Goal: Task Accomplishment & Management: Manage account settings

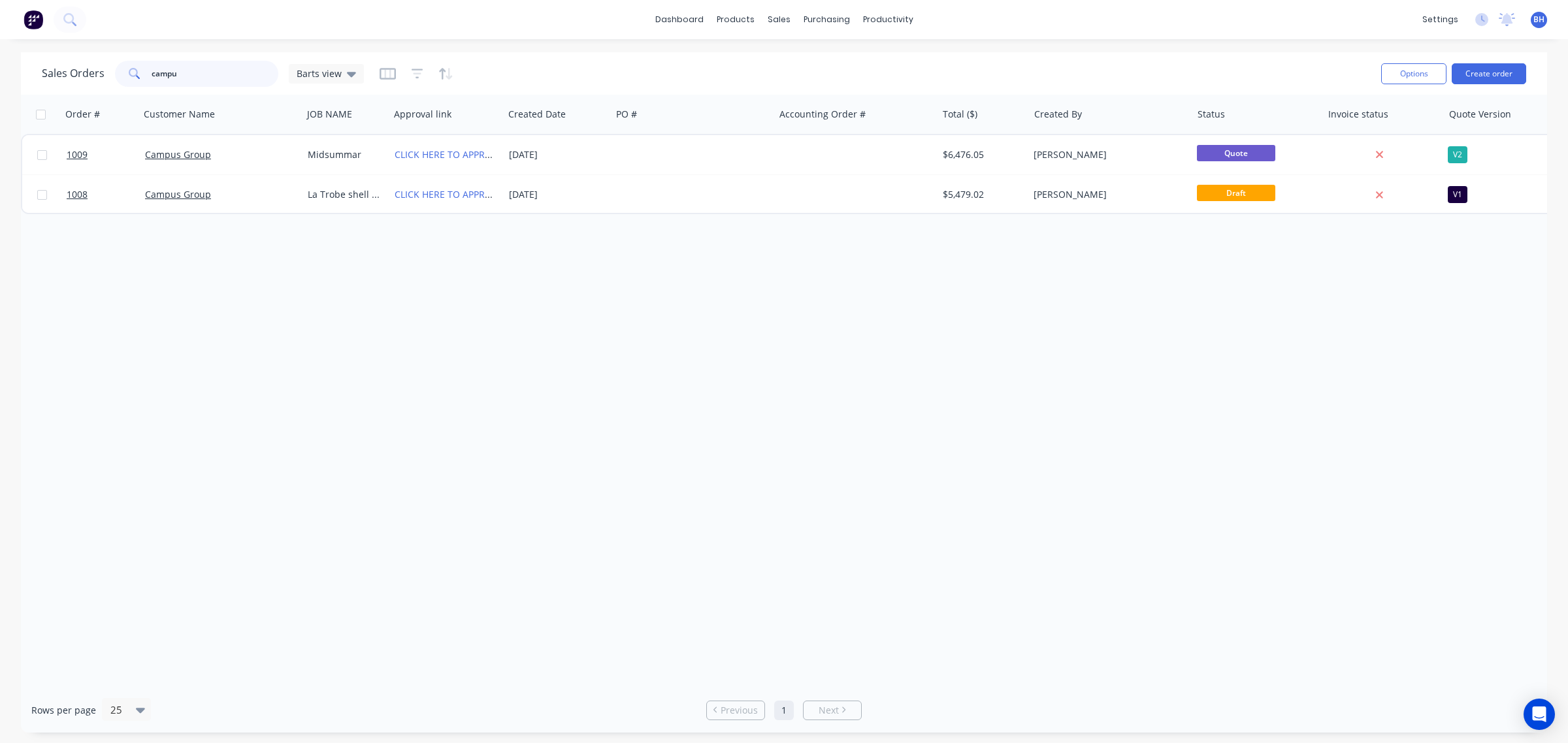
click at [195, 75] on input "campu" at bounding box center [215, 74] width 127 height 26
click at [194, 75] on input "campu" at bounding box center [215, 74] width 127 height 26
click at [194, 76] on input "campu" at bounding box center [215, 74] width 127 height 26
type input "c"
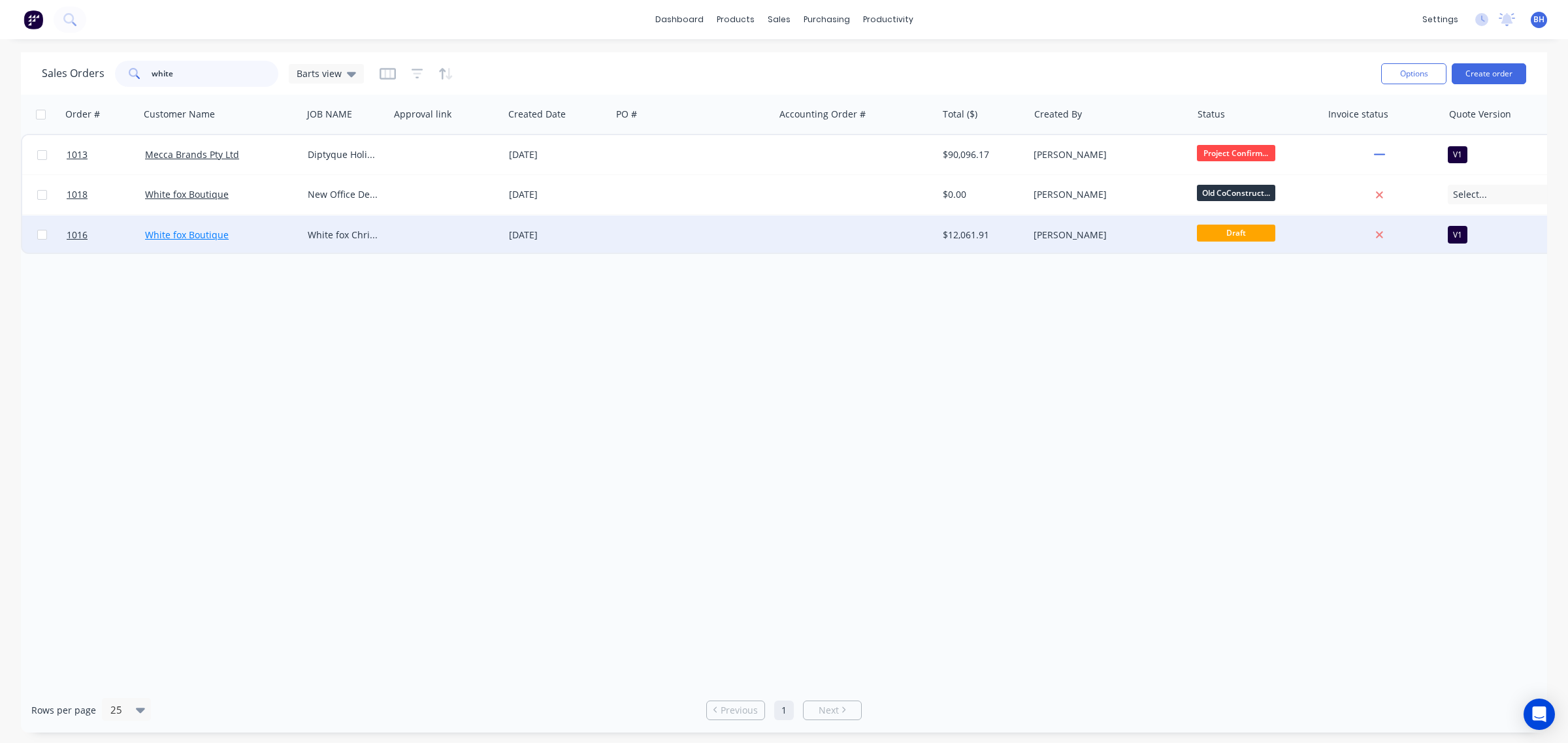
type input "white"
click at [201, 233] on link "White fox Boutique" at bounding box center [187, 235] width 84 height 12
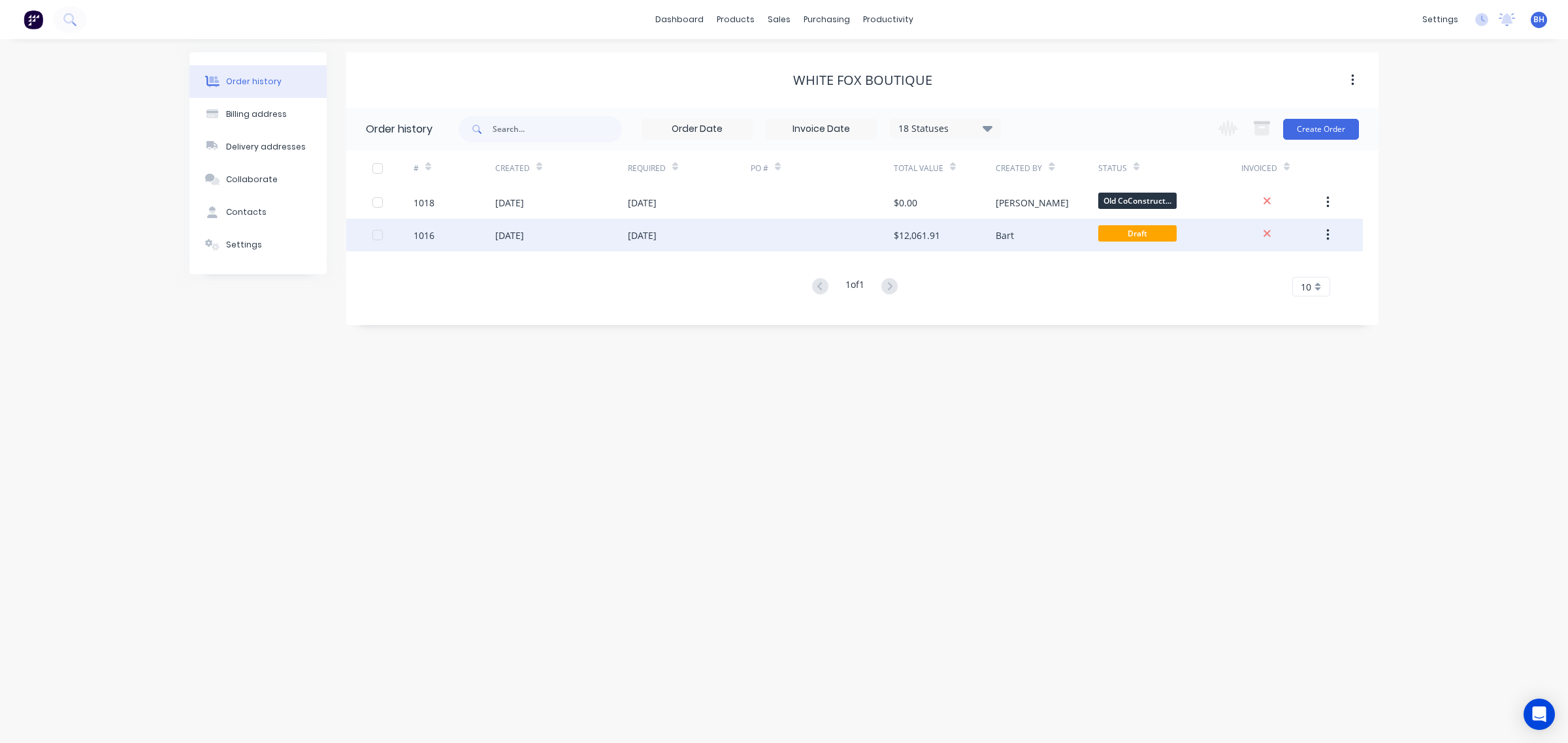
click at [498, 243] on div "[DATE]" at bounding box center [562, 235] width 133 height 33
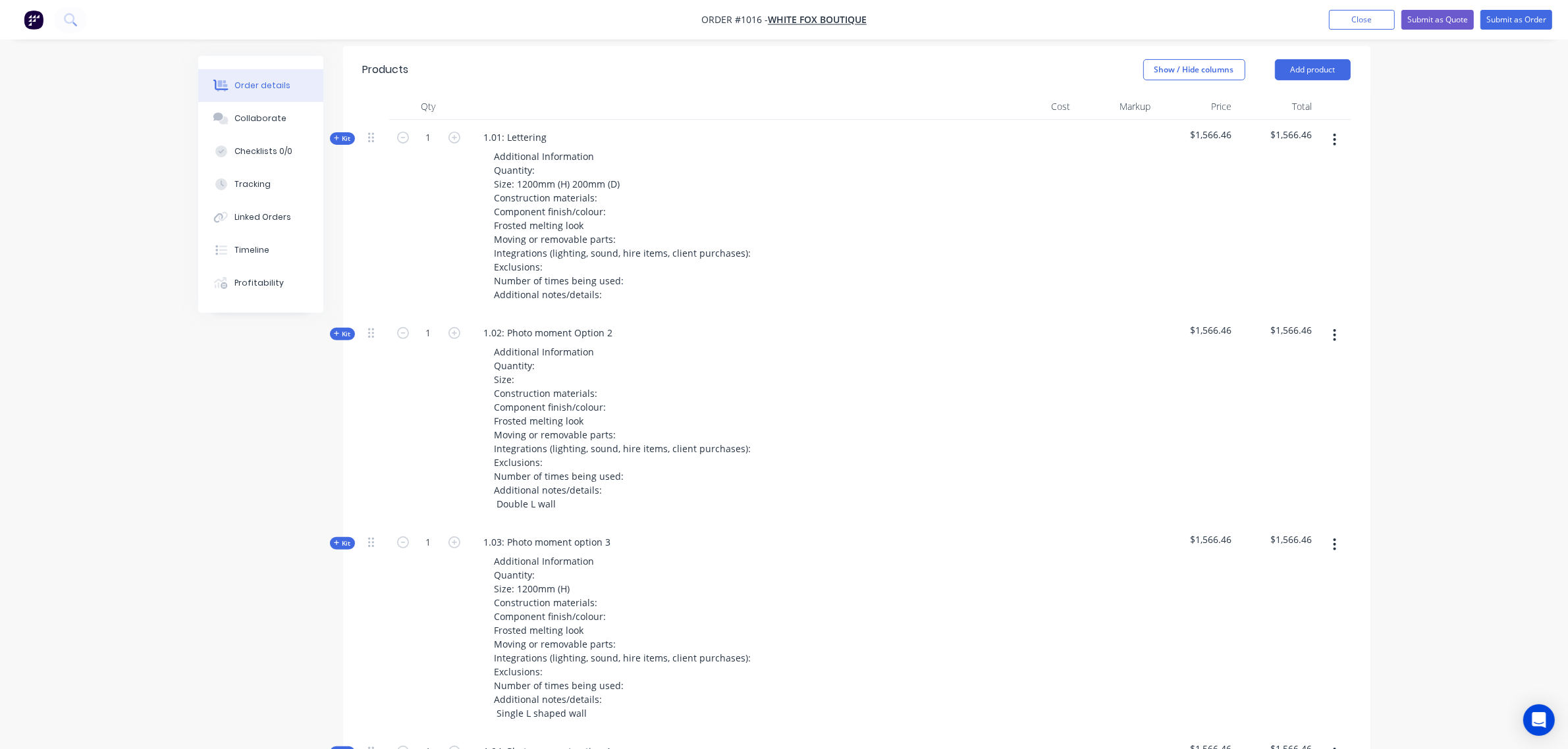
scroll to position [463, 0]
click at [344, 135] on span "Kit" at bounding box center [342, 140] width 17 height 10
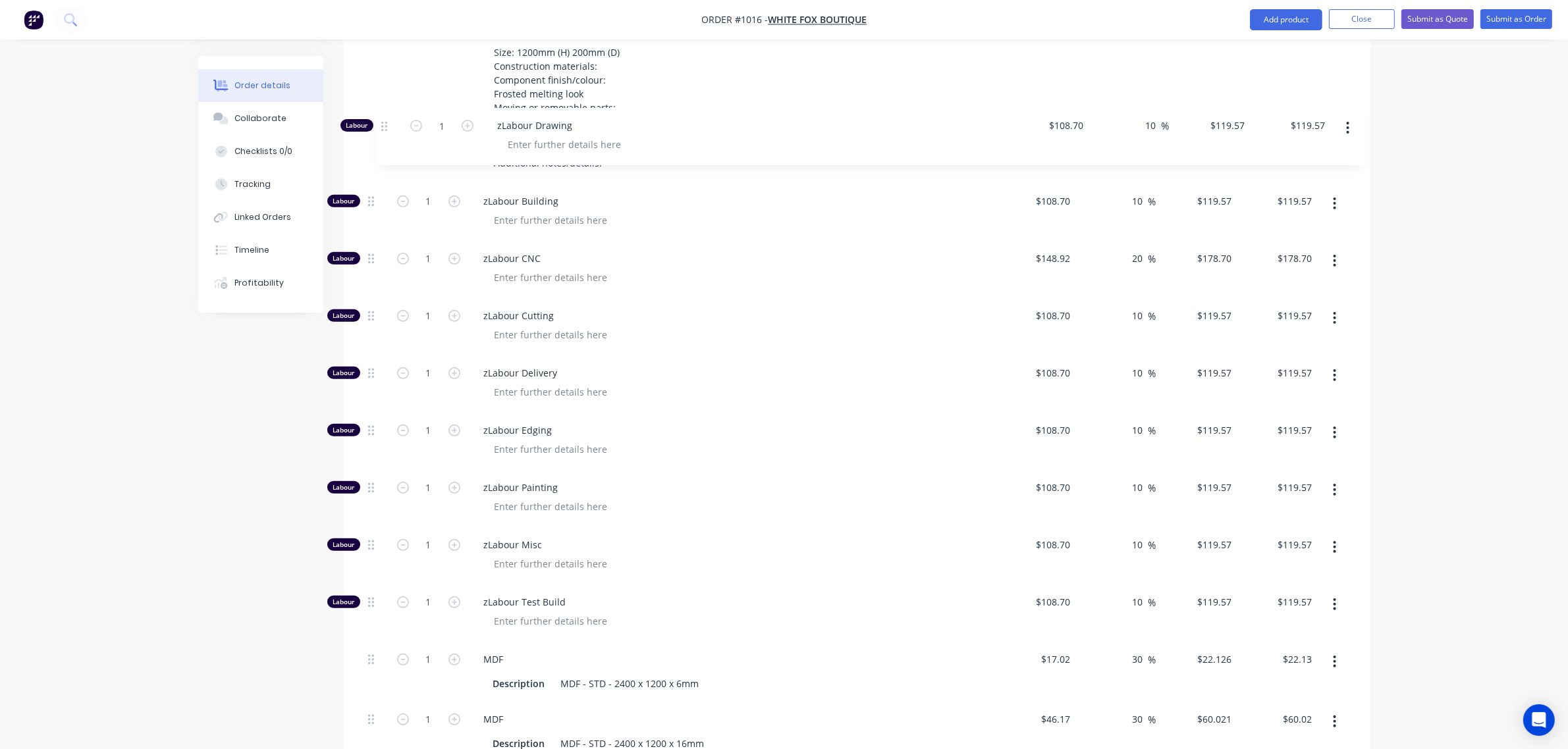
scroll to position [594, 0]
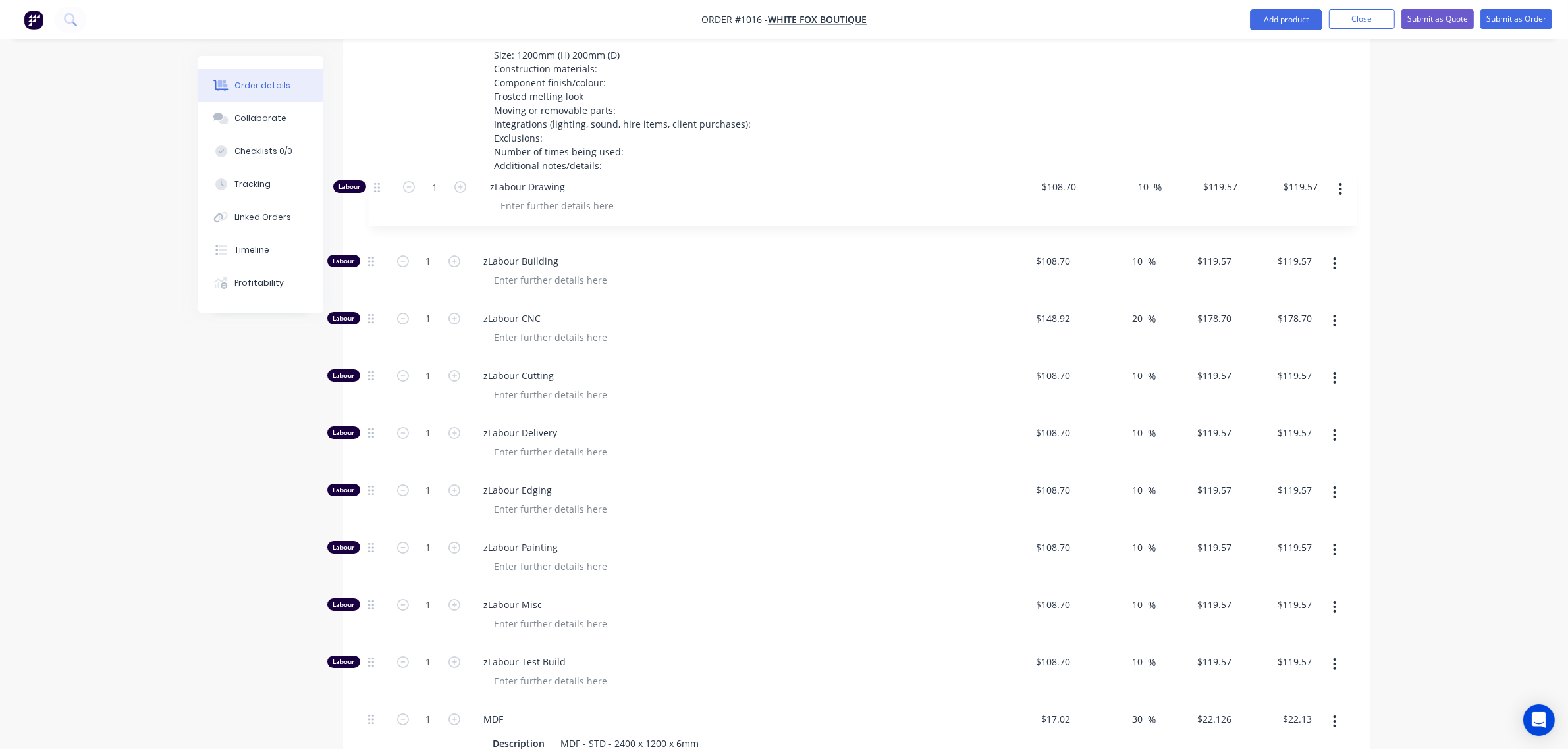
drag, startPoint x: 369, startPoint y: 344, endPoint x: 376, endPoint y: 179, distance: 165.1
click at [376, 179] on div "Kit 1 1.01: Lettering Additional Information Quantity: Size: 1200mm (H) 200mm (…" at bounding box center [857, 548] width 988 height 1117
click at [1335, 495] on icon "button" at bounding box center [1334, 493] width 3 height 15
click at [1281, 584] on div "Delete" at bounding box center [1288, 580] width 102 height 19
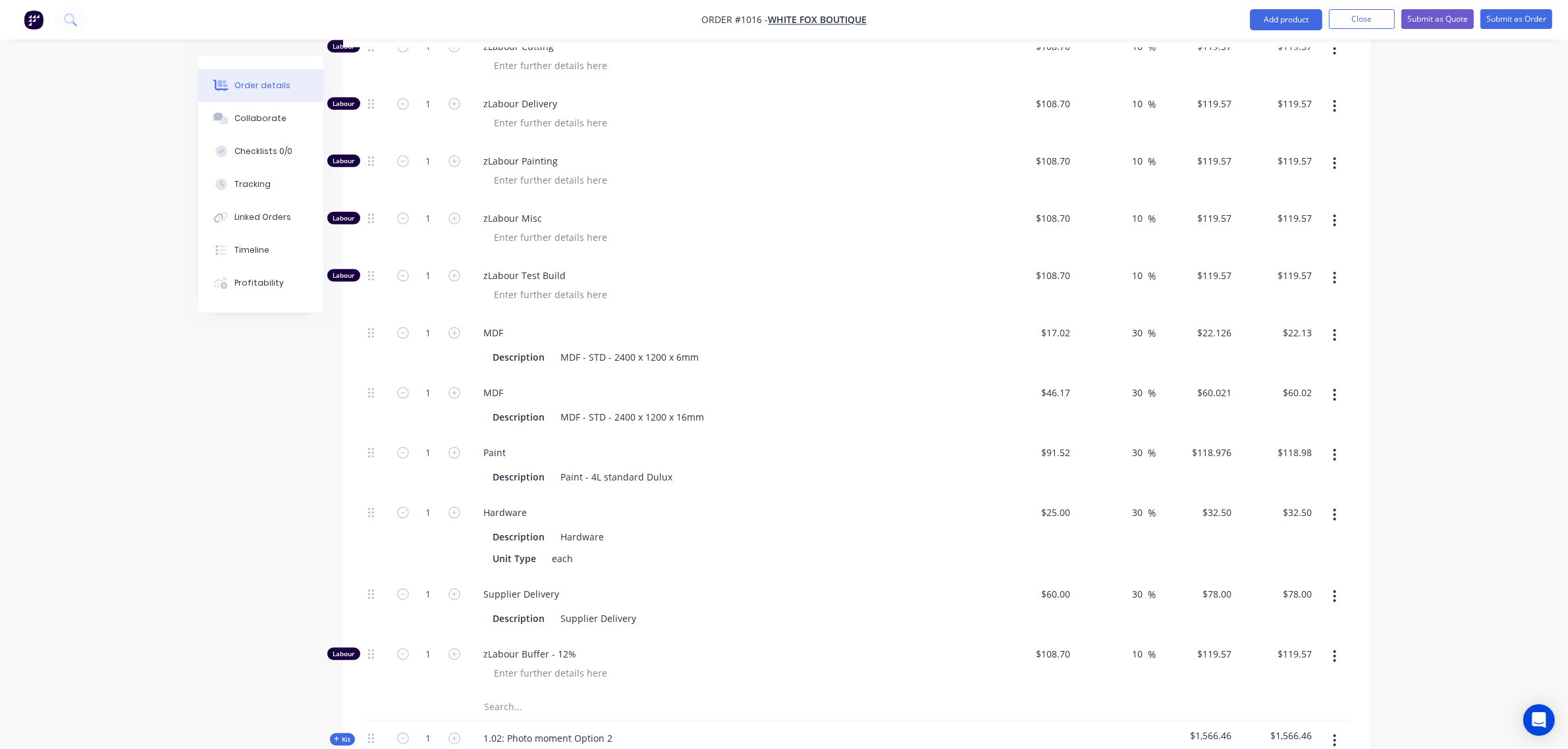
scroll to position [927, 0]
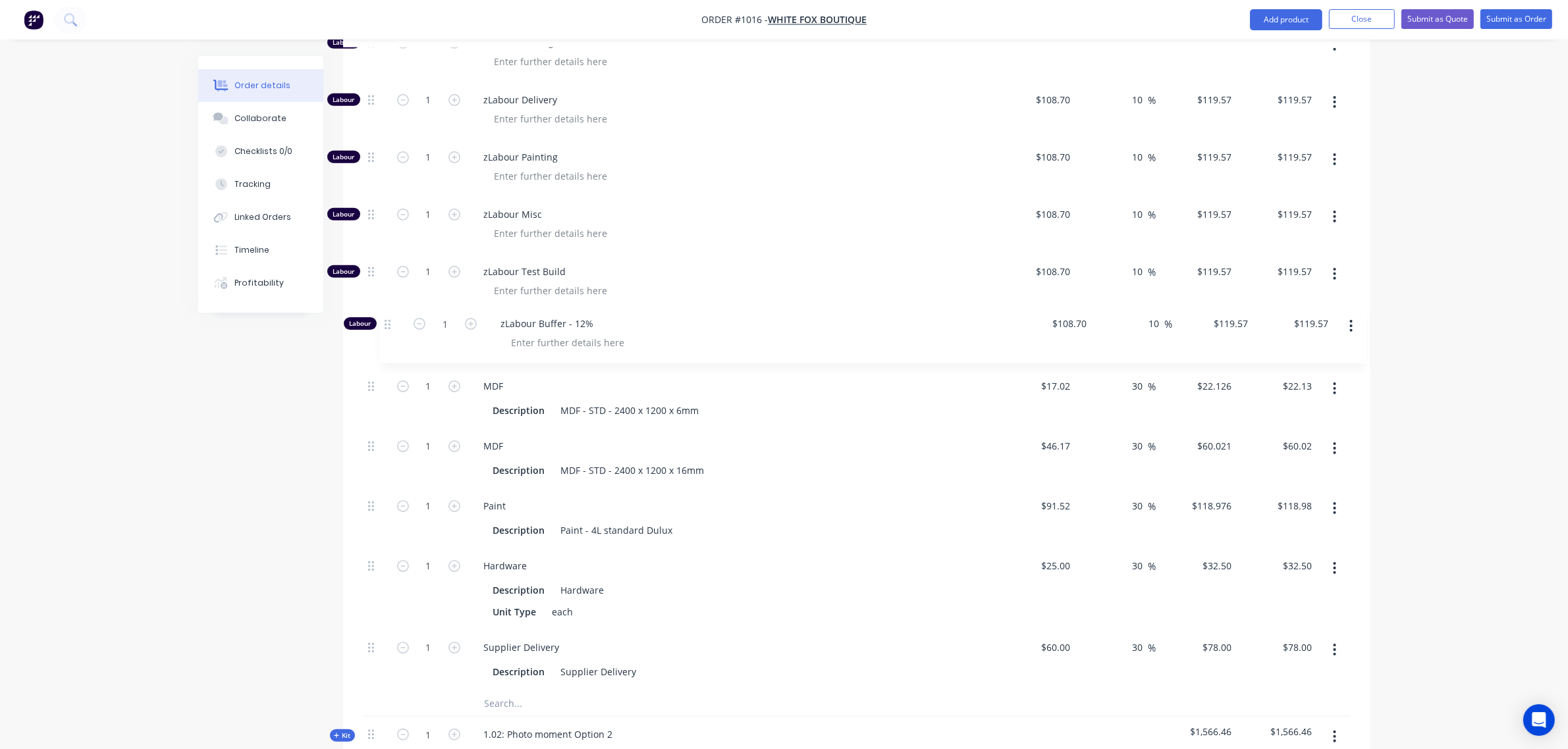
drag, startPoint x: 370, startPoint y: 655, endPoint x: 383, endPoint y: 308, distance: 347.2
click at [383, 310] on div "Labour 1 zLabour Drawing $108.70 $108.70 10 10 % $119.57 $119.57 $119.57 $119.5…" at bounding box center [857, 271] width 988 height 837
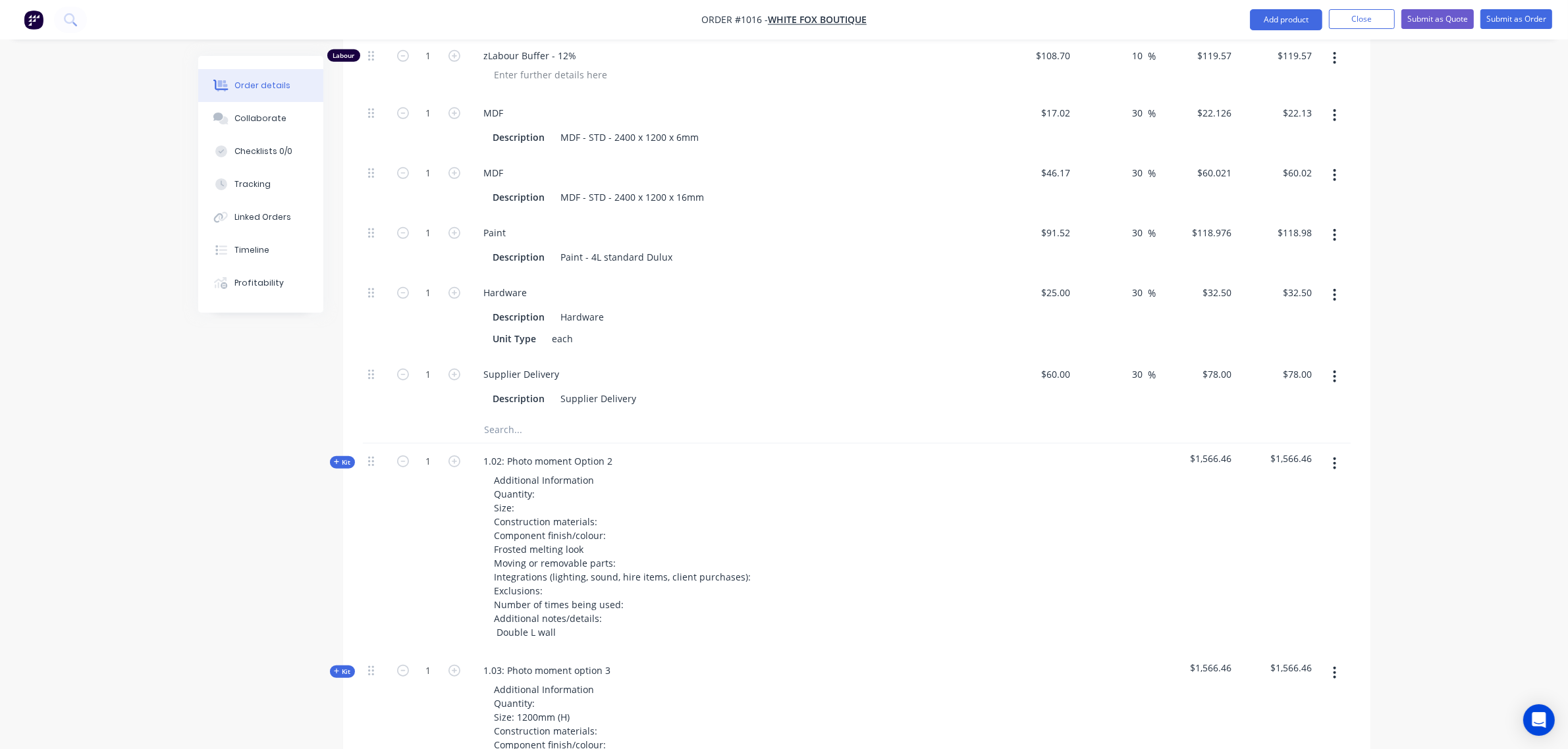
scroll to position [1201, 0]
click at [518, 436] on input "text" at bounding box center [616, 429] width 264 height 26
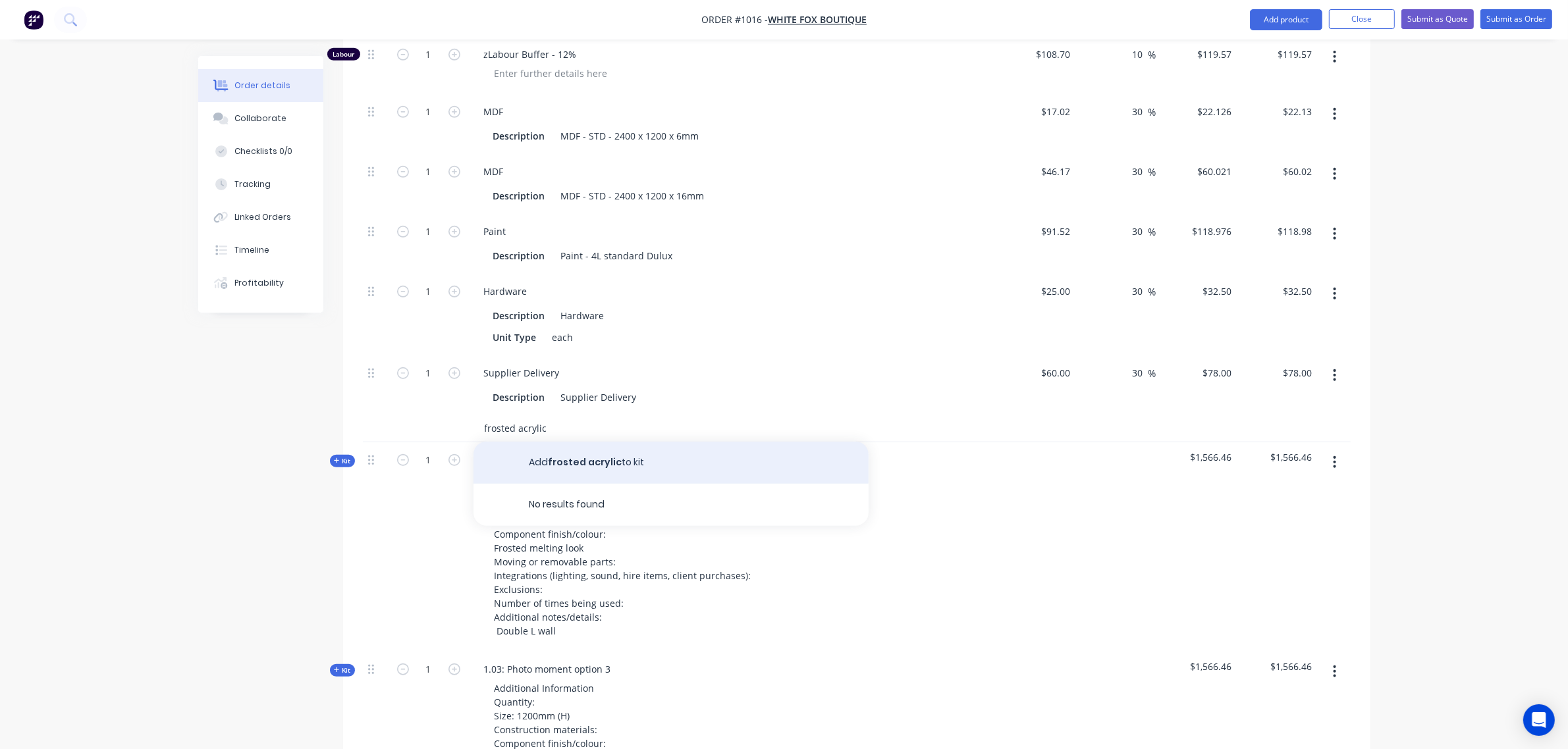
type input "frosted acrylic"
click at [610, 464] on button "Add frosted acrylic to kit" at bounding box center [672, 463] width 395 height 42
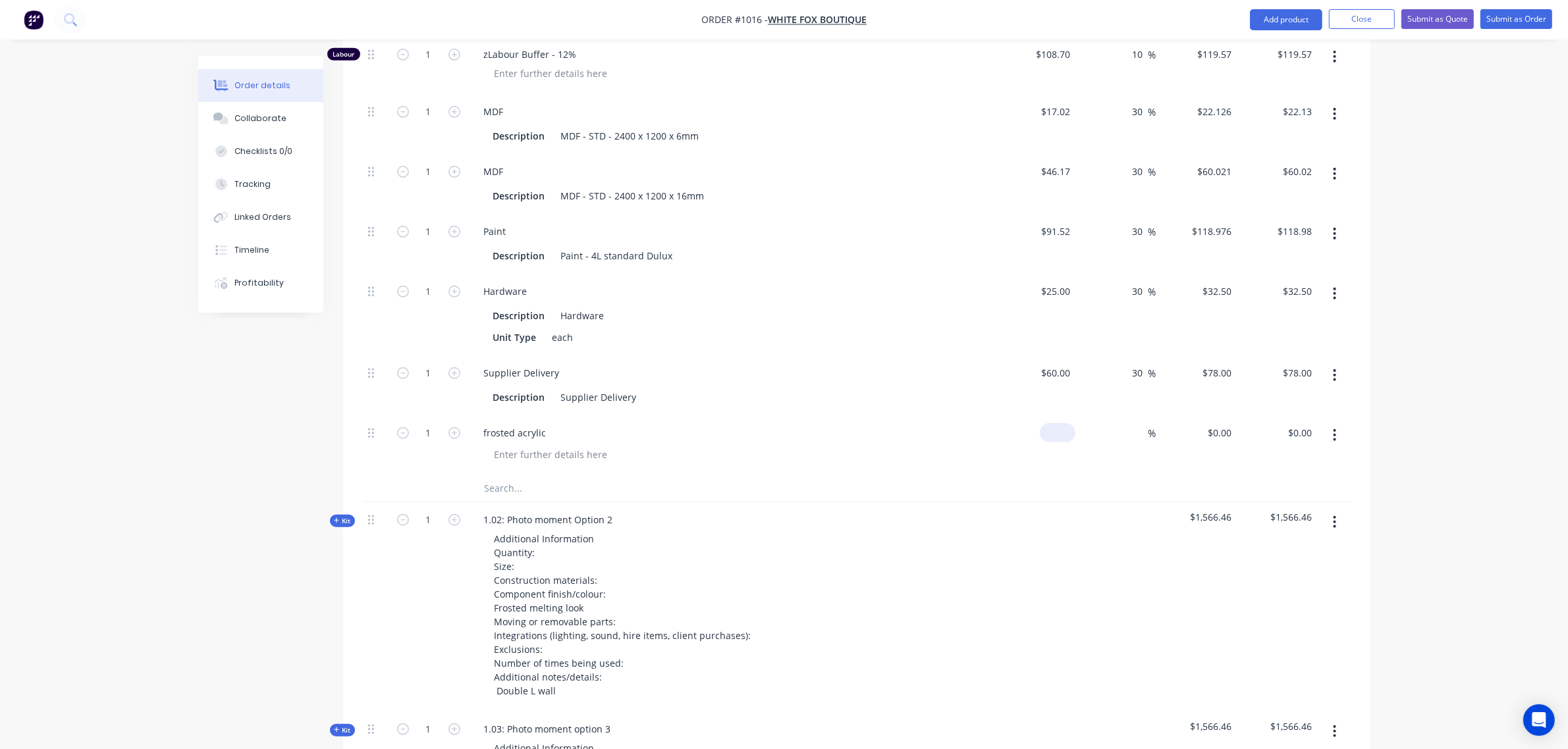
click at [1062, 436] on input at bounding box center [1060, 433] width 30 height 19
type input "$130.00"
click at [1047, 435] on div "130 $130.00" at bounding box center [1036, 446] width 81 height 60
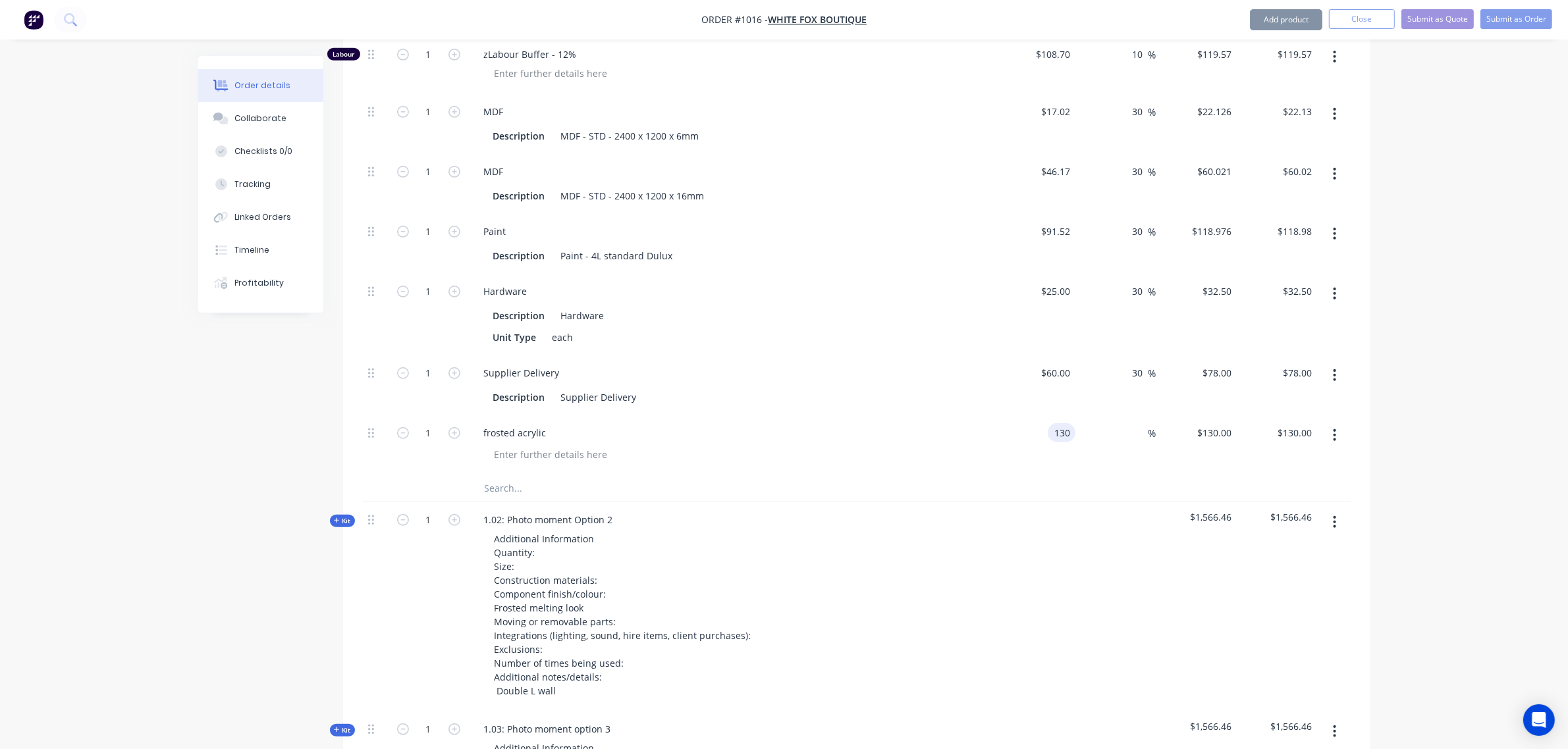
click at [1051, 433] on div "130 130" at bounding box center [1062, 433] width 28 height 19
type input "$132.00"
click at [1136, 428] on input at bounding box center [1141, 433] width 15 height 19
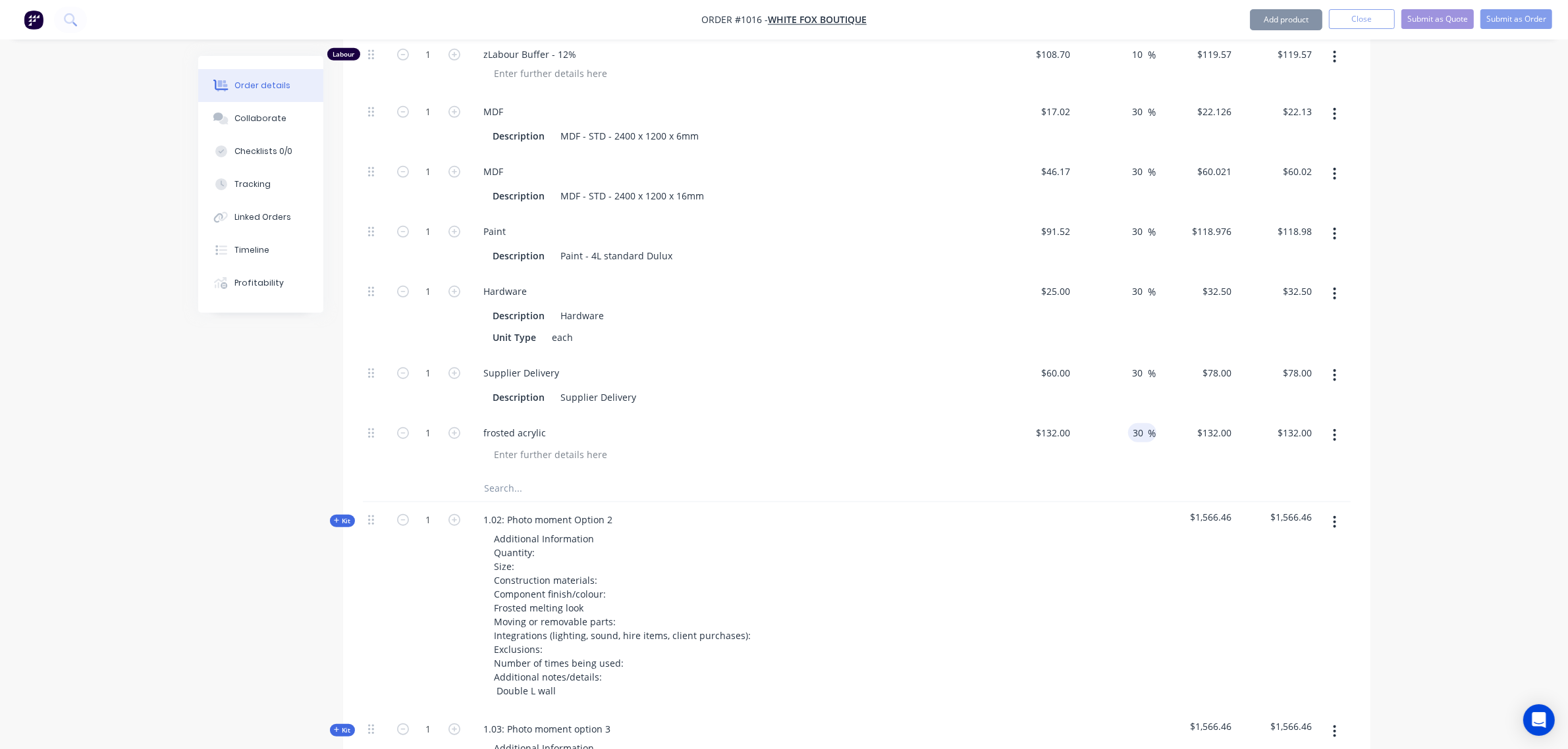
type input "30"
type input "$171.60"
click at [1076, 383] on div "30 30 %" at bounding box center [1116, 386] width 81 height 60
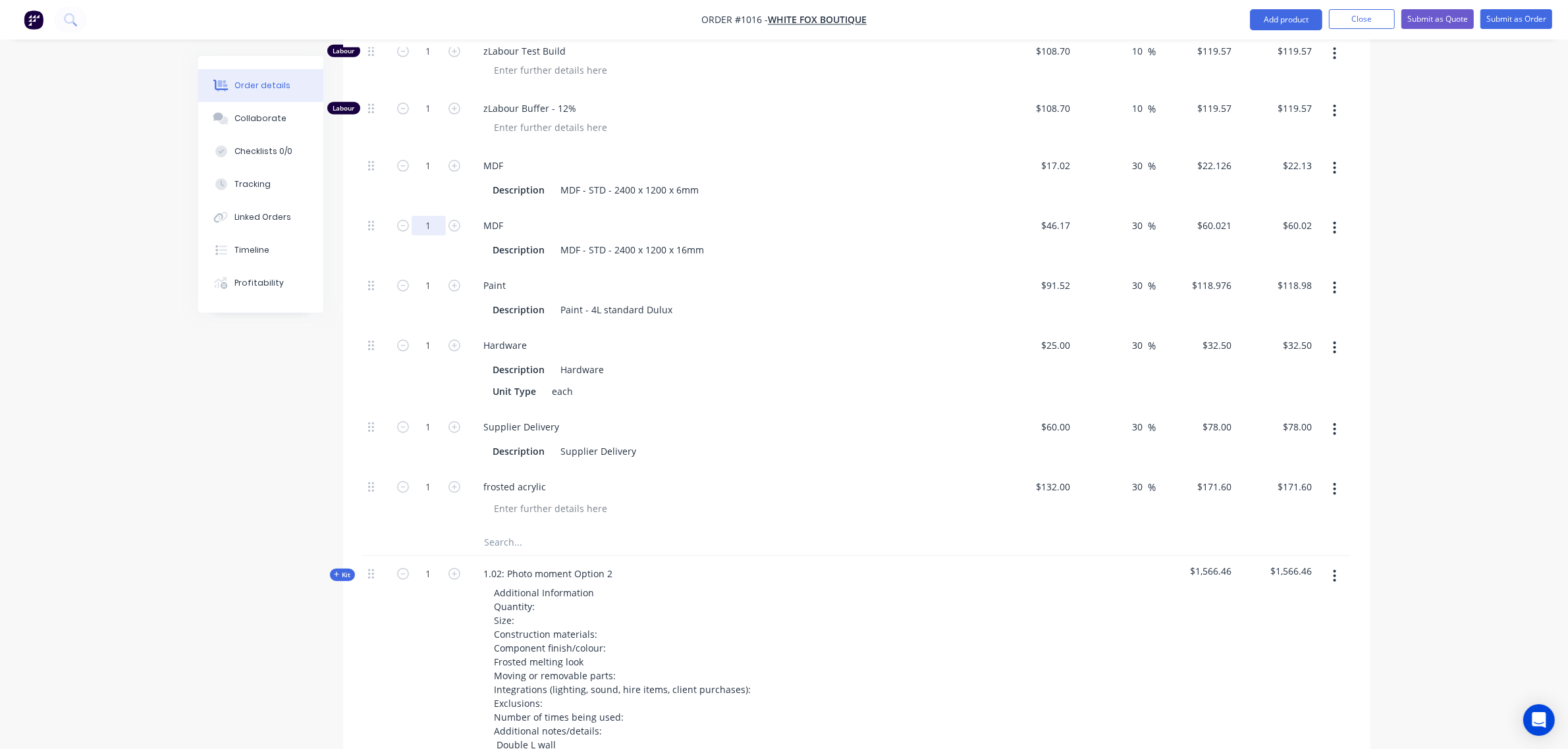
scroll to position [1147, 0]
click at [426, 232] on input "1" at bounding box center [428, 226] width 34 height 20
click at [431, 225] on input "4" at bounding box center [428, 226] width 34 height 20
type input "3"
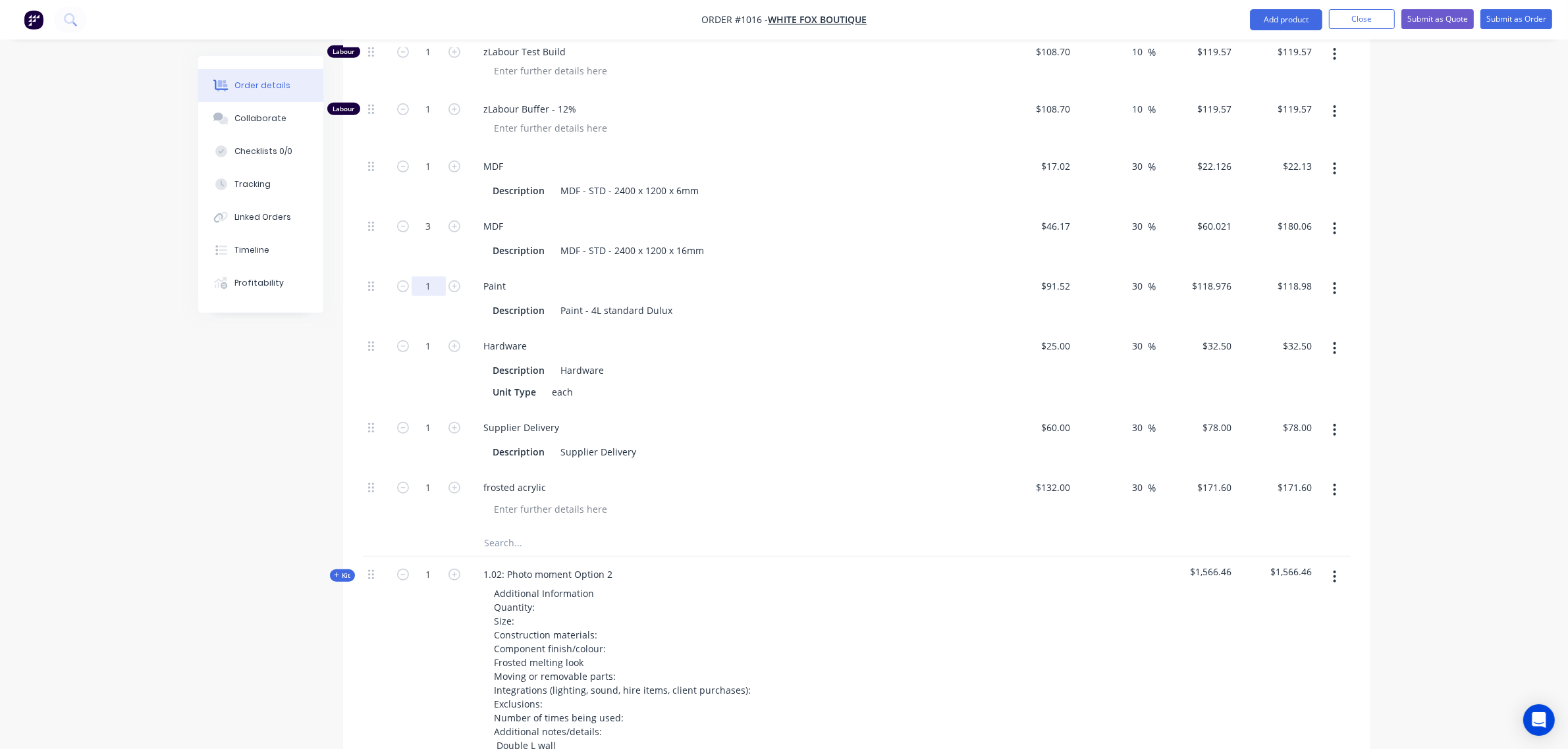
type input "$180.06"
click at [423, 293] on input "1" at bounding box center [428, 286] width 34 height 20
type input "1.5"
type input "$178.46"
click at [420, 341] on input "1" at bounding box center [428, 346] width 34 height 20
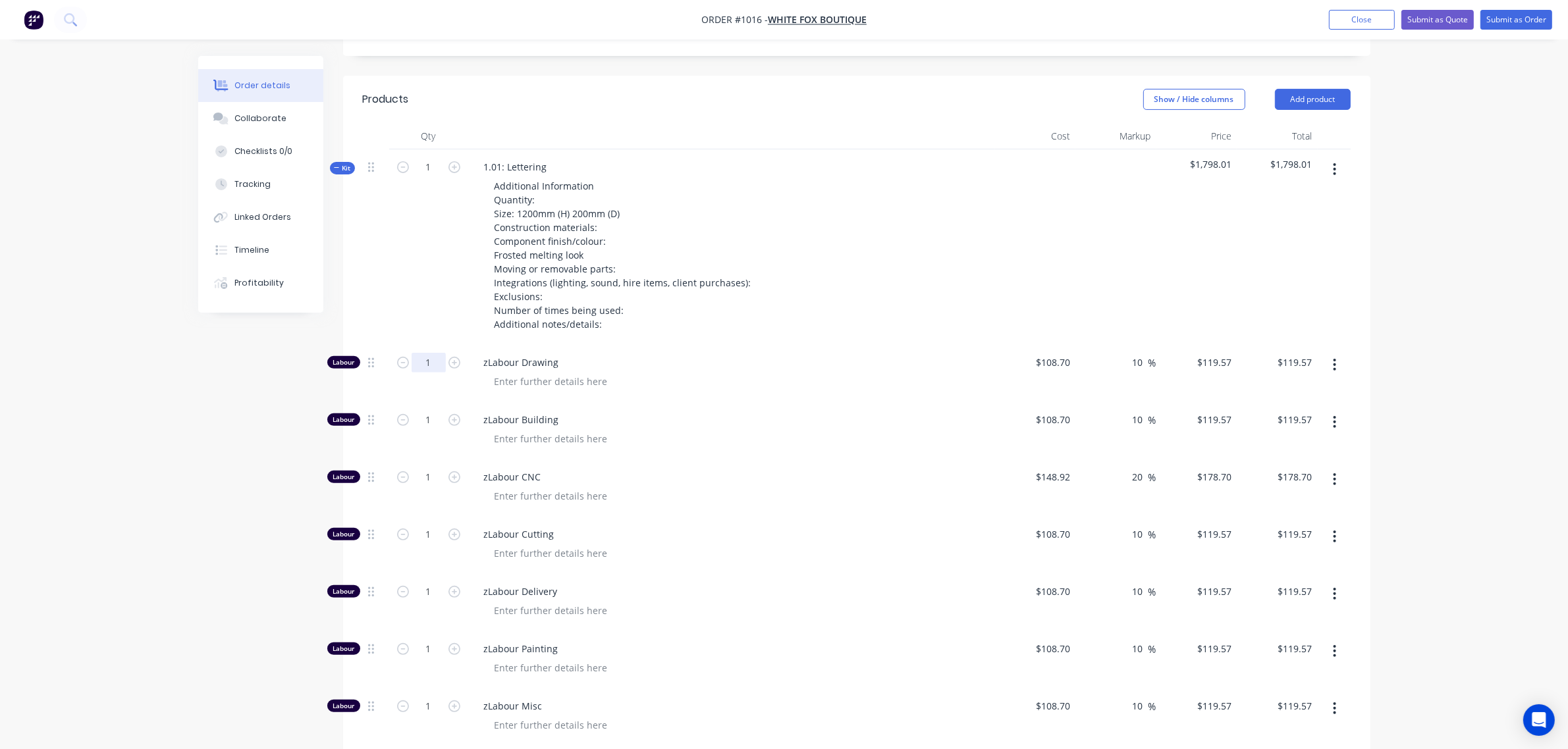
scroll to position [435, 0]
type input "5"
type input "$162.50"
click at [423, 357] on input "1" at bounding box center [428, 363] width 34 height 20
type input "8"
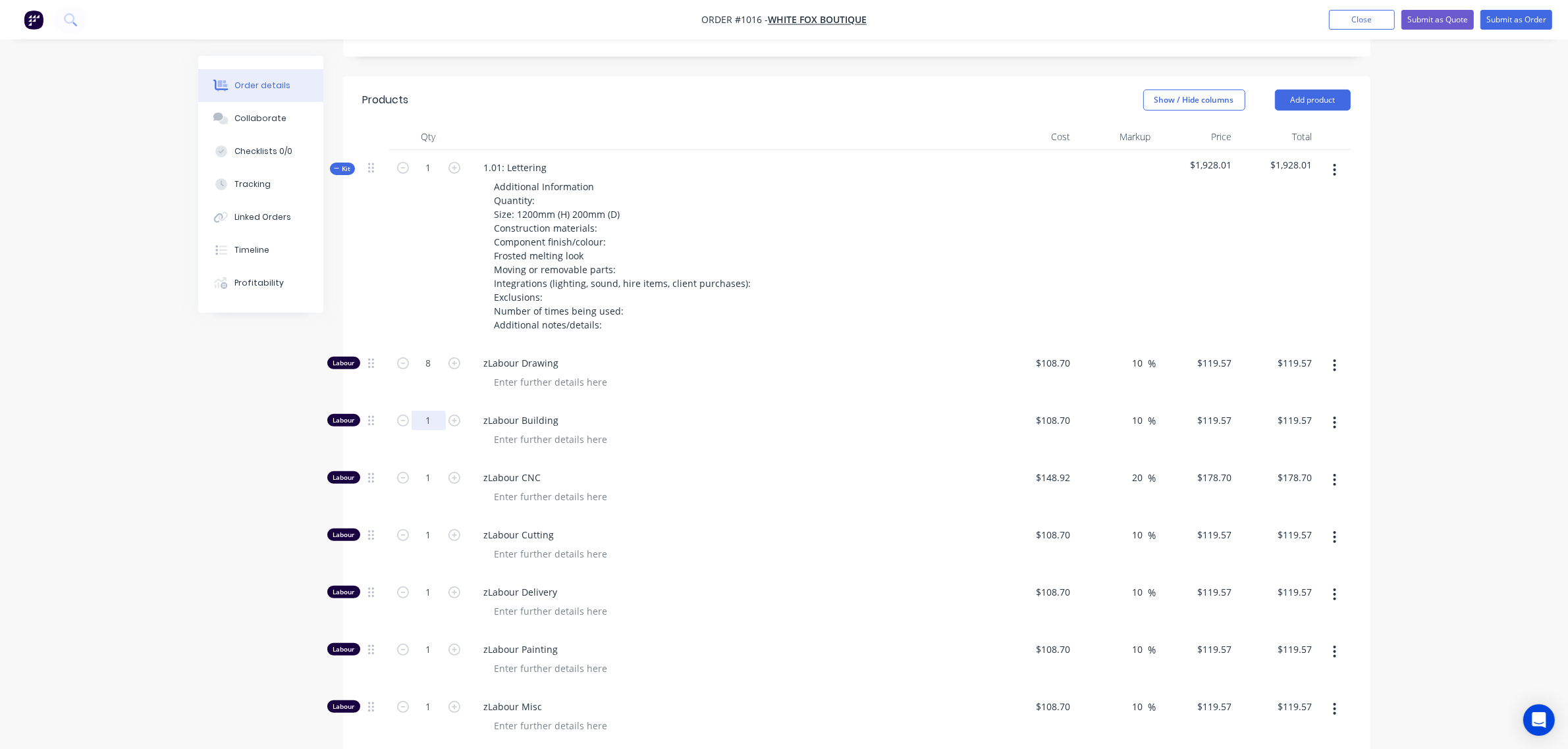
type input "$956.56"
click at [426, 425] on input "1" at bounding box center [428, 420] width 34 height 20
type input "8"
type input "$956.56"
click at [435, 482] on input "1" at bounding box center [428, 477] width 34 height 20
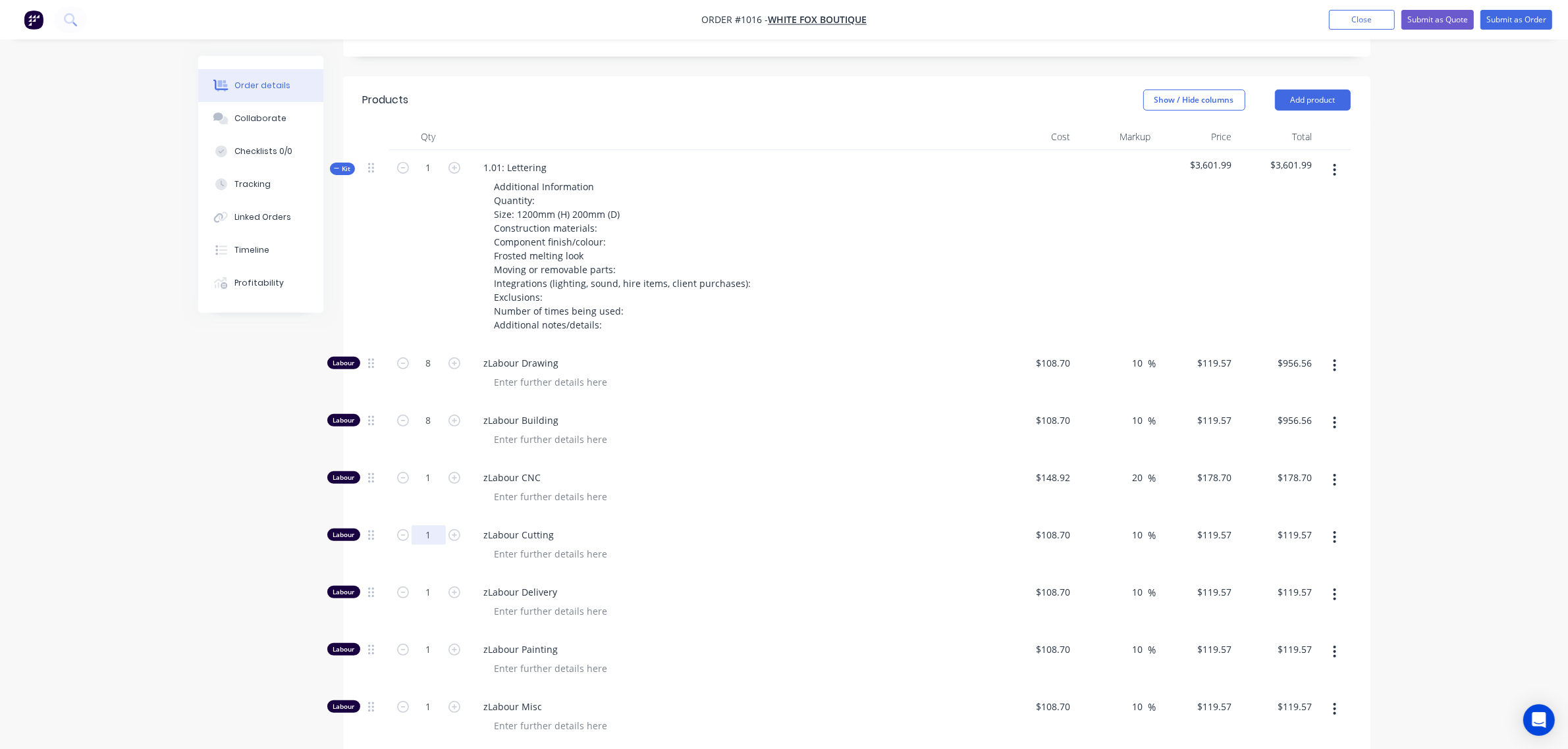
click at [419, 535] on input "1" at bounding box center [428, 535] width 34 height 20
click at [422, 592] on input "1" at bounding box center [428, 592] width 34 height 20
click at [419, 654] on input "1" at bounding box center [428, 649] width 34 height 20
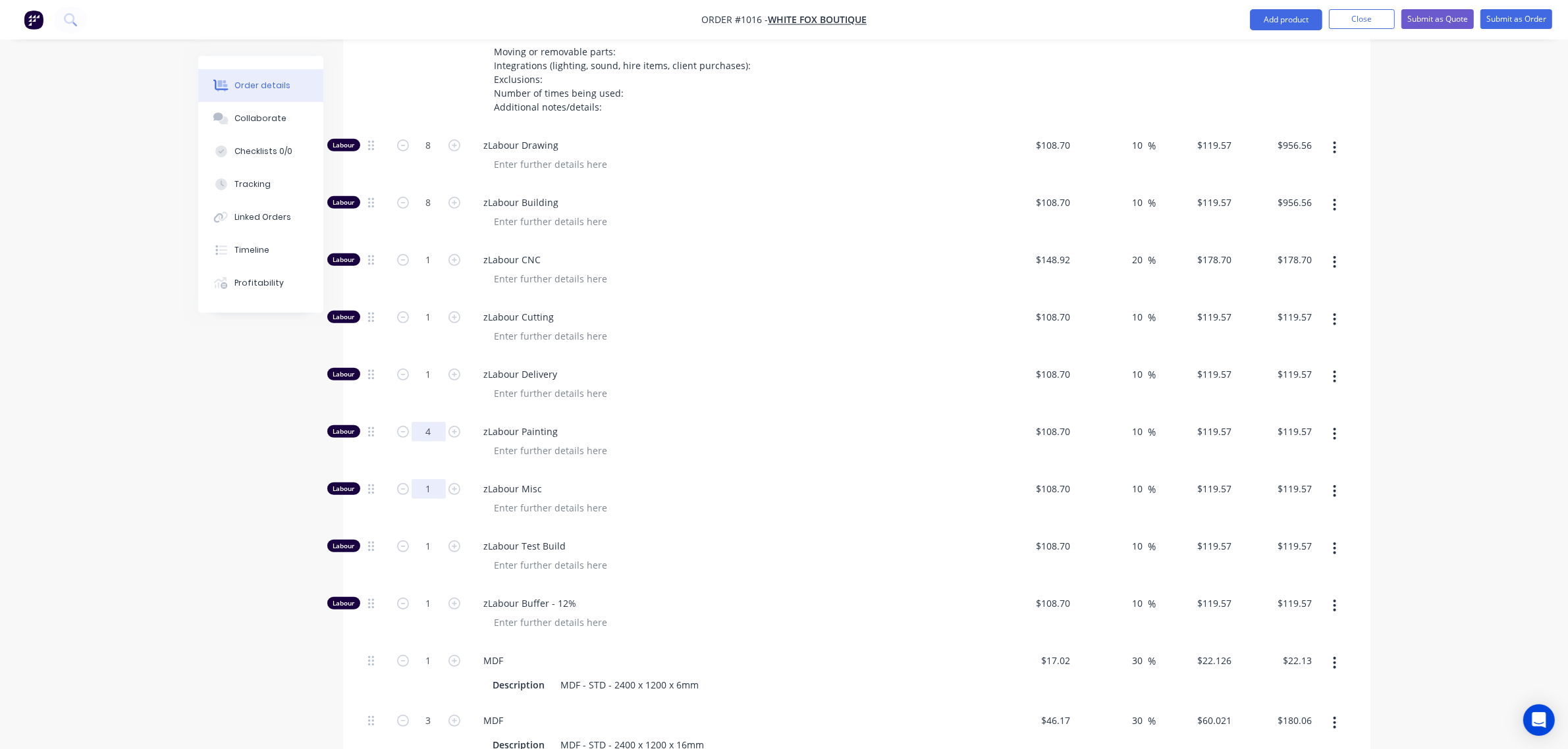
type input "4"
type input "$478.28"
click at [423, 494] on input "1" at bounding box center [428, 488] width 34 height 20
type input "6"
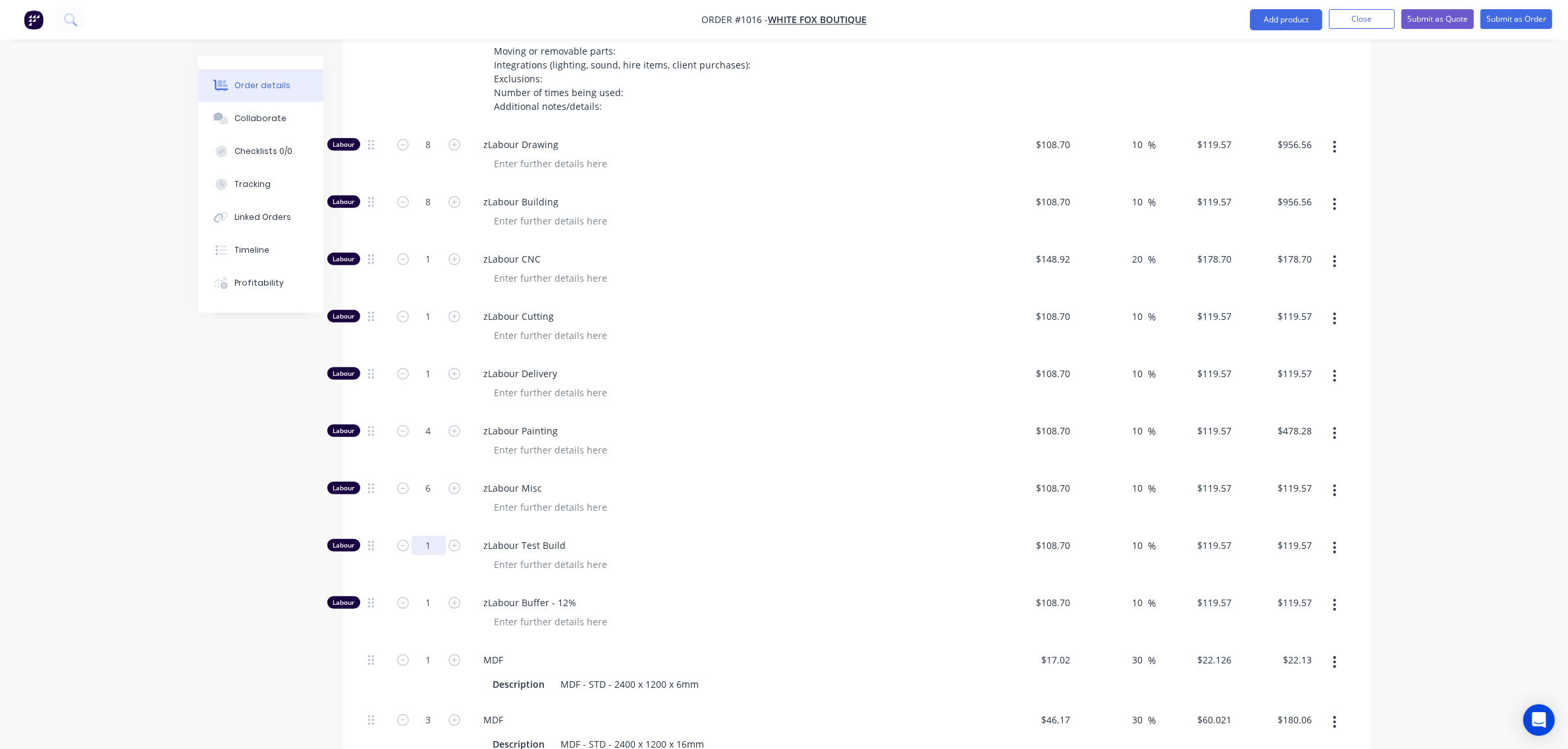
type input "$717.42"
click at [420, 555] on input "1" at bounding box center [428, 545] width 34 height 20
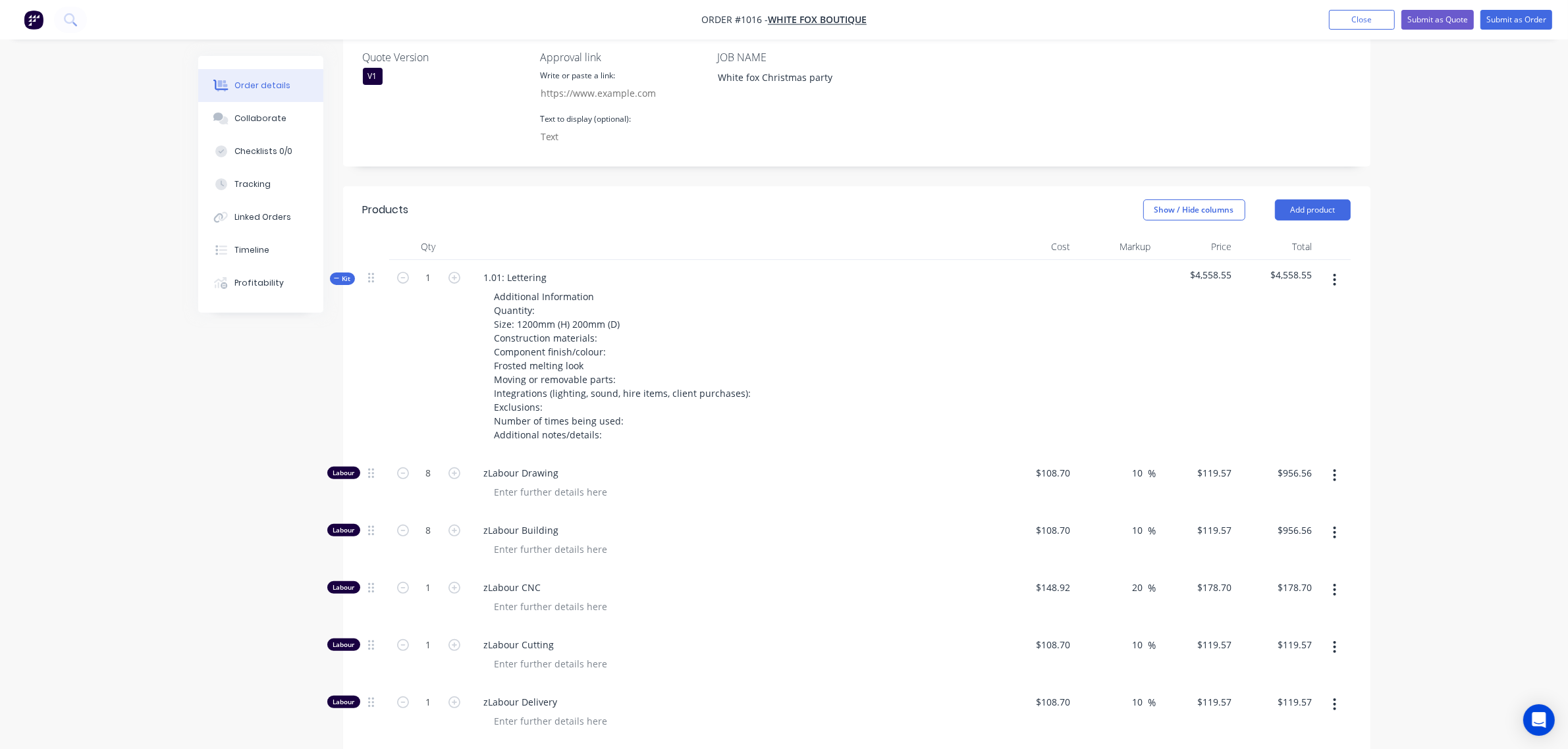
scroll to position [324, 0]
click at [341, 278] on span "Kit" at bounding box center [342, 279] width 17 height 10
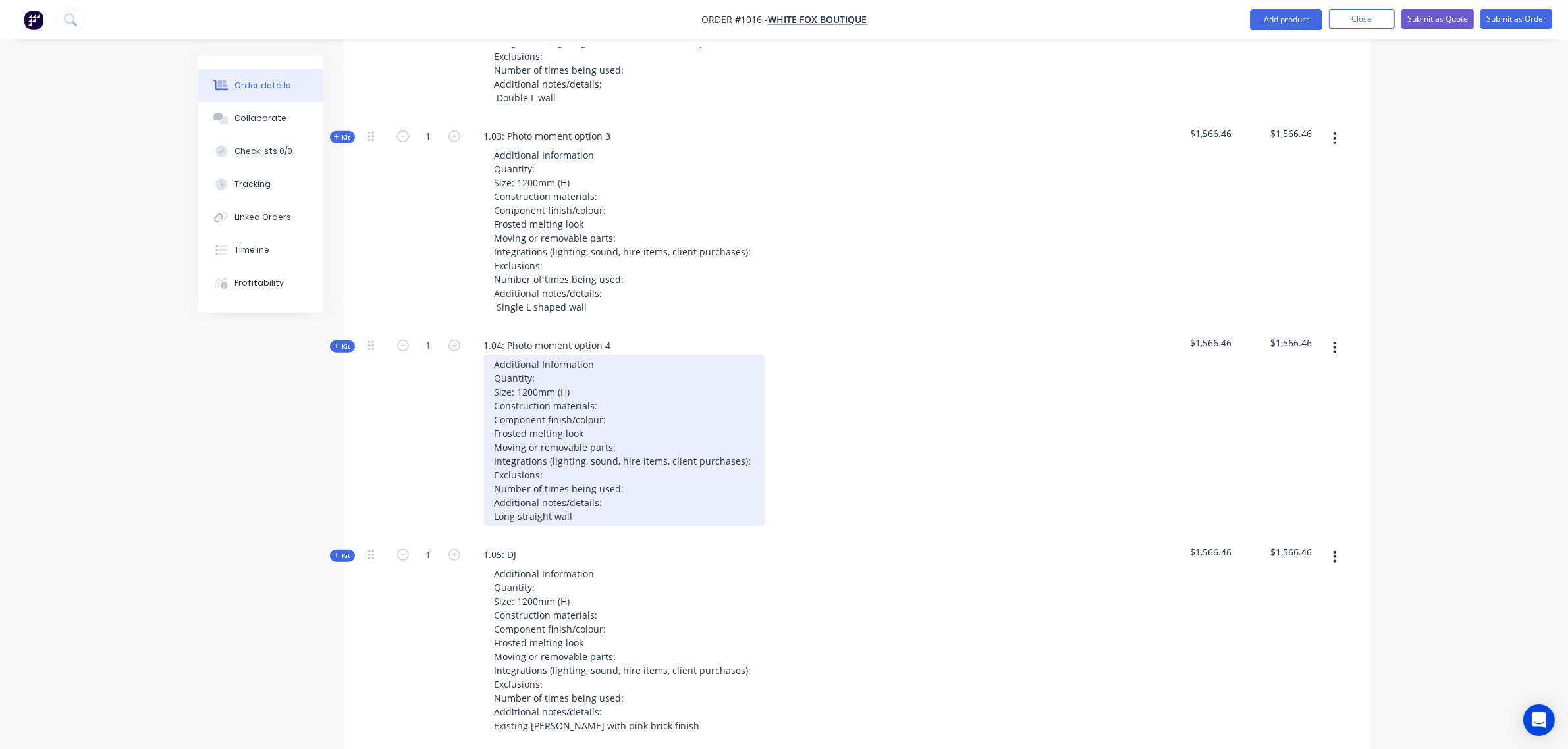
scroll to position [873, 0]
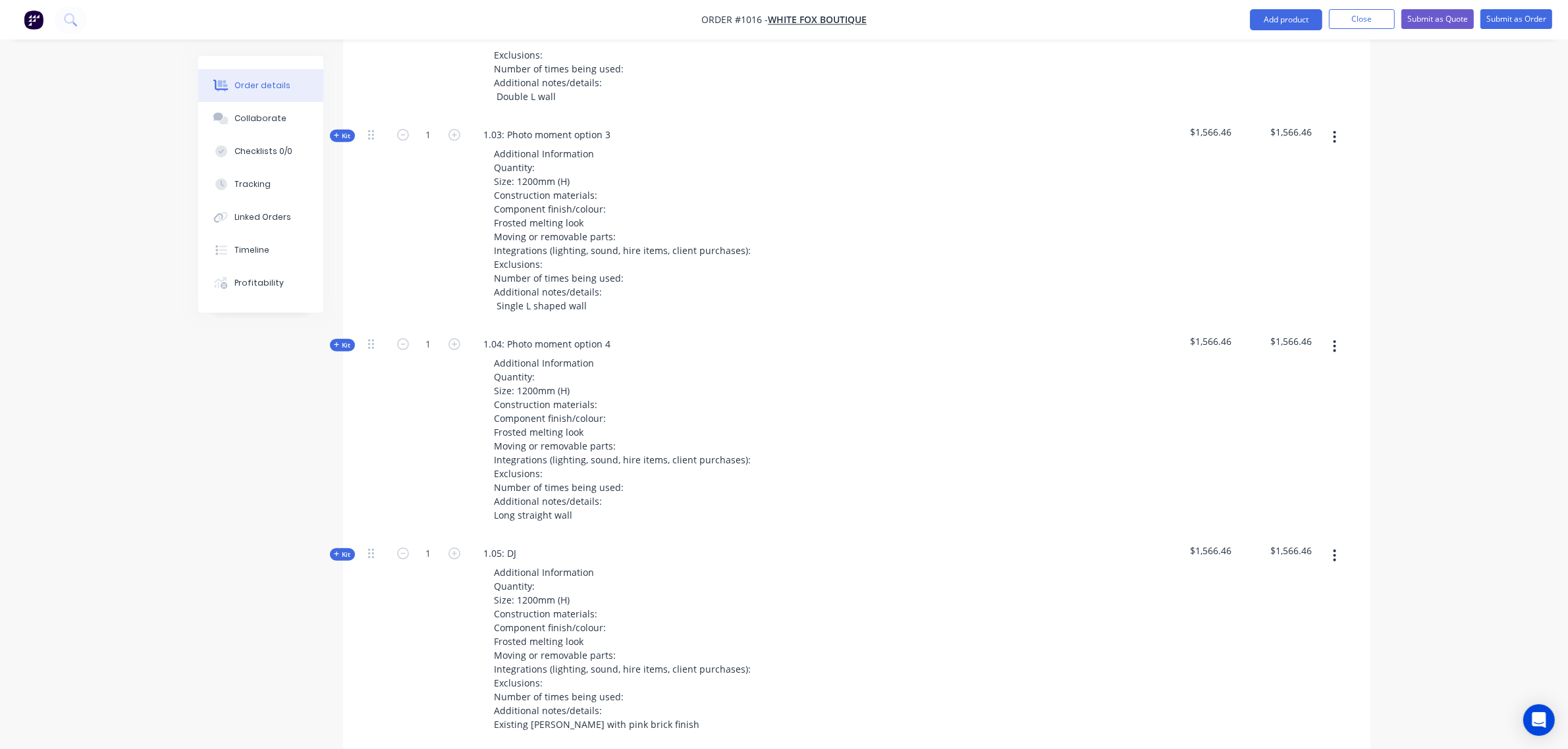
click at [334, 343] on icon "button" at bounding box center [337, 345] width 6 height 7
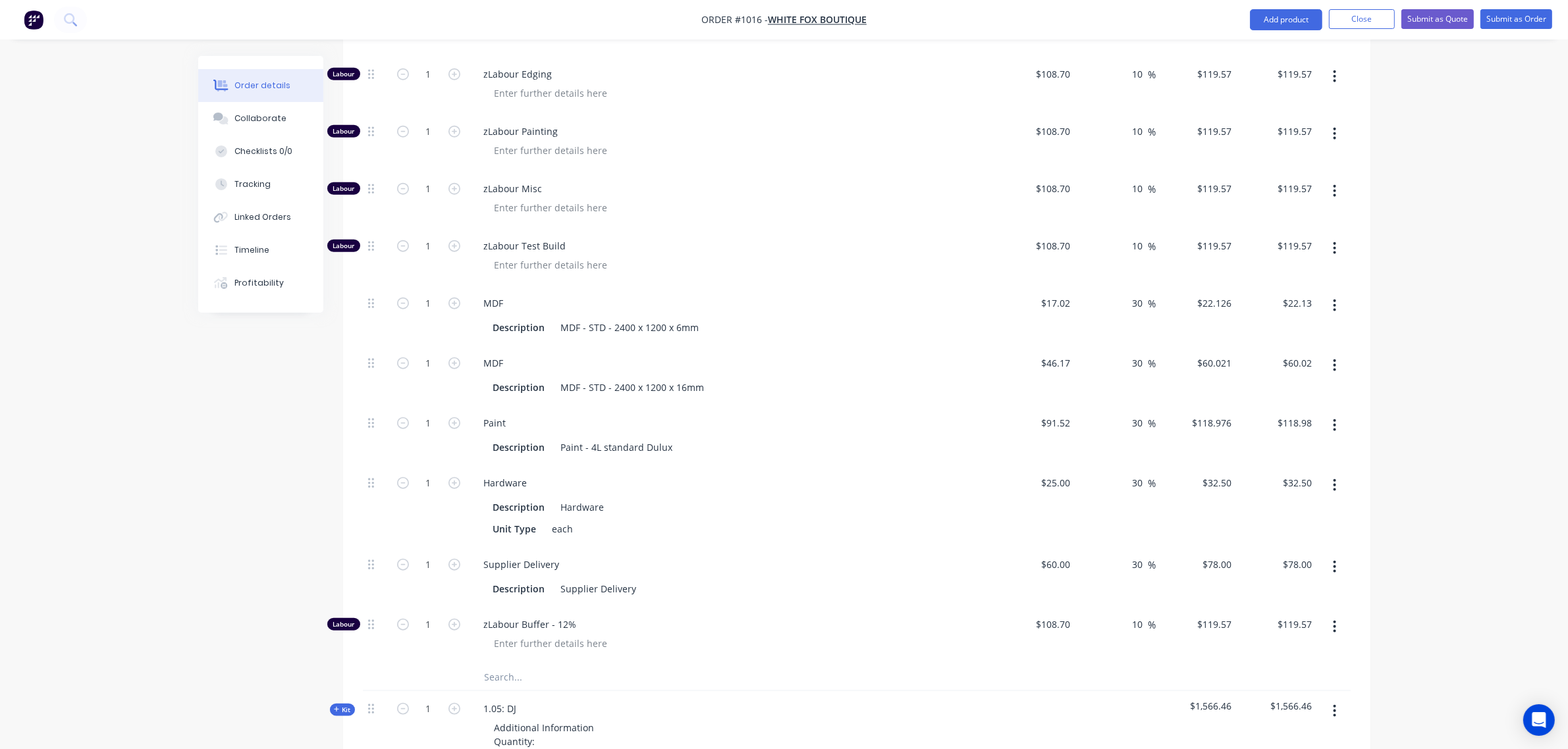
scroll to position [1640, 0]
click at [499, 676] on input "text" at bounding box center [616, 676] width 264 height 26
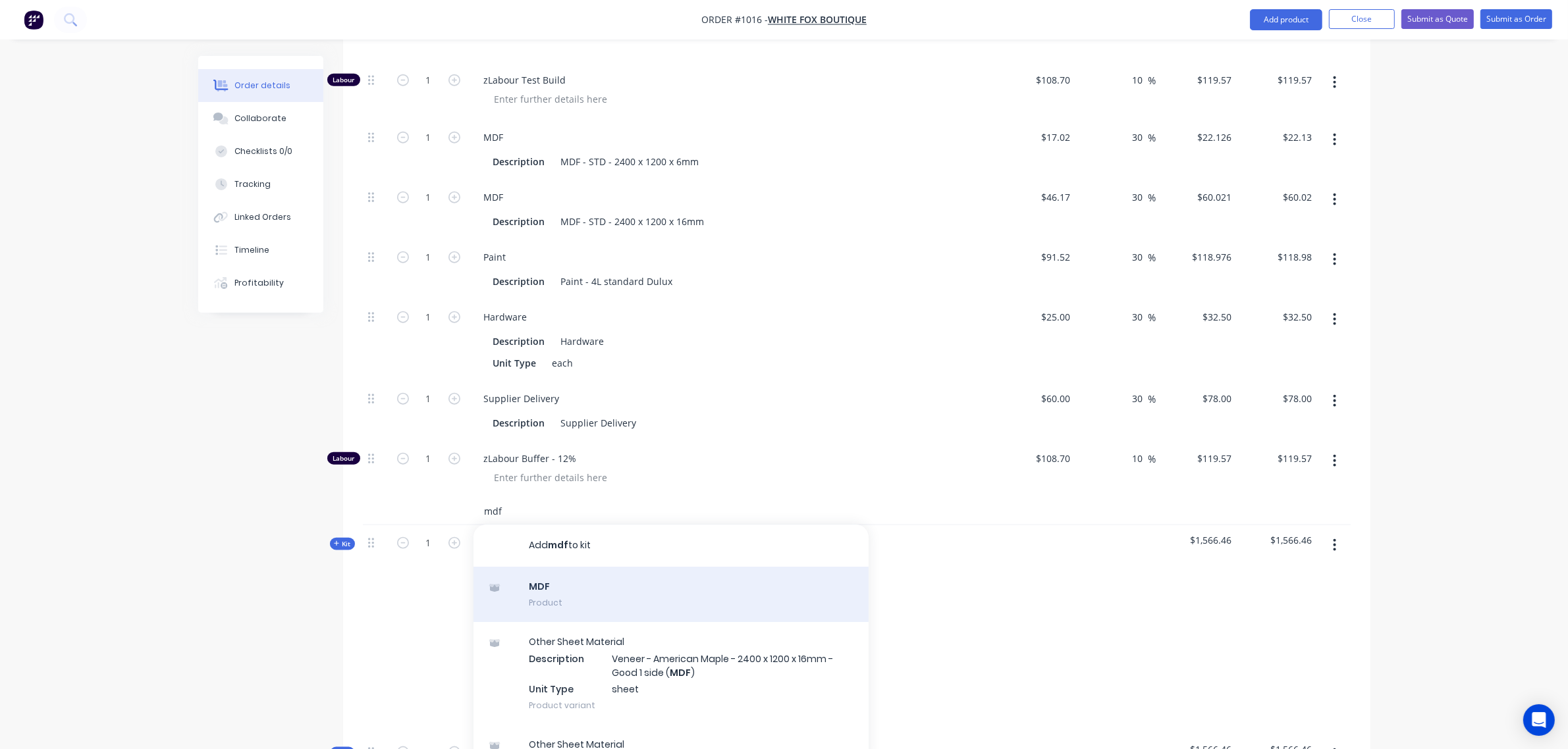
scroll to position [1805, 0]
type input "mdf"
click at [562, 600] on div "MDF Product" at bounding box center [672, 594] width 395 height 56
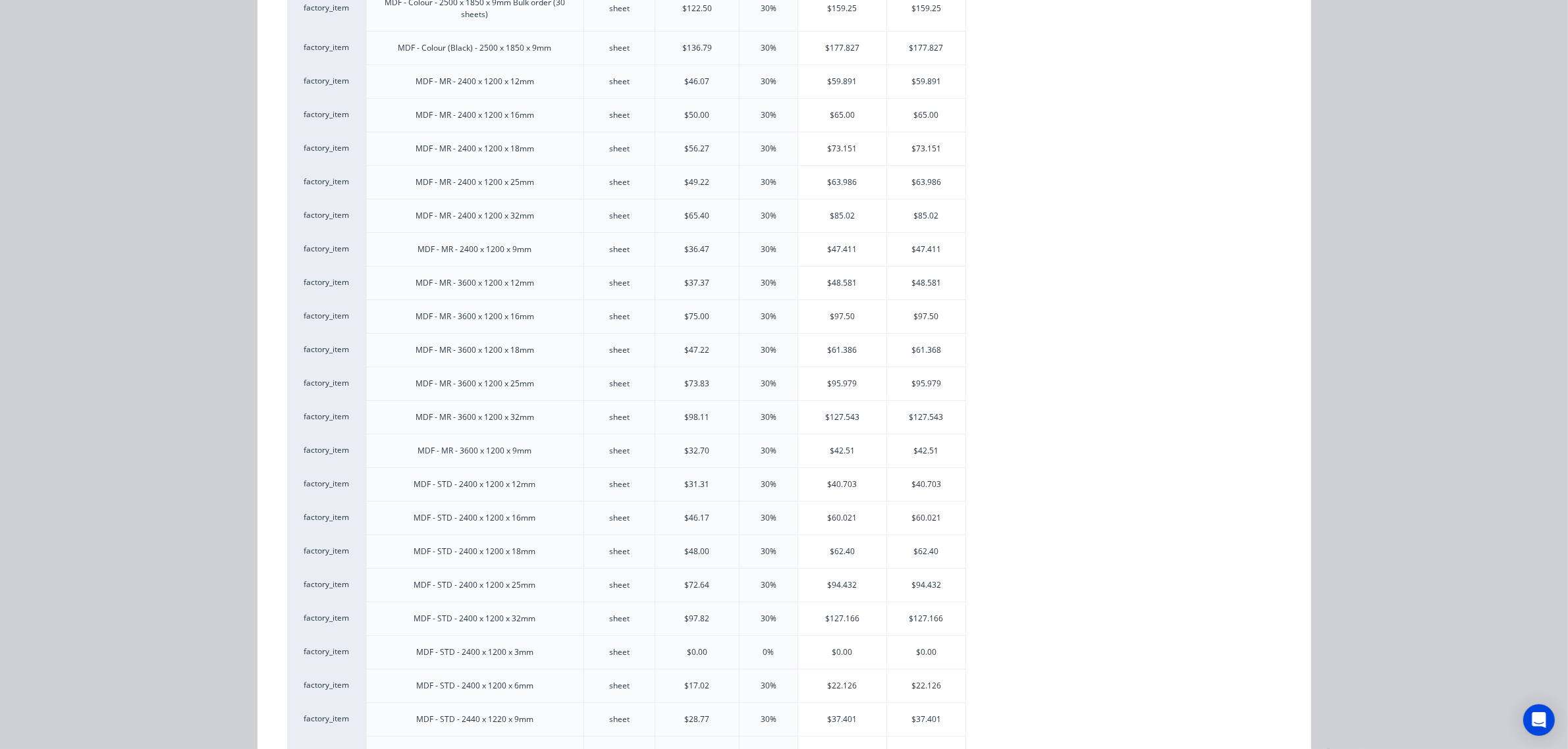
scroll to position [329, 0]
click at [823, 485] on div "$40.703" at bounding box center [842, 483] width 89 height 33
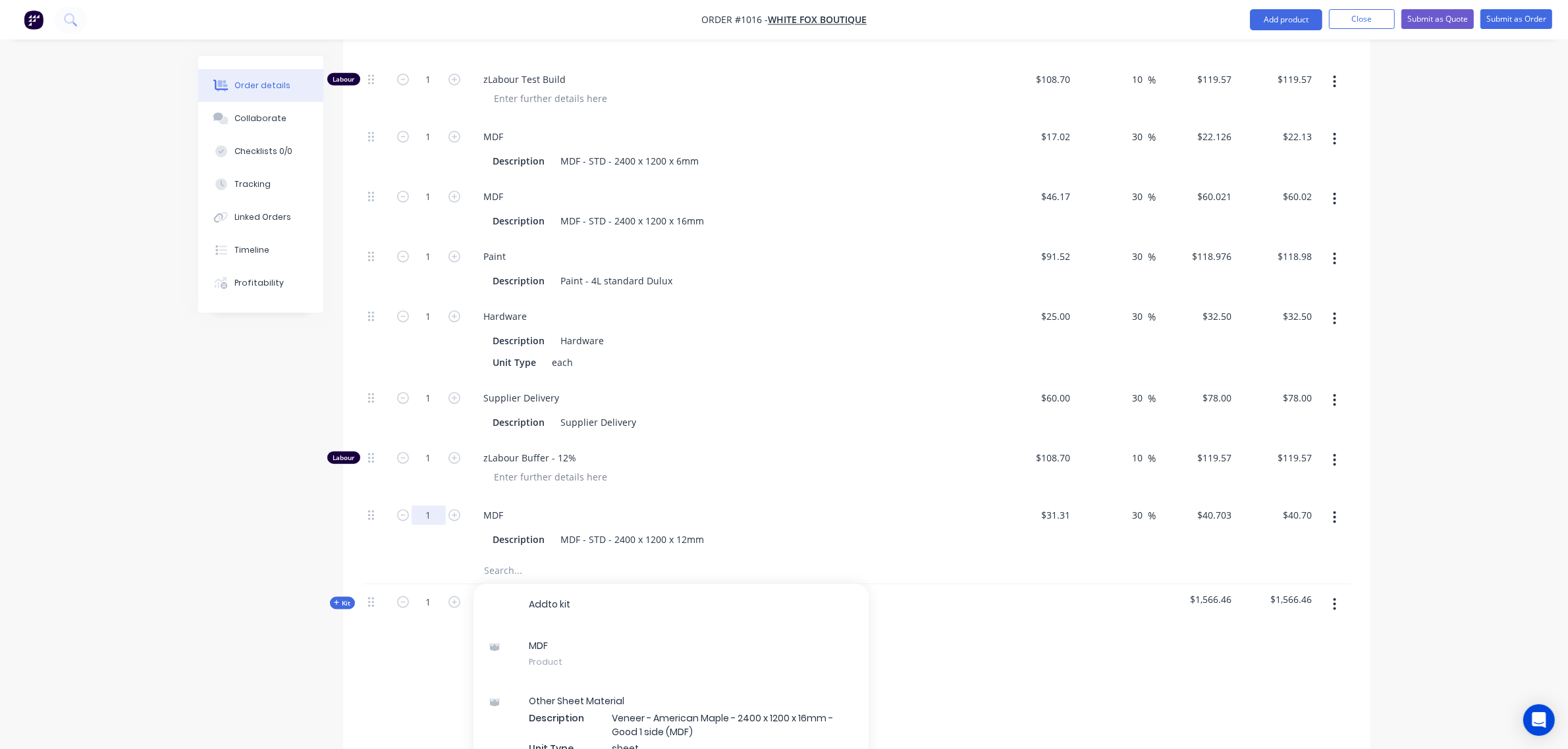
click at [426, 518] on input "1" at bounding box center [428, 515] width 34 height 20
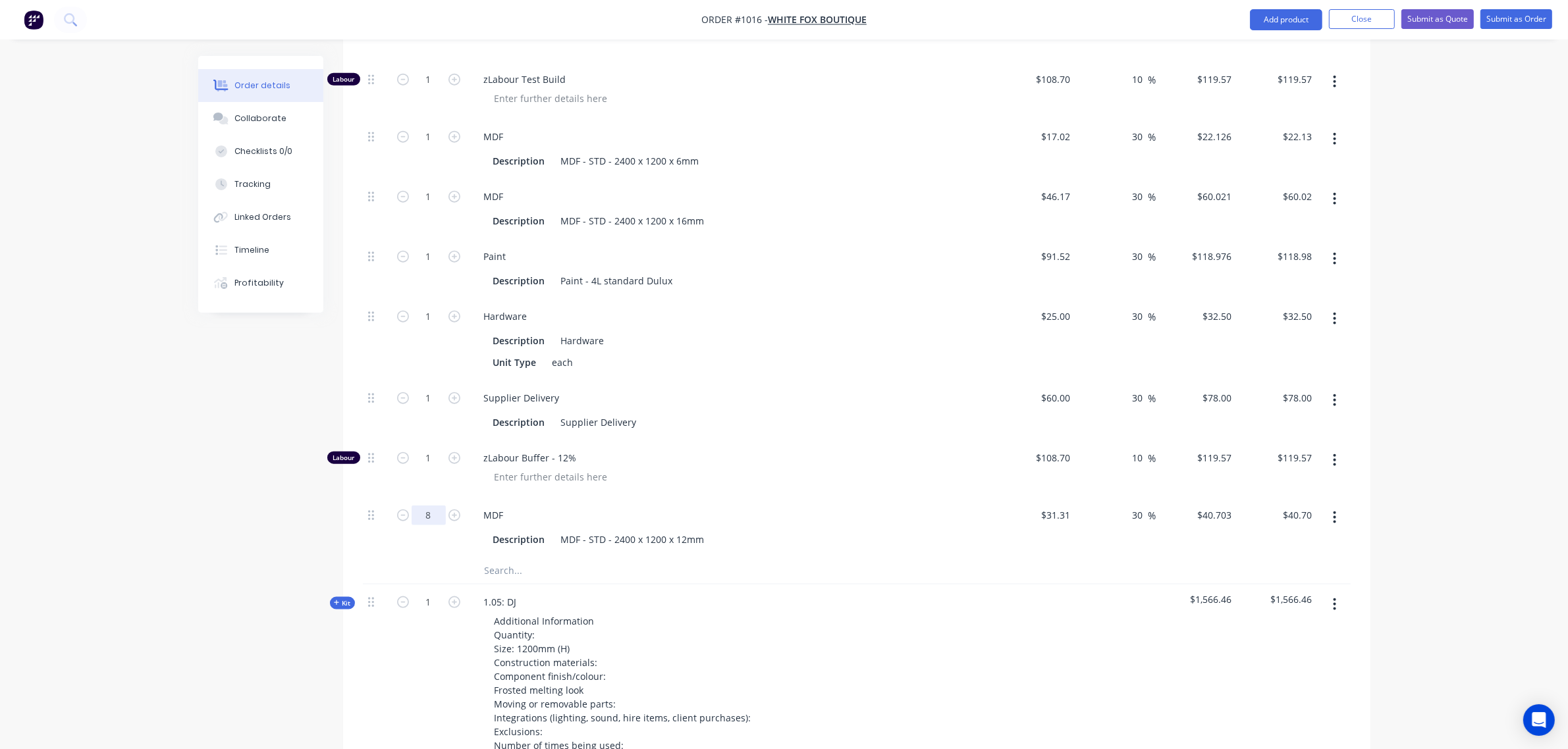
type input "8"
type input "$325.62"
click at [422, 193] on input "1" at bounding box center [428, 196] width 34 height 20
type input "4"
type input "$240.08"
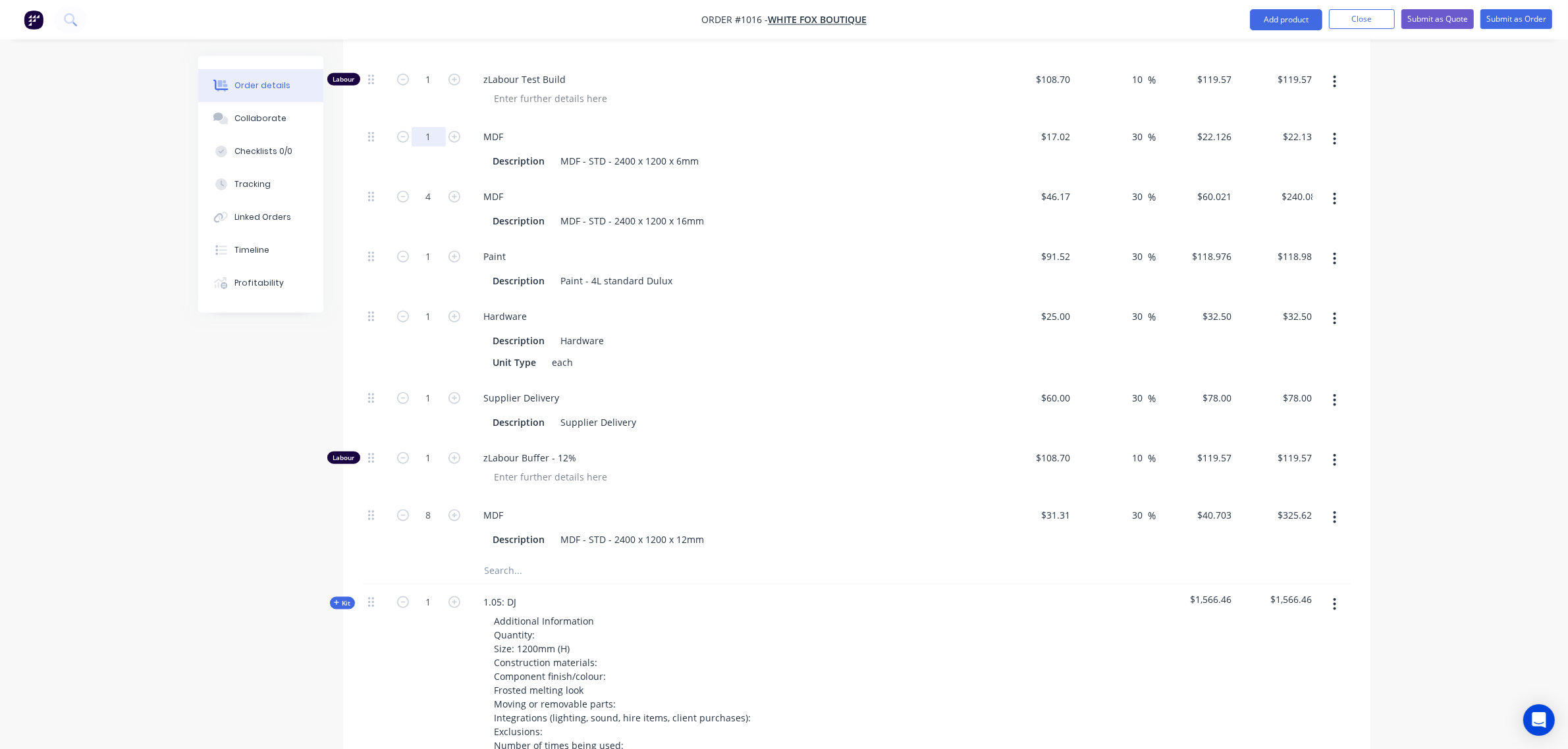
click at [428, 139] on input "1" at bounding box center [428, 137] width 34 height 20
type input "2"
type input "$44.25"
click at [431, 257] on input "1" at bounding box center [428, 256] width 34 height 20
type input "2"
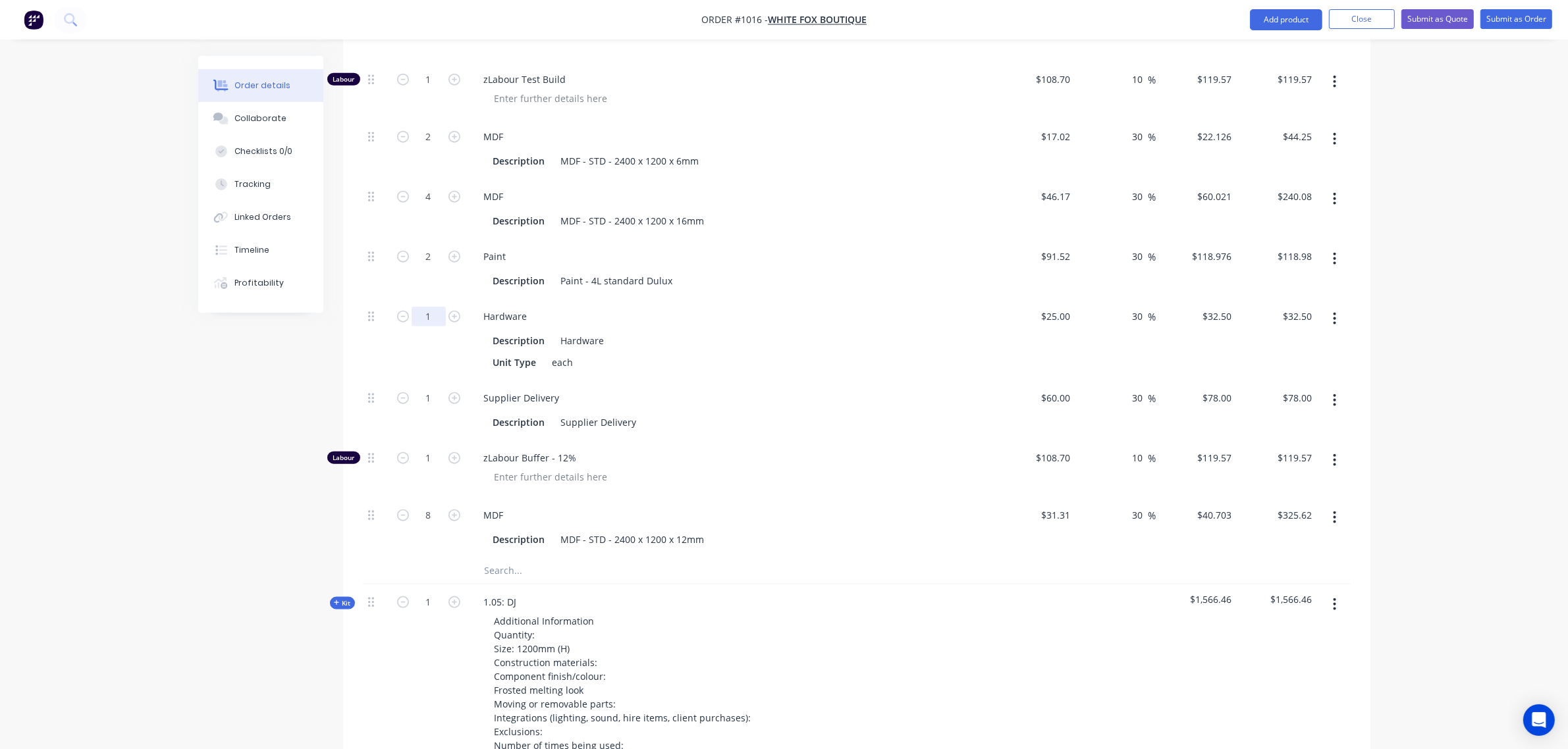
type input "$237.95"
click at [429, 318] on input "1" at bounding box center [428, 316] width 34 height 20
click at [429, 318] on input "4" at bounding box center [428, 316] width 34 height 20
type input "4"
type input "$130.00"
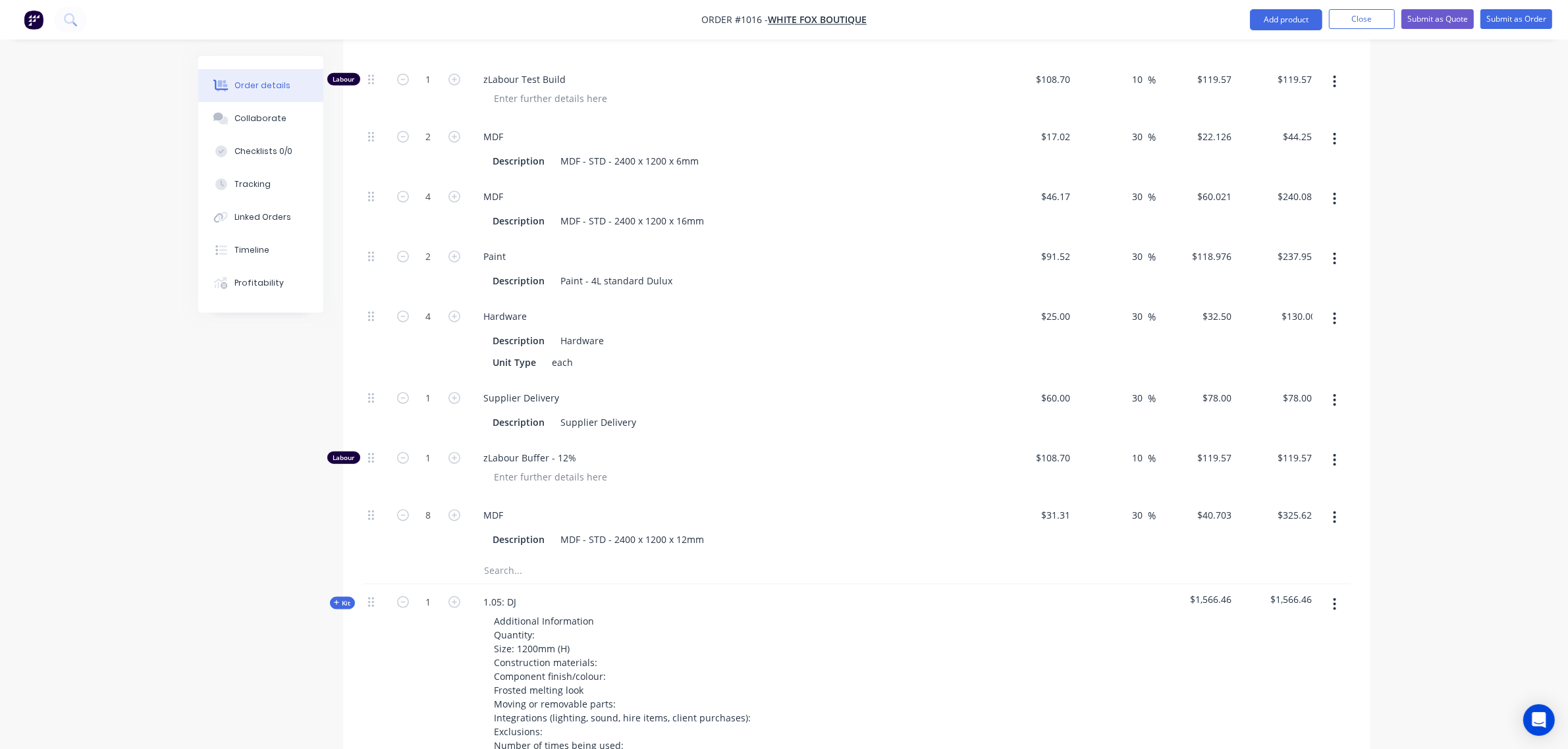
click at [493, 572] on input "text" at bounding box center [616, 571] width 264 height 26
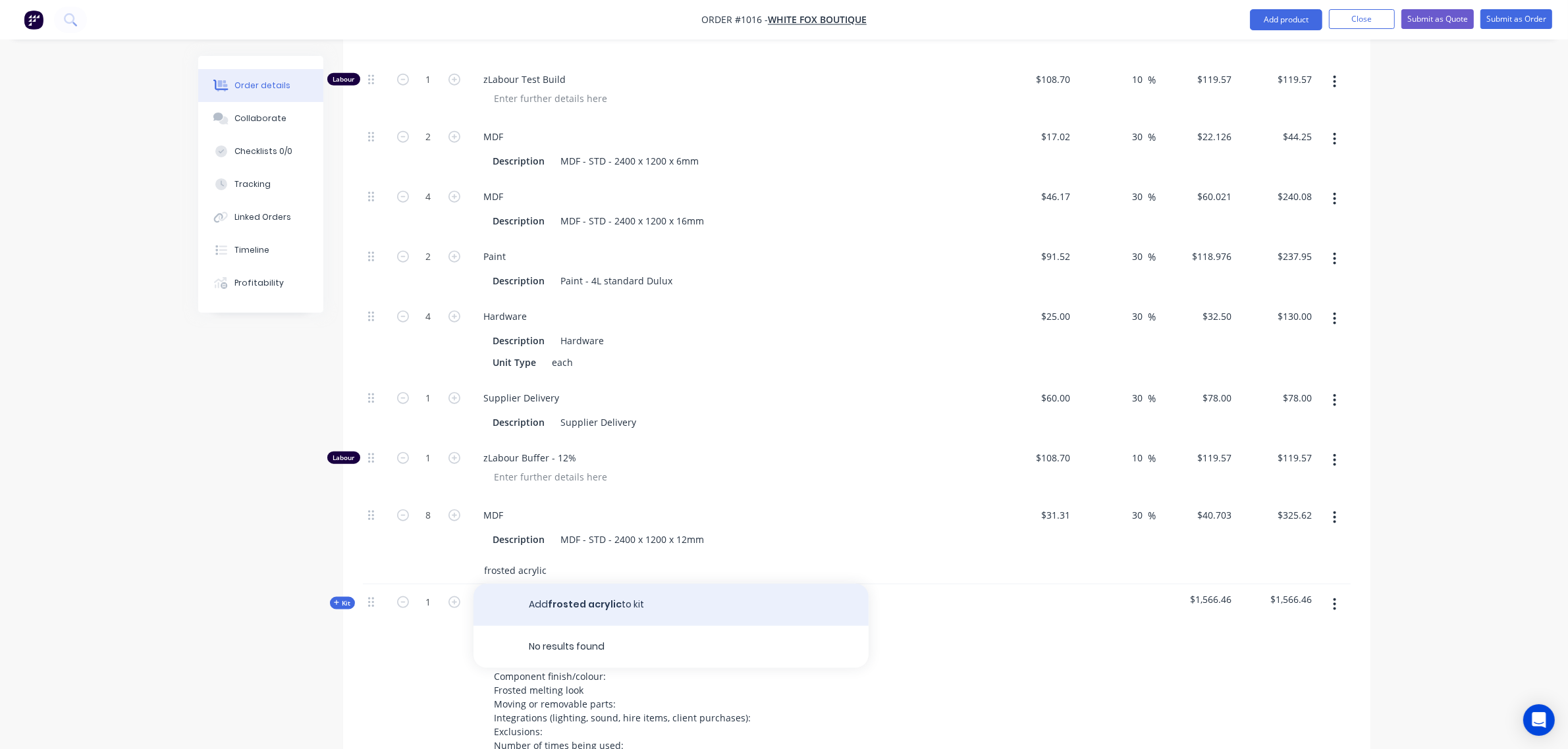
type input "frosted acrylic"
click at [571, 608] on button "Add frosted acrylic to kit" at bounding box center [672, 605] width 395 height 42
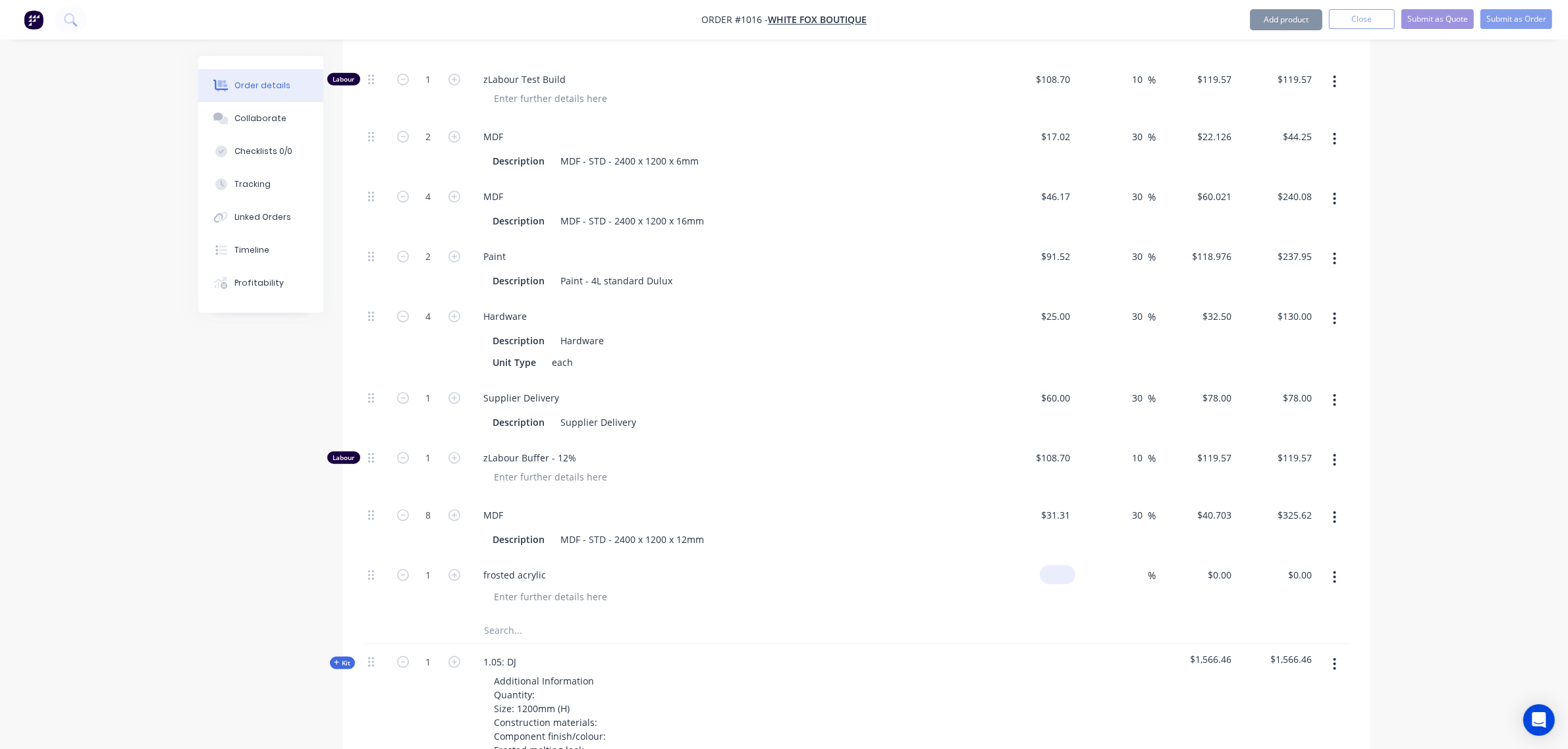
click at [1049, 581] on div "$0.00" at bounding box center [1036, 588] width 81 height 60
type input "$132.00"
click at [1145, 575] on input at bounding box center [1141, 575] width 15 height 19
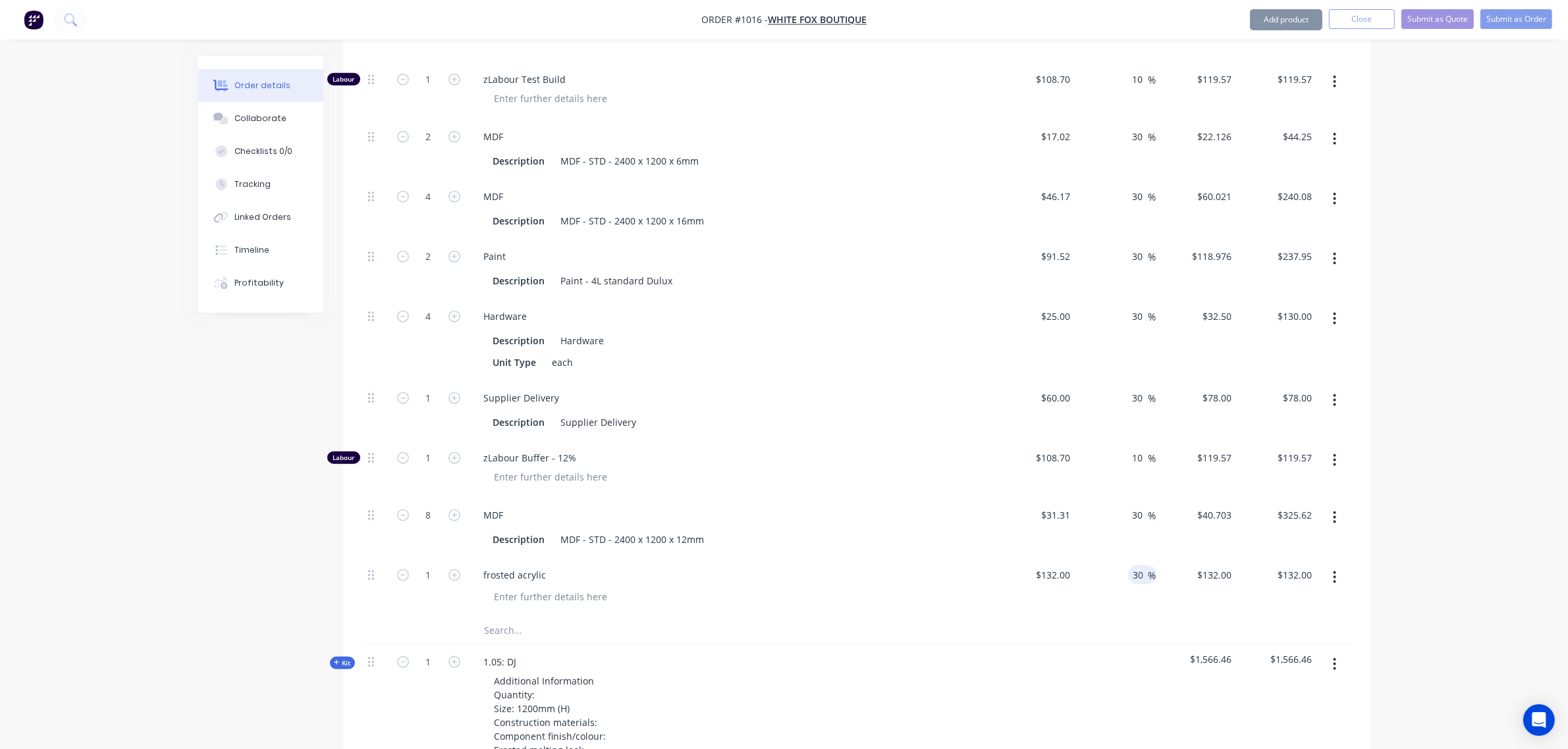
type input "30"
type input "$171.60"
click at [950, 545] on div "Description MDF - STD - 2400 x 1200 x 12mm" at bounding box center [729, 540] width 482 height 19
click at [420, 578] on input "1" at bounding box center [428, 575] width 34 height 20
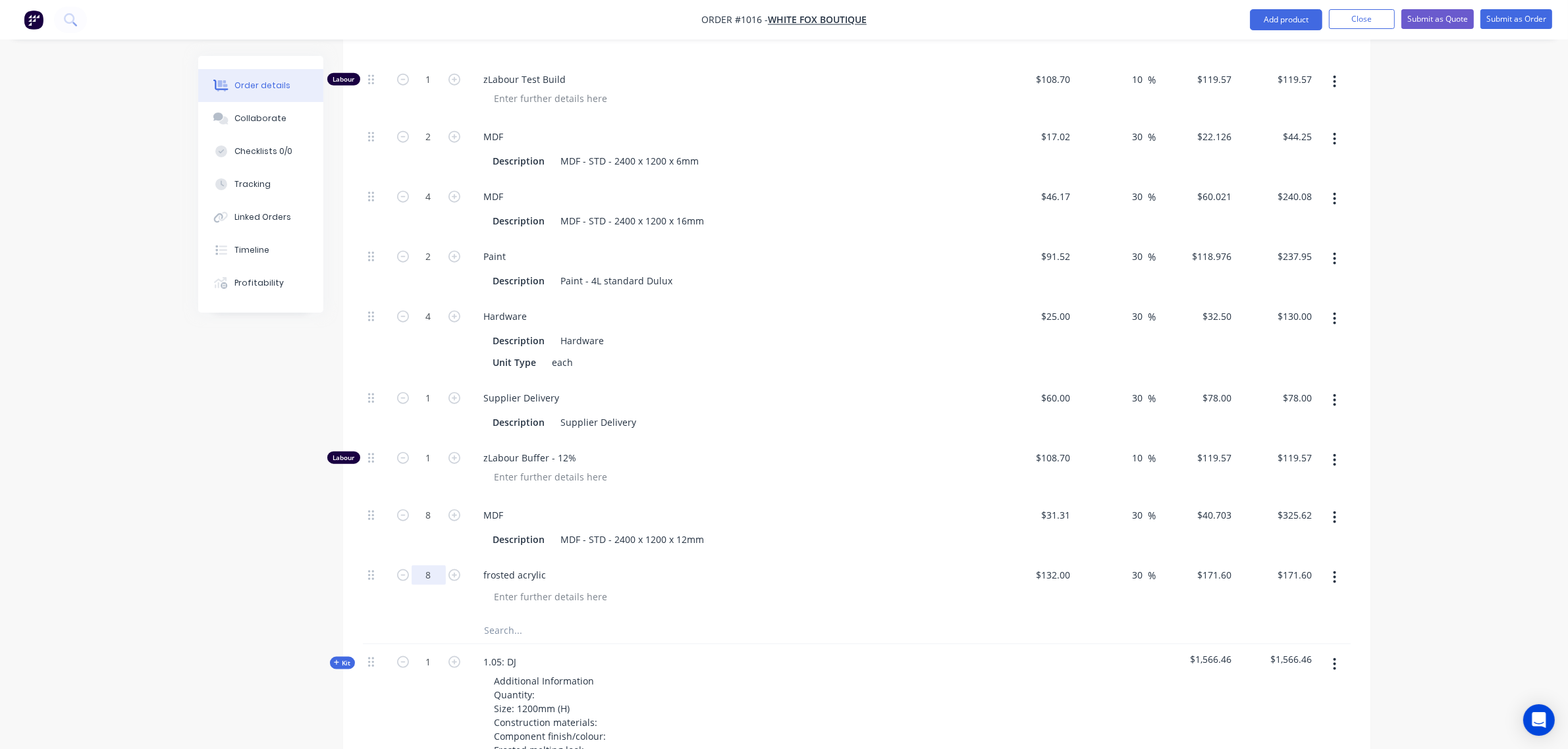
type input "8"
type input "$1,372.80"
click at [427, 248] on input "2" at bounding box center [428, 256] width 34 height 20
type input "4"
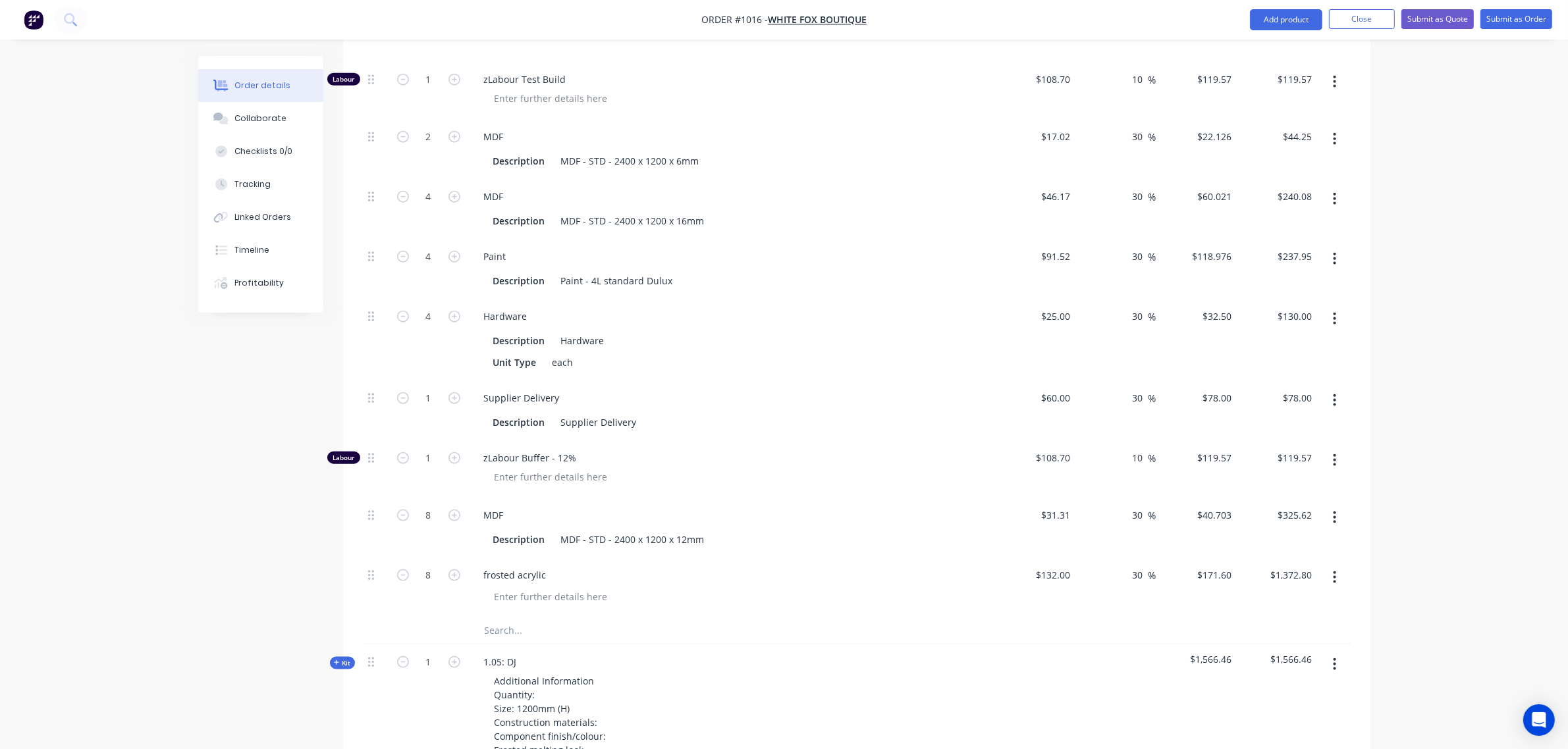
type input "$475.90"
click at [546, 245] on div "Paint Description Paint - 4L standard Dulux" at bounding box center [731, 269] width 527 height 60
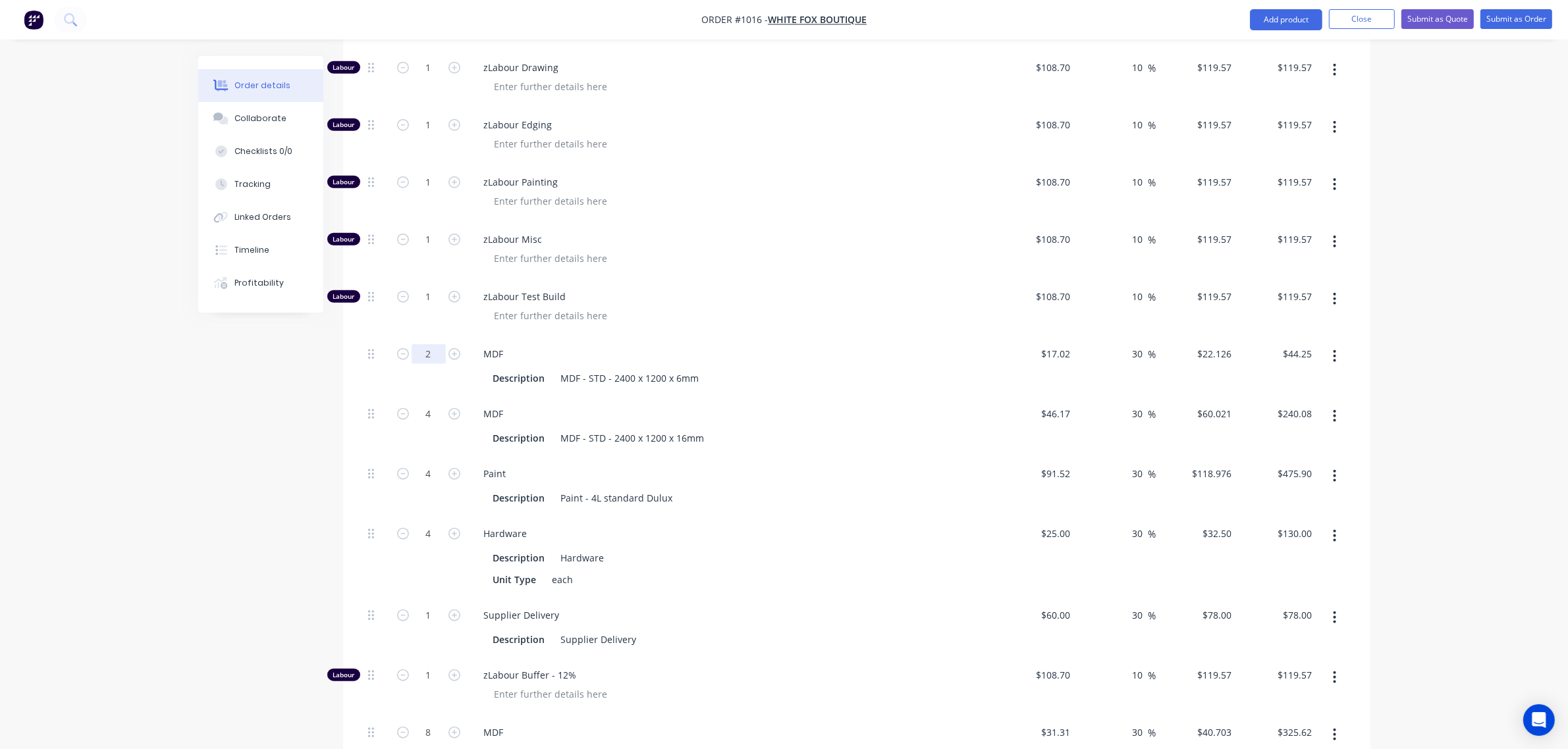
scroll to position [1586, 0]
click at [425, 357] on input "2" at bounding box center [428, 356] width 34 height 20
type input "10"
type input "$221.26"
click at [557, 350] on div "MDF" at bounding box center [732, 356] width 516 height 19
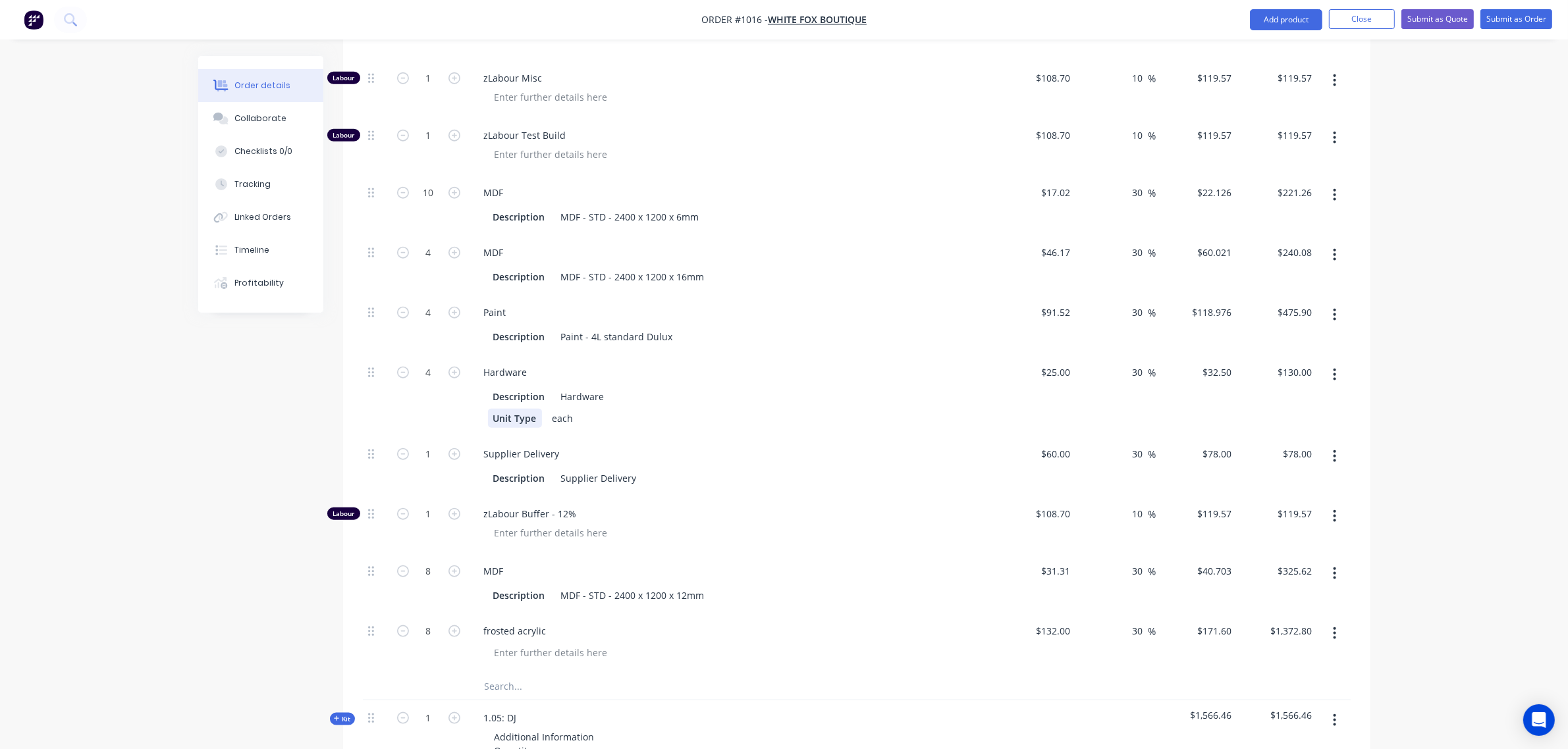
scroll to position [1750, 0]
click at [521, 690] on input "text" at bounding box center [616, 686] width 264 height 26
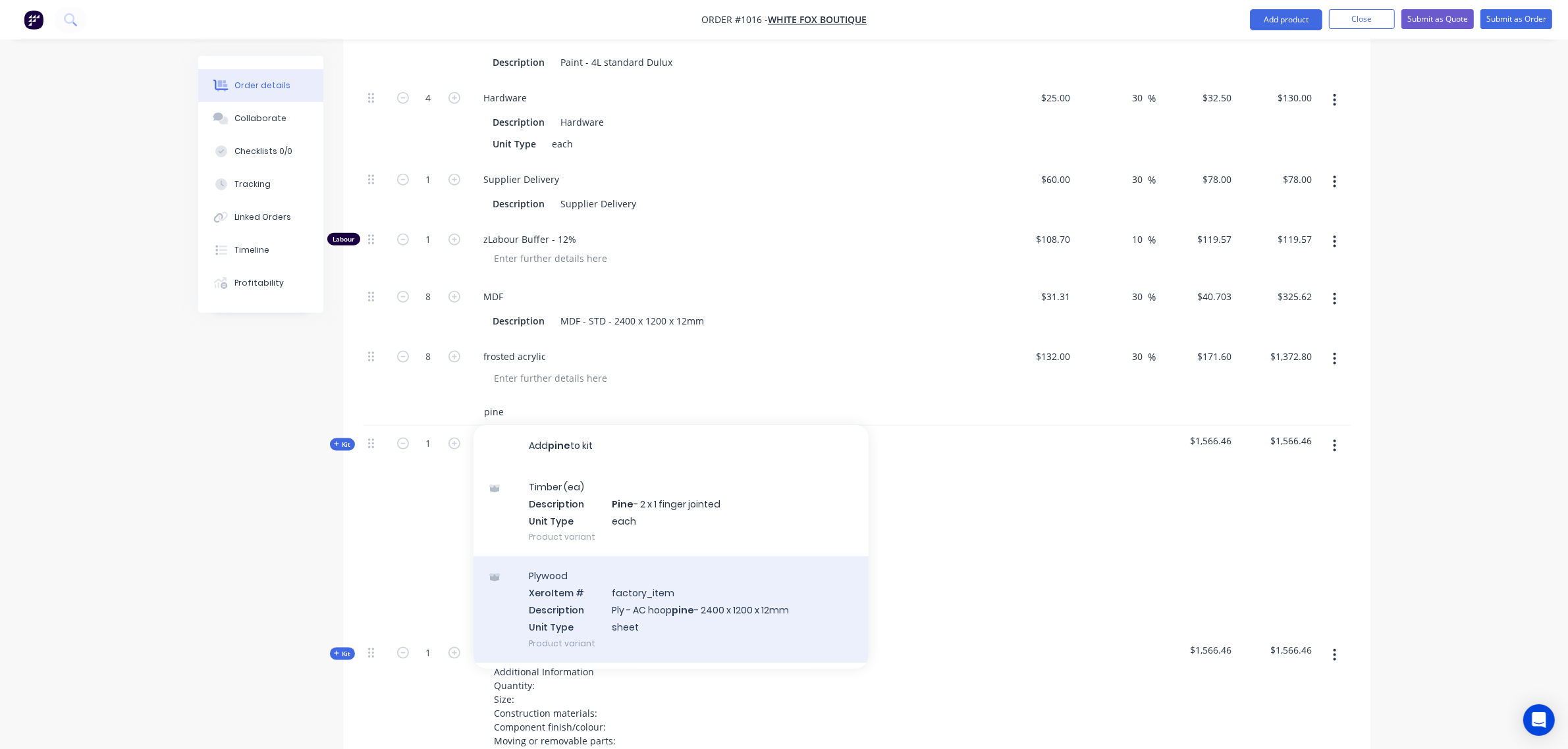
scroll to position [2025, 0]
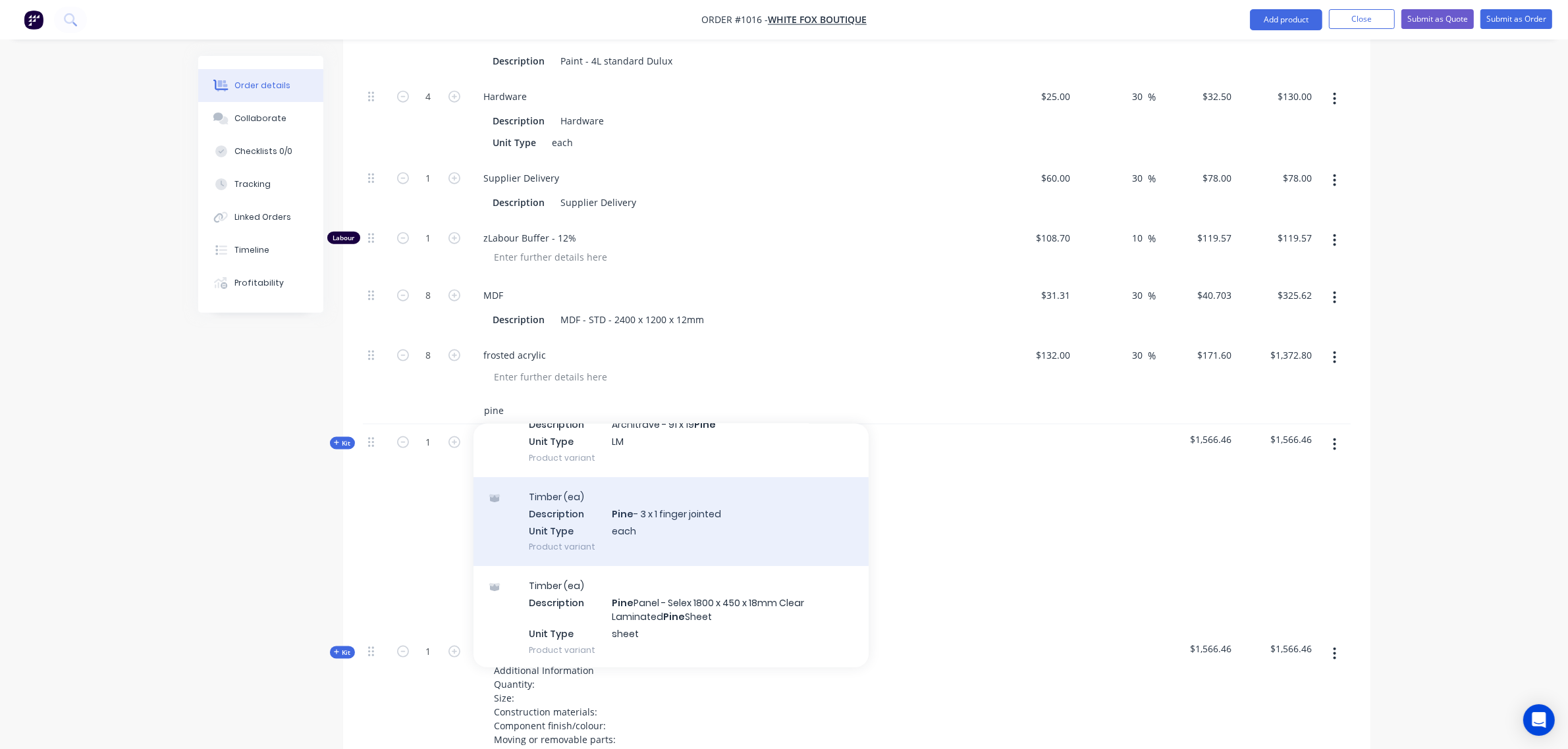
type input "pine"
click at [631, 521] on div "Timber (ea) Description Pine - 3 x 1 finger jointed Unit Type each Product vari…" at bounding box center [672, 521] width 395 height 89
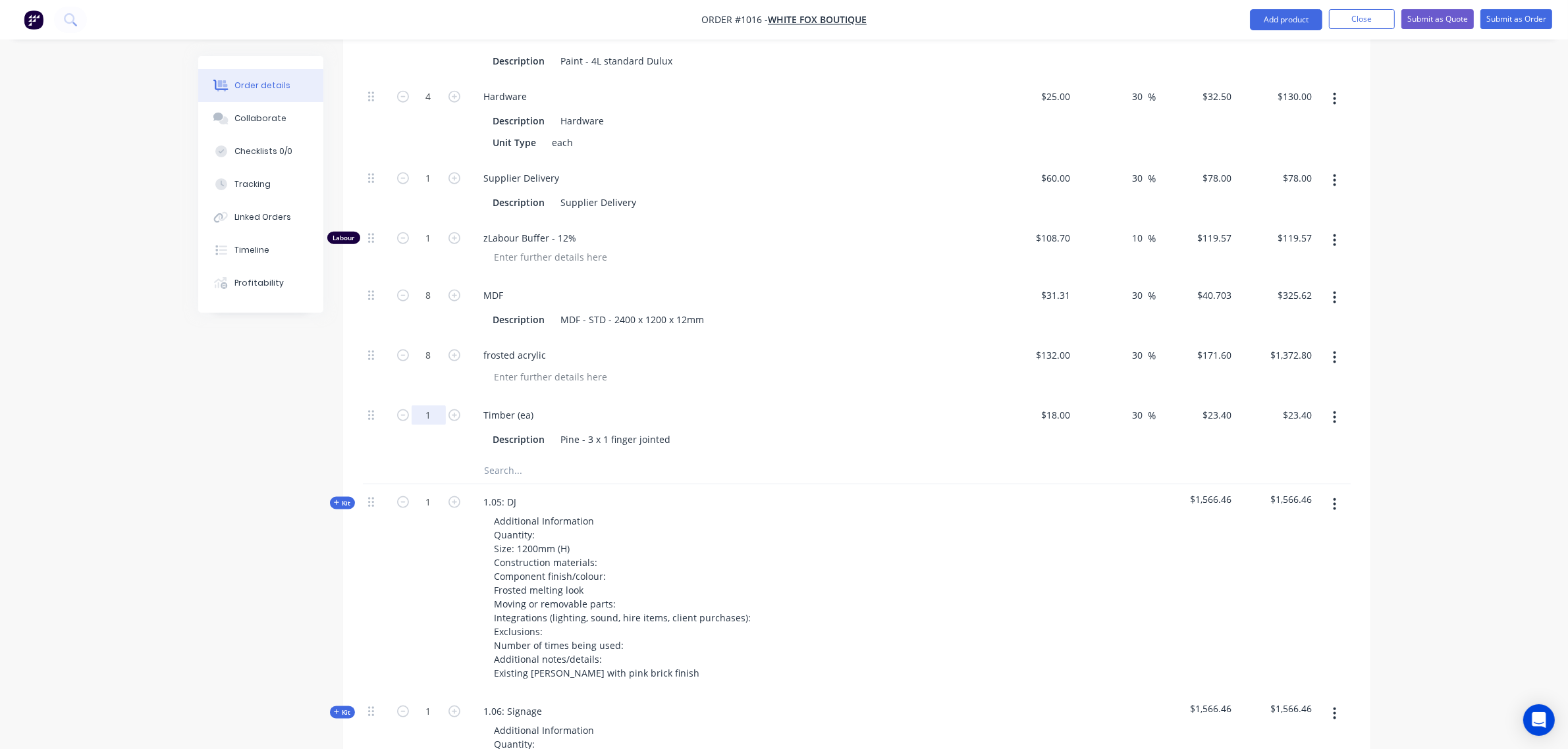
click at [425, 422] on input "1" at bounding box center [428, 415] width 34 height 20
type input "10"
click at [371, 359] on icon at bounding box center [371, 356] width 6 height 12
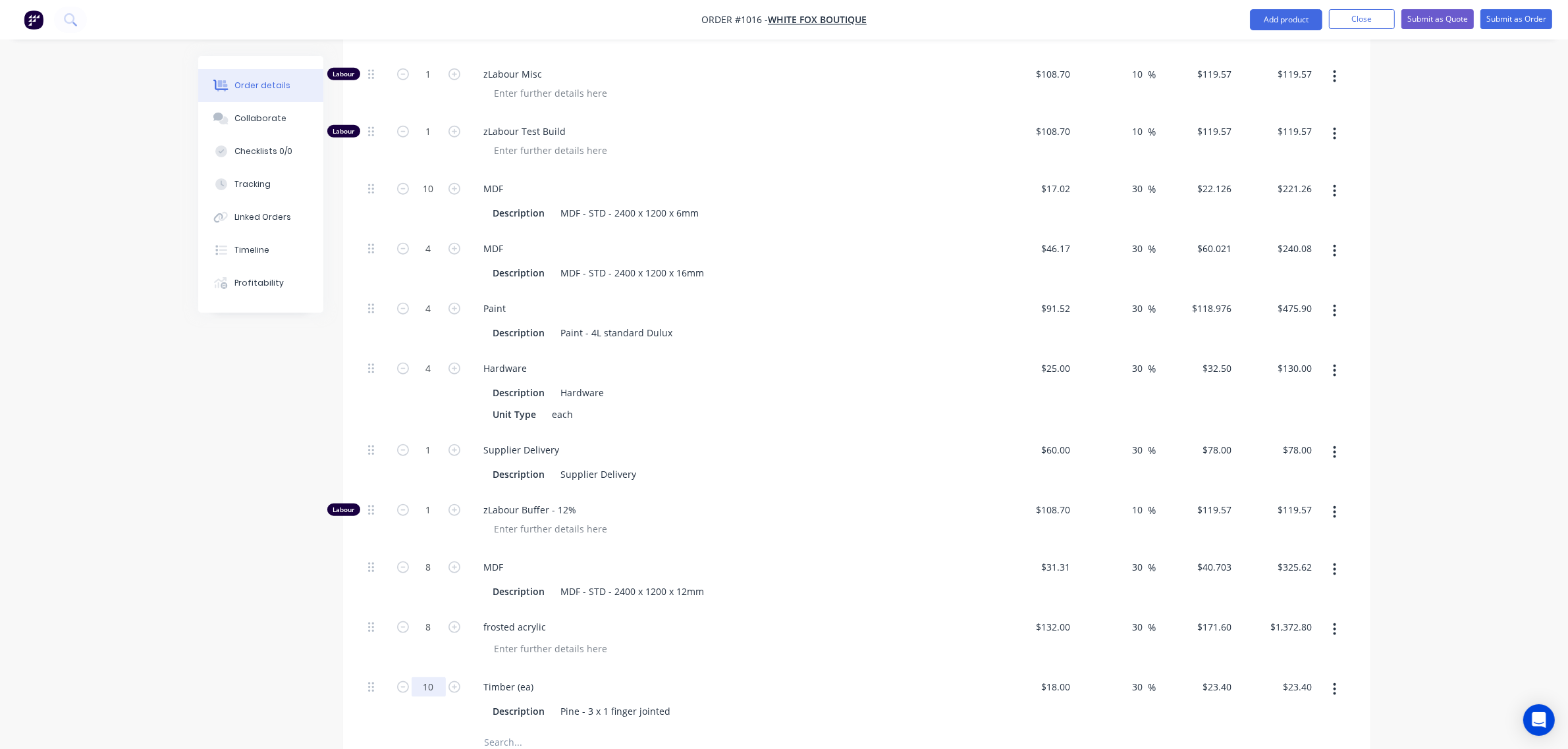
scroll to position [1751, 0]
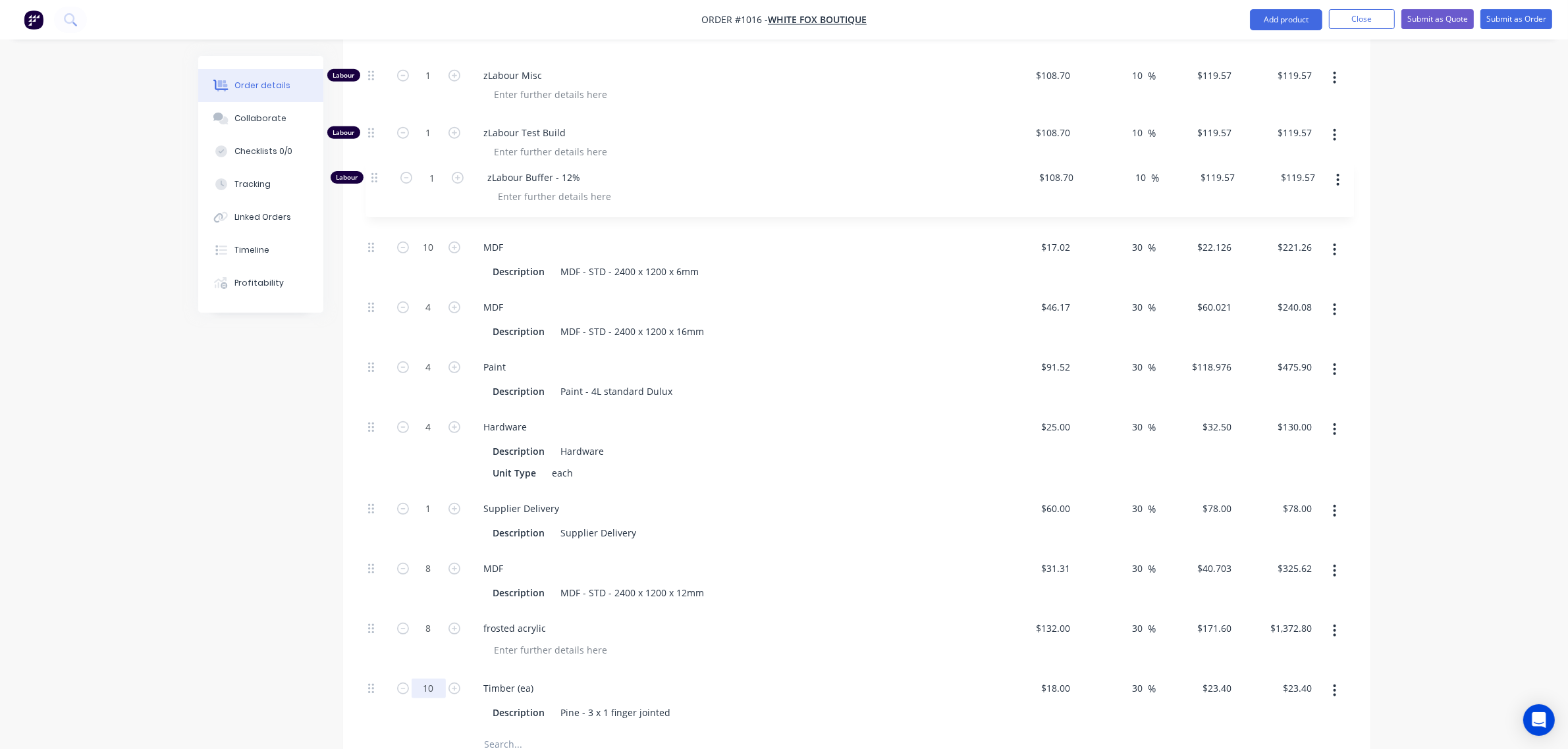
drag, startPoint x: 371, startPoint y: 513, endPoint x: 374, endPoint y: 173, distance: 340.0
click at [374, 173] on div "Labour 1 zLabour Building $108.70 $108.70 10 10 % $119.57 $119.57 $119.57 $119.…" at bounding box center [857, 193] width 988 height 1074
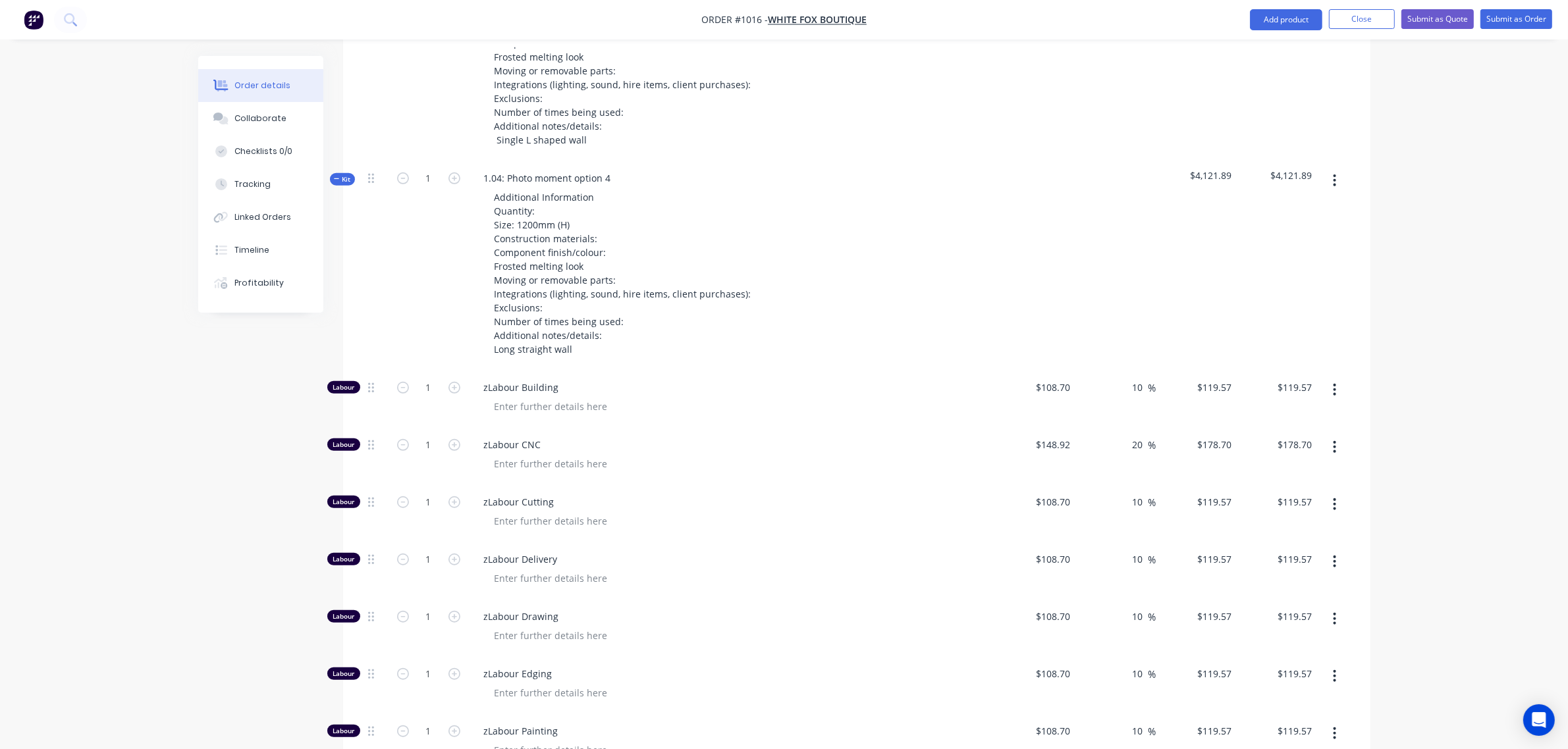
scroll to position [1037, 0]
type input "$234.00"
click at [420, 390] on input "1" at bounding box center [428, 388] width 34 height 20
drag, startPoint x: 381, startPoint y: 406, endPoint x: 384, endPoint y: 382, distance: 24.2
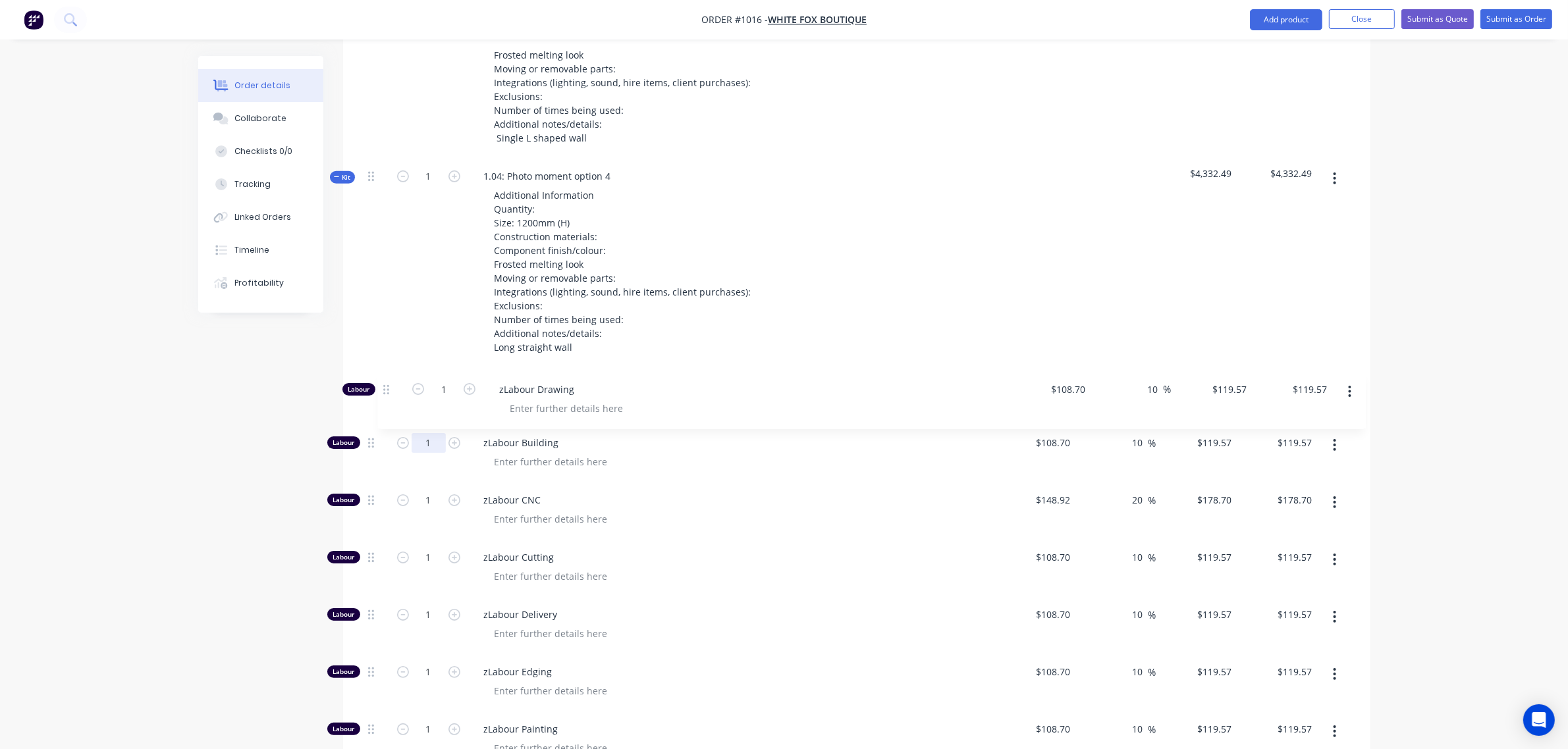
click at [422, 390] on input "1" at bounding box center [428, 386] width 34 height 20
type input "8"
type input "$956.56"
click at [417, 446] on input "1" at bounding box center [428, 443] width 34 height 20
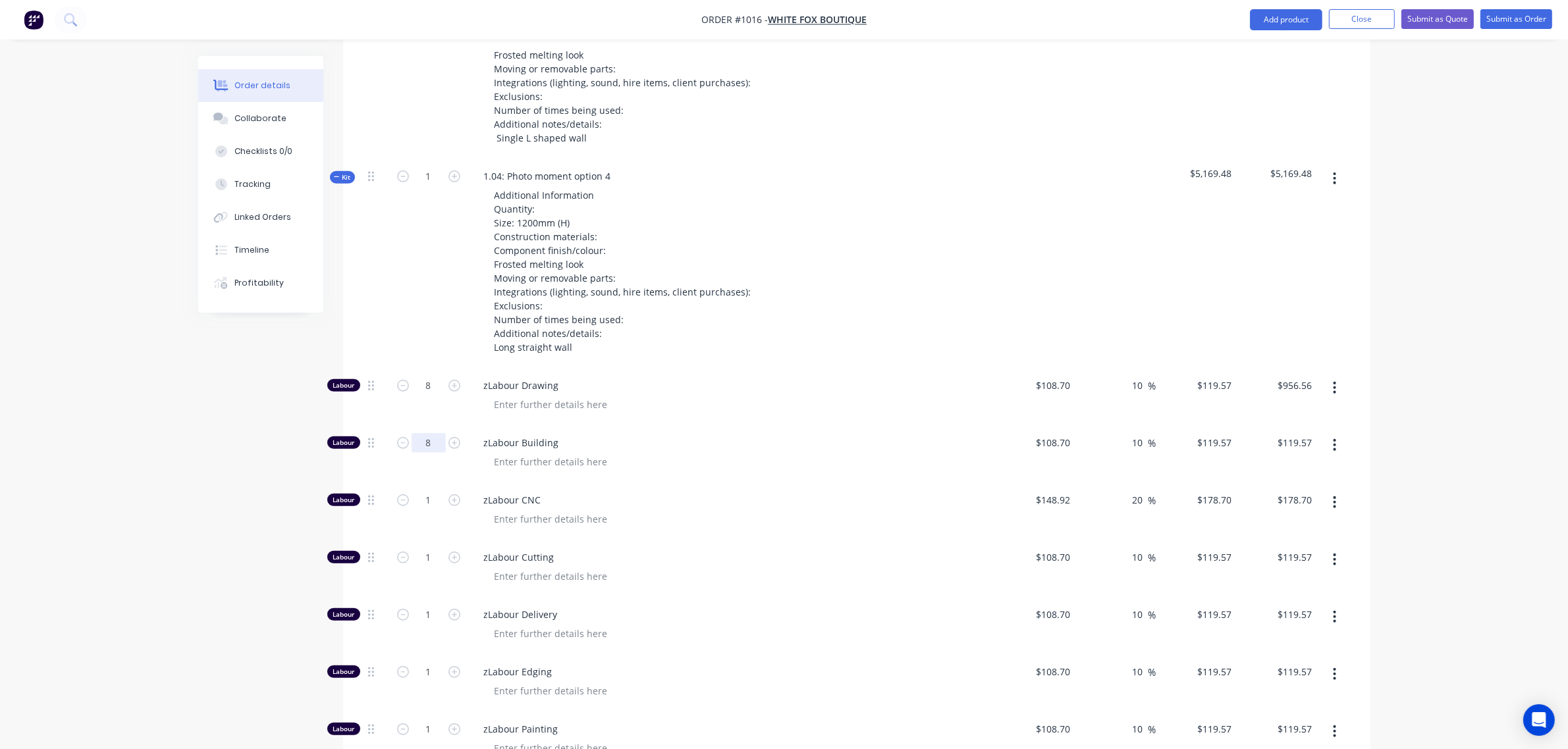
type input "8"
type input "$956.56"
click at [420, 494] on input "1" at bounding box center [428, 500] width 34 height 20
type input "2"
click at [418, 504] on input "2" at bounding box center [428, 500] width 34 height 20
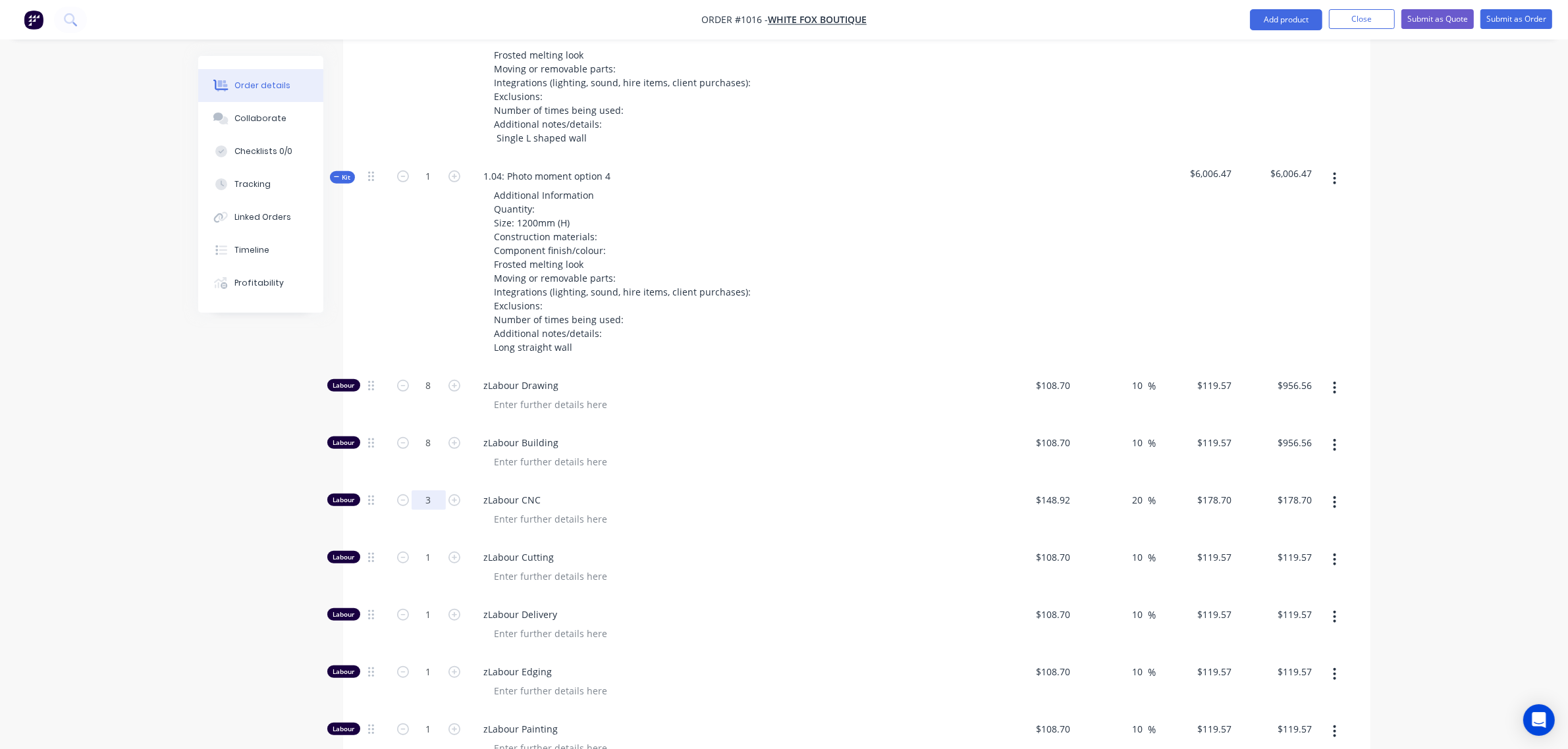
type input "3"
type input "$536.10"
click at [428, 571] on div "1" at bounding box center [429, 568] width 79 height 57
click at [428, 561] on input "1" at bounding box center [428, 557] width 34 height 20
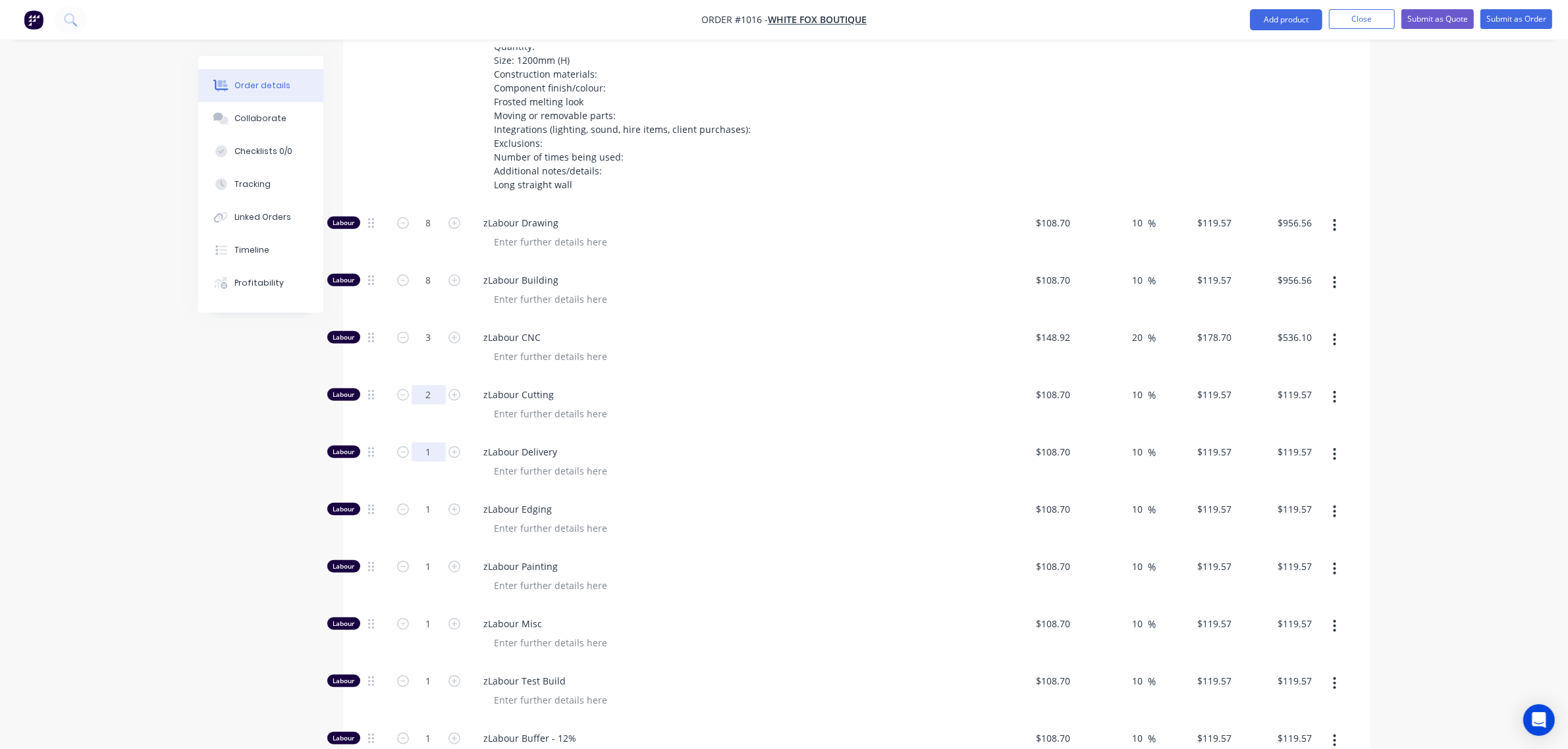
scroll to position [1204, 0]
type input "2"
type input "$239.14"
click at [427, 450] on input "1" at bounding box center [428, 451] width 34 height 20
click at [431, 505] on input "1" at bounding box center [428, 509] width 34 height 20
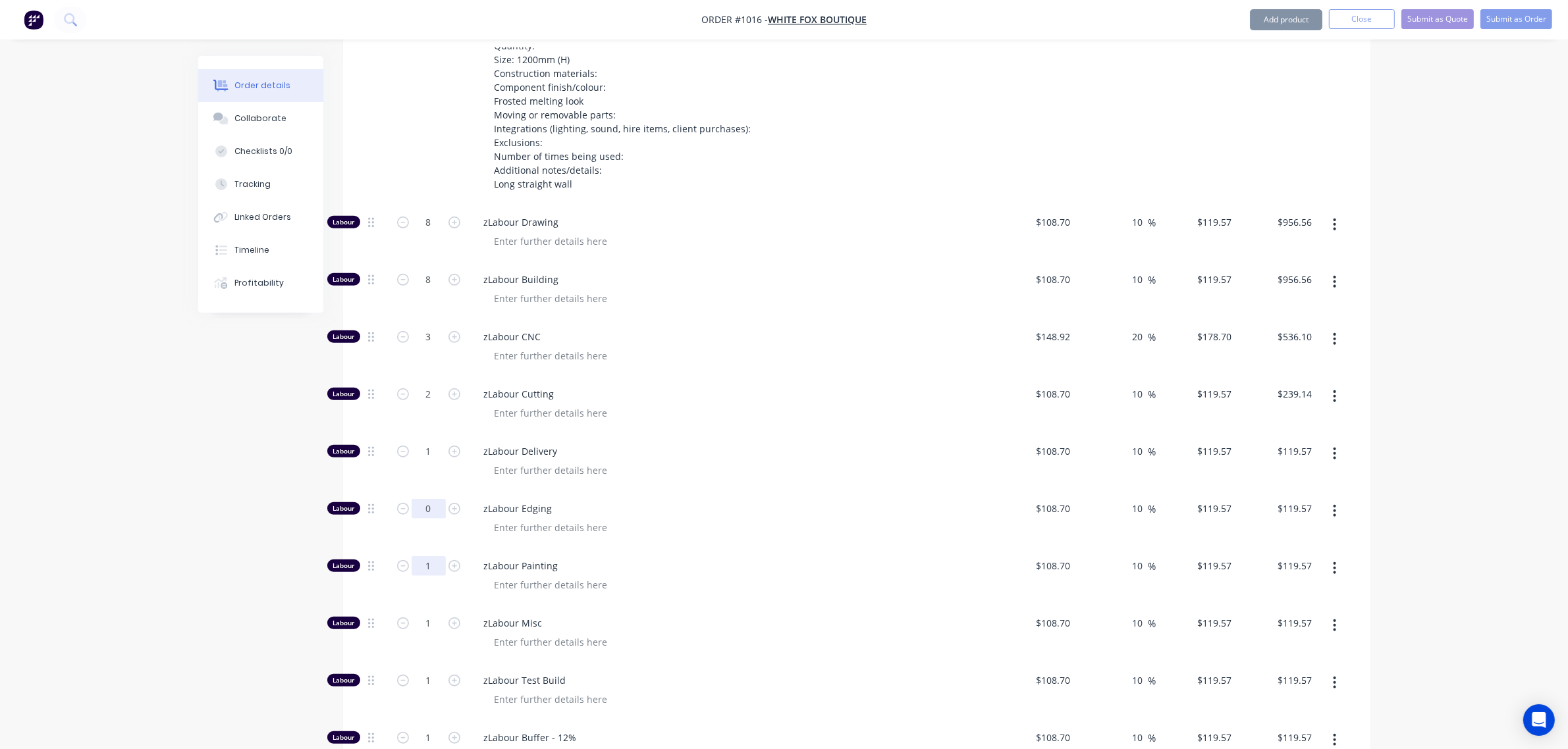
type input "0"
type input "$0.00"
click at [423, 567] on input "1" at bounding box center [428, 566] width 34 height 20
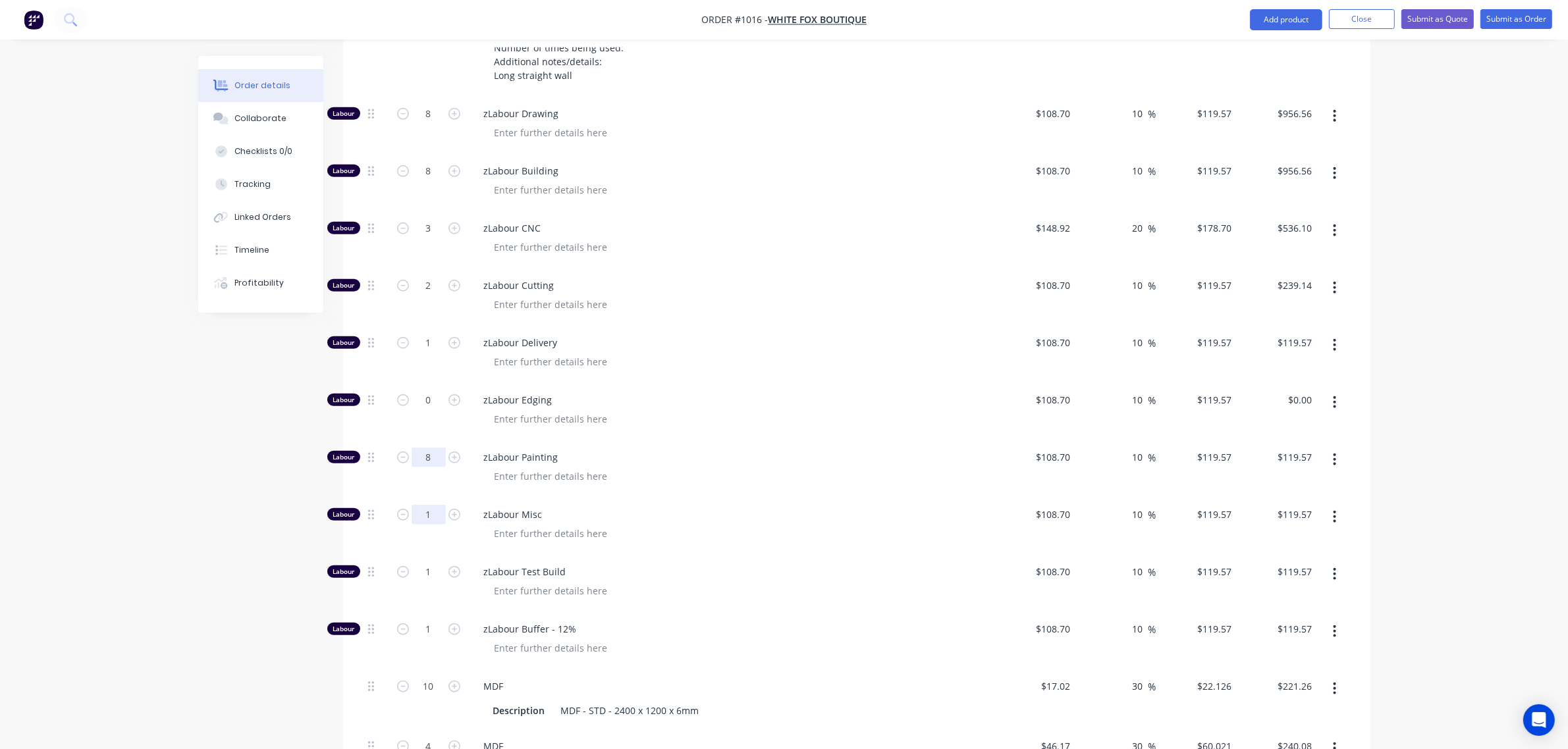
type input "8"
type input "$956.56"
click at [413, 518] on input "1" at bounding box center [428, 513] width 34 height 20
type input "8"
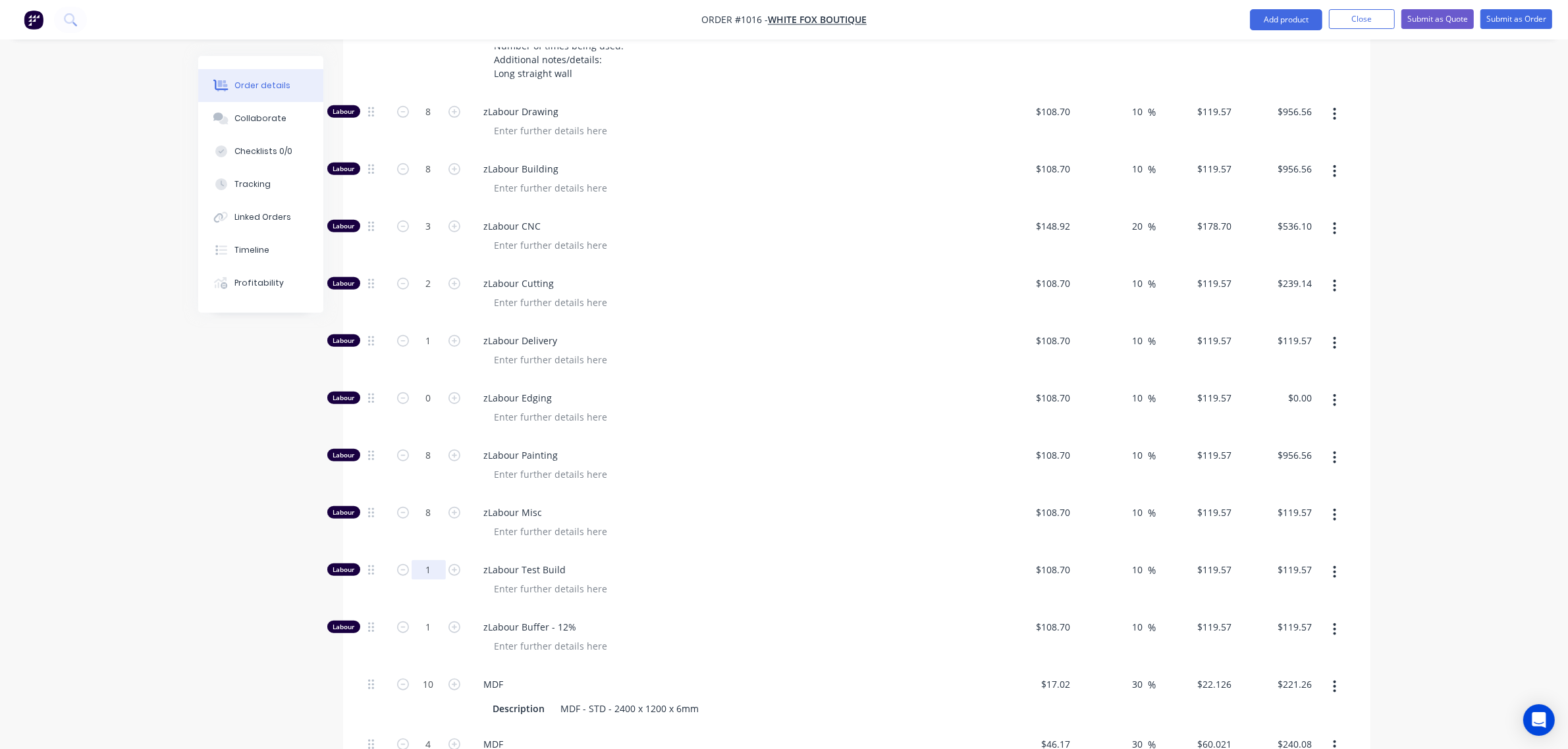
type input "$956.56"
click at [422, 571] on input "1" at bounding box center [428, 570] width 34 height 20
type input "4"
type input "$478.28"
click at [419, 627] on input "1" at bounding box center [428, 627] width 34 height 20
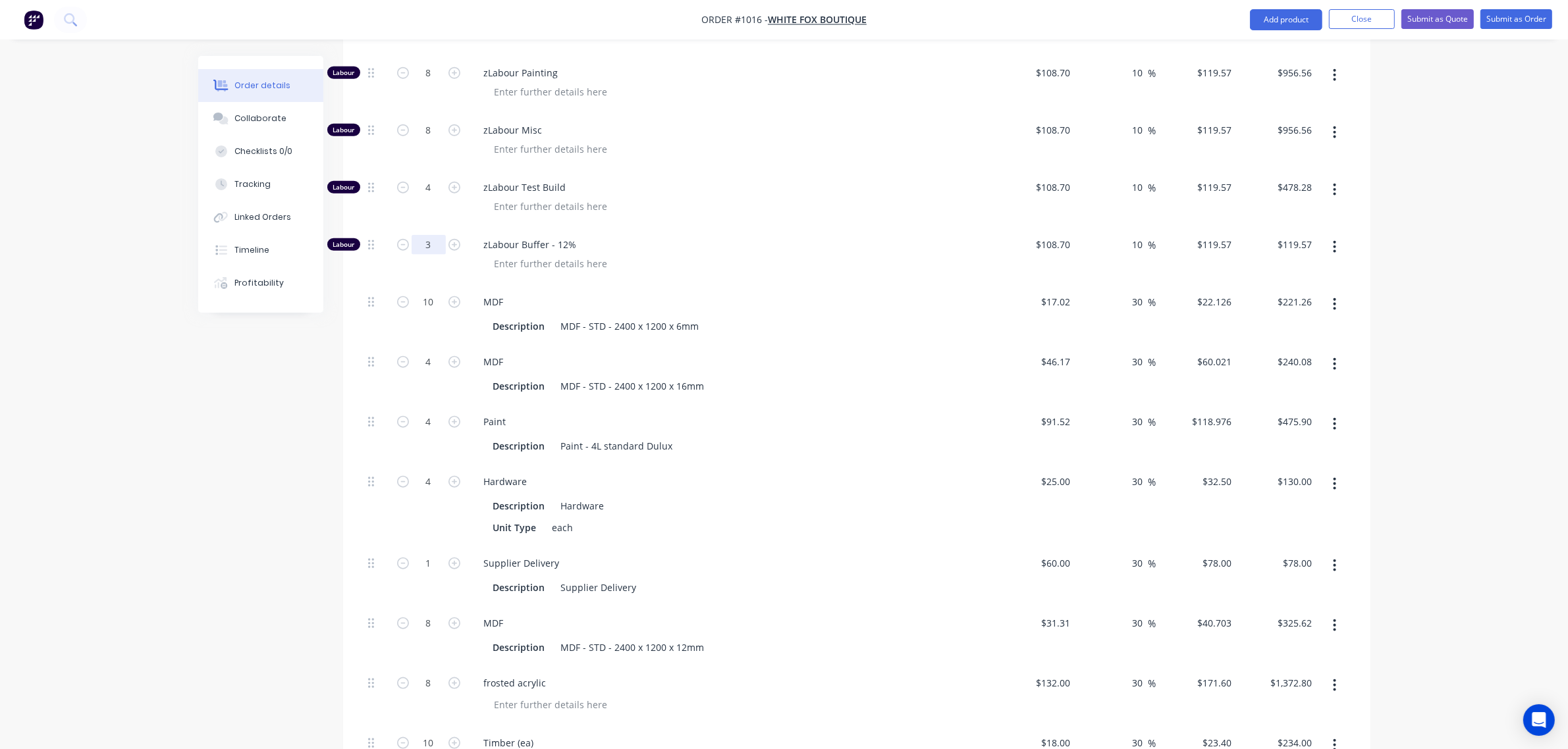
scroll to position [1698, 0]
type input "3"
type input "$358.71"
click at [416, 474] on input "4" at bounding box center [428, 481] width 34 height 20
type input "5"
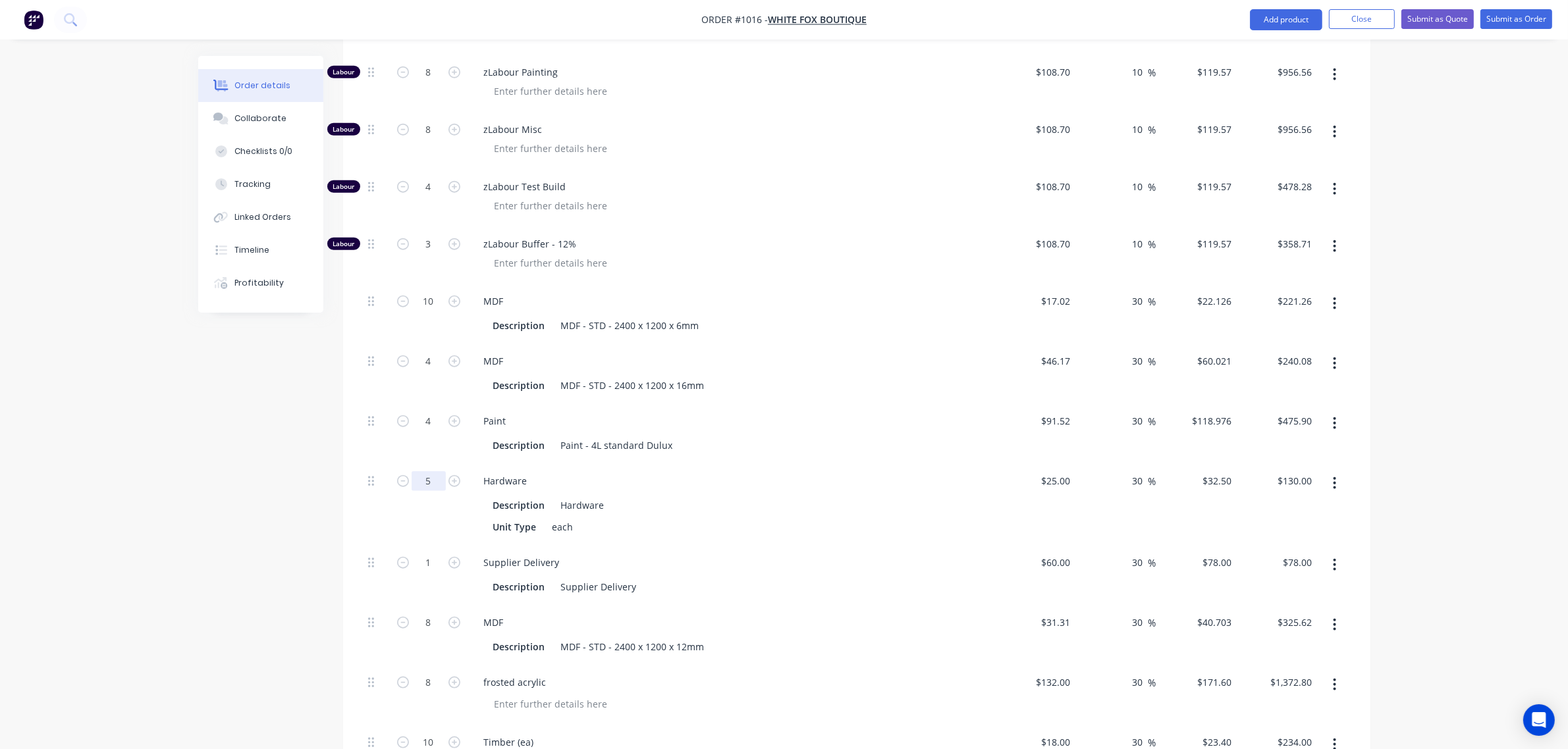
click at [416, 474] on input "5" at bounding box center [428, 481] width 34 height 20
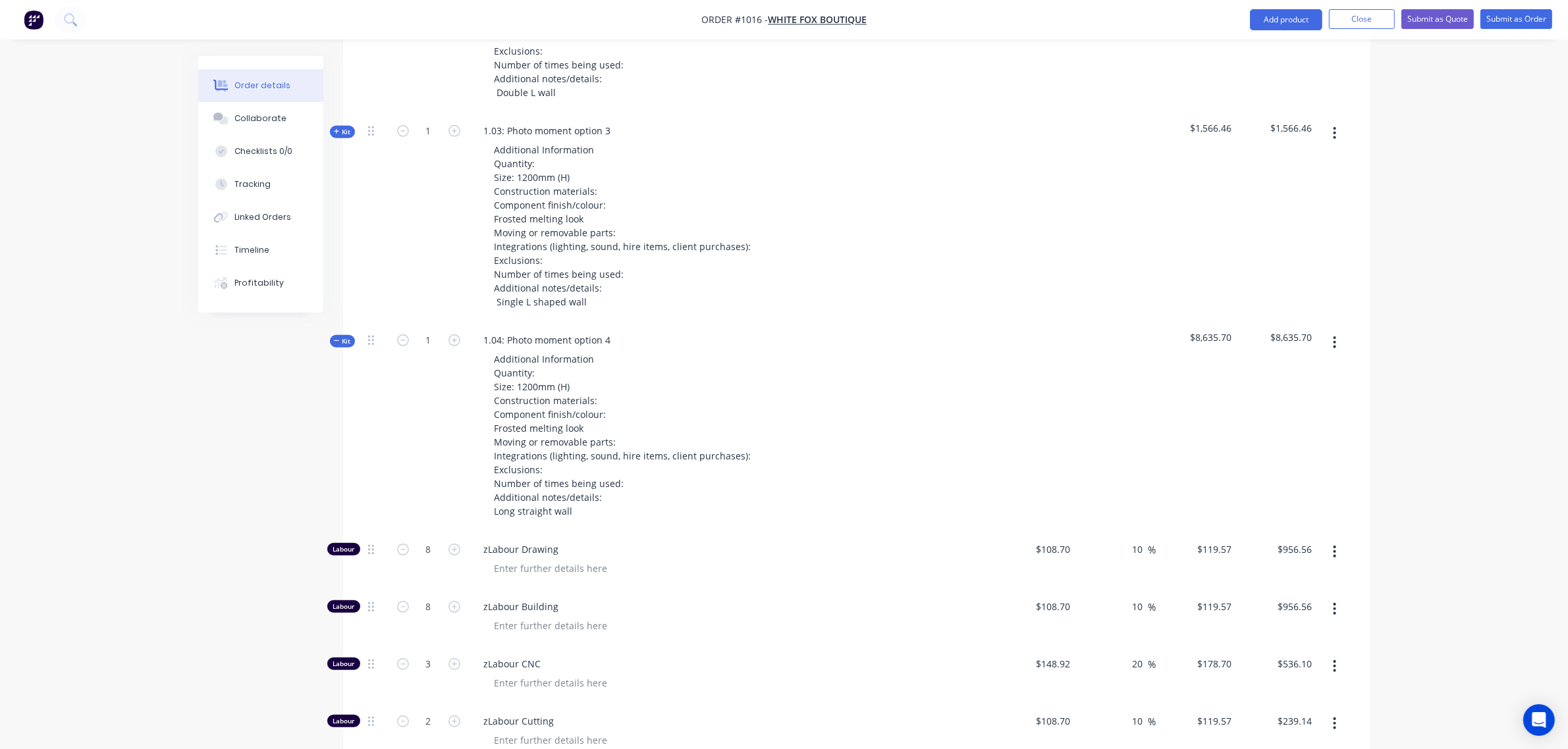
scroll to position [876, 0]
type input "6"
click at [343, 341] on span "Kit" at bounding box center [342, 341] width 17 height 10
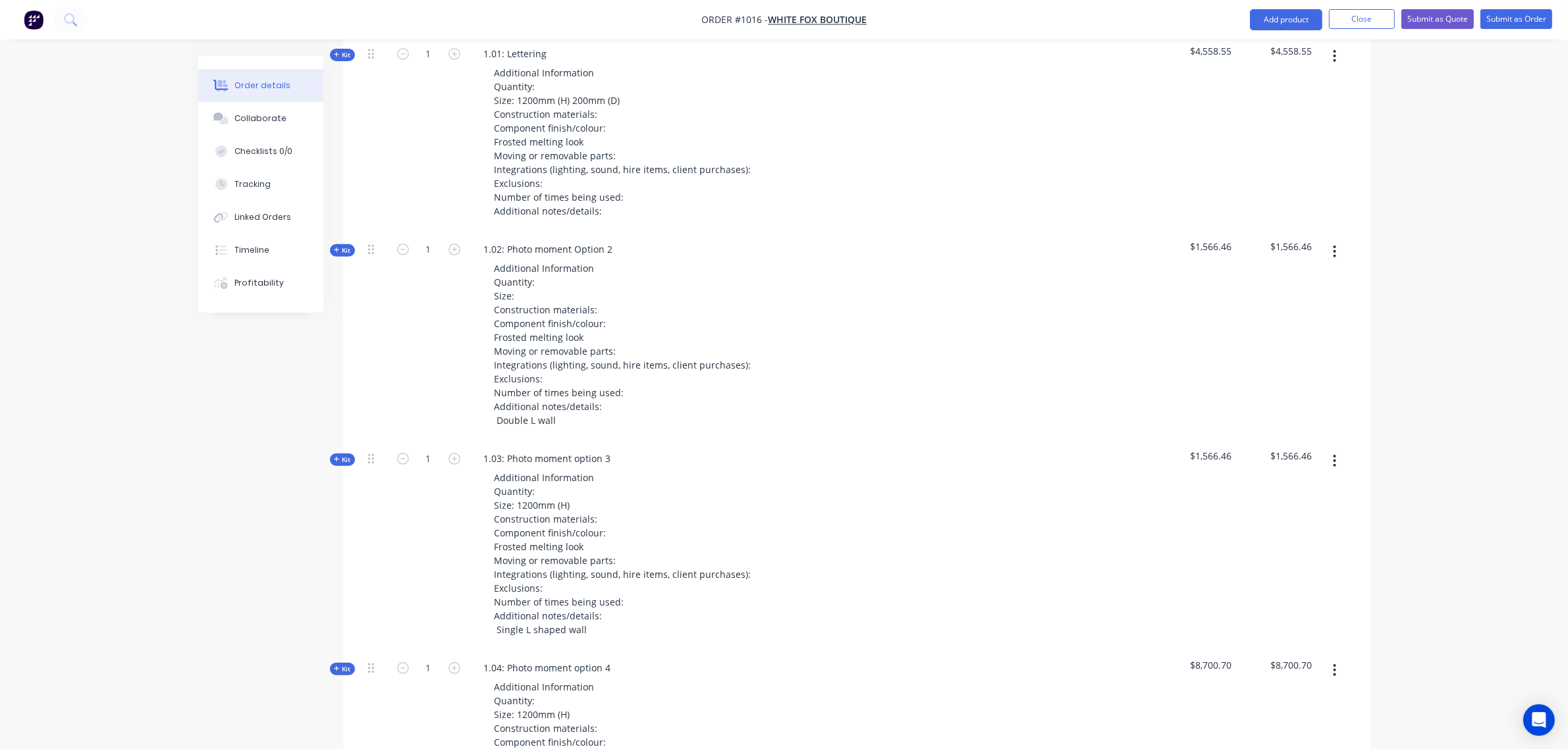
scroll to position [548, 0]
click at [350, 253] on span "Kit" at bounding box center [342, 250] width 17 height 10
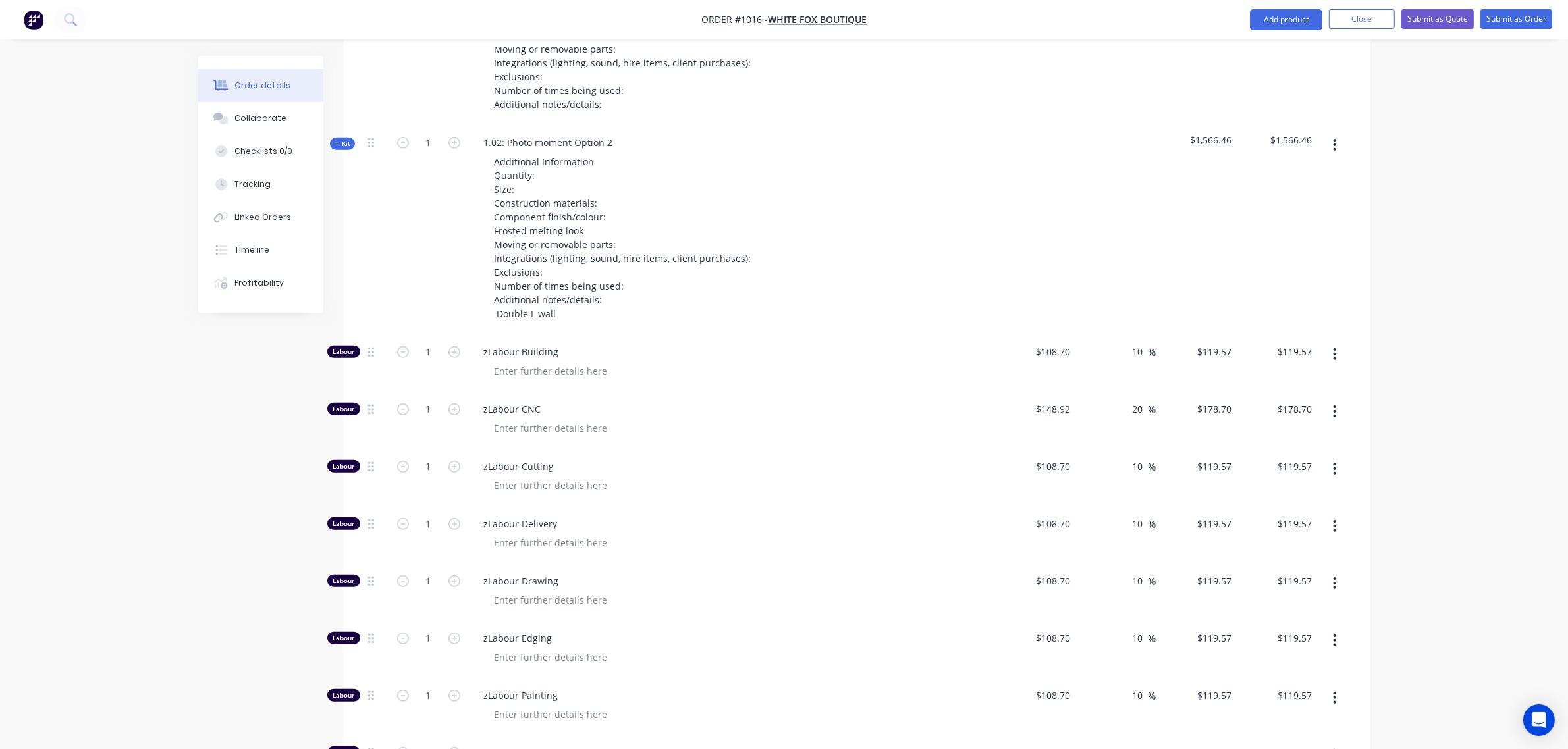
scroll to position [657, 0]
click at [422, 586] on input "1" at bounding box center [428, 580] width 34 height 20
type input "10"
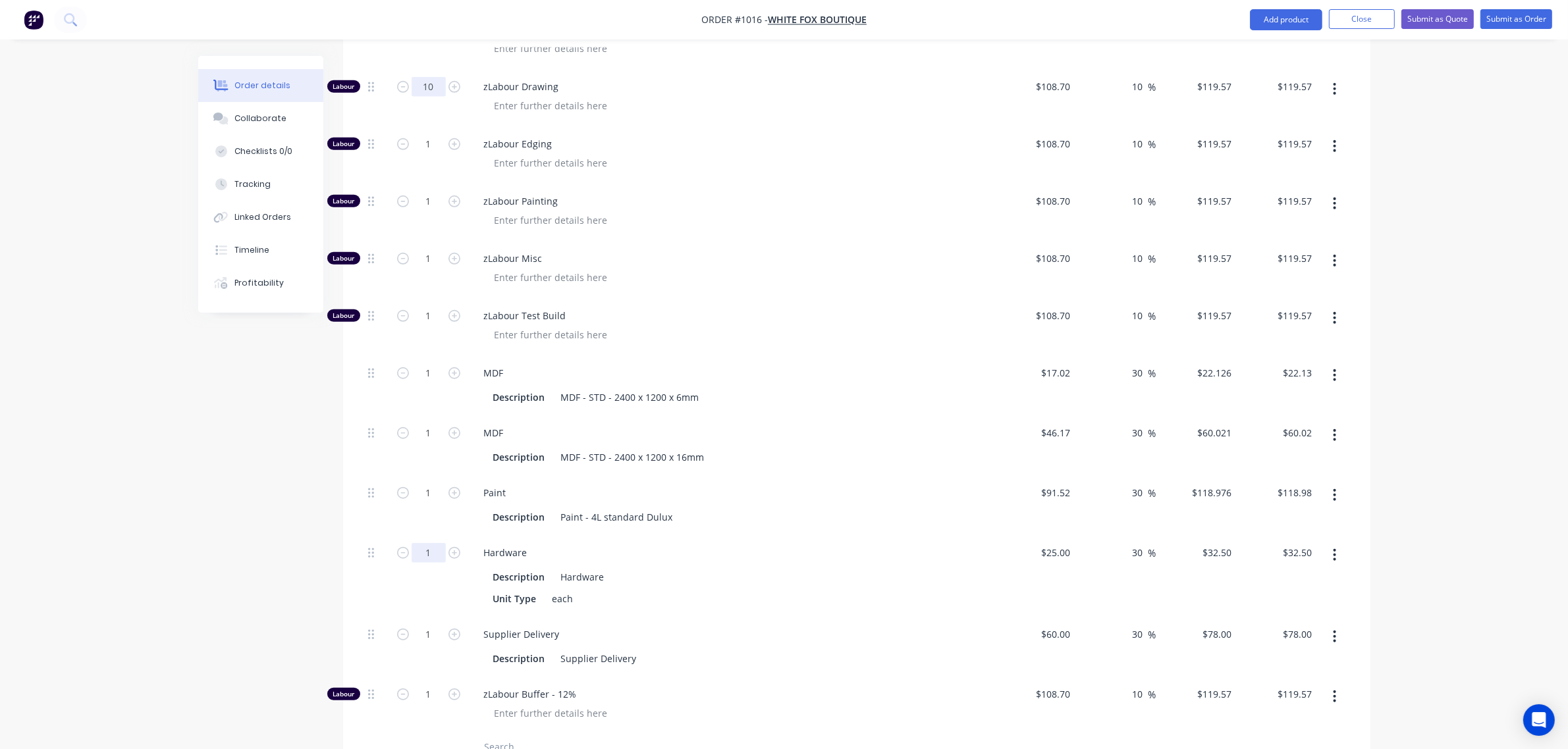
scroll to position [1150, 0]
type input "$1,195.70"
click at [423, 429] on input "1" at bounding box center [428, 432] width 34 height 20
click at [423, 429] on input "8" at bounding box center [428, 432] width 34 height 20
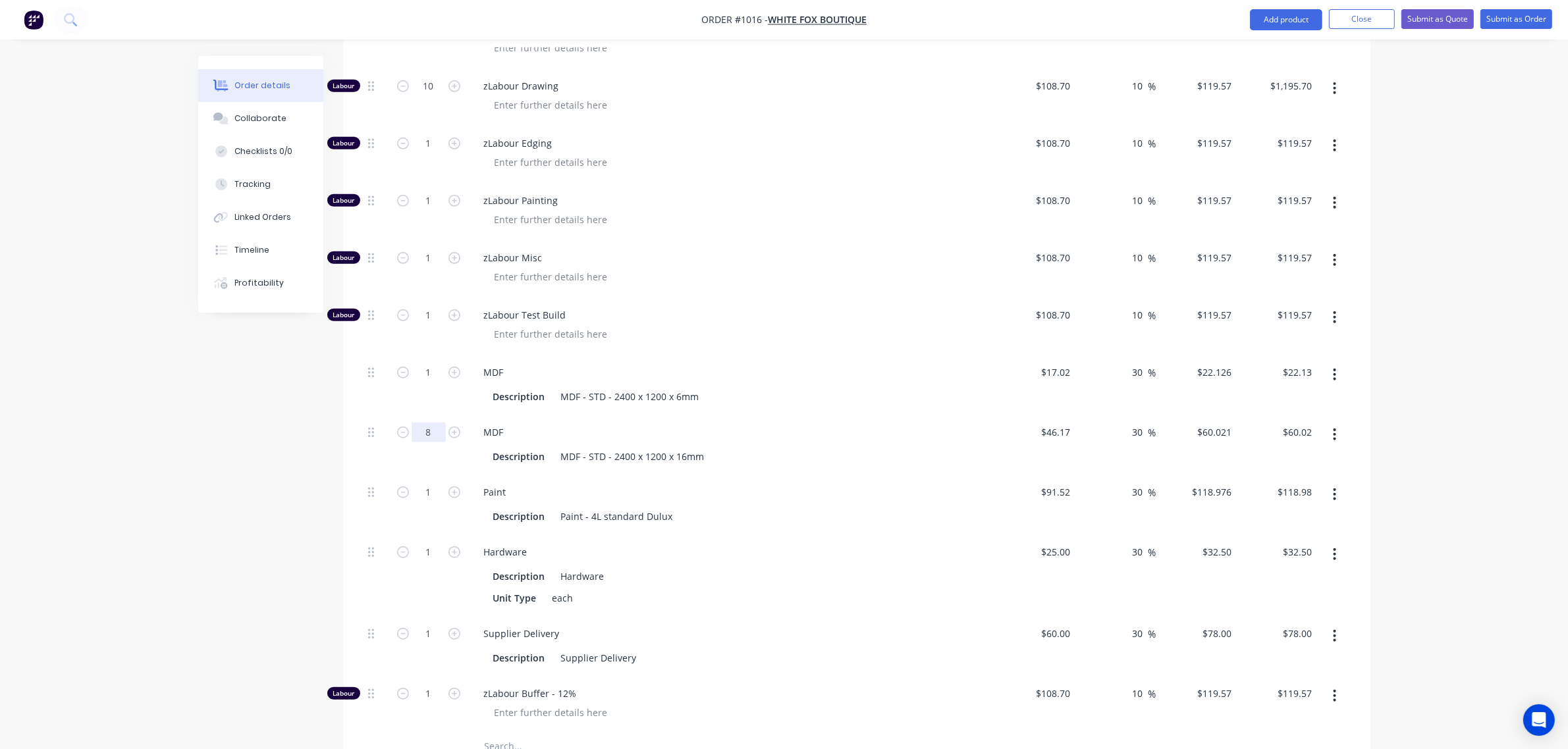
click at [423, 429] on input "8" at bounding box center [428, 432] width 34 height 20
type input "10"
type input "$600.21"
click at [432, 379] on input "1" at bounding box center [428, 373] width 34 height 20
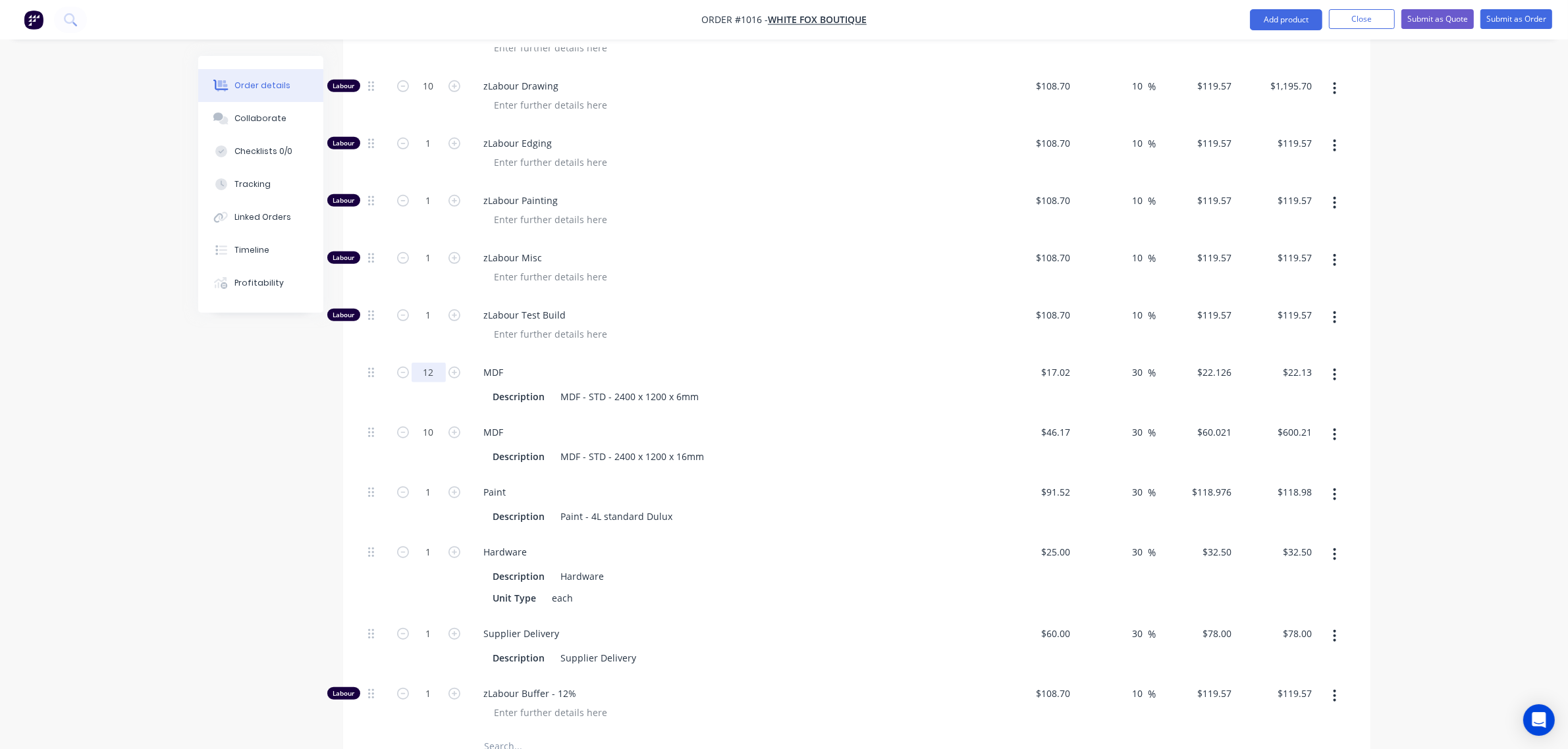
type input "12"
type input "$265.51"
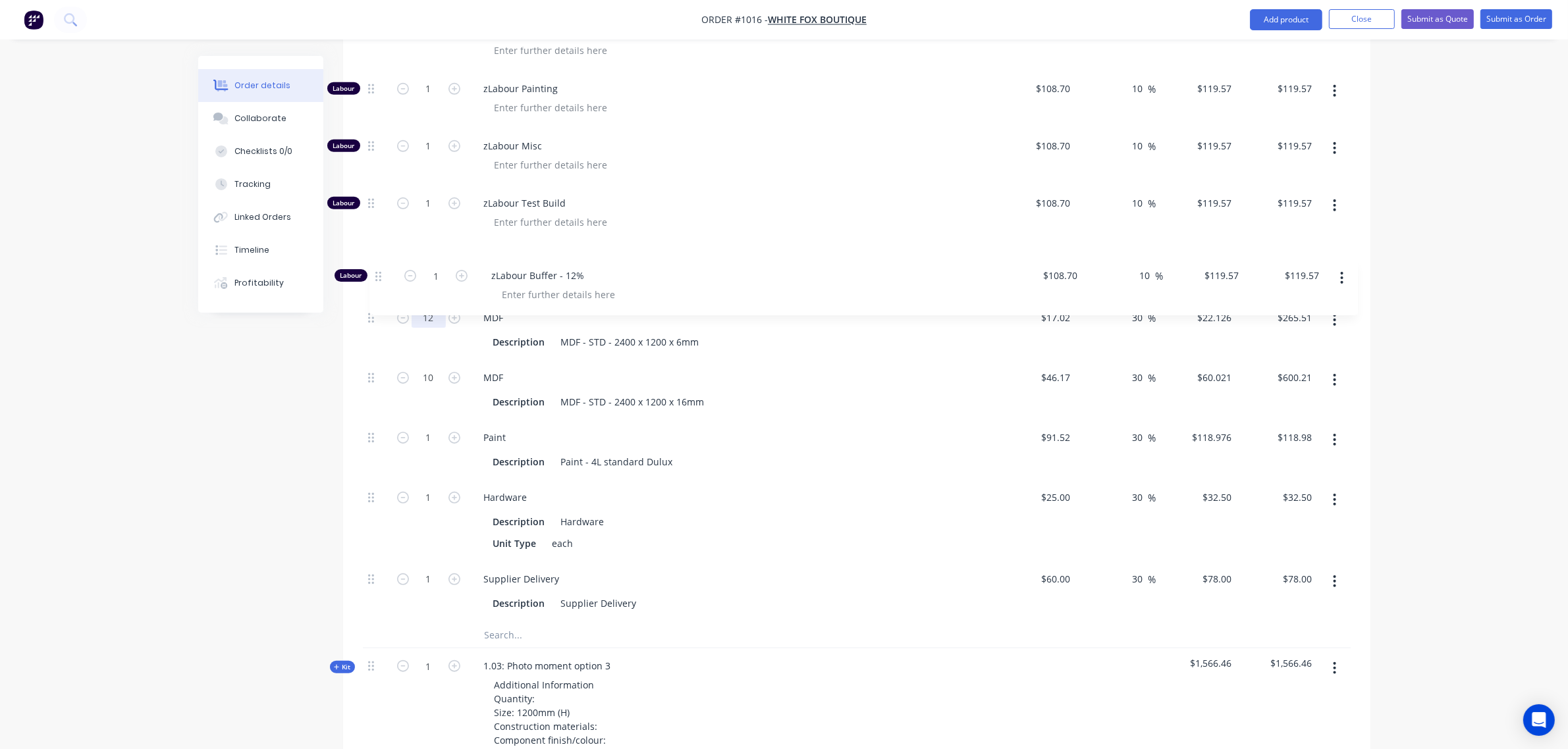
drag, startPoint x: 373, startPoint y: 588, endPoint x: 385, endPoint y: 234, distance: 354.2
click at [385, 234] on div "Labour 1 zLabour Building $108.70 $108.70 10 10 % $119.57 $119.57 $119.57 $119.…" at bounding box center [857, 174] width 988 height 894
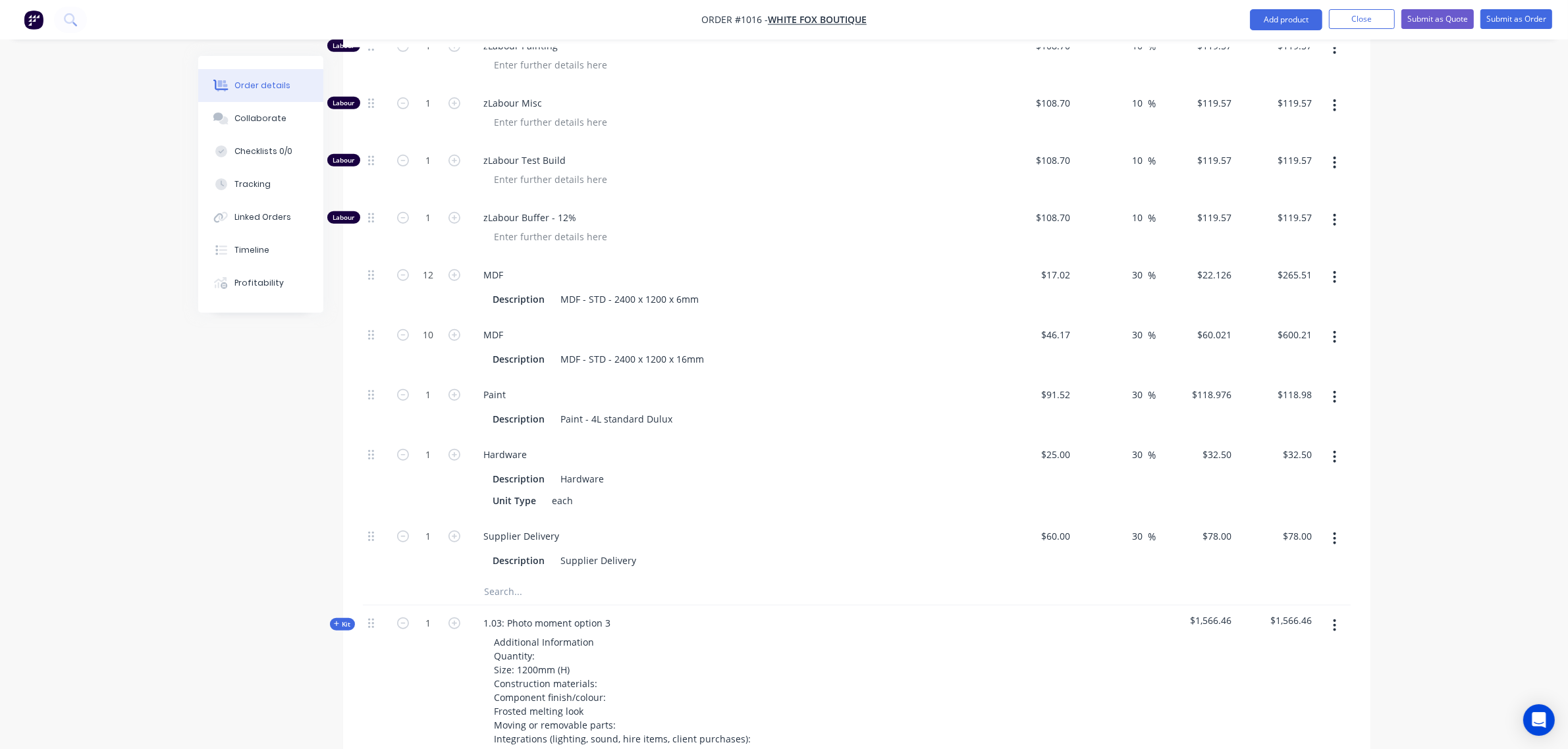
scroll to position [1308, 0]
click at [428, 275] on input "12" at bounding box center [428, 272] width 34 height 20
type input "22"
type input "$486.77"
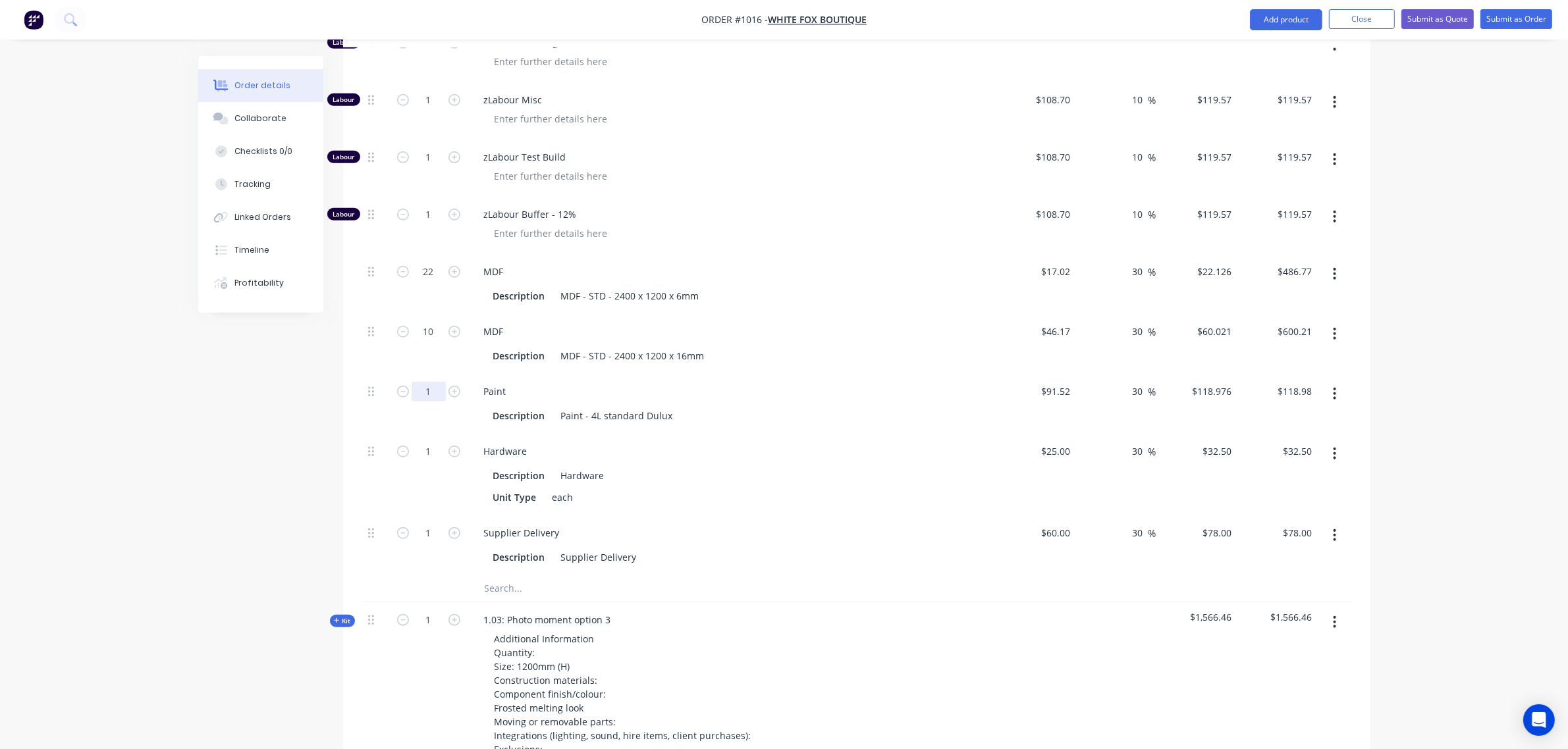
click at [416, 394] on input "1" at bounding box center [428, 392] width 34 height 20
type input "6"
type input "$713.86"
drag, startPoint x: 420, startPoint y: 443, endPoint x: 422, endPoint y: 450, distance: 7.3
click at [420, 445] on input "1" at bounding box center [428, 451] width 34 height 20
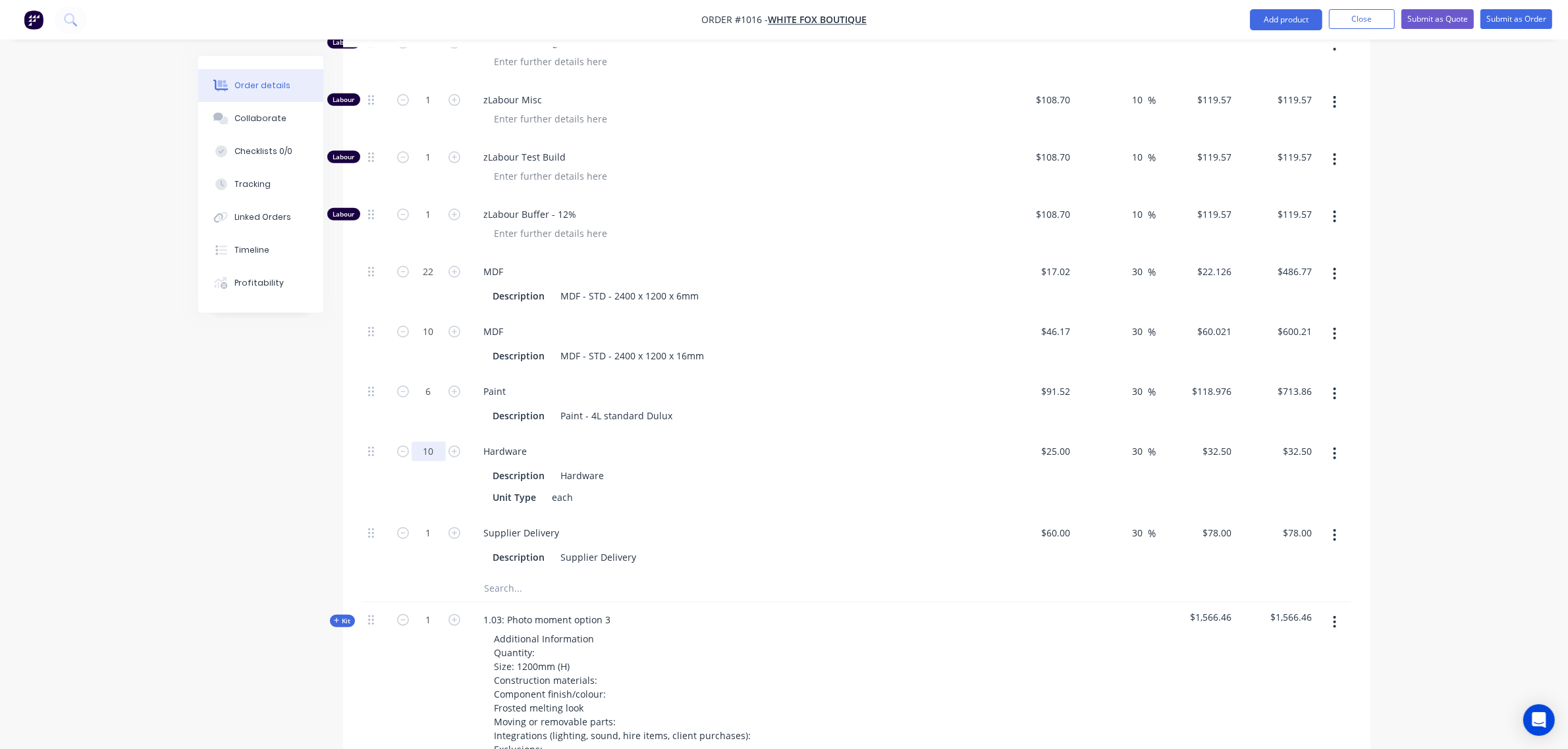
type input "10"
type input "$325.00"
click at [495, 588] on input "text" at bounding box center [616, 589] width 264 height 26
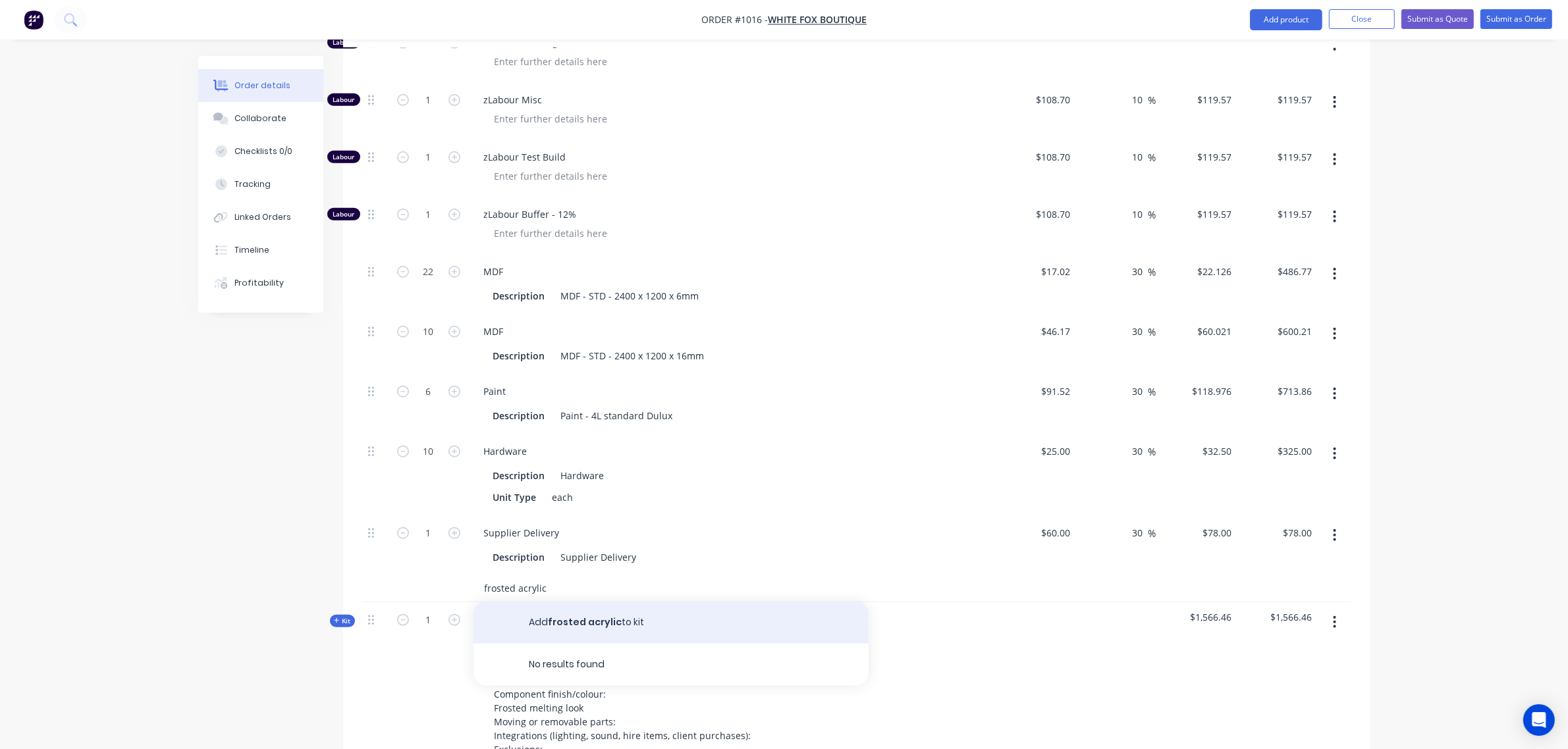
type input "frosted acrylic"
click at [565, 627] on button "Add frosted acrylic to kit" at bounding box center [672, 623] width 395 height 42
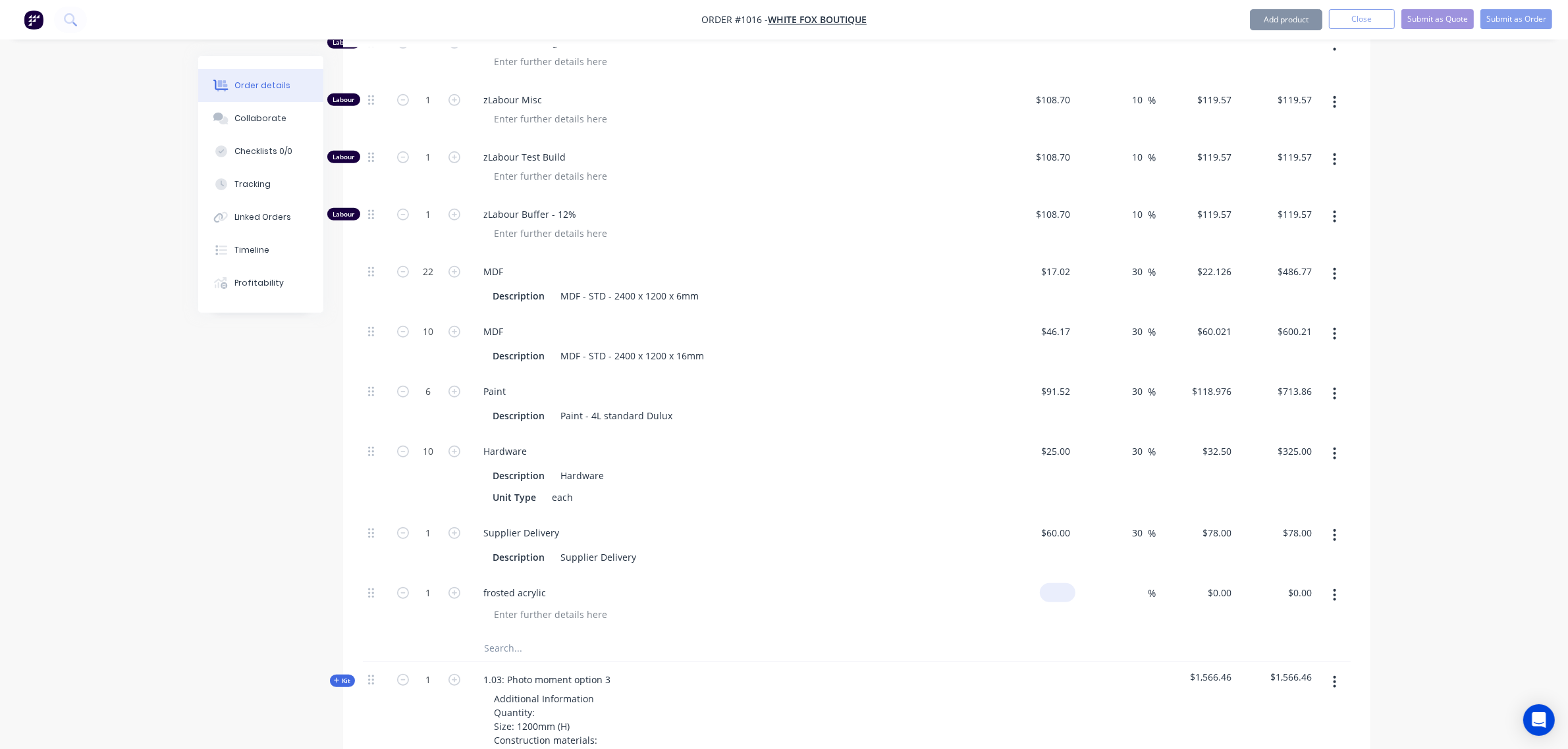
click at [1057, 595] on div "$0.00" at bounding box center [1058, 593] width 36 height 19
type input "$132.00"
click at [1145, 592] on input at bounding box center [1141, 593] width 15 height 19
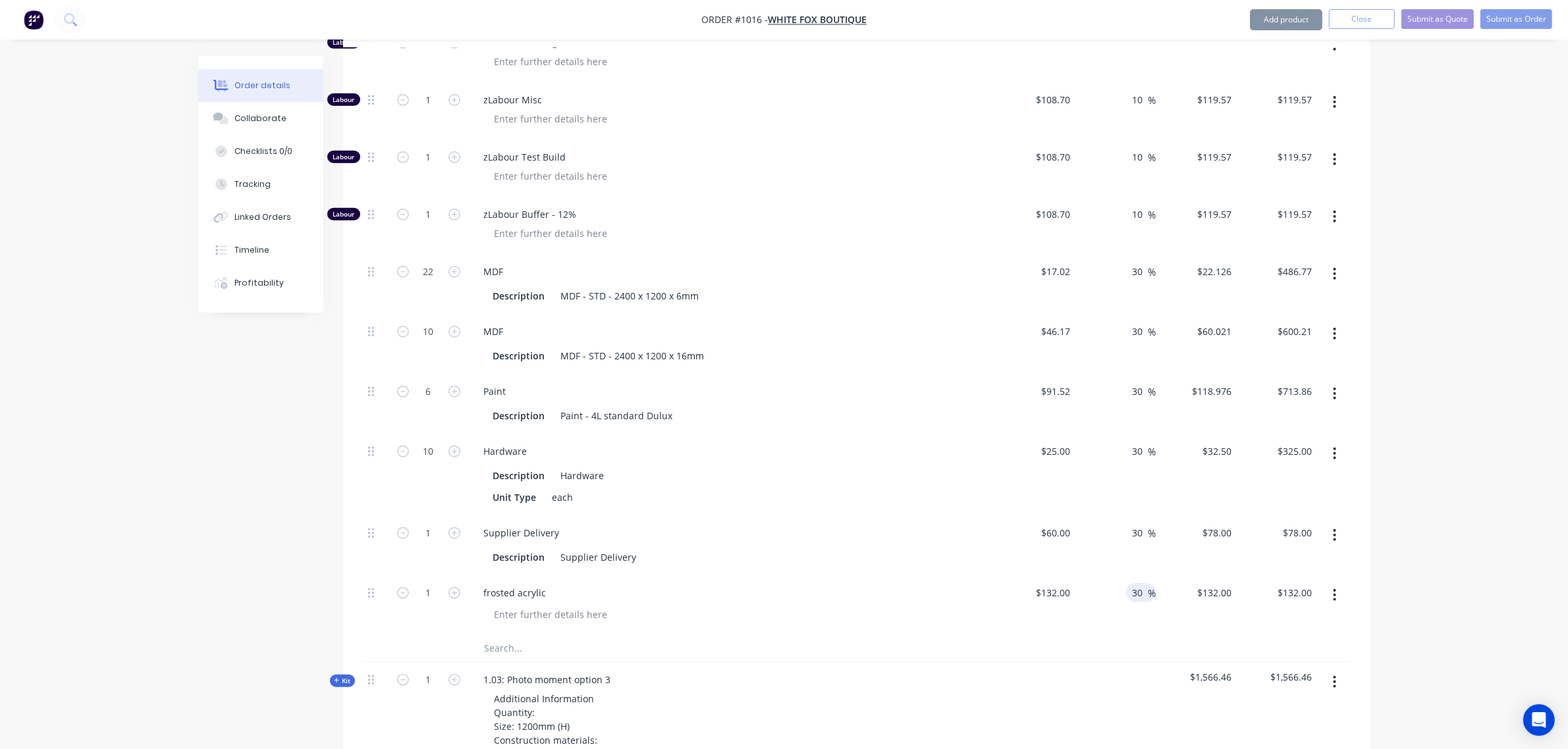
type input "30"
type input "$171.60"
click at [965, 504] on div "Unit Type each" at bounding box center [729, 497] width 482 height 19
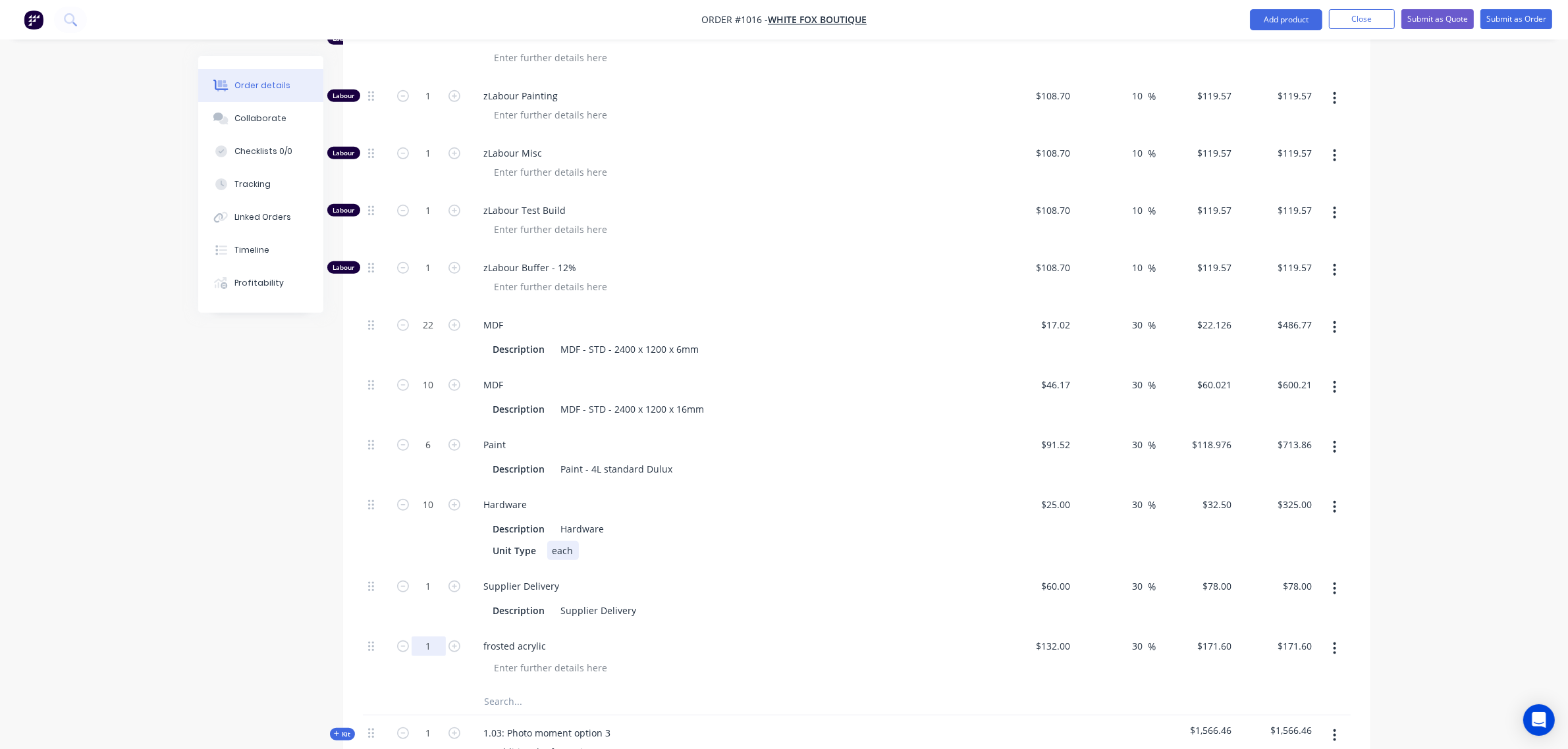
scroll to position [1254, 0]
click at [422, 645] on input "1" at bounding box center [428, 647] width 34 height 20
type input "8"
type input "$1,372.80"
click at [678, 550] on div "Unit Type each" at bounding box center [729, 551] width 482 height 19
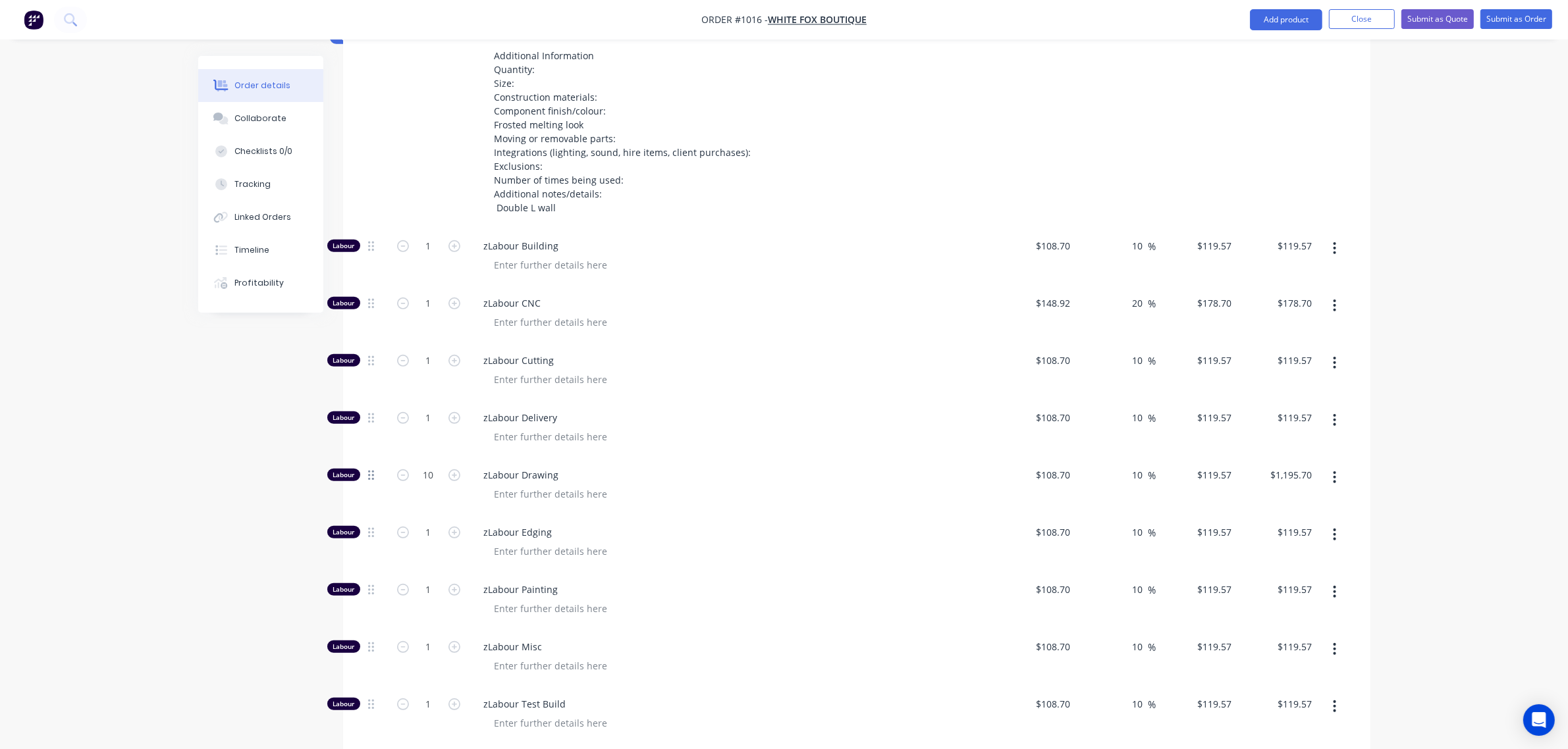
scroll to position [761, 0]
drag, startPoint x: 373, startPoint y: 474, endPoint x: 386, endPoint y: 239, distance: 235.4
click at [386, 239] on div "Labour 1 zLabour Building $108.70 $108.70 10 10 % $119.57 $119.57 $119.57 $119.…" at bounding box center [857, 706] width 988 height 954
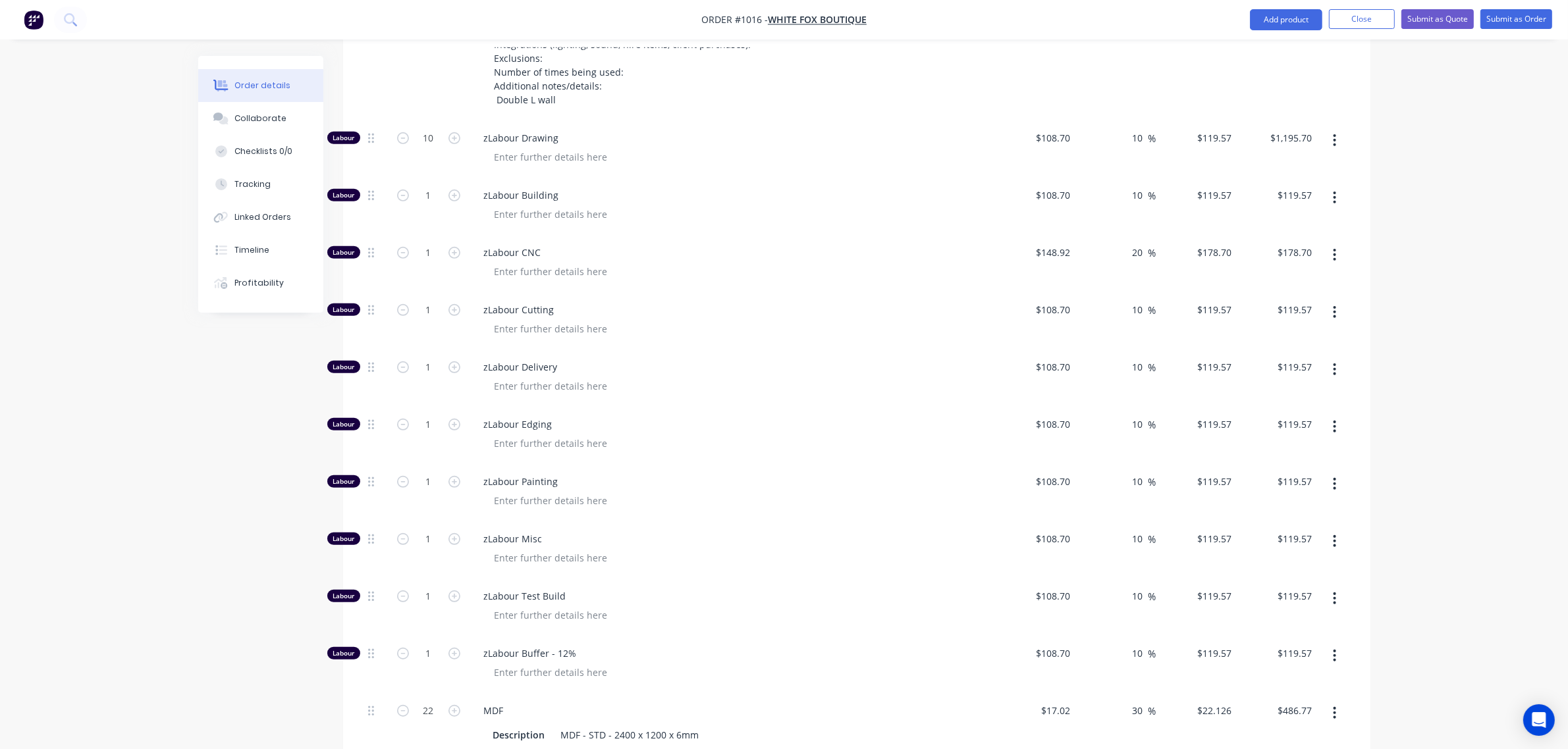
scroll to position [870, 0]
drag, startPoint x: 370, startPoint y: 310, endPoint x: 379, endPoint y: 198, distance: 112.4
click at [379, 198] on div "Labour 10 zLabour Drawing $108.70 $108.70 10 10 % $119.57 $119.57 $1,195.70 $1,…" at bounding box center [857, 597] width 988 height 954
drag, startPoint x: 373, startPoint y: 308, endPoint x: 374, endPoint y: 248, distance: 60.0
click at [380, 237] on div "Labour 10 zLabour Drawing $108.70 $108.70 10 10 % $119.57 $119.57 $1,195.70 $1,…" at bounding box center [857, 597] width 988 height 954
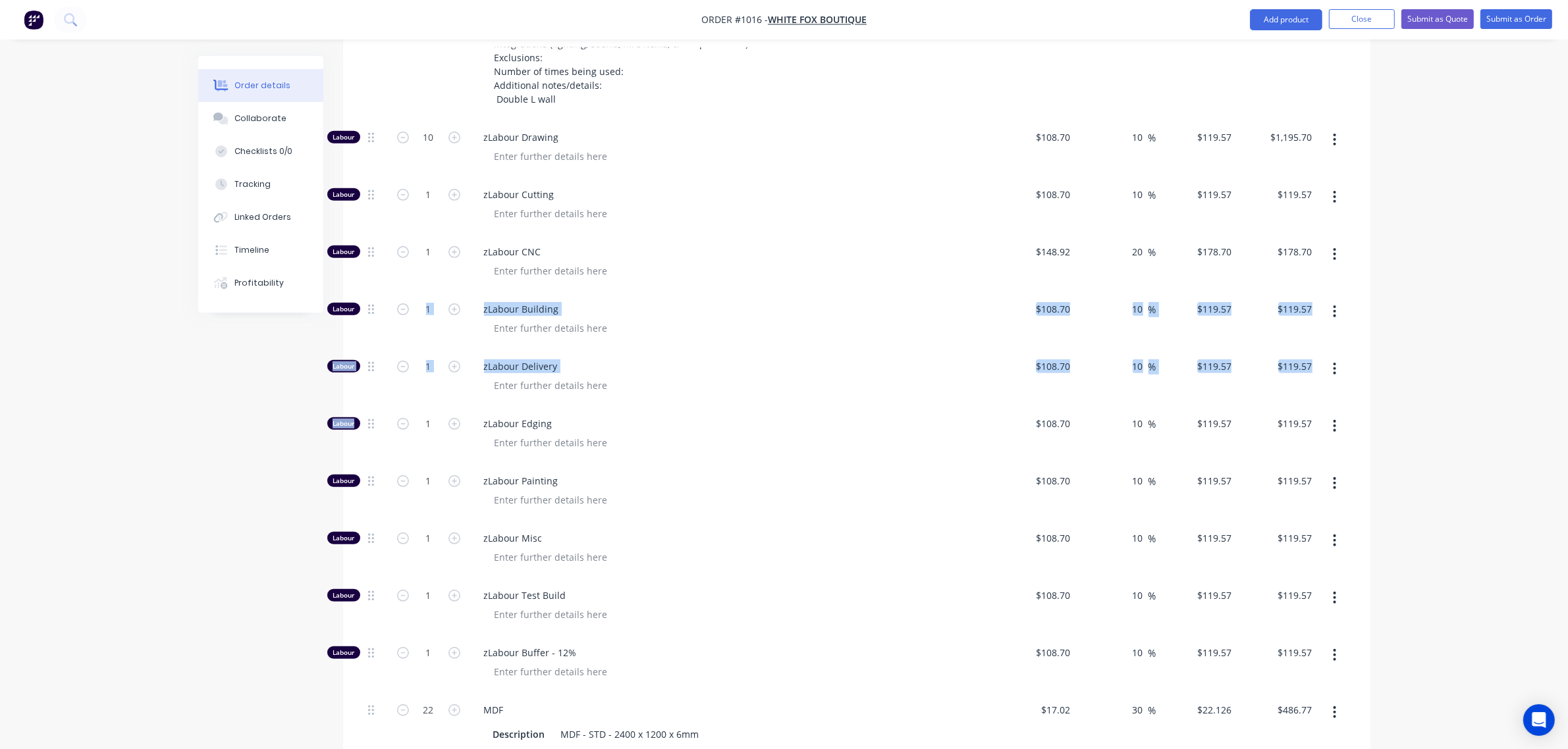
drag, startPoint x: 376, startPoint y: 423, endPoint x: 383, endPoint y: 330, distance: 93.3
click at [383, 330] on div "Labour 10 zLabour Drawing $108.70 $108.70 10 10 % $119.57 $119.57 $1,195.70 $1,…" at bounding box center [857, 597] width 988 height 954
drag, startPoint x: 373, startPoint y: 422, endPoint x: 374, endPoint y: 297, distance: 125.0
click at [374, 297] on div "Labour 10 zLabour Drawing $108.70 $108.70 10 10 % $119.57 $119.57 $1,195.70 $1,…" at bounding box center [857, 597] width 988 height 954
click at [419, 308] on input "1" at bounding box center [428, 309] width 34 height 20
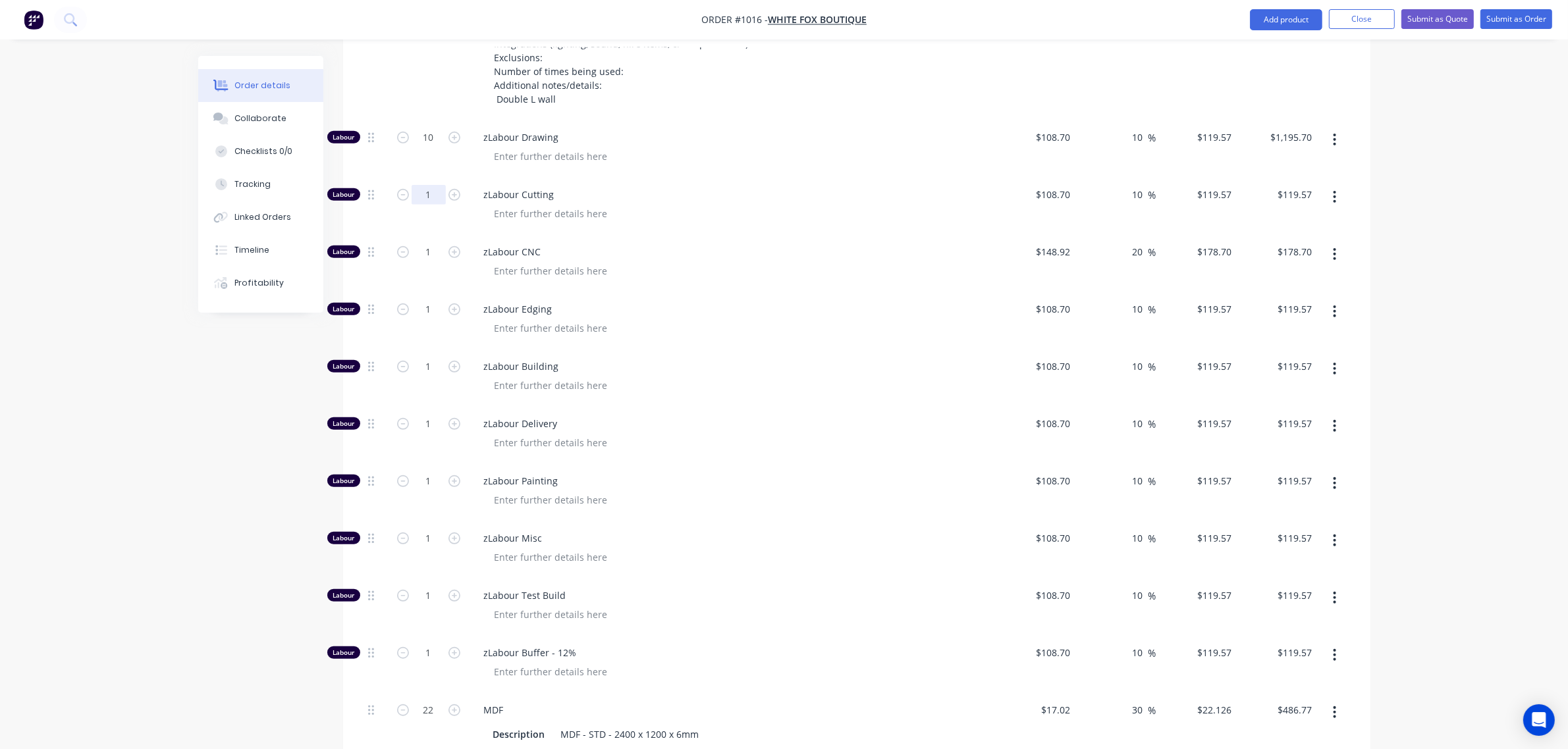
click at [426, 193] on input "1" at bounding box center [428, 195] width 34 height 20
click at [432, 199] on input "2" at bounding box center [428, 195] width 34 height 20
type input "3"
type input "$358.71"
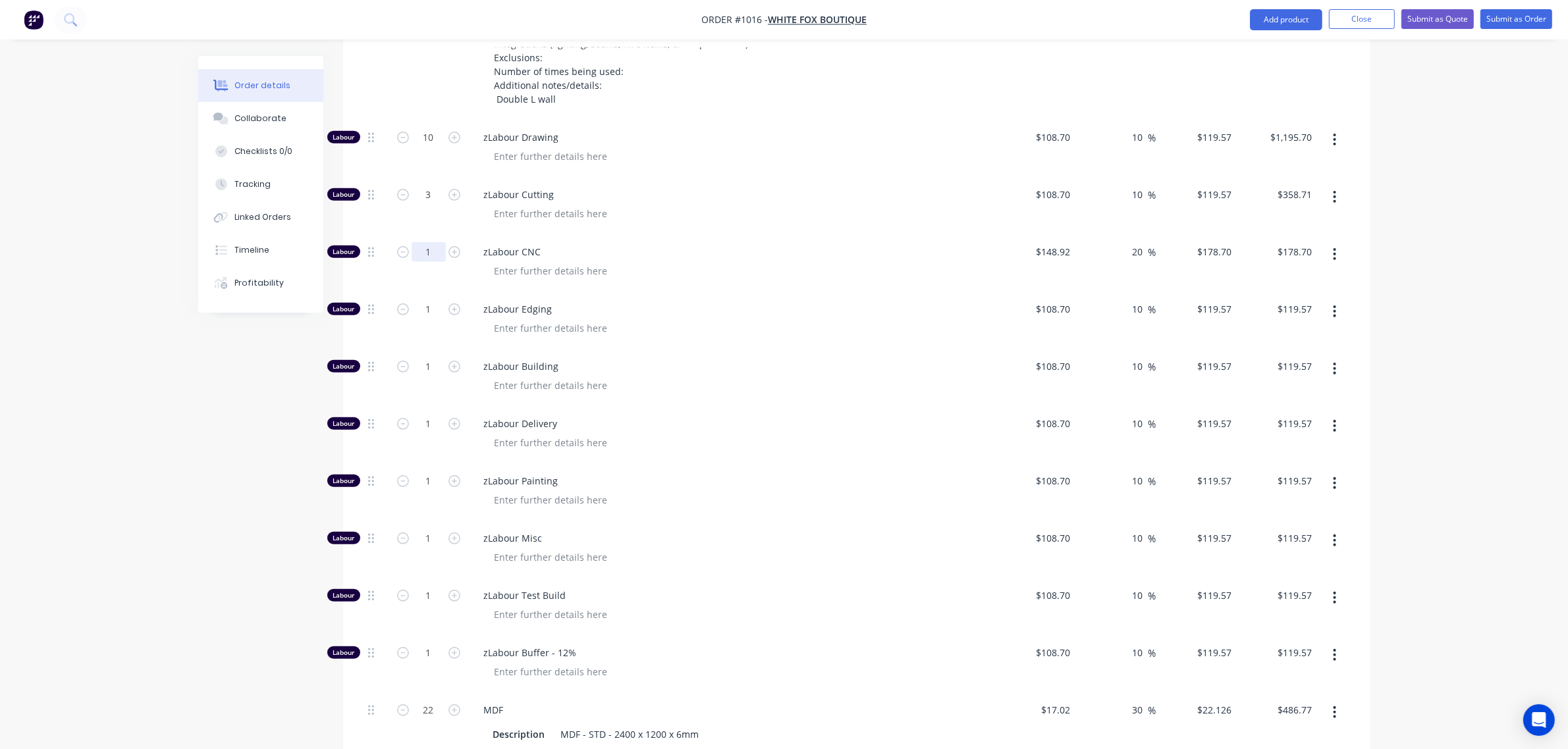
click at [425, 258] on input "1" at bounding box center [428, 252] width 34 height 20
type input "3"
type input "$536.10"
click at [416, 311] on input "1" at bounding box center [428, 309] width 34 height 20
type input "0"
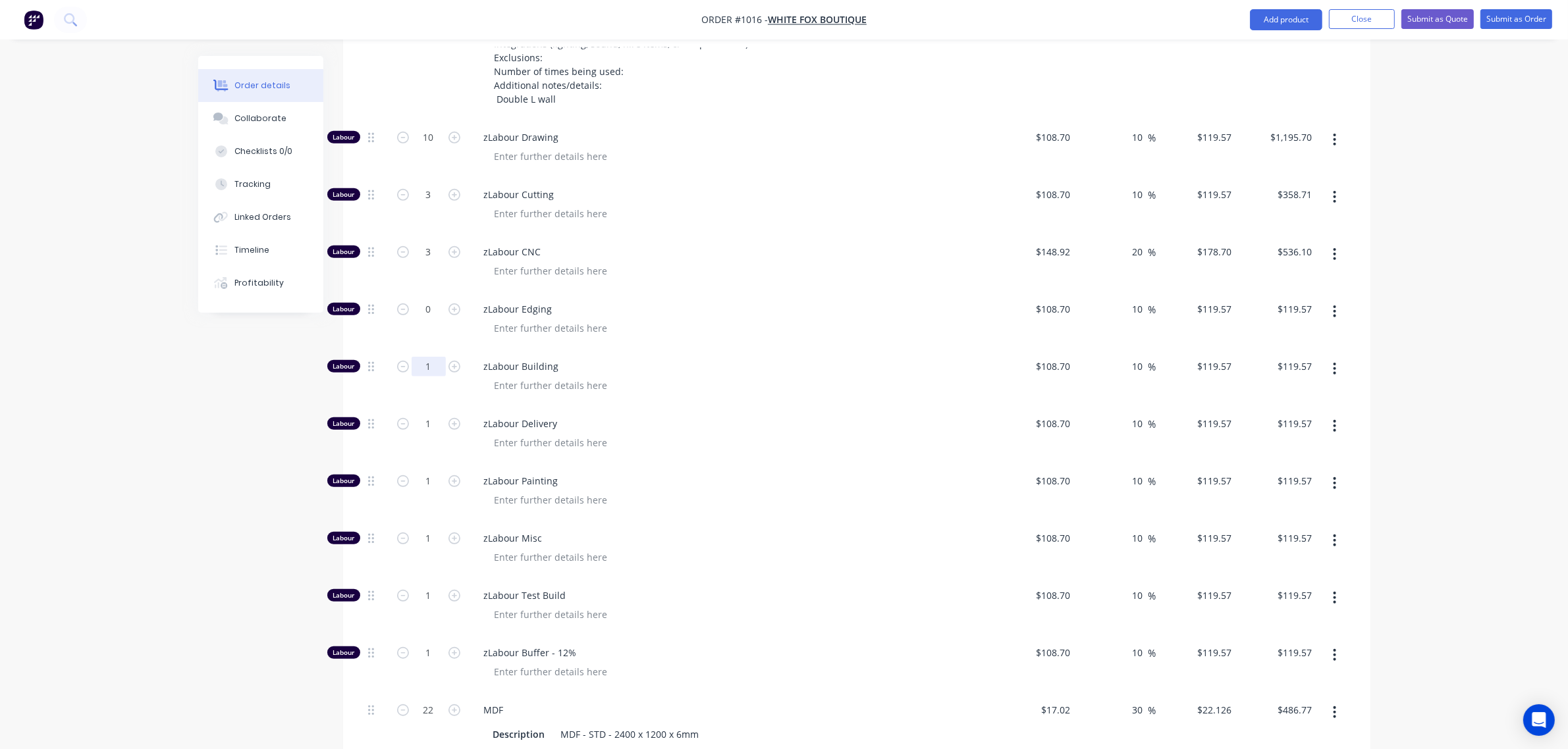
type input "$0.00"
click at [423, 373] on input "1" at bounding box center [428, 366] width 34 height 20
type input "12"
type input "$1,434.84"
click at [413, 418] on input "1" at bounding box center [428, 424] width 34 height 20
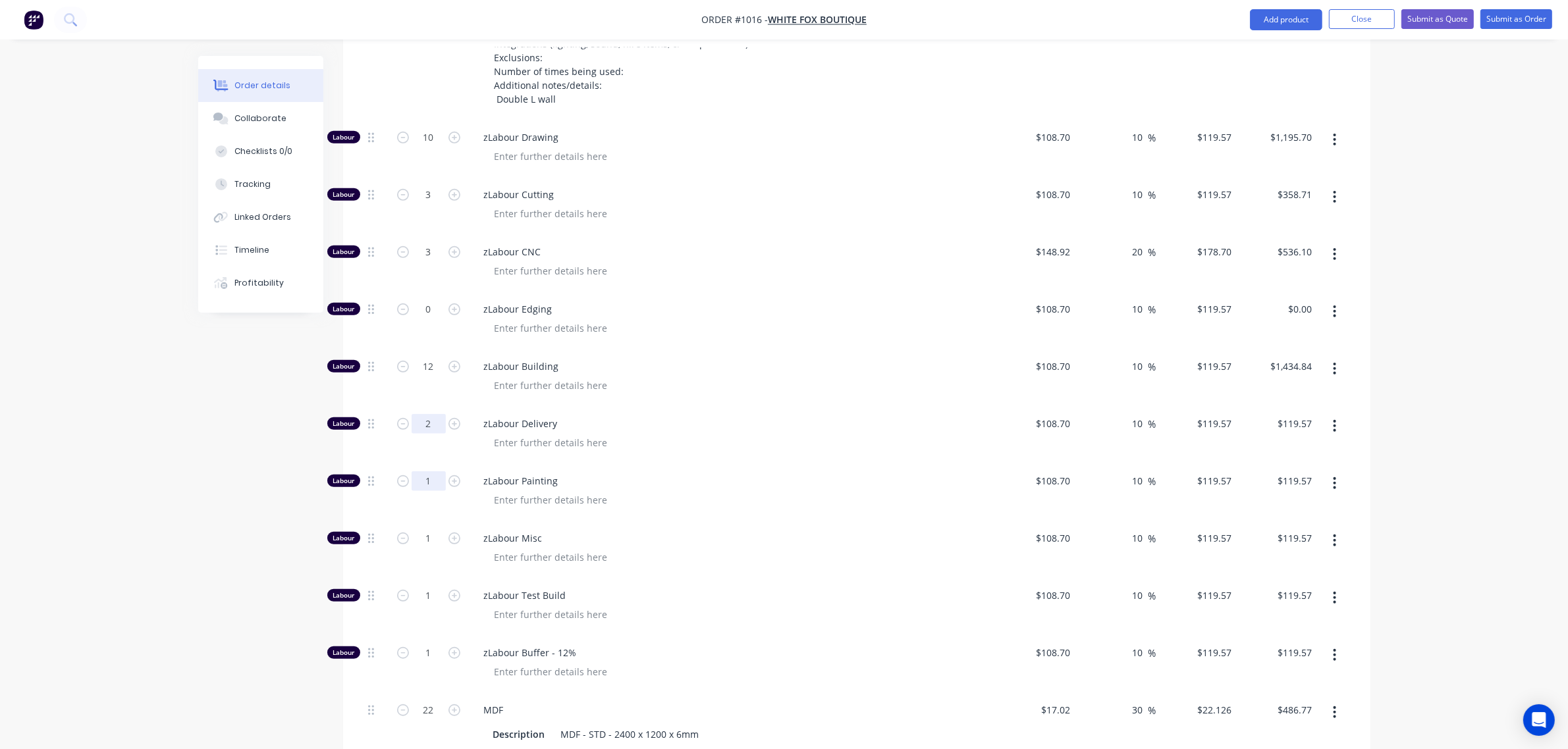
type input "2"
type input "$239.14"
click at [427, 481] on input "1" at bounding box center [428, 481] width 34 height 20
type input "8"
type input "$956.56"
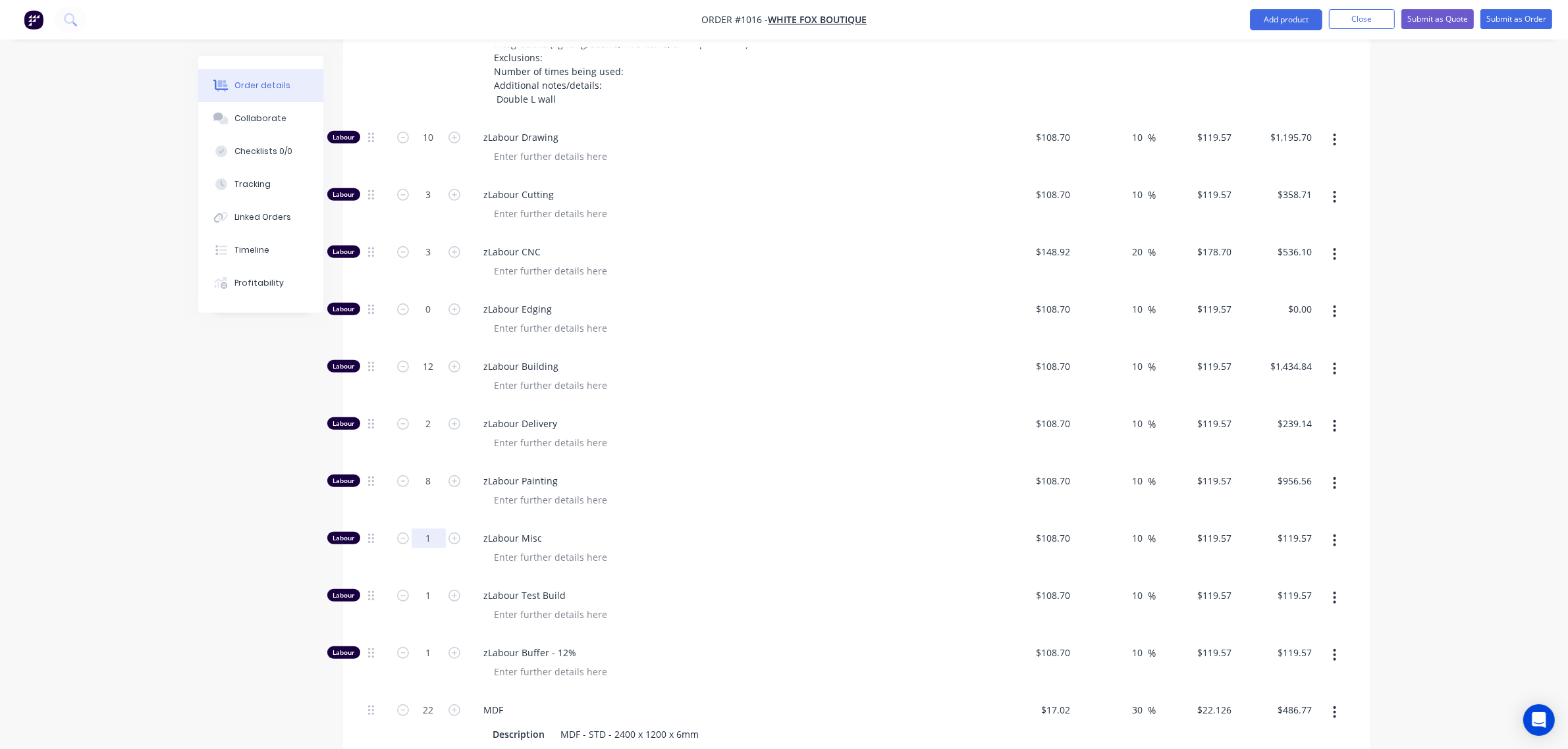
click at [418, 532] on input "1" at bounding box center [428, 538] width 34 height 20
type input "8"
type input "$956.56"
click at [417, 597] on input "1" at bounding box center [428, 595] width 34 height 20
type input "6"
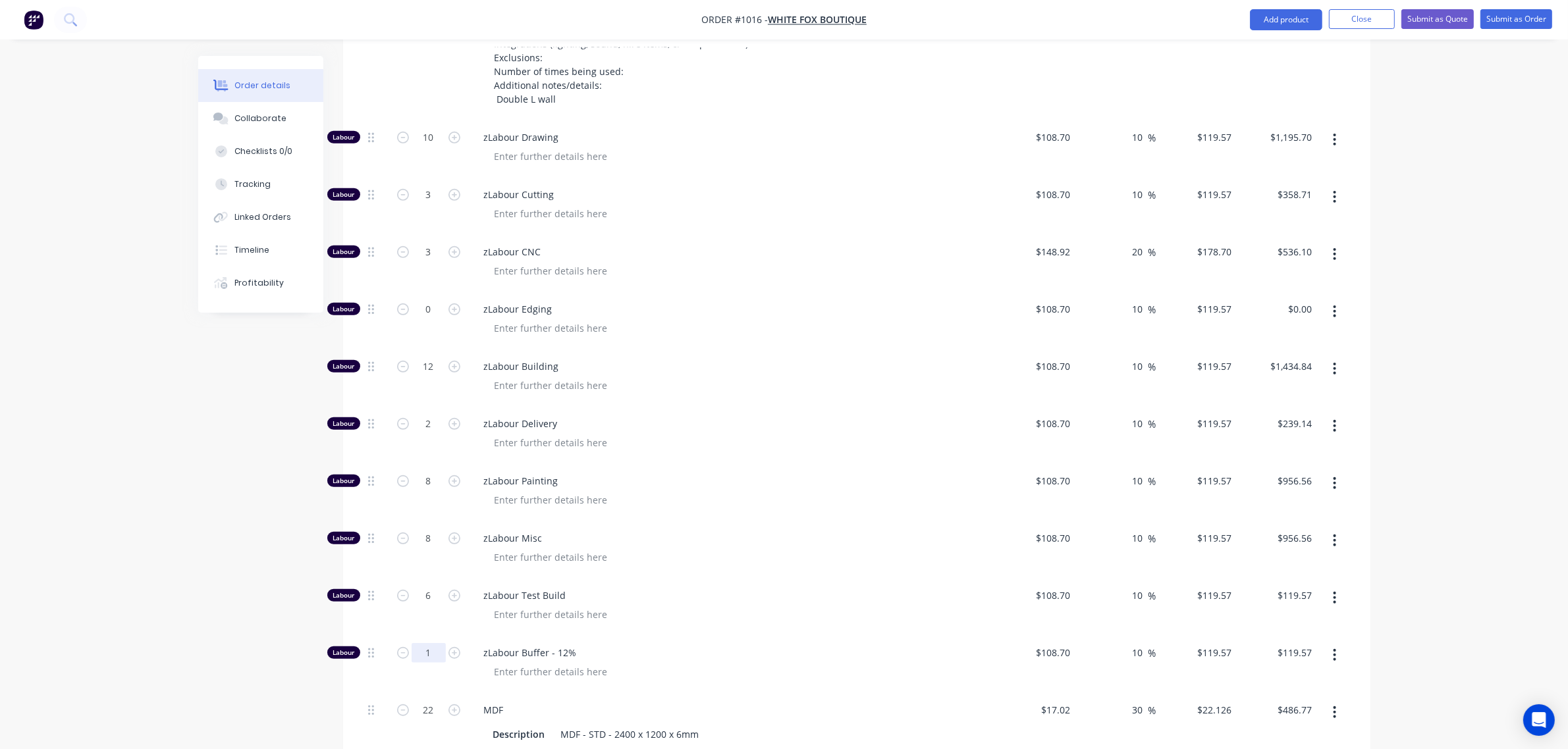
type input "$717.42"
click at [417, 649] on input "1" at bounding box center [428, 653] width 34 height 20
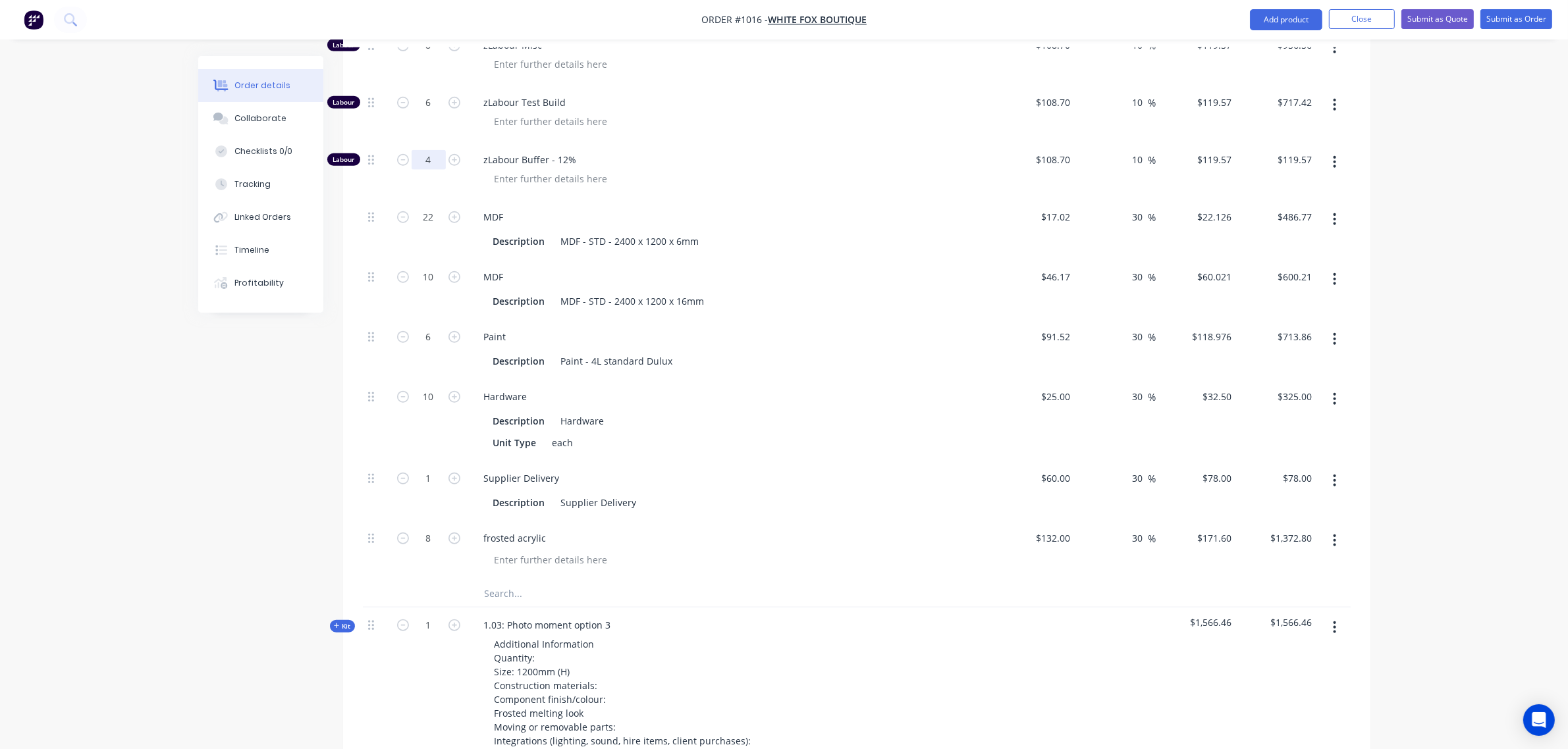
type input "4"
type input "$478.28"
click at [517, 592] on input "text" at bounding box center [616, 594] width 264 height 26
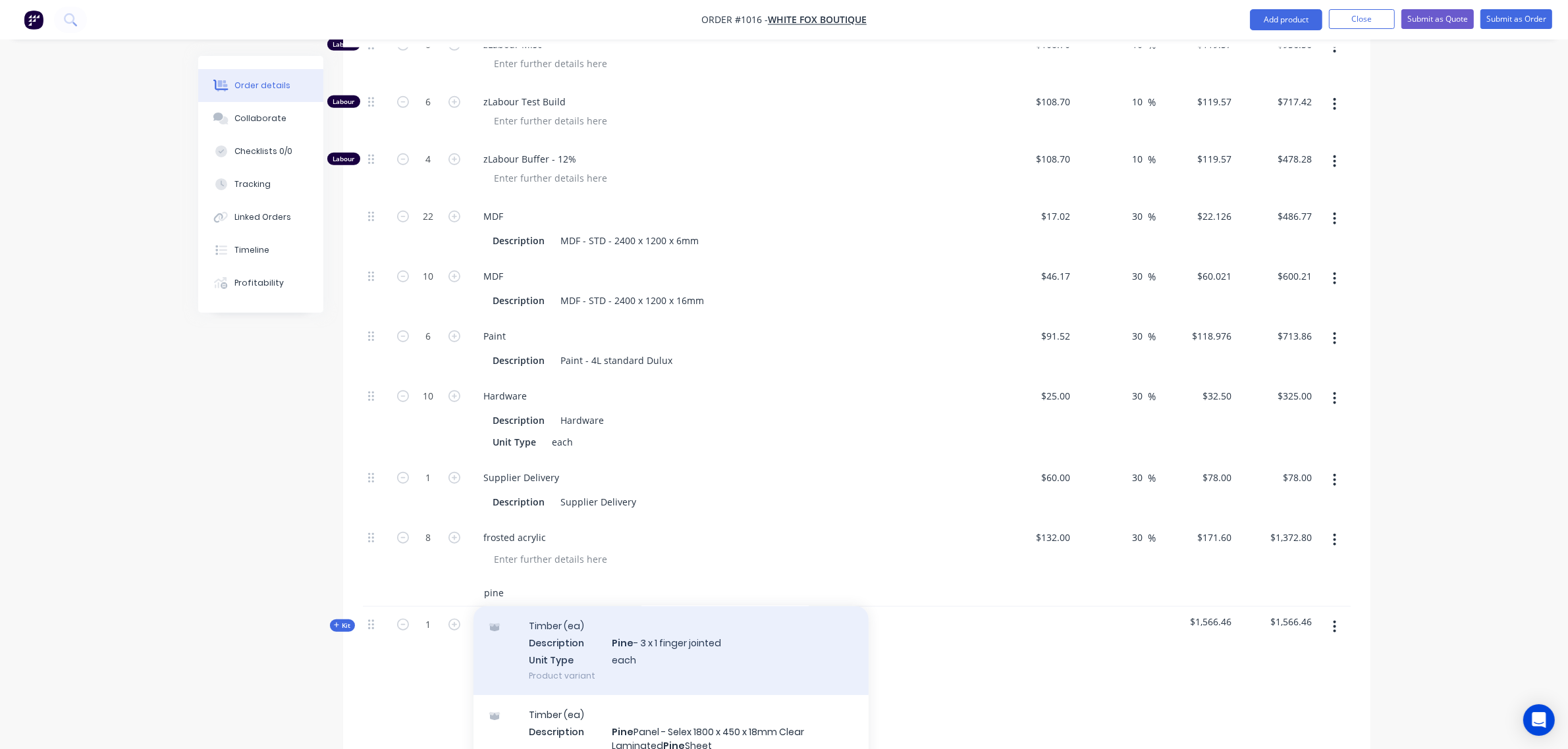
scroll to position [328, 0]
type input "pine"
click at [647, 650] on div "Timber (ea) Description Pine - 3 x 1 finger jointed Unit Type each Product vari…" at bounding box center [672, 649] width 395 height 89
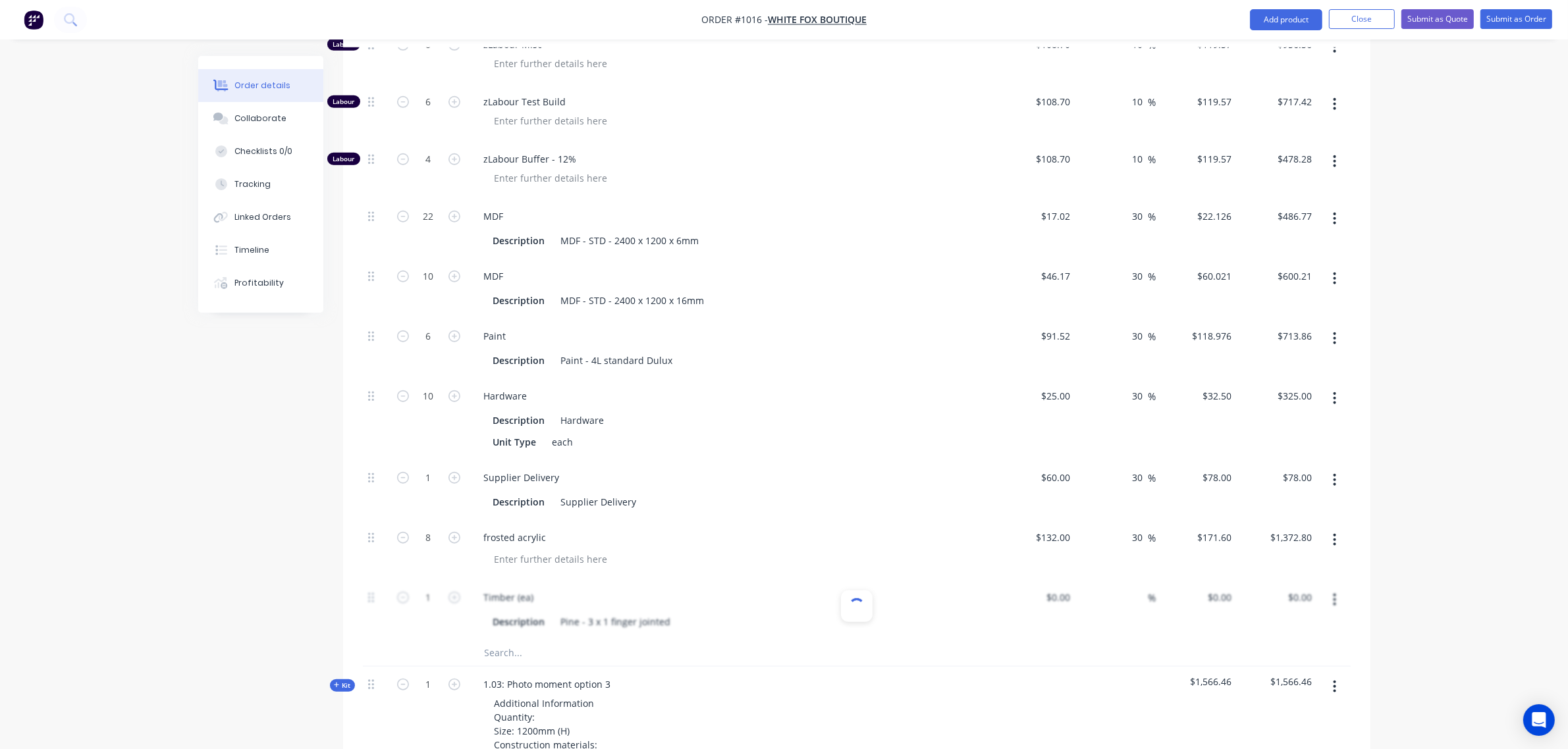
type input "$18.00"
type input "30"
type input "$23.40"
click at [426, 600] on input "1" at bounding box center [428, 597] width 34 height 20
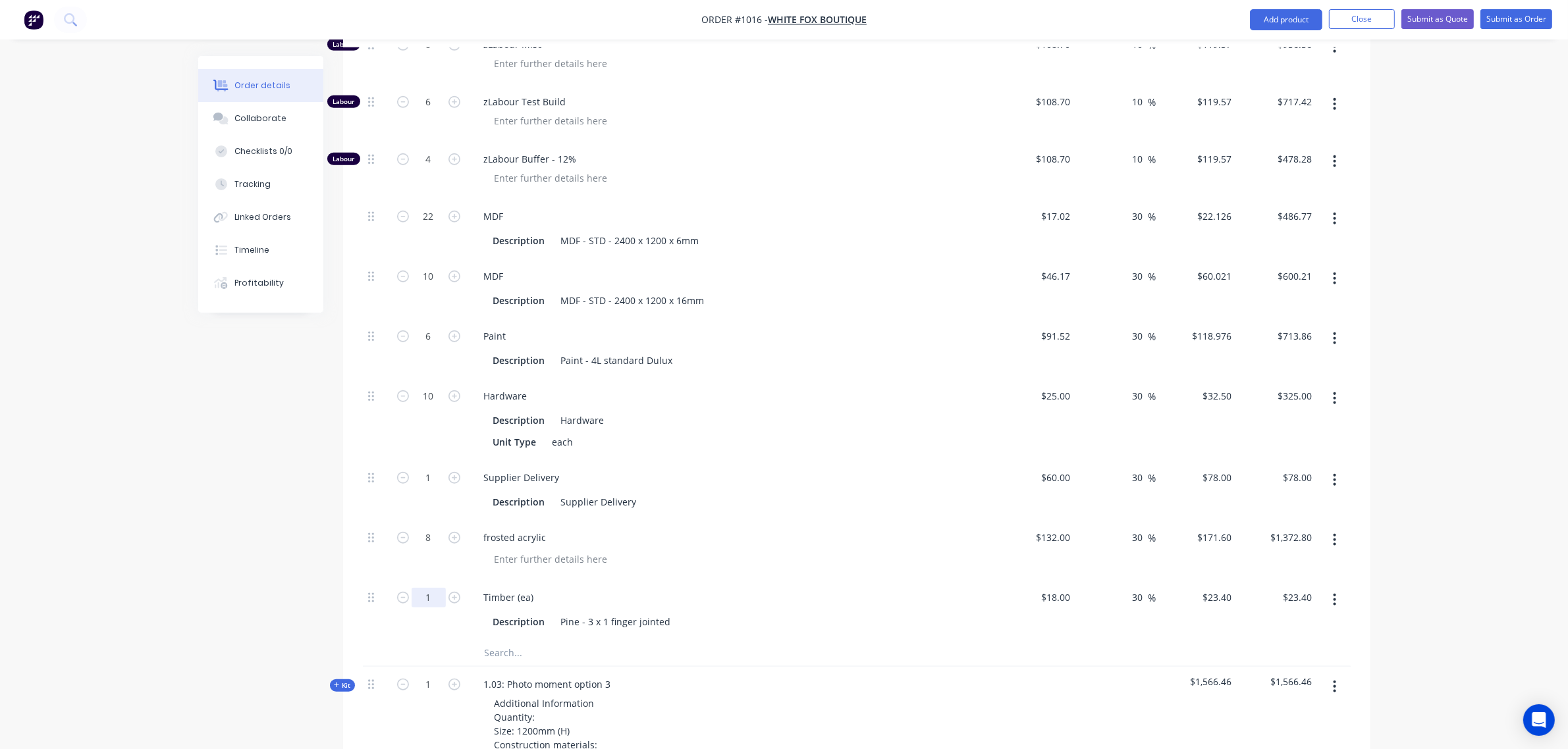
click at [426, 600] on input "1" at bounding box center [428, 597] width 34 height 20
click at [425, 604] on input "12" at bounding box center [428, 597] width 34 height 20
type input "14"
type input "$327.60"
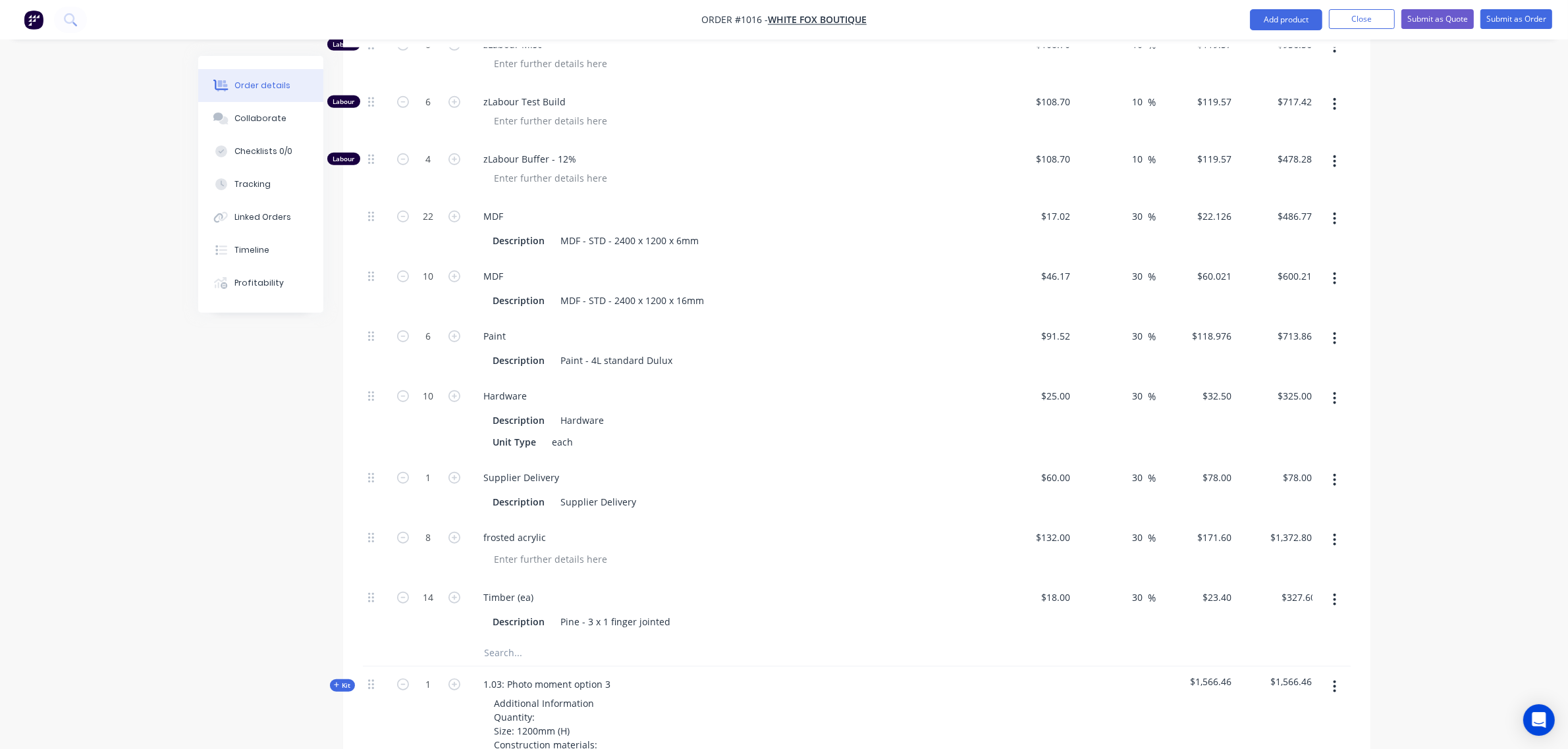
click at [297, 551] on div "Created by [PERSON_NAME] Created [DATE] Required [DATE] Assigned to Add team me…" at bounding box center [784, 392] width 1173 height 3400
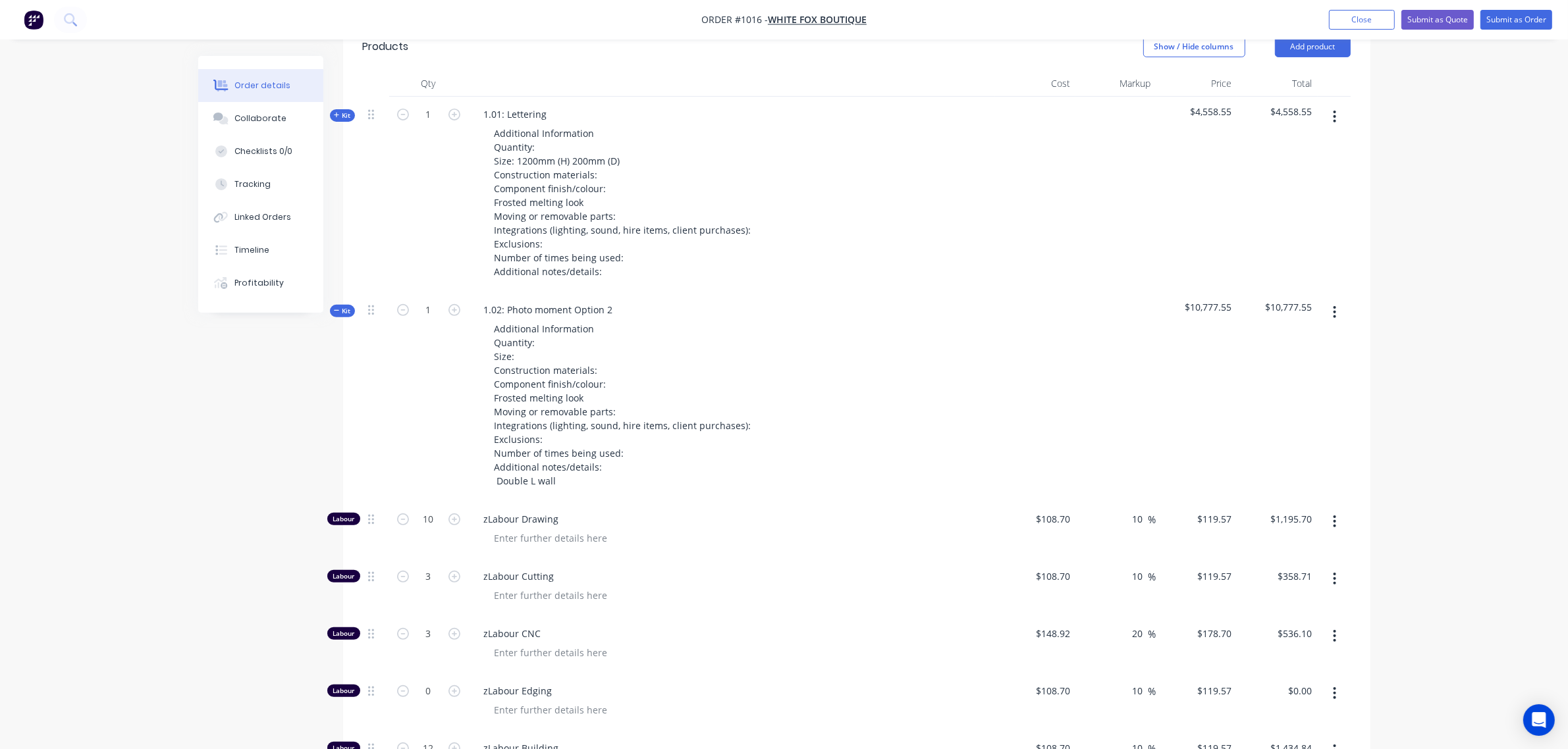
scroll to position [486, 0]
click at [343, 310] on span "Kit" at bounding box center [342, 313] width 17 height 10
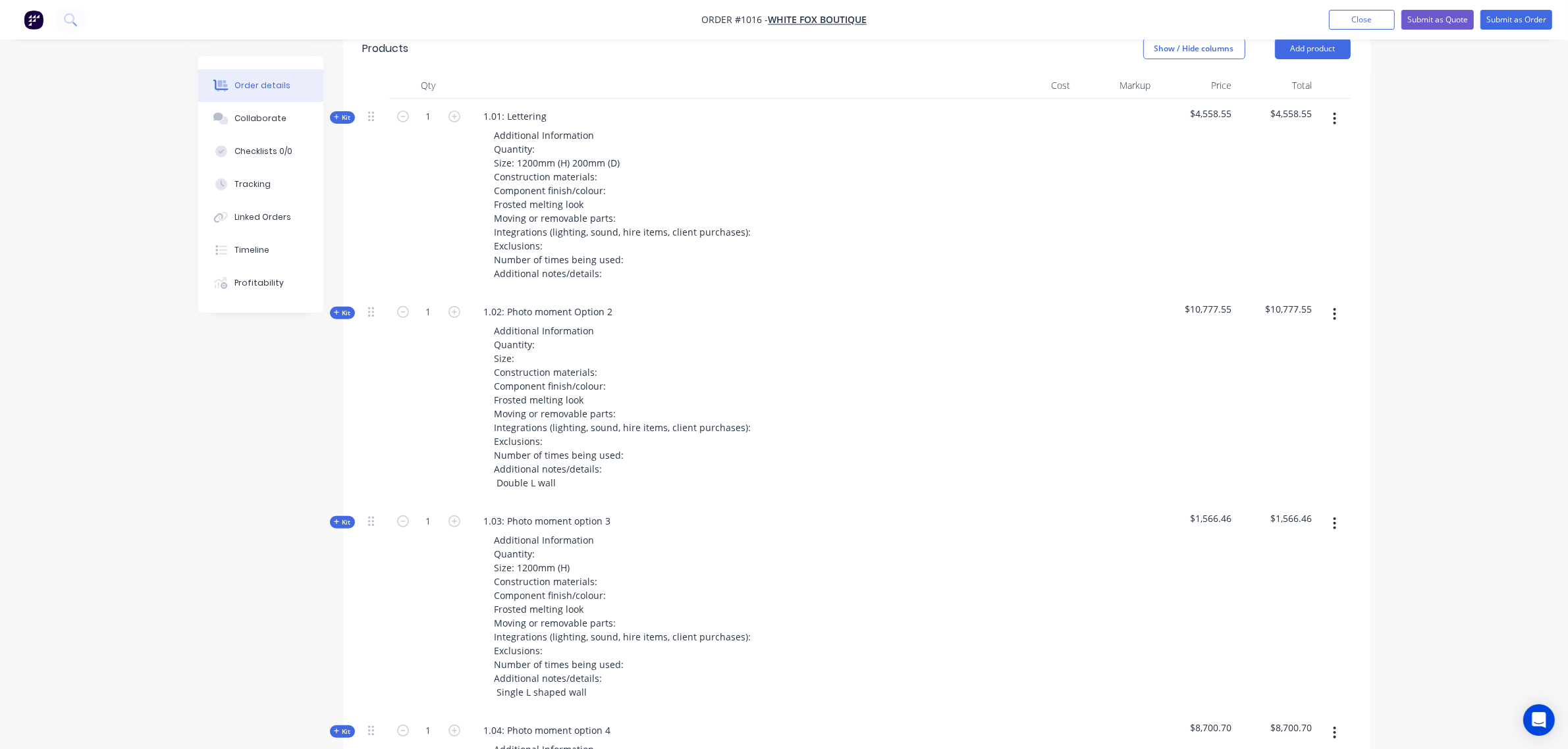
click at [340, 526] on span "Kit" at bounding box center [342, 522] width 17 height 10
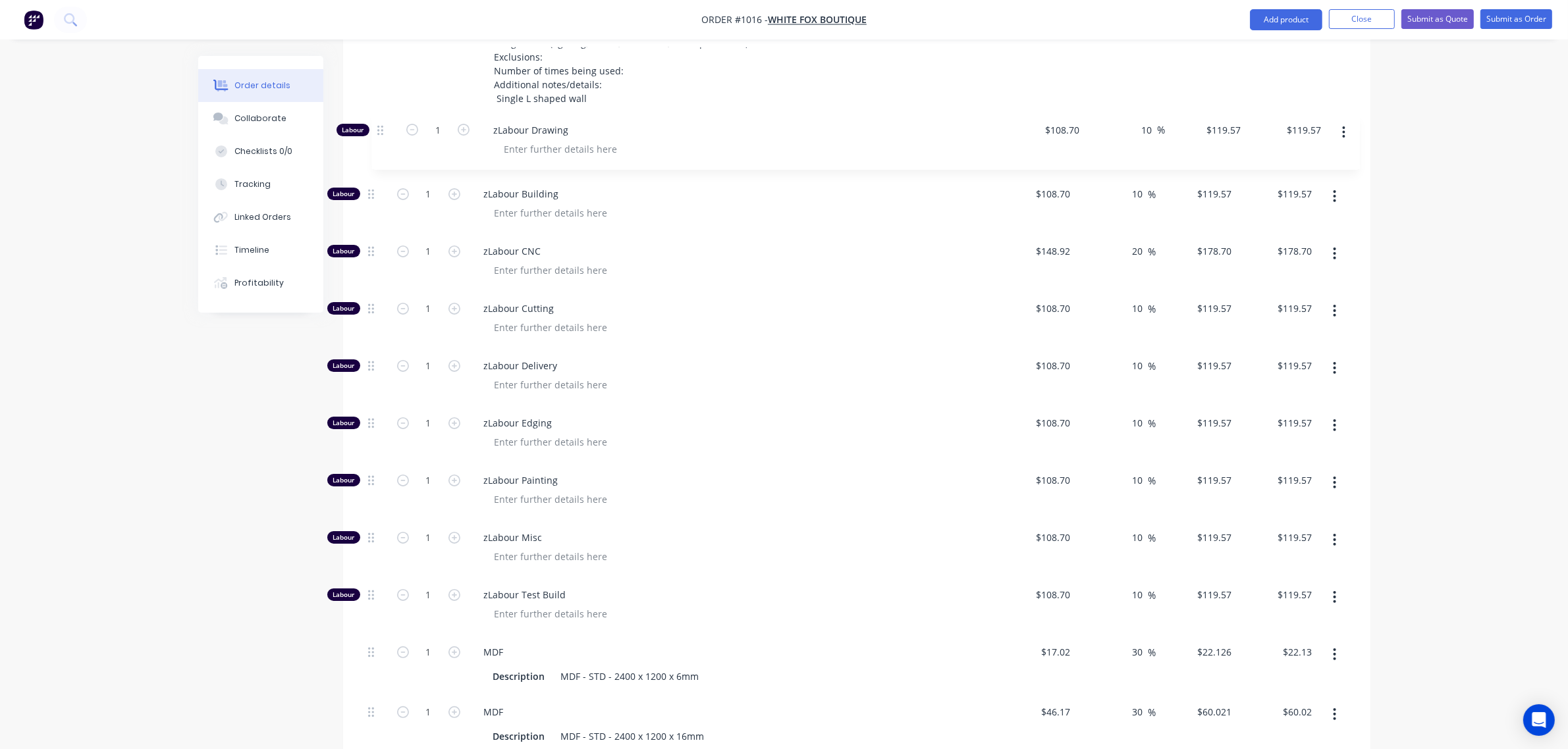
scroll to position [1060, 0]
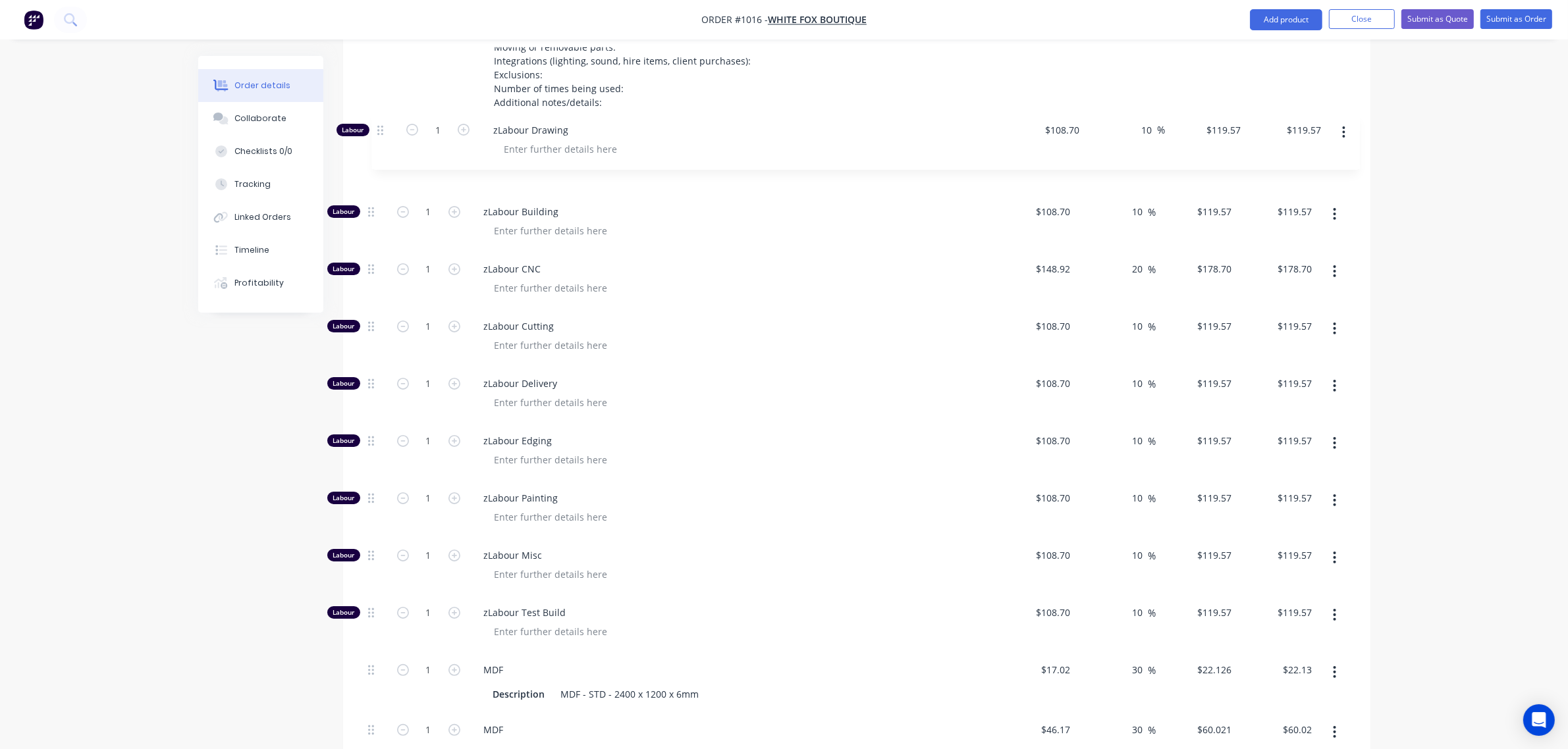
drag, startPoint x: 367, startPoint y: 356, endPoint x: 376, endPoint y: 122, distance: 234.2
click at [376, 122] on div "Kit 1 1.03: Photo moment option 3 Additional Information Quantity: Size: 1200mm…" at bounding box center [857, 494] width 988 height 1130
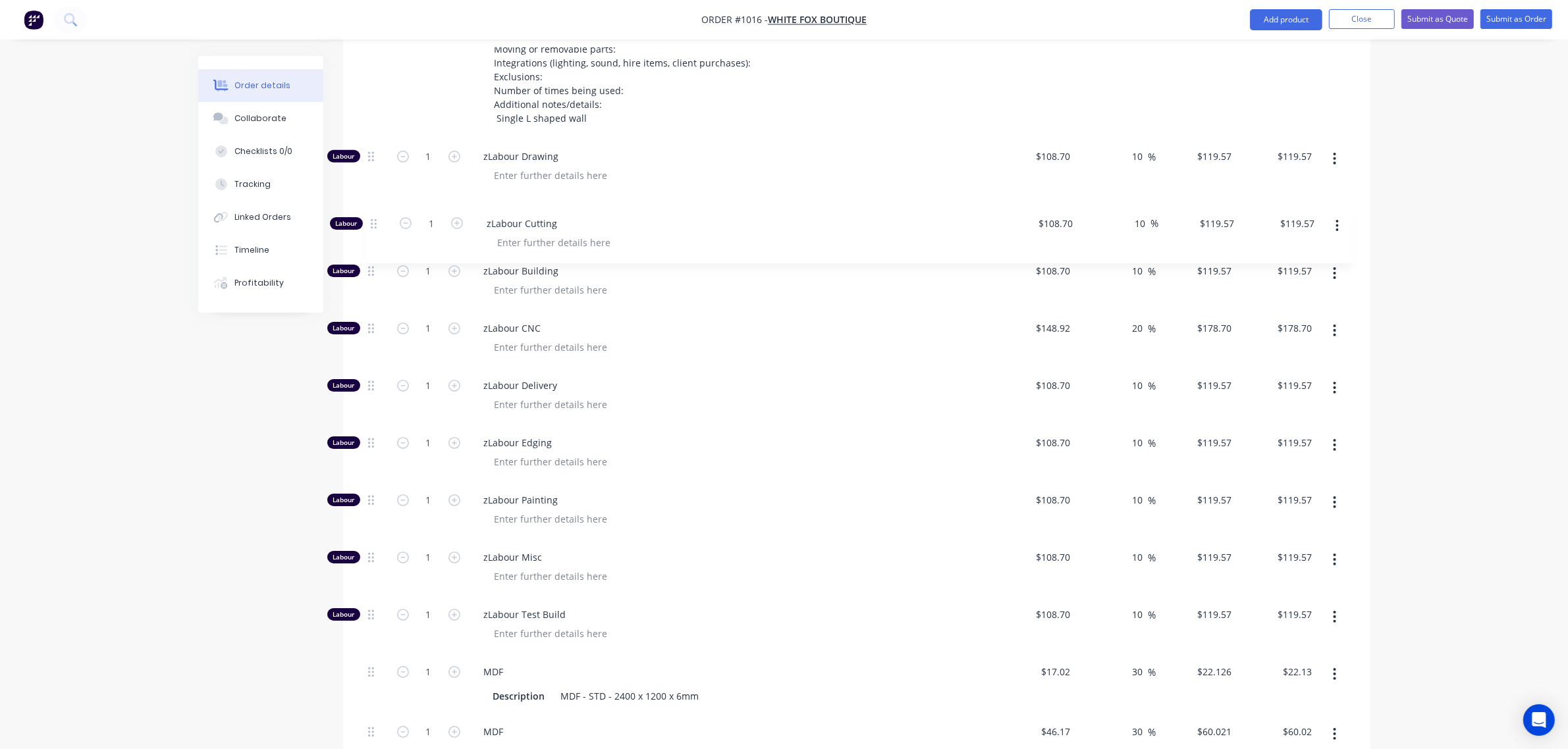
drag, startPoint x: 369, startPoint y: 330, endPoint x: 373, endPoint y: 198, distance: 132.1
click at [373, 198] on div "Labour 1 zLabour Drawing $108.70 $108.70 10 10 % $119.57 $119.57 $119.57 $119.5…" at bounding box center [857, 586] width 988 height 894
drag, startPoint x: 370, startPoint y: 332, endPoint x: 379, endPoint y: 258, distance: 74.5
click at [379, 258] on div "Labour 1 zLabour Drawing $108.70 $108.70 10 10 % $119.57 $119.57 $119.57 $119.5…" at bounding box center [857, 586] width 988 height 894
drag, startPoint x: 371, startPoint y: 442, endPoint x: 379, endPoint y: 317, distance: 125.3
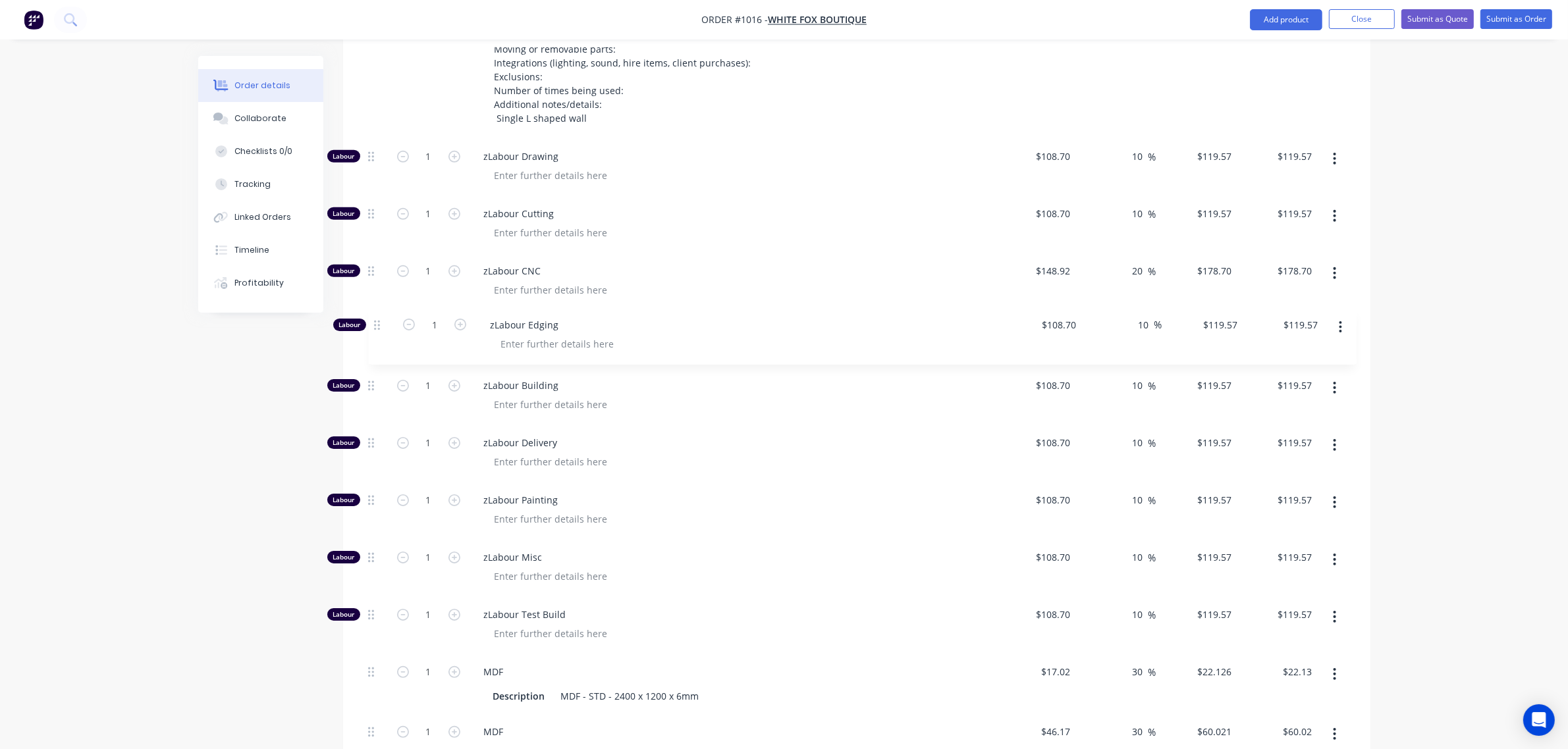
click at [379, 317] on div "Labour 1 zLabour Drawing $108.70 $108.70 10 10 % $119.57 $119.57 $119.57 $119.5…" at bounding box center [857, 586] width 988 height 894
drag, startPoint x: 369, startPoint y: 557, endPoint x: 377, endPoint y: 427, distance: 130.2
click at [377, 427] on div "Labour 1 zLabour Drawing $108.70 $108.70 10 10 % $119.57 $119.57 $119.57 $119.5…" at bounding box center [857, 586] width 988 height 894
drag, startPoint x: 371, startPoint y: 561, endPoint x: 376, endPoint y: 482, distance: 79.2
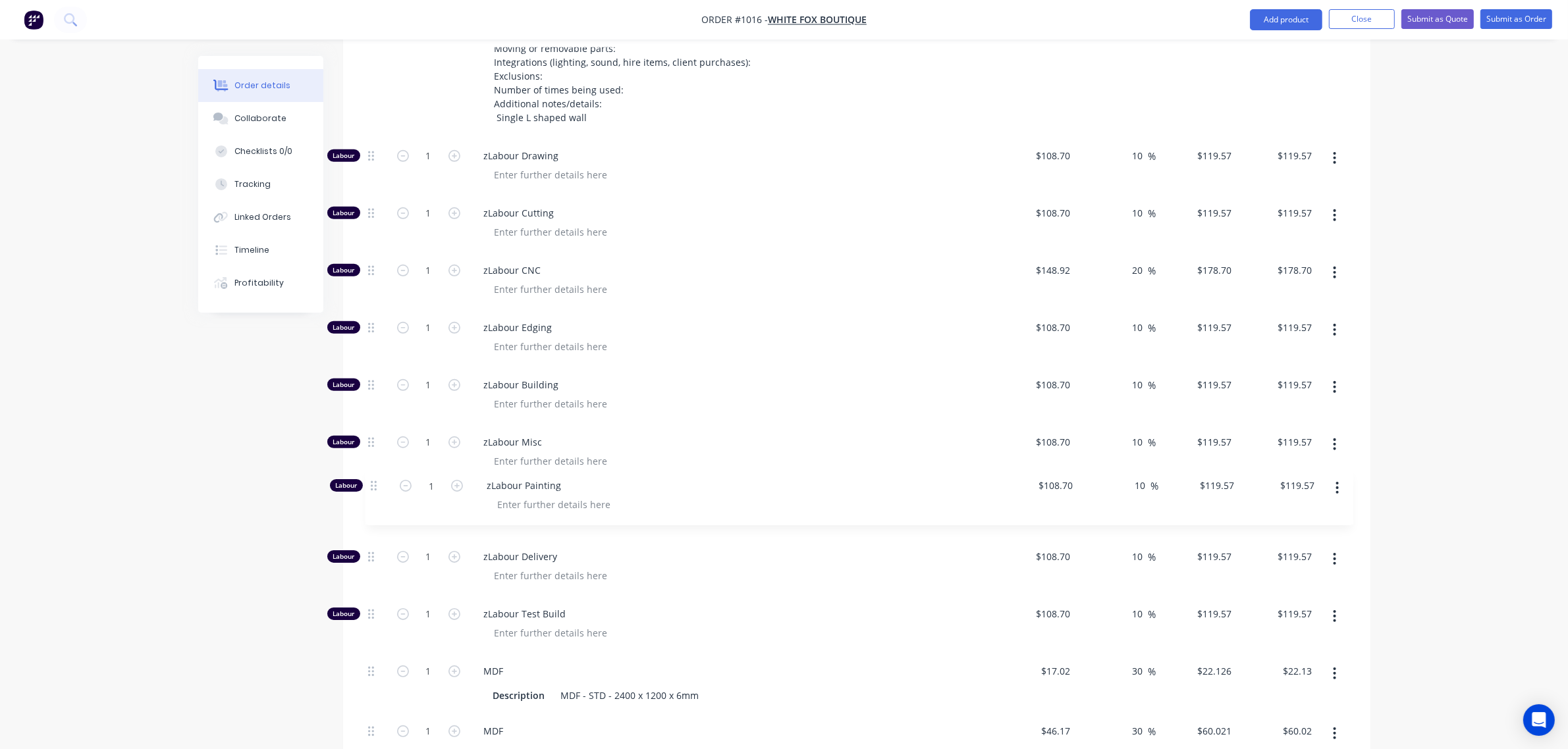
click at [376, 482] on div "Labour 1 zLabour Drawing $108.70 $108.70 10 10 % $119.57 $119.57 $119.57 $119.5…" at bounding box center [857, 585] width 988 height 894
click at [428, 160] on input "1" at bounding box center [428, 156] width 34 height 20
type input "10"
type input "$1,195.70"
click at [430, 212] on input "1" at bounding box center [428, 213] width 34 height 20
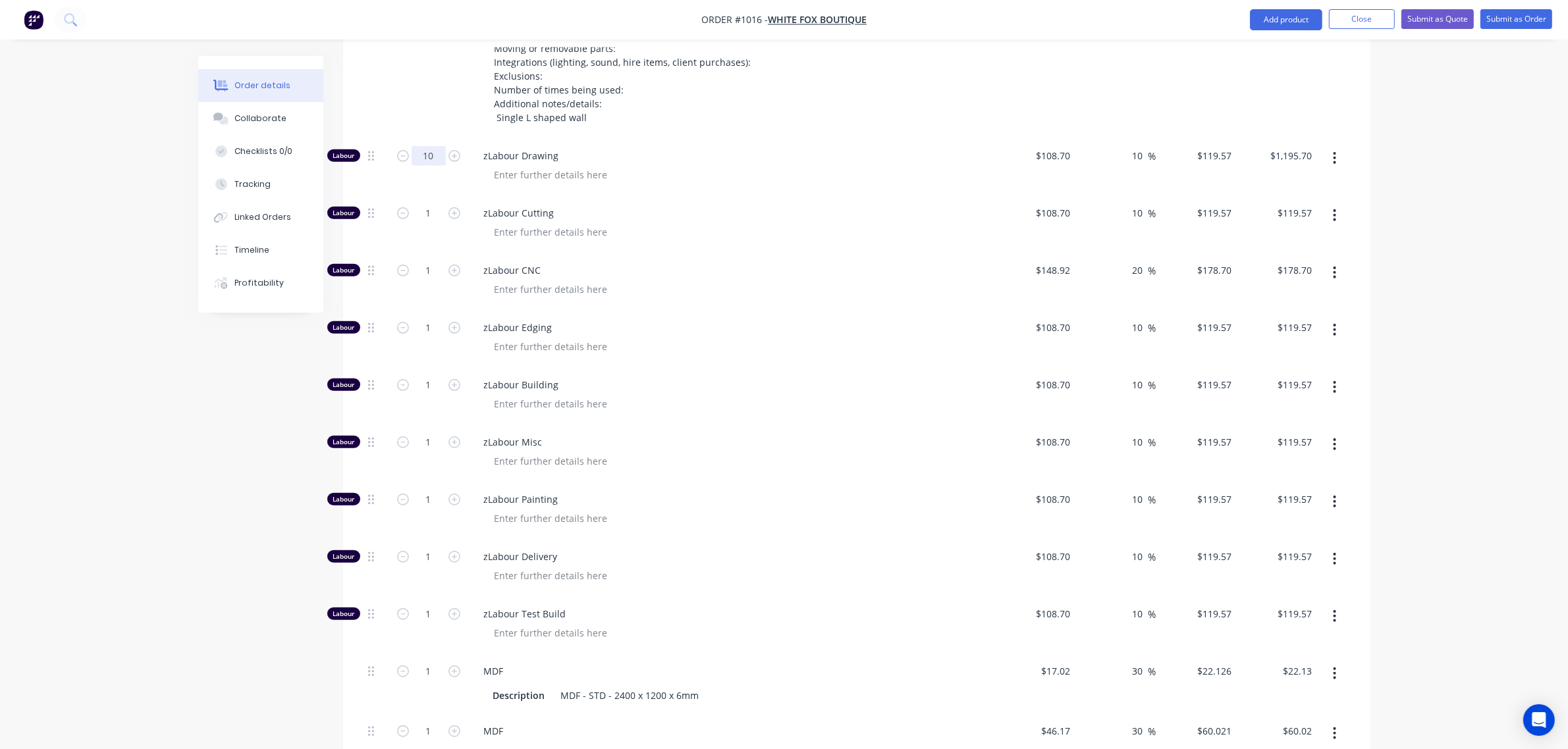
click at [426, 160] on input "10" at bounding box center [428, 156] width 34 height 20
type input "8"
type input "$956.56"
click at [426, 212] on input "1" at bounding box center [428, 213] width 34 height 20
type input "2"
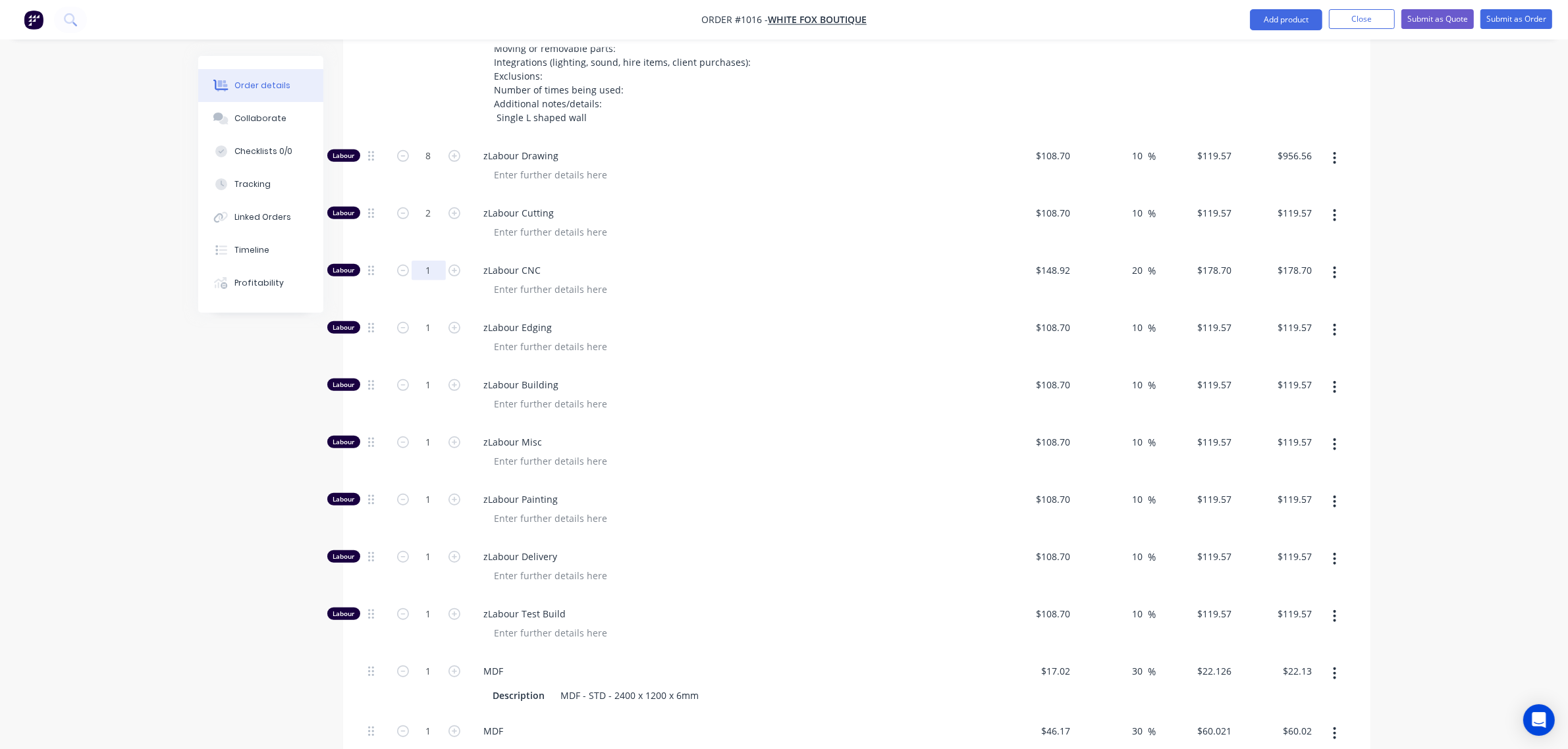
type input "$239.14"
click at [431, 280] on input "1" at bounding box center [428, 270] width 34 height 20
type input "2"
type input "$357.40"
click at [426, 323] on input "1" at bounding box center [428, 327] width 34 height 20
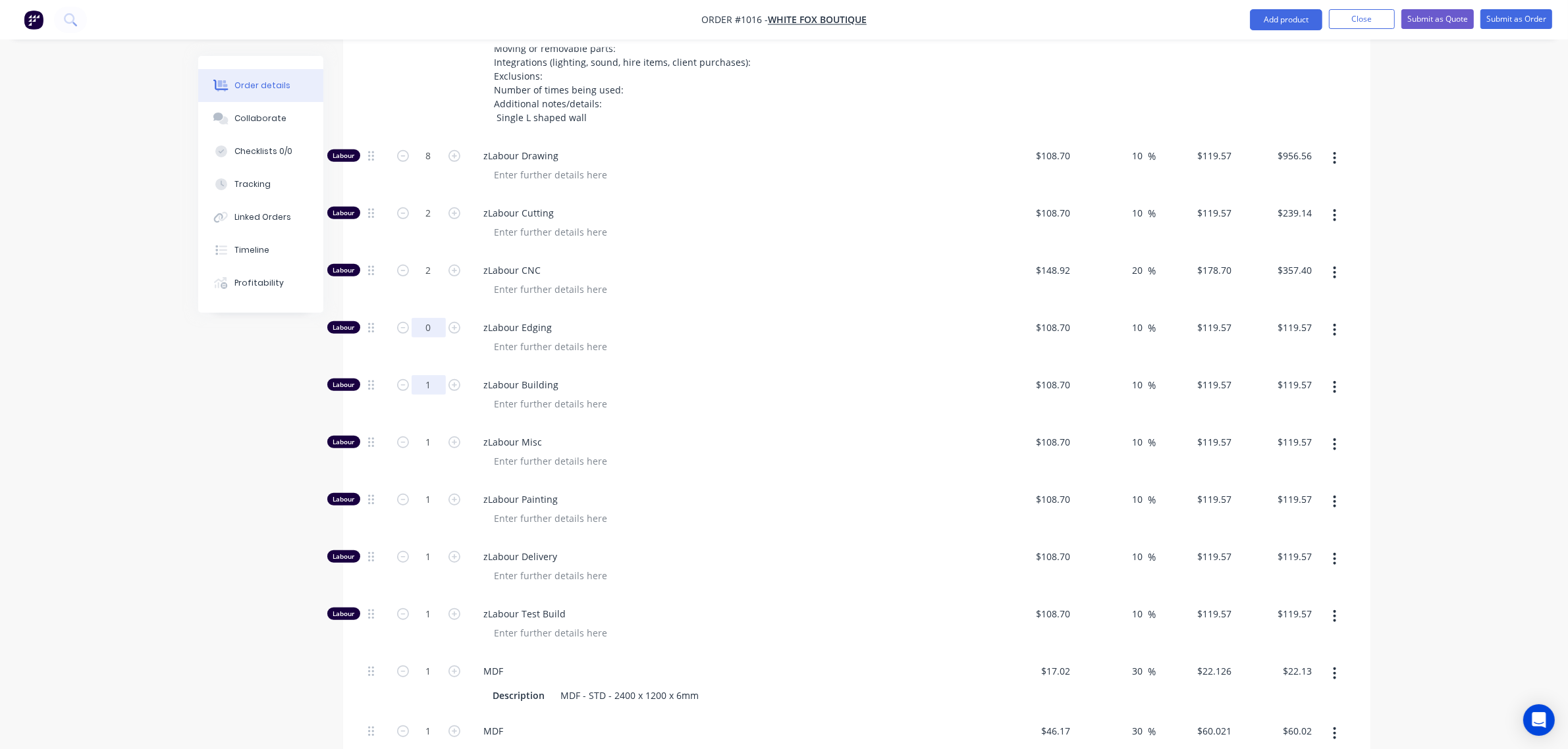
type input "0"
type input "$0.00"
click at [429, 383] on input "1" at bounding box center [428, 385] width 34 height 20
type input "8"
type input "$956.56"
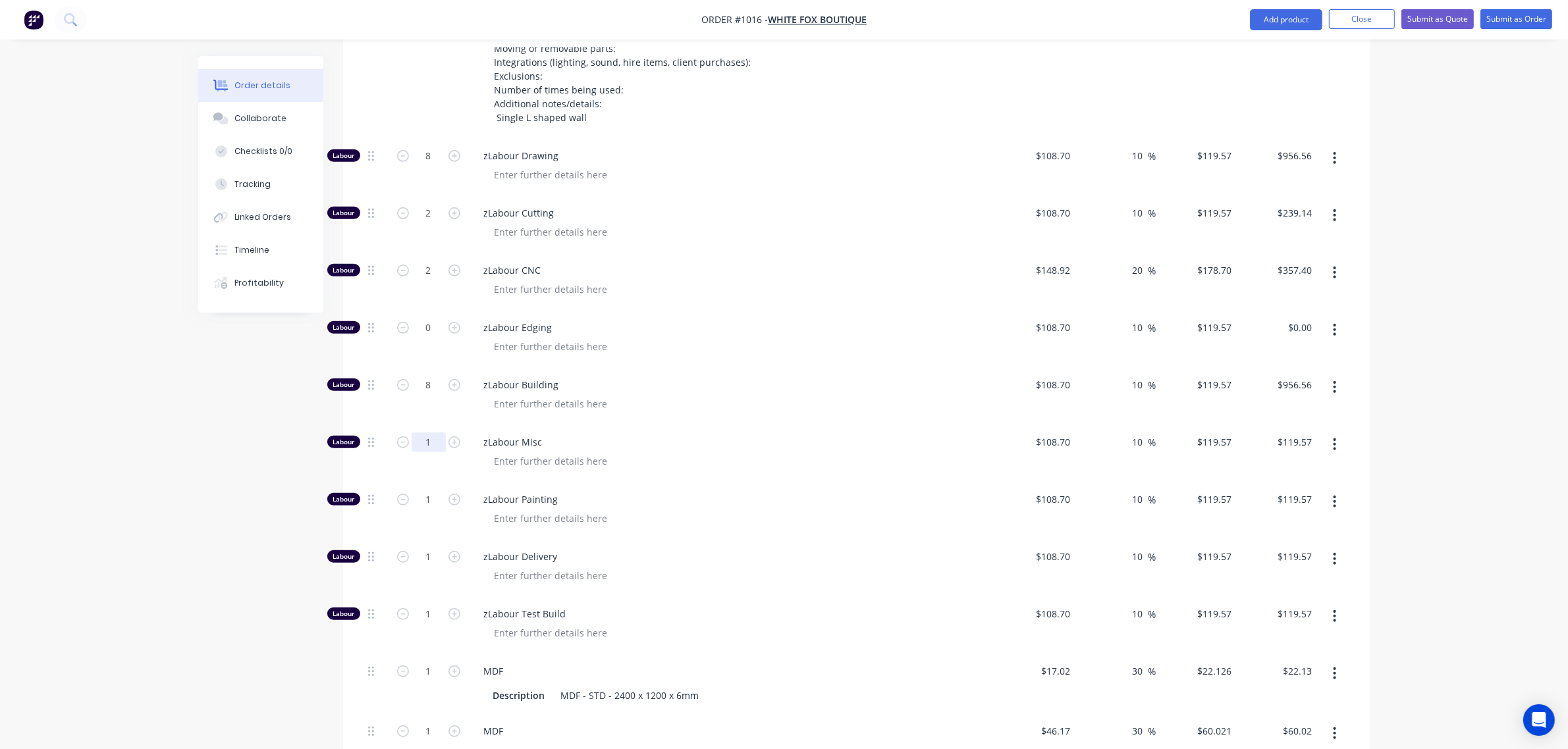
click at [420, 436] on input "1" at bounding box center [428, 442] width 34 height 20
type input "8"
type input "$956.56"
click at [417, 497] on input "1" at bounding box center [428, 499] width 34 height 20
type input "6"
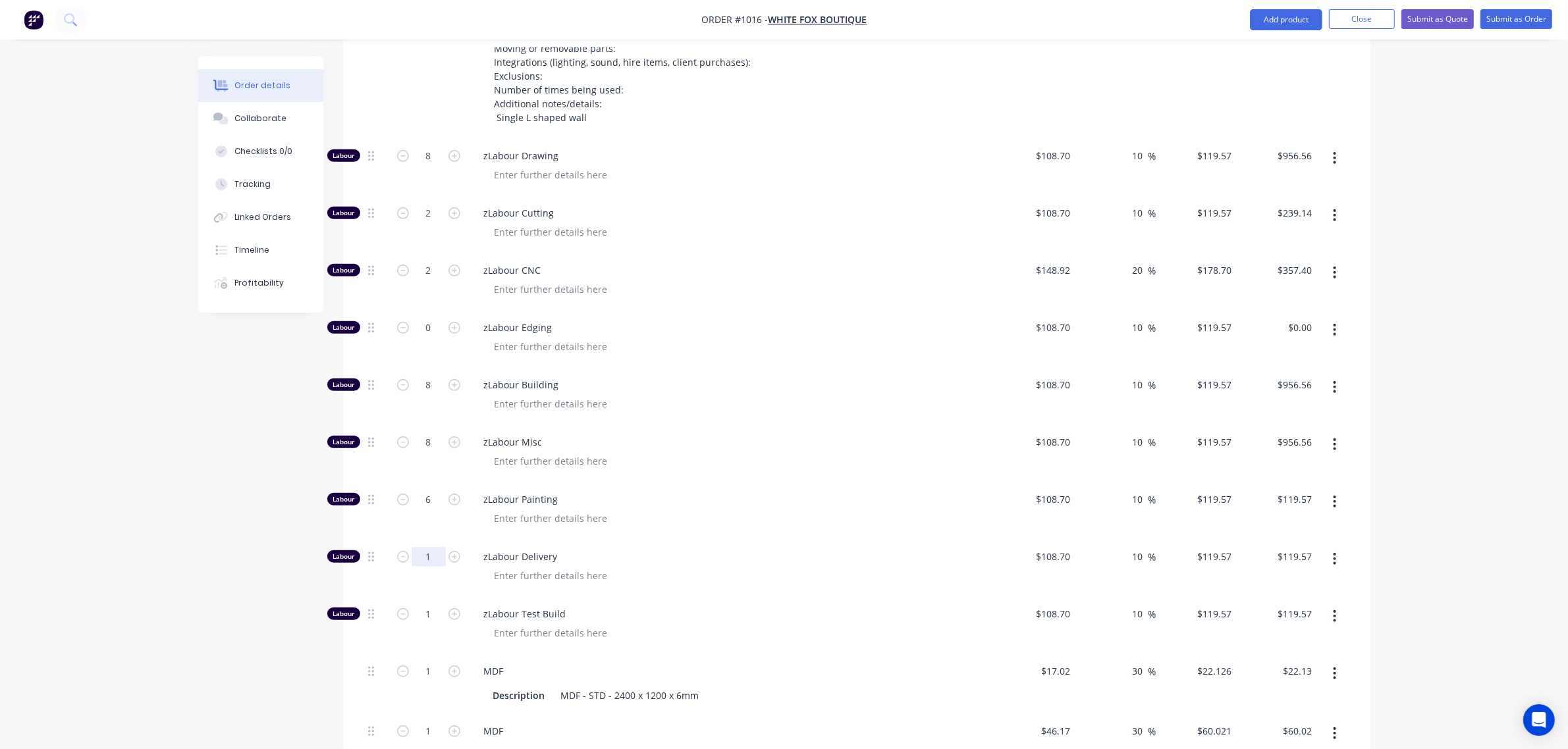
type input "$717.42"
click at [418, 551] on input "1" at bounding box center [428, 556] width 34 height 20
type input "2"
type input "$239.14"
click at [422, 608] on input "1" at bounding box center [428, 614] width 34 height 20
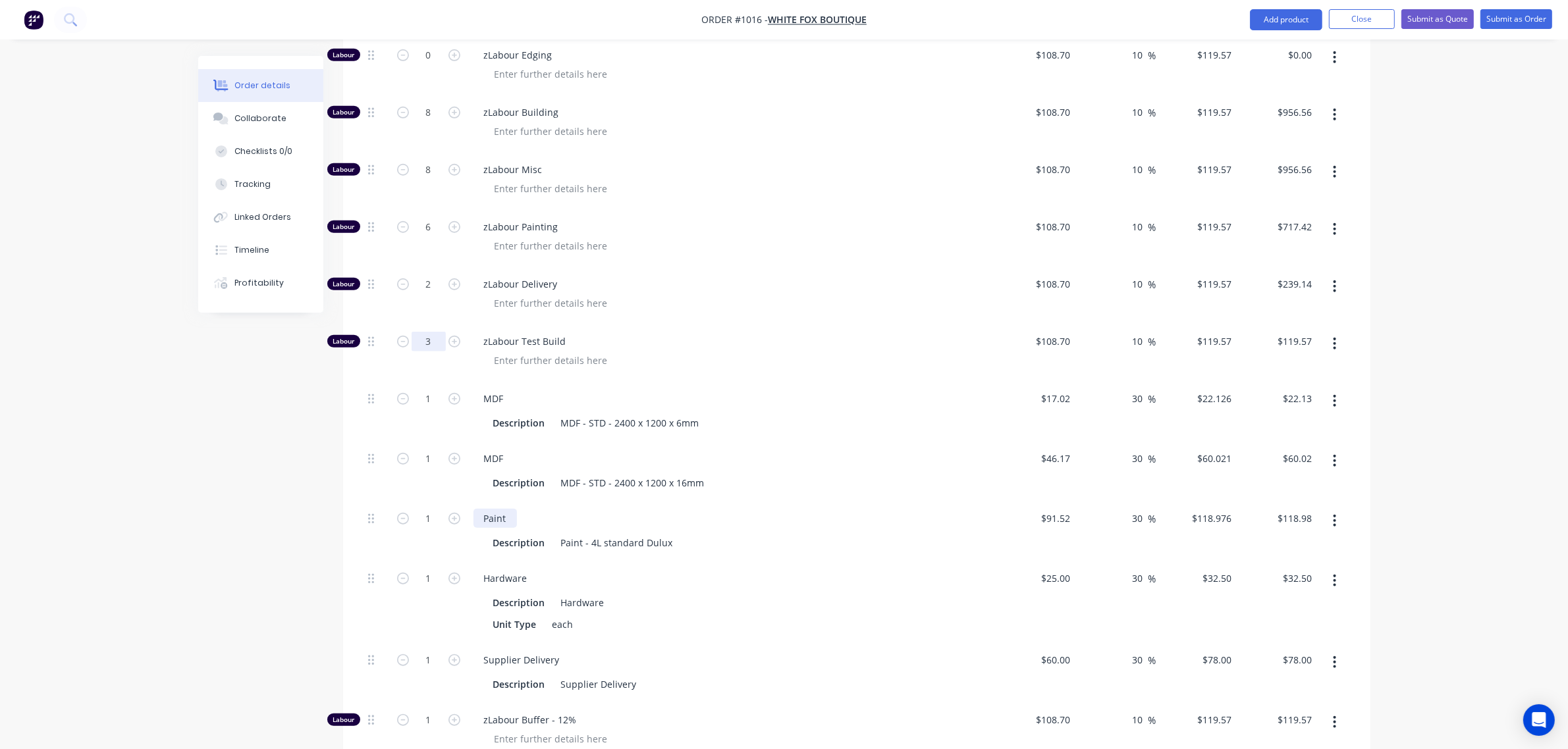
scroll to position [1335, 0]
type input "3"
type input "$358.71"
click at [423, 455] on input "1" at bounding box center [428, 458] width 34 height 20
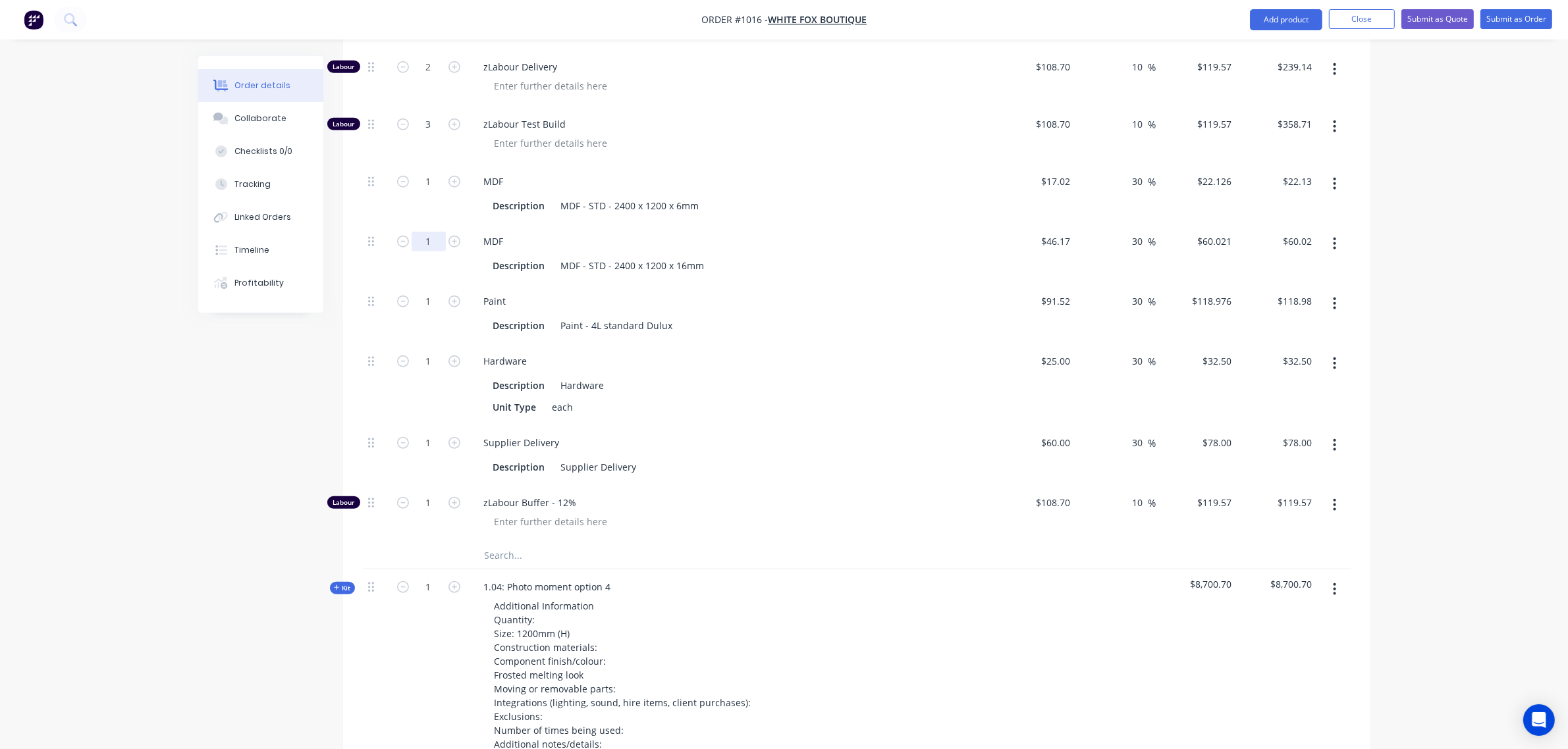
scroll to position [1554, 0]
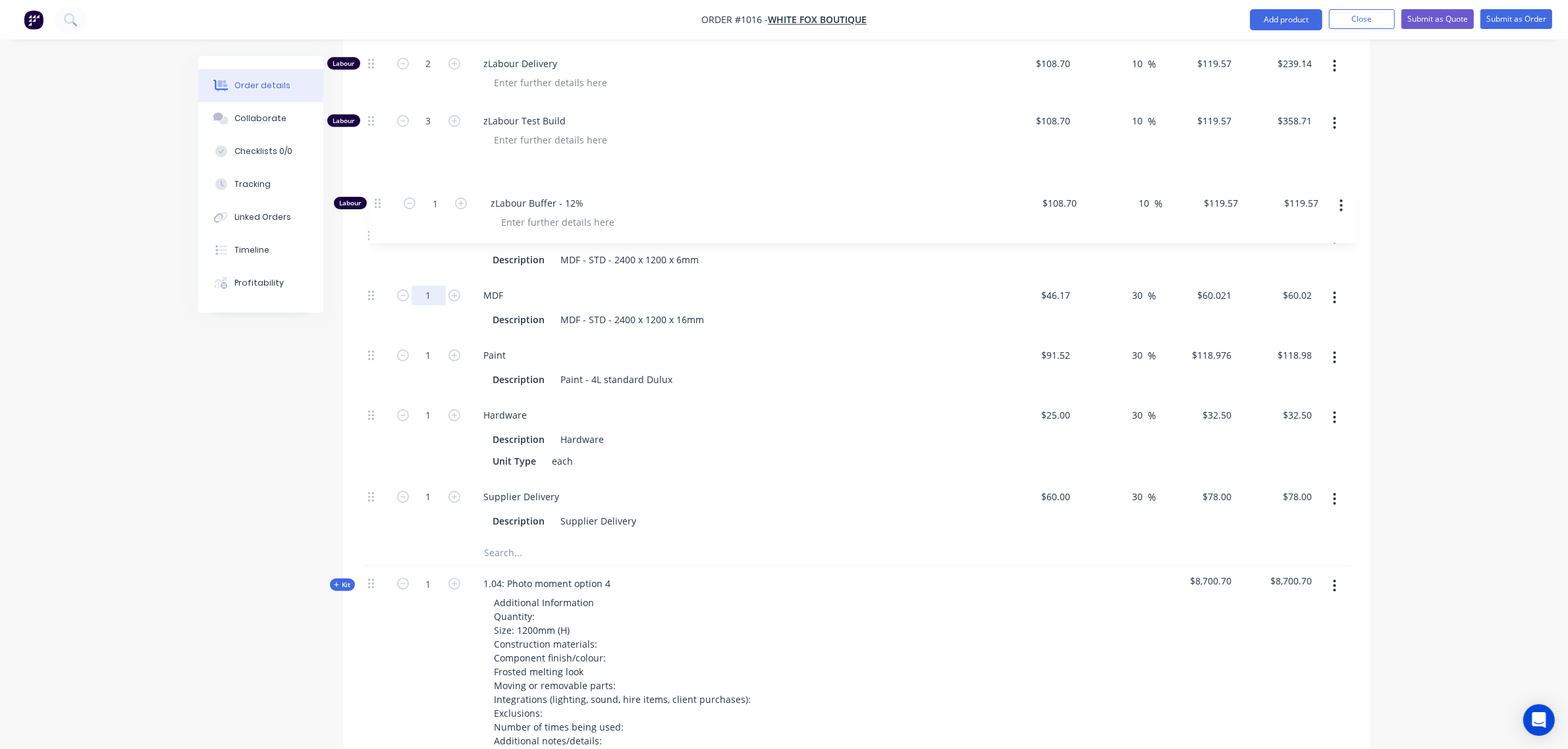
drag, startPoint x: 369, startPoint y: 504, endPoint x: 376, endPoint y: 193, distance: 311.1
click at [376, 193] on div "Labour 8 zLabour Drawing $108.70 $108.70 10 10 % $119.57 $119.57 $956.56 $956.5…" at bounding box center [857, 92] width 988 height 894
drag, startPoint x: 492, startPoint y: 559, endPoint x: 498, endPoint y: 554, distance: 7.8
click at [496, 555] on input "text" at bounding box center [616, 553] width 264 height 26
type input "frosted acrylic"
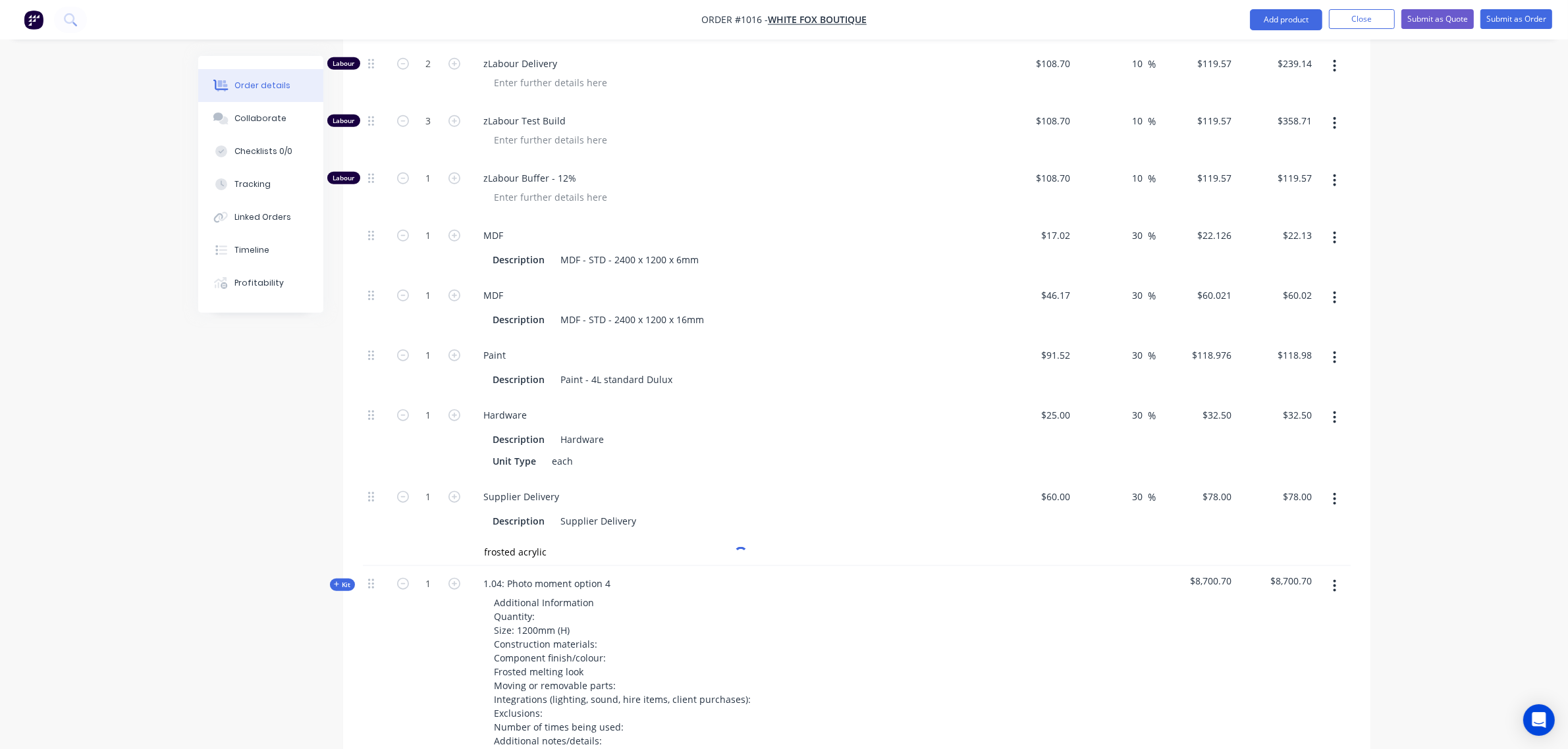
drag, startPoint x: 498, startPoint y: 554, endPoint x: 810, endPoint y: 548, distance: 312.1
click at [810, 548] on div "frosted acrylic" at bounding box center [672, 553] width 395 height 26
click at [517, 555] on input "frosted acrylic" at bounding box center [616, 553] width 264 height 26
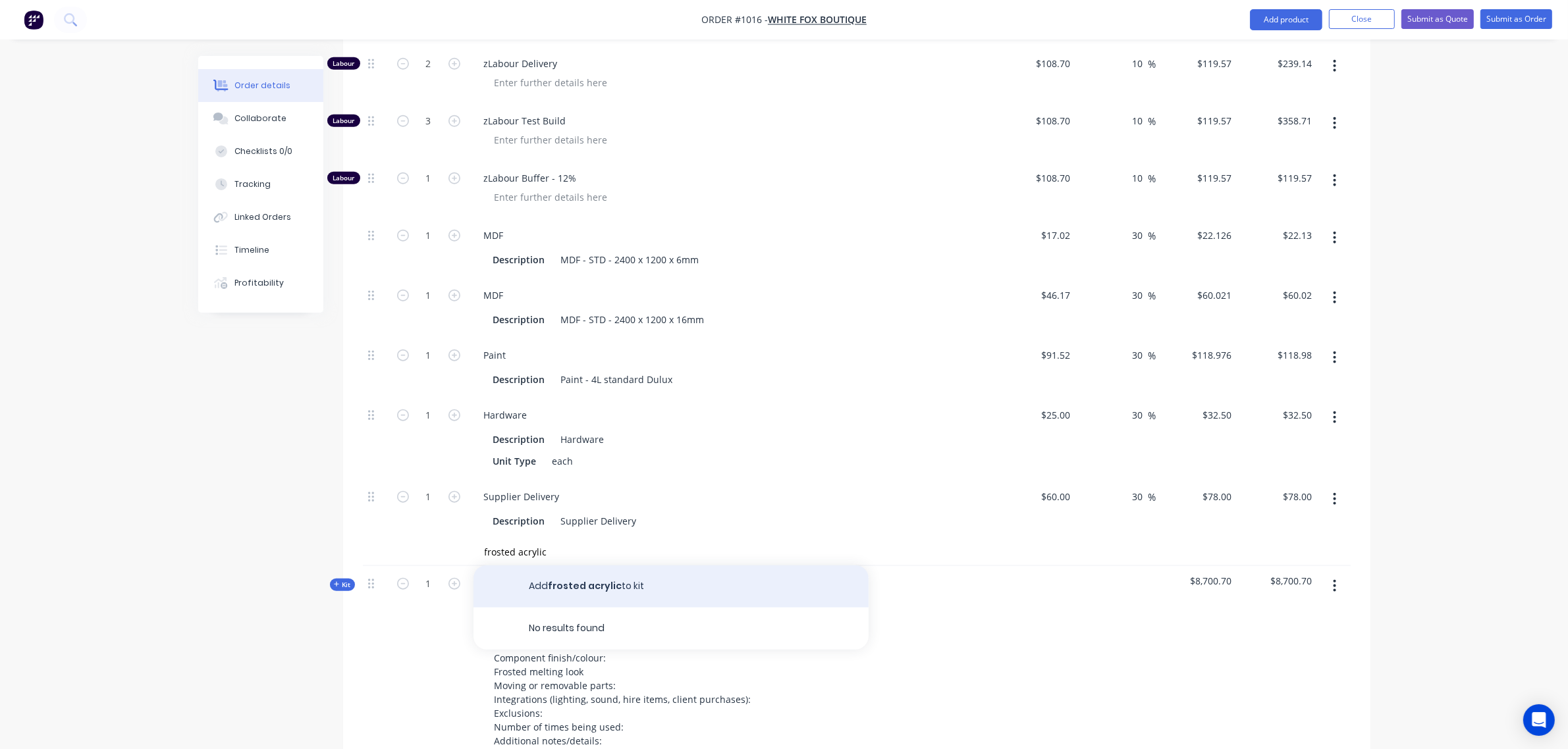
click at [584, 584] on button "Add frosted acrylic to kit" at bounding box center [672, 587] width 395 height 42
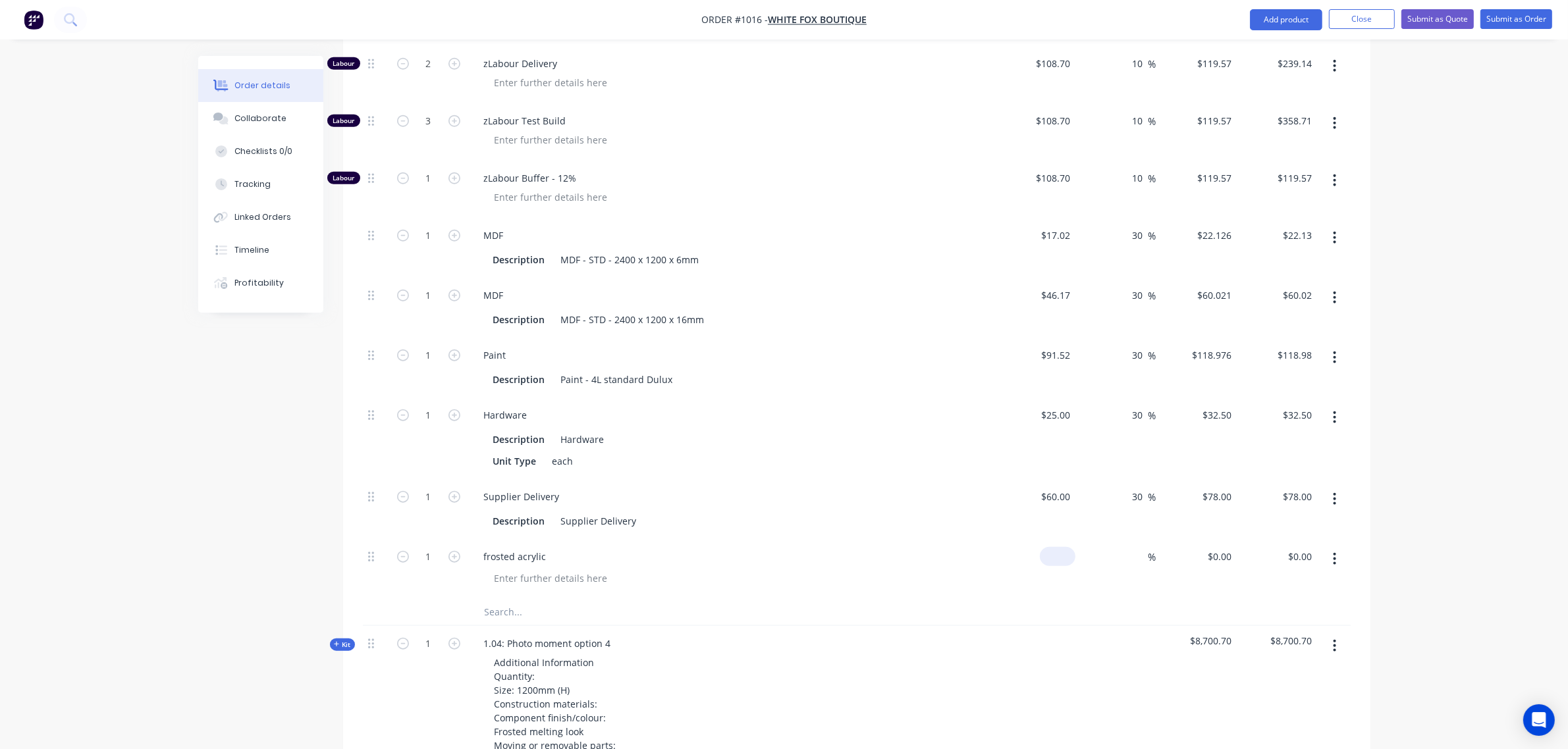
click at [1050, 554] on div "$0.00" at bounding box center [1036, 570] width 81 height 60
type input "$132.00"
click at [1124, 559] on div "%" at bounding box center [1116, 570] width 81 height 60
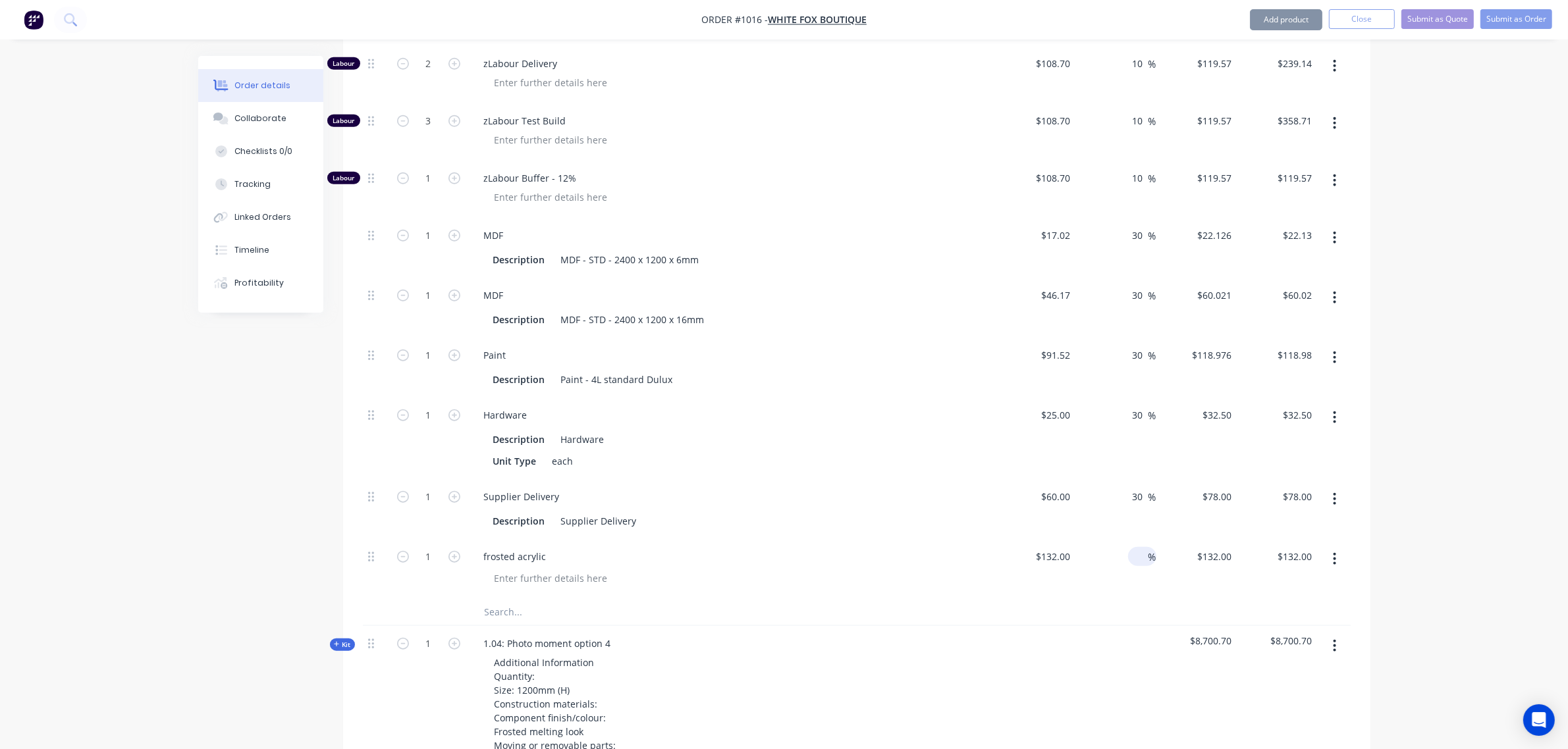
click at [1134, 562] on input at bounding box center [1141, 556] width 15 height 19
type input "30"
type input "$171.60"
click at [1025, 495] on div "$60.00 $60.00" at bounding box center [1036, 510] width 81 height 60
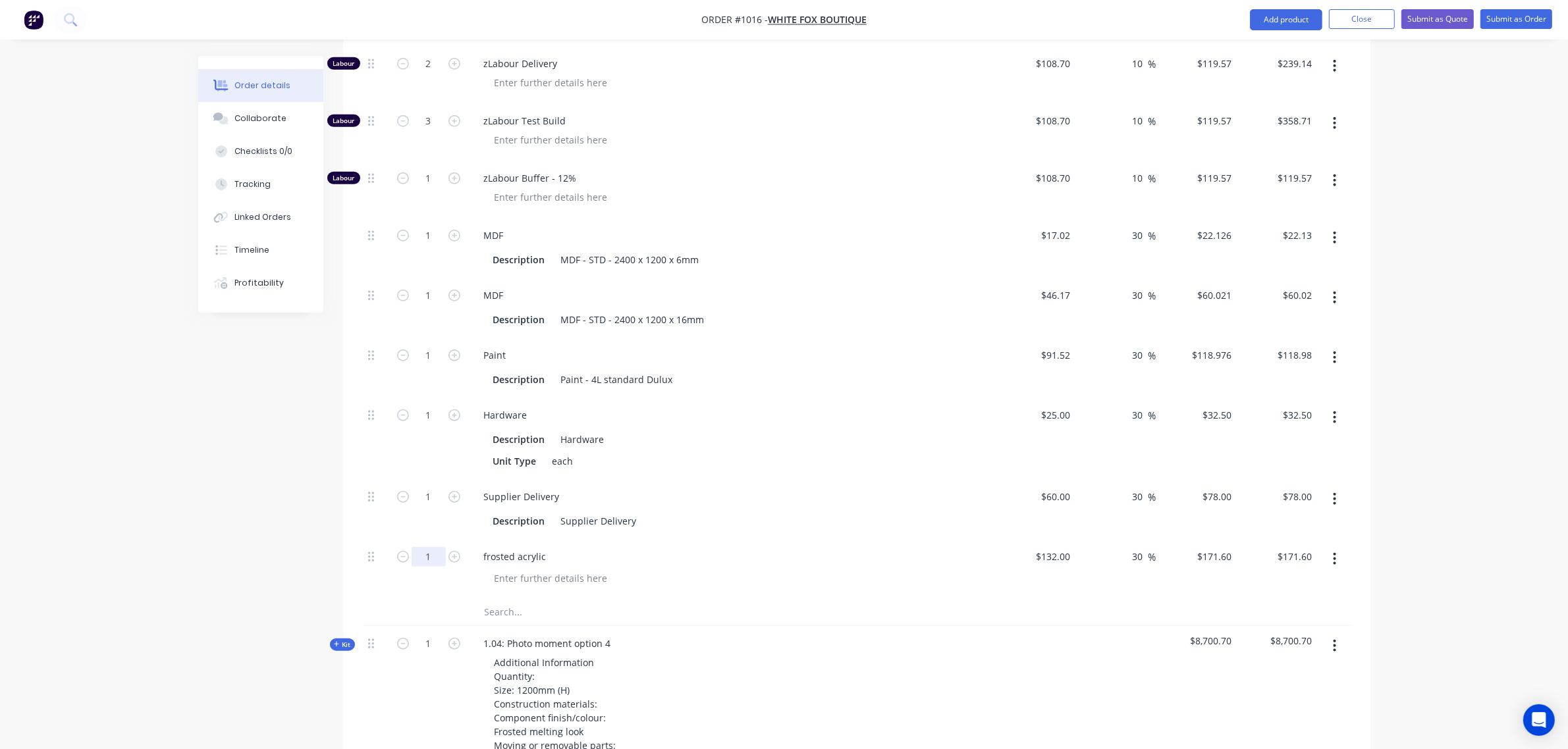
click at [425, 562] on input "1" at bounding box center [428, 556] width 34 height 20
type input "8"
type input "$1,372.80"
click at [428, 491] on input "1" at bounding box center [428, 497] width 34 height 20
click at [430, 409] on input "1" at bounding box center [428, 415] width 34 height 20
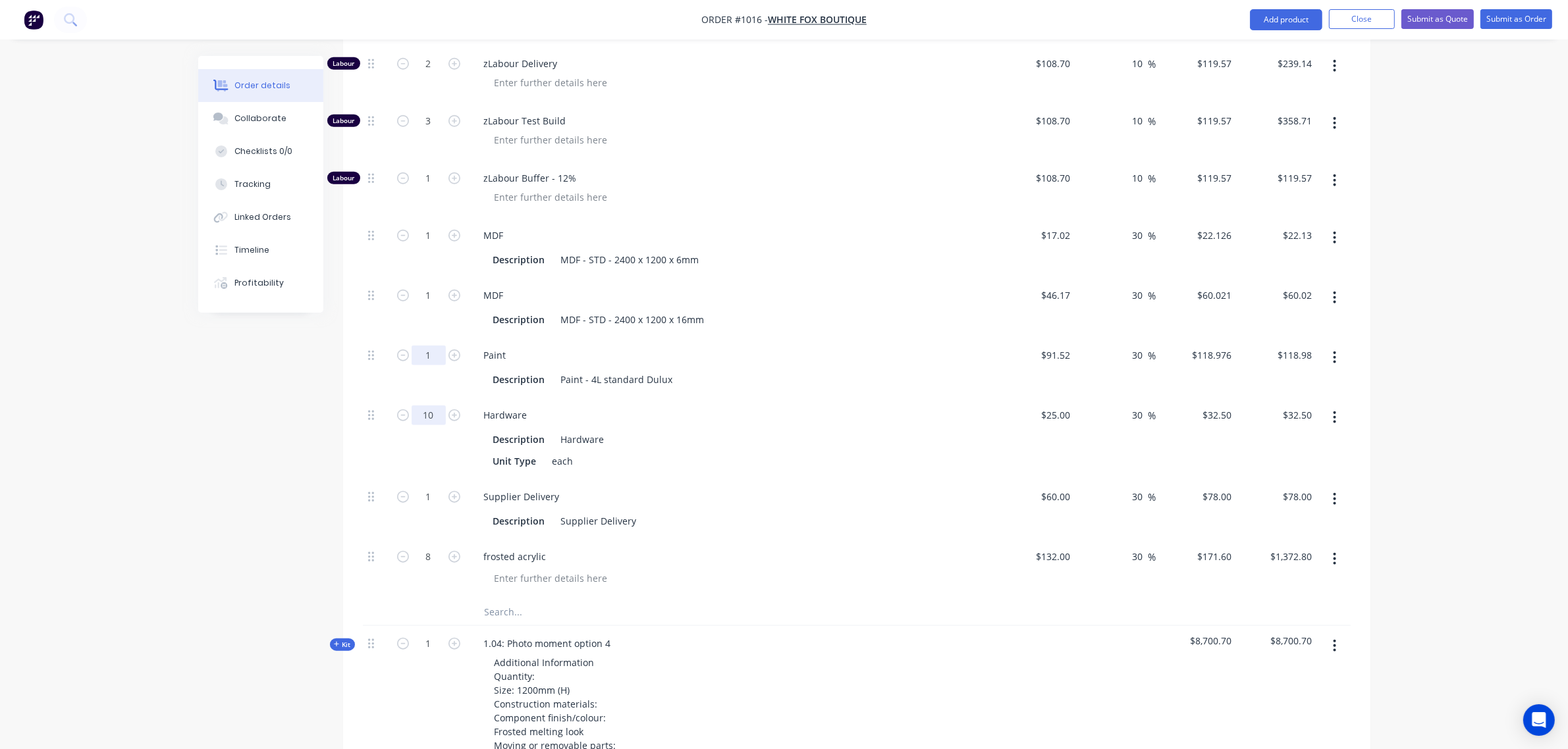
type input "10"
type input "$325.00"
click at [425, 350] on input "1" at bounding box center [428, 355] width 34 height 20
type input "3"
type input "$356.93"
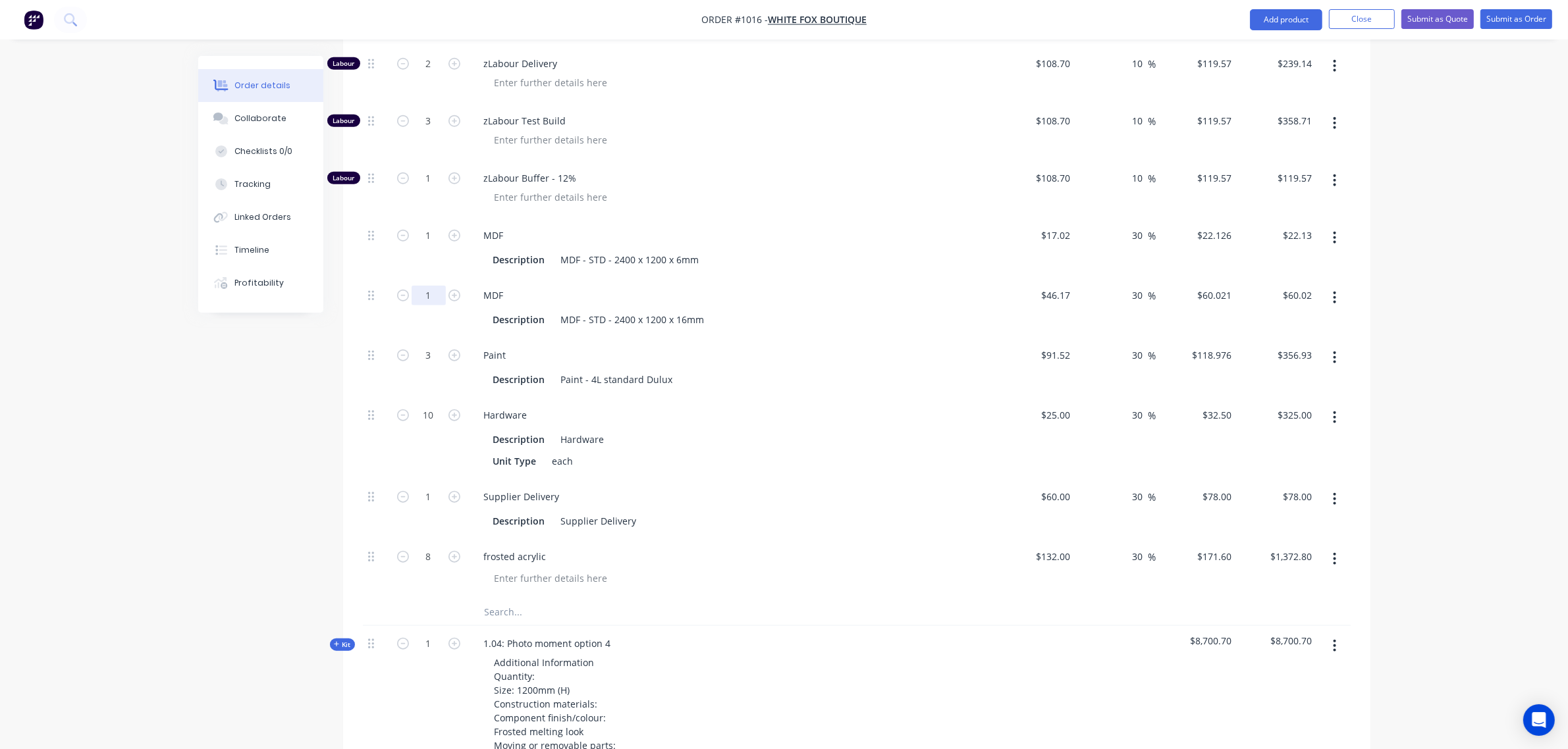
click at [430, 294] on input "1" at bounding box center [428, 295] width 34 height 20
type input "10"
type input "$600.21"
click at [419, 240] on input "1" at bounding box center [428, 235] width 34 height 20
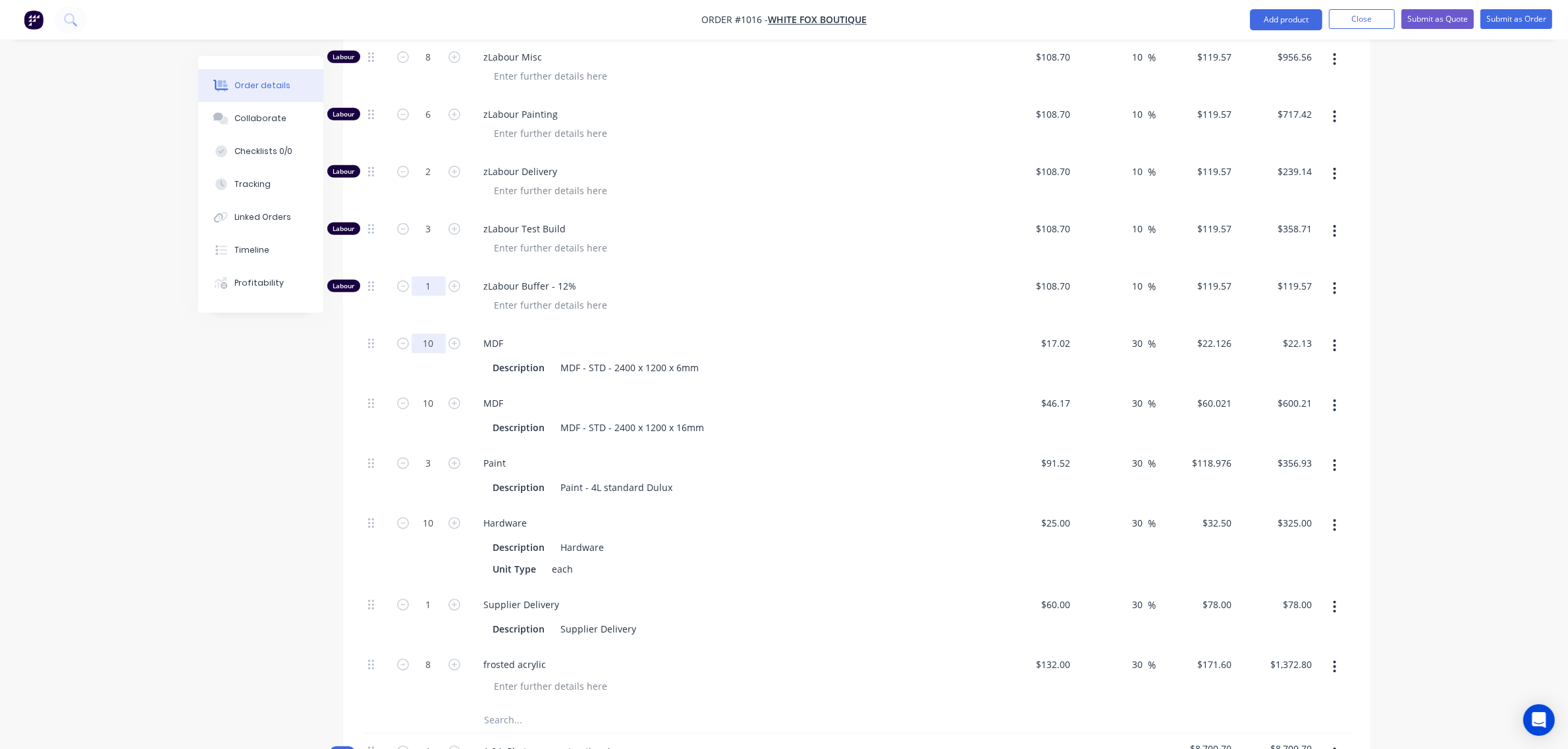
scroll to position [1445, 0]
type input "10"
type input "$221.26"
click at [423, 291] on input "1" at bounding box center [428, 287] width 34 height 20
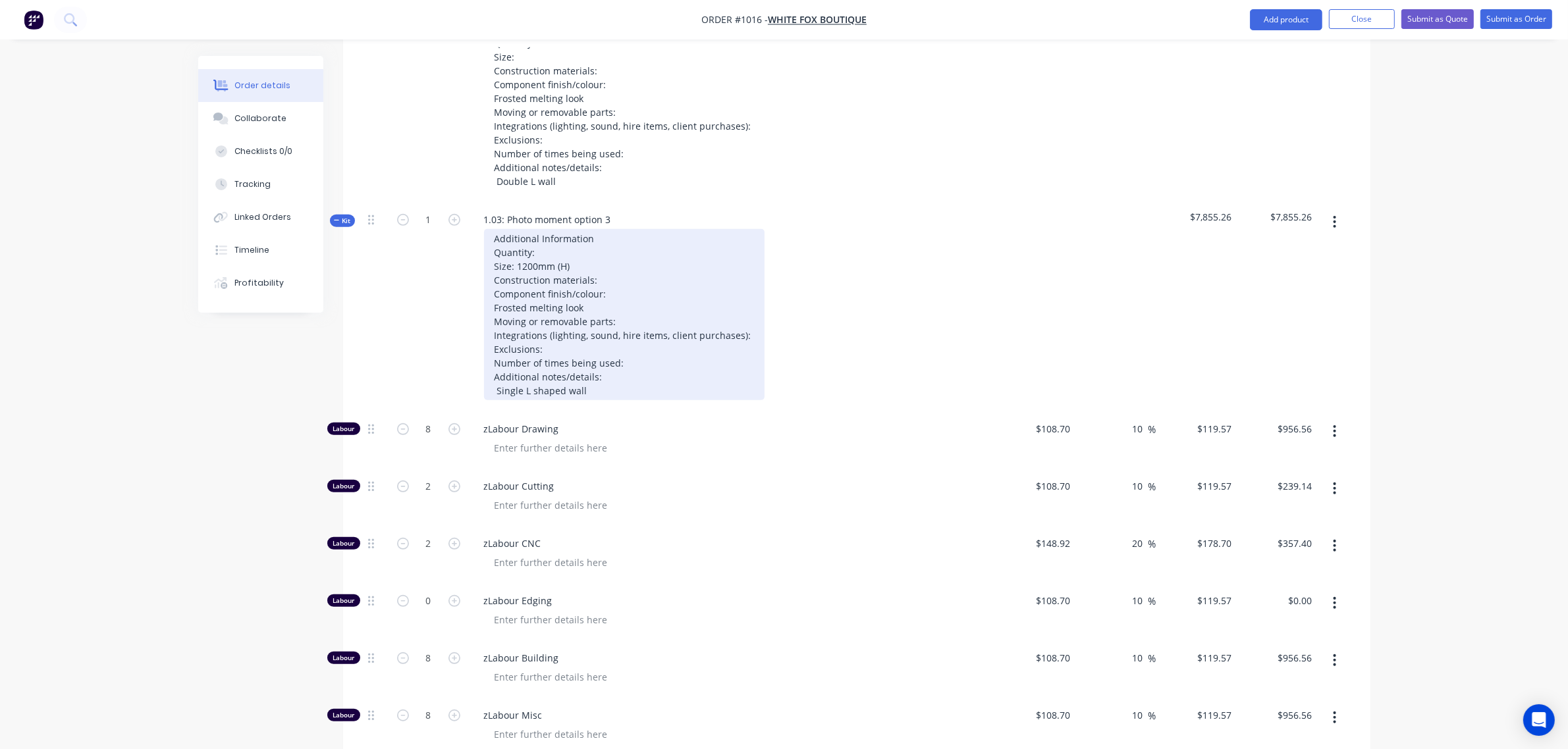
scroll to position [787, 0]
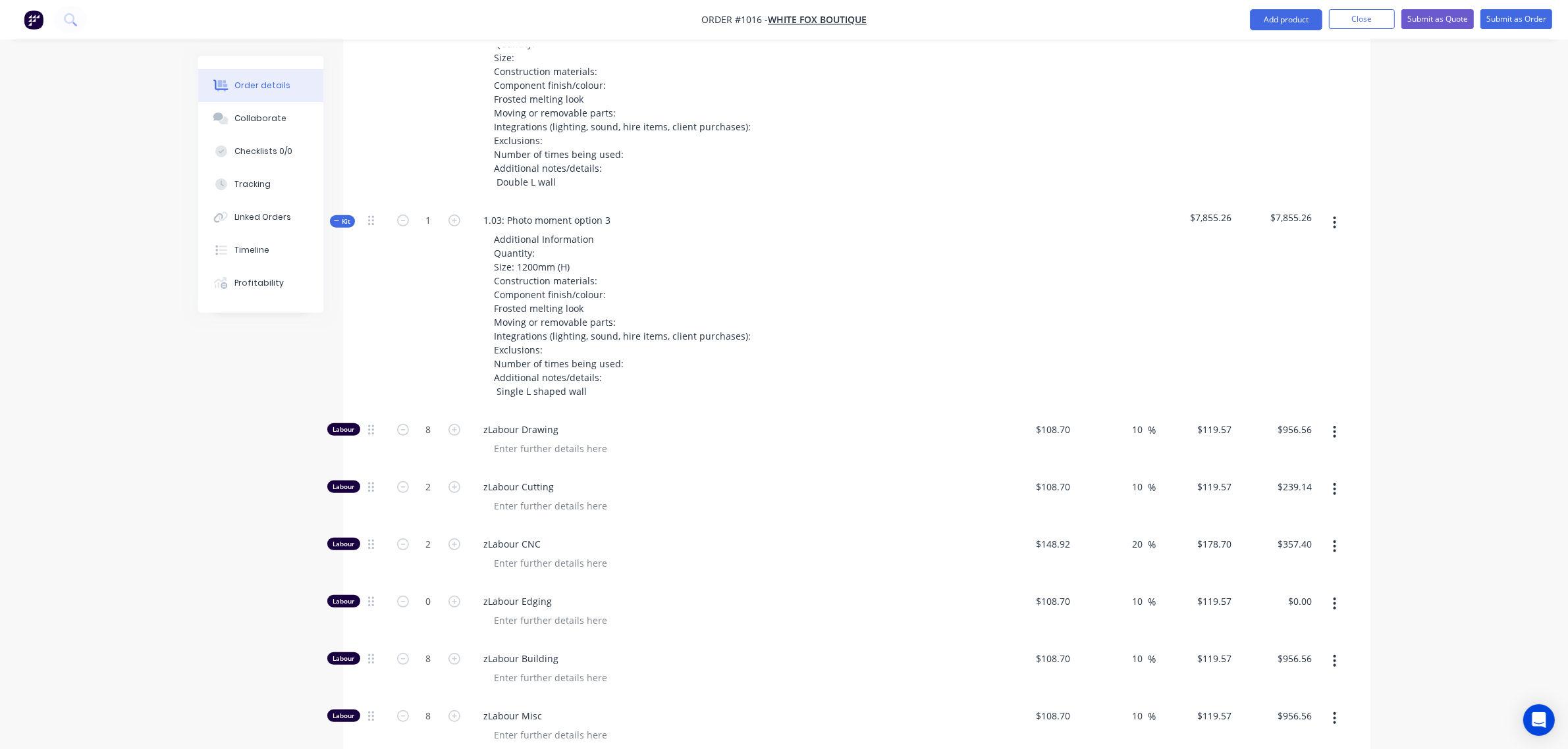
type input "2"
type input "$239.14"
click at [339, 219] on icon "button" at bounding box center [337, 221] width 6 height 7
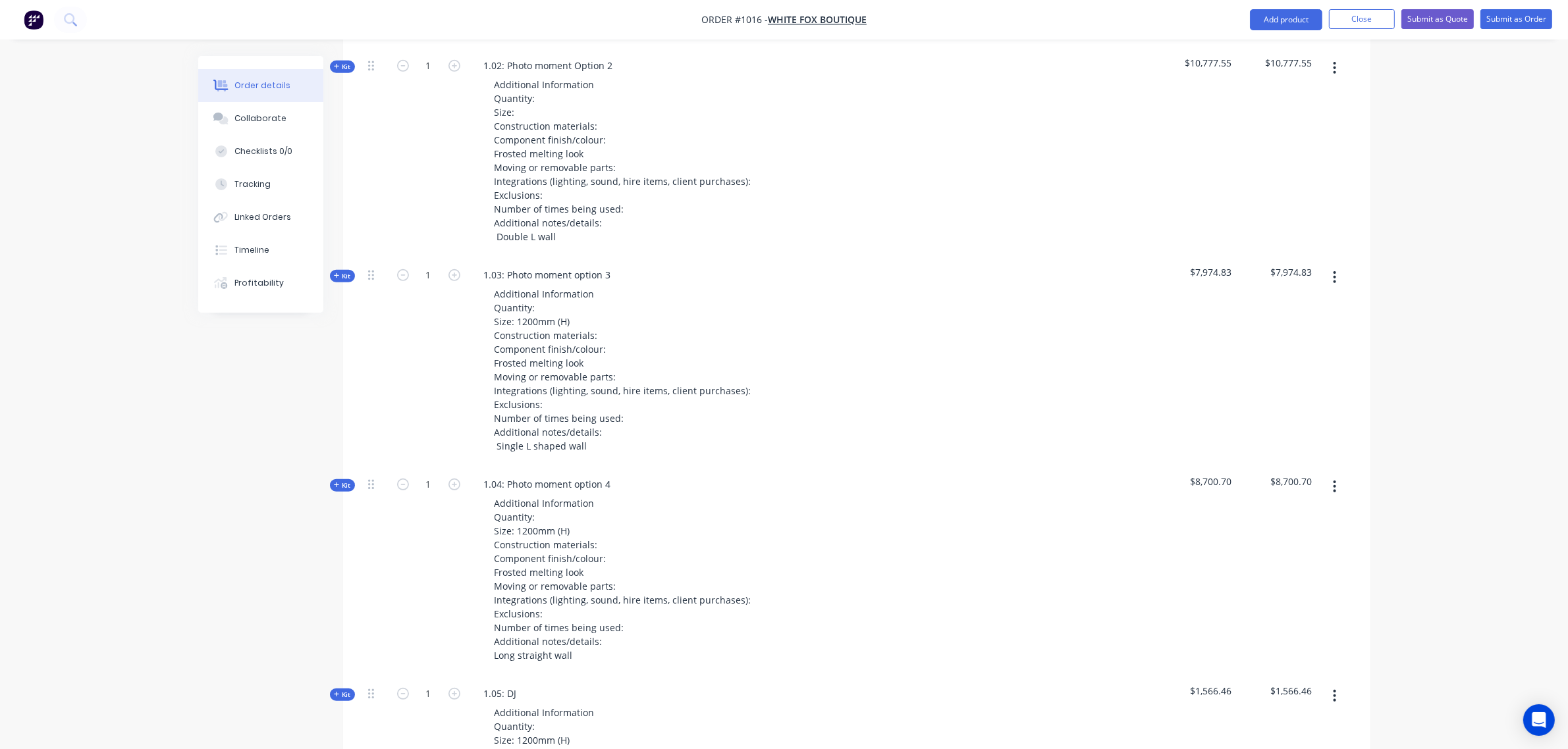
scroll to position [731, 0]
click at [349, 485] on span "Kit" at bounding box center [342, 485] width 17 height 10
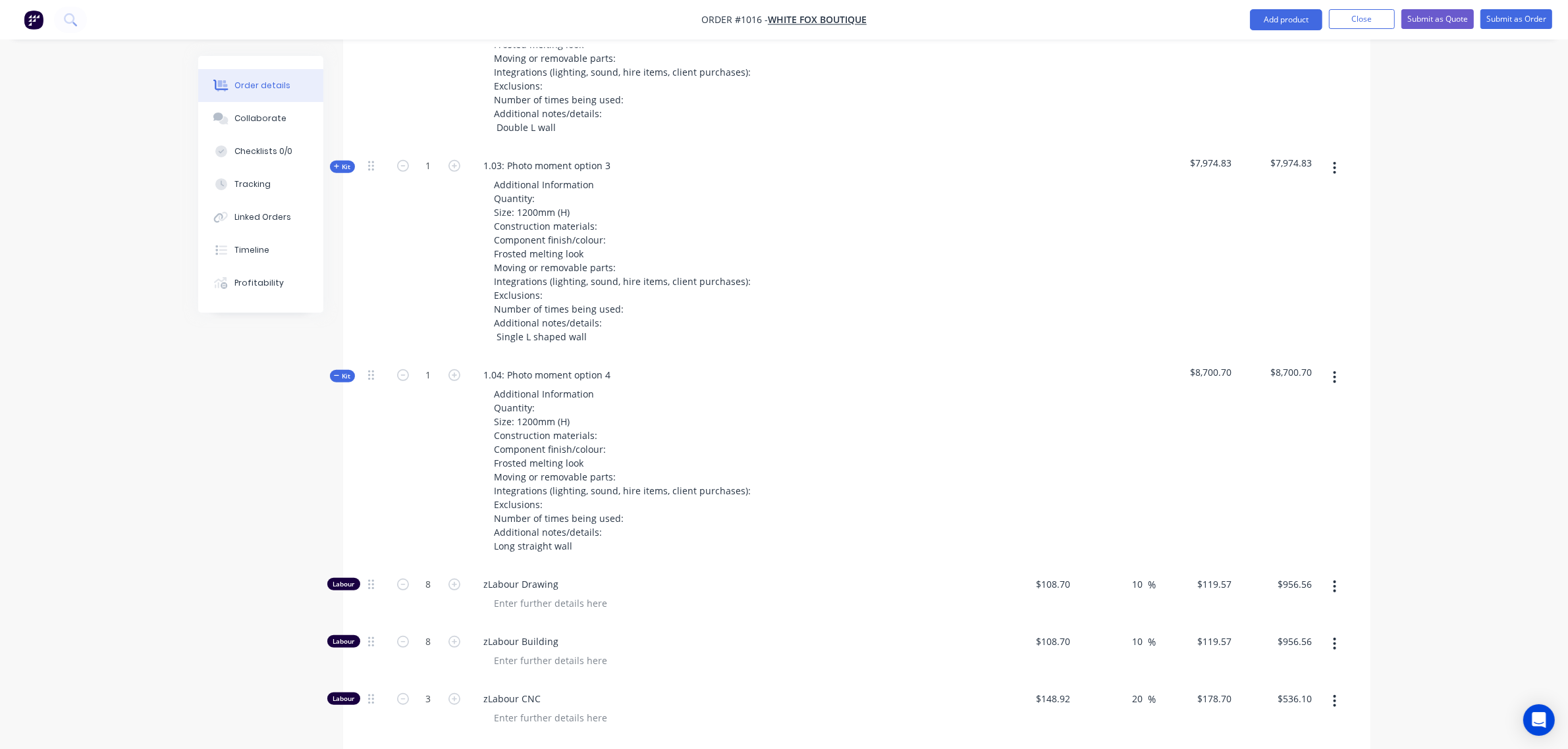
scroll to position [841, 0]
click at [348, 163] on span "Kit" at bounding box center [342, 167] width 17 height 10
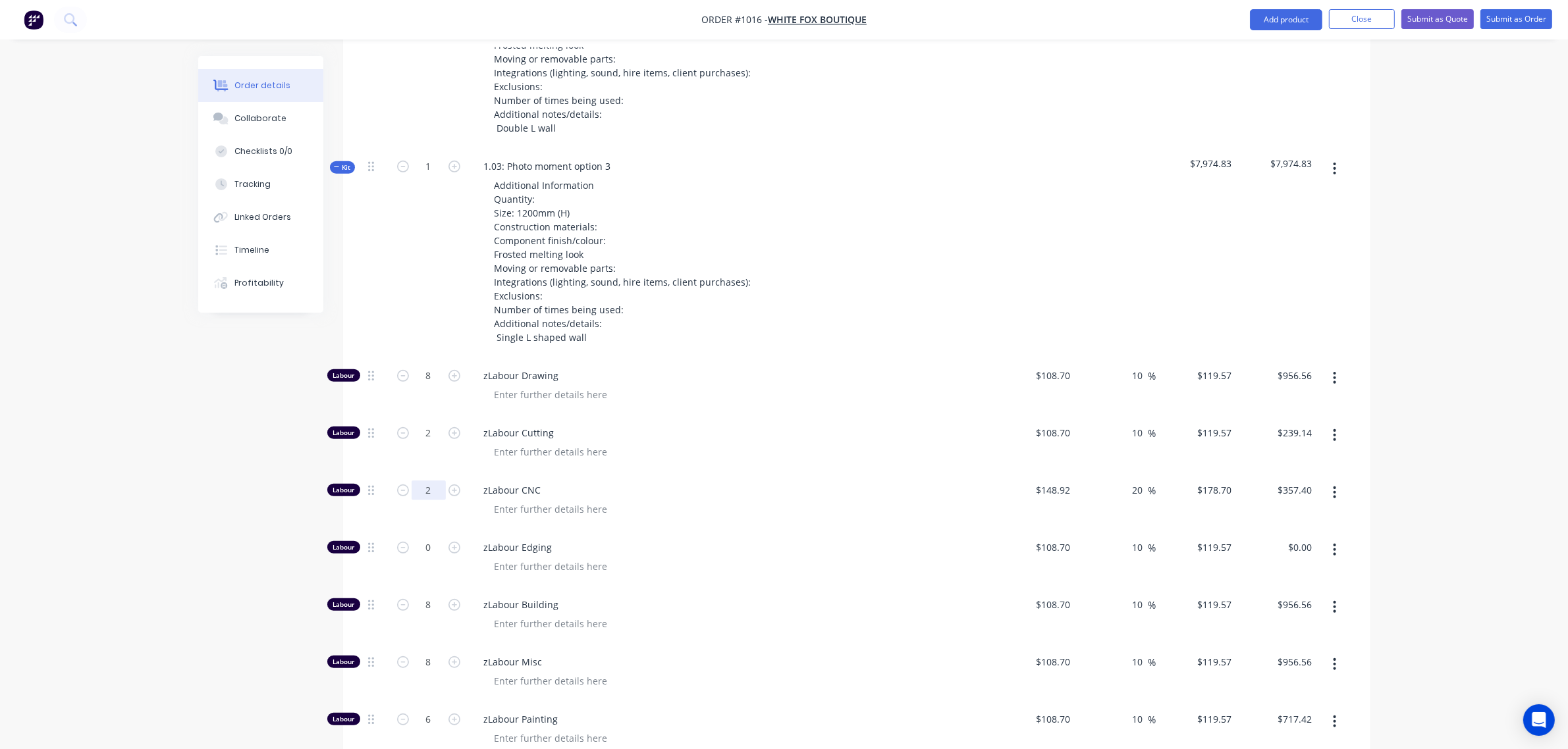
click at [422, 482] on input "2" at bounding box center [428, 491] width 34 height 20
type input "3"
type input "$536.10"
click at [474, 273] on div "Additional Information Quantity: Size: 1200mm (H) Construction materials: Compo…" at bounding box center [732, 261] width 516 height 171
click at [350, 172] on span "Kit" at bounding box center [342, 167] width 17 height 10
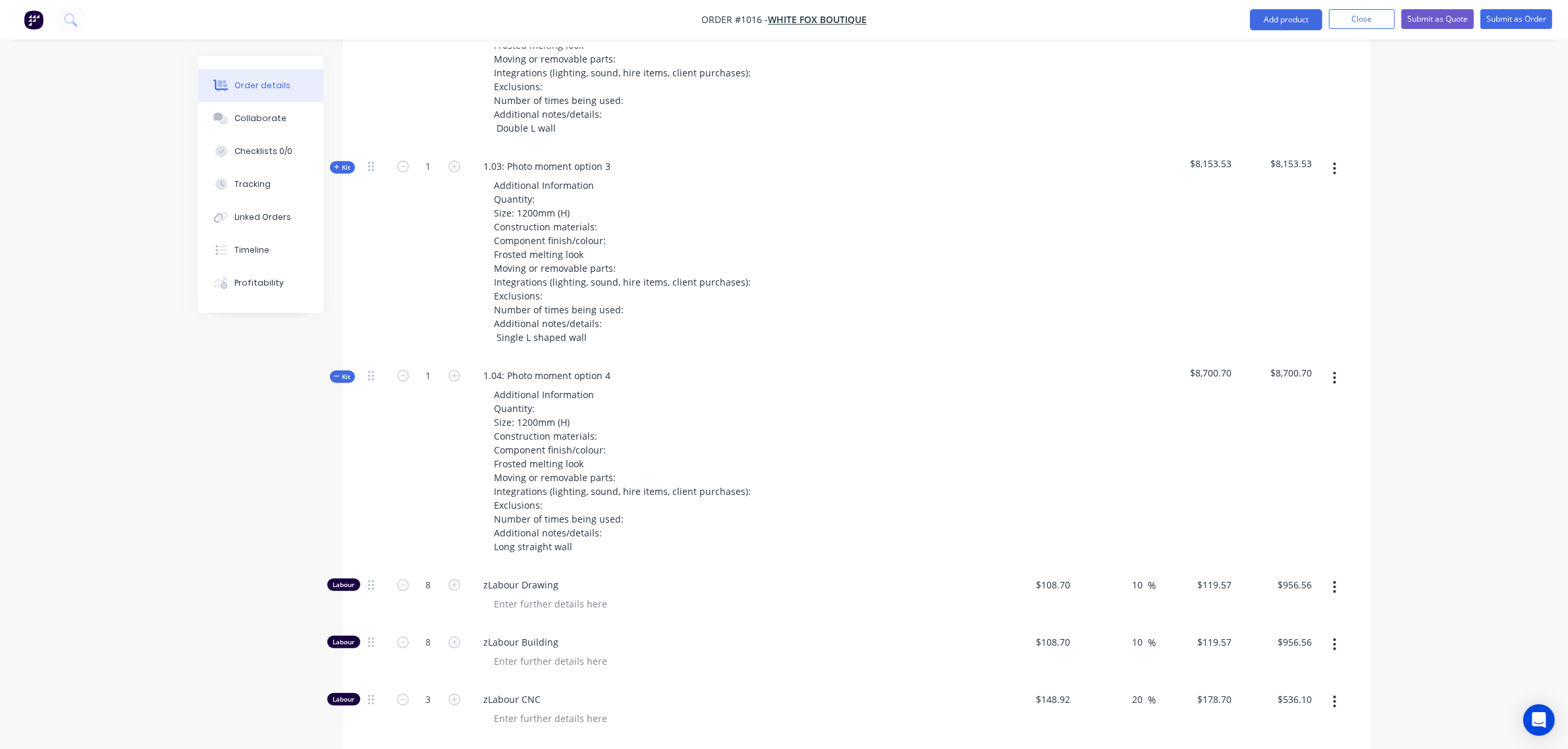
click at [346, 168] on span "Kit" at bounding box center [342, 167] width 17 height 10
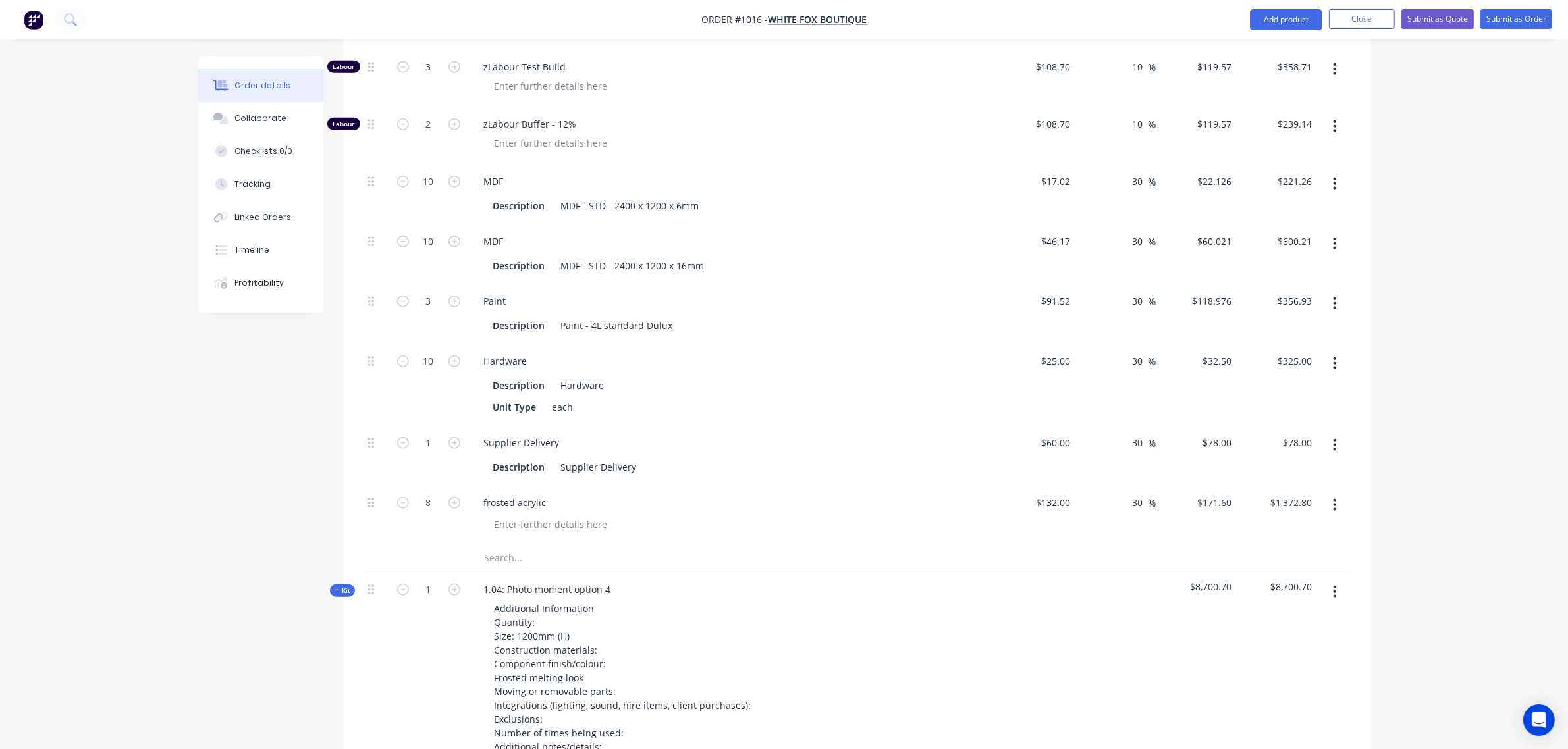
scroll to position [1609, 0]
click at [501, 562] on input "text" at bounding box center [616, 558] width 264 height 26
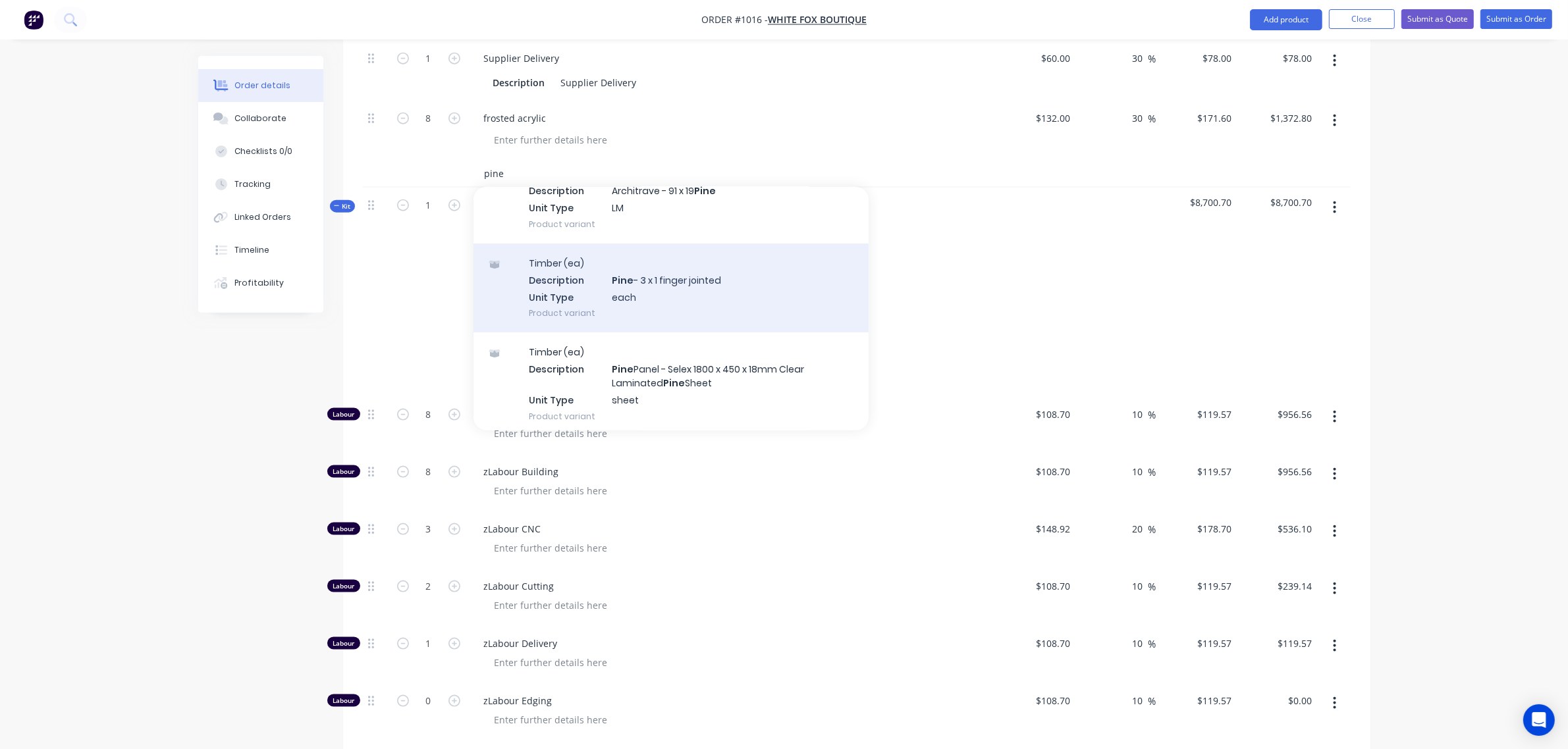
scroll to position [273, 0]
type input "pine"
click at [620, 297] on div "Timber (ea) Description Pine - 3 x 1 finger jointed Unit Type each Product vari…" at bounding box center [672, 284] width 395 height 89
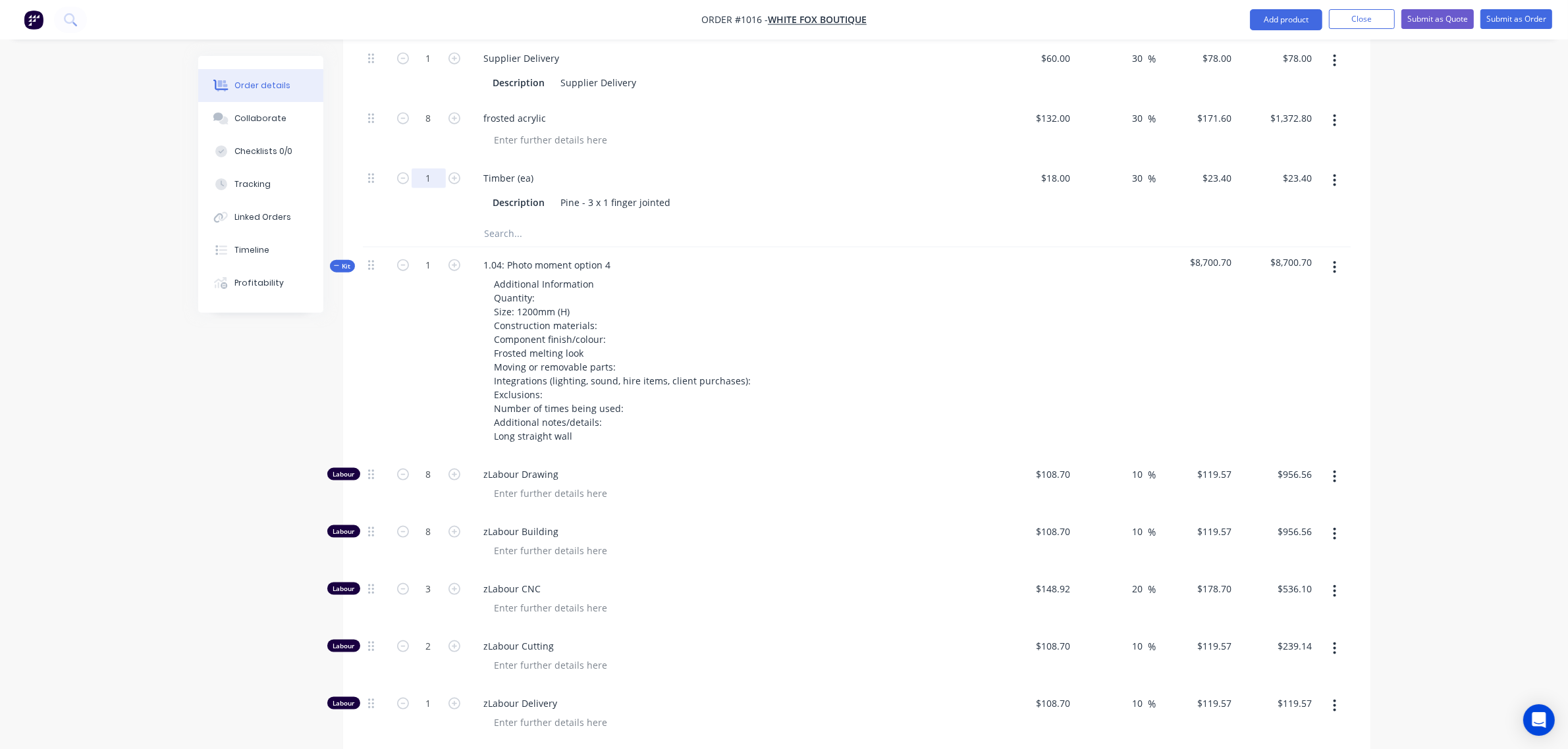
drag, startPoint x: 415, startPoint y: 174, endPoint x: 422, endPoint y: 178, distance: 8.1
click at [417, 174] on input "1" at bounding box center [428, 178] width 34 height 20
click at [439, 182] on input "10" at bounding box center [428, 178] width 34 height 20
type input "7"
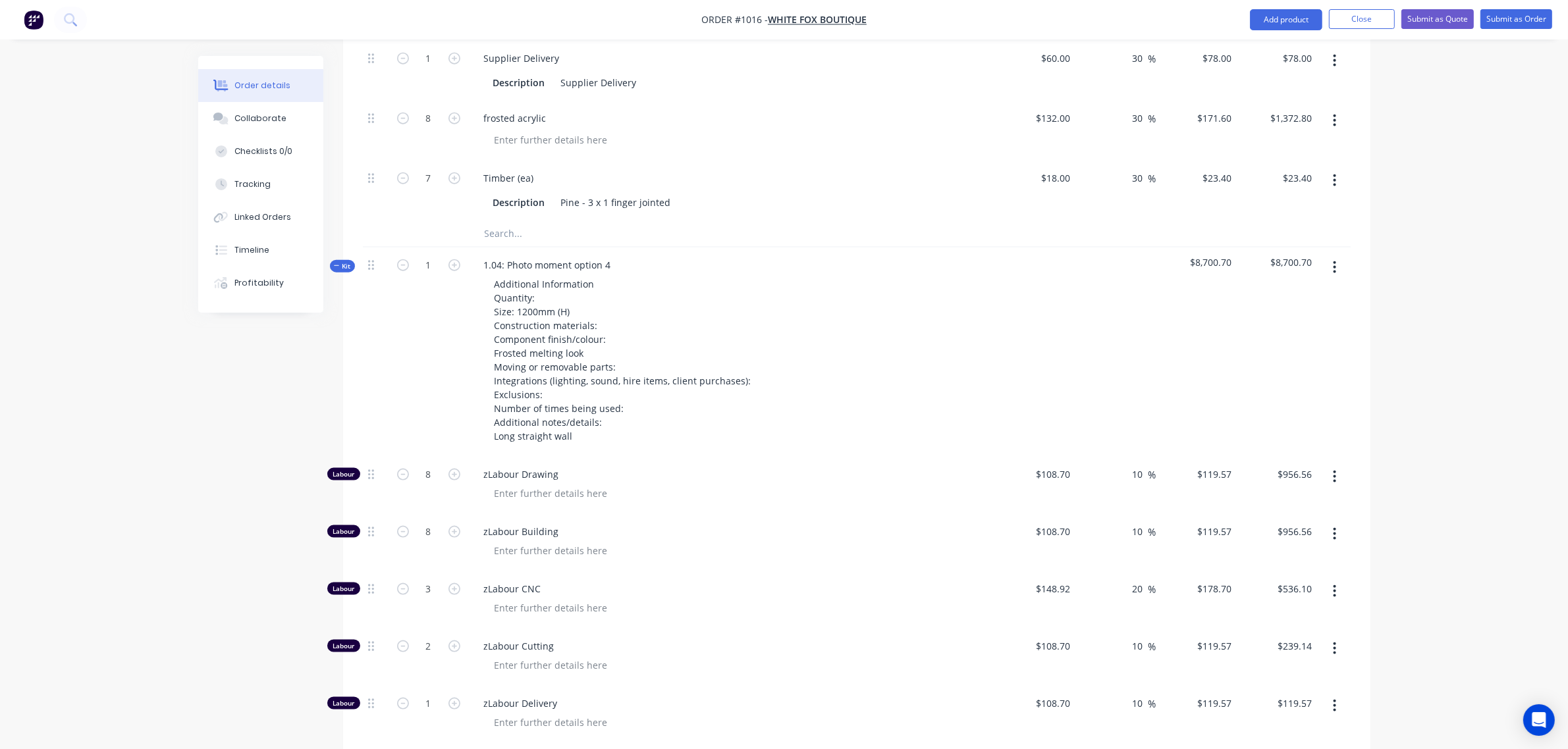
type input "$163.80"
click at [390, 142] on div "8" at bounding box center [429, 131] width 79 height 60
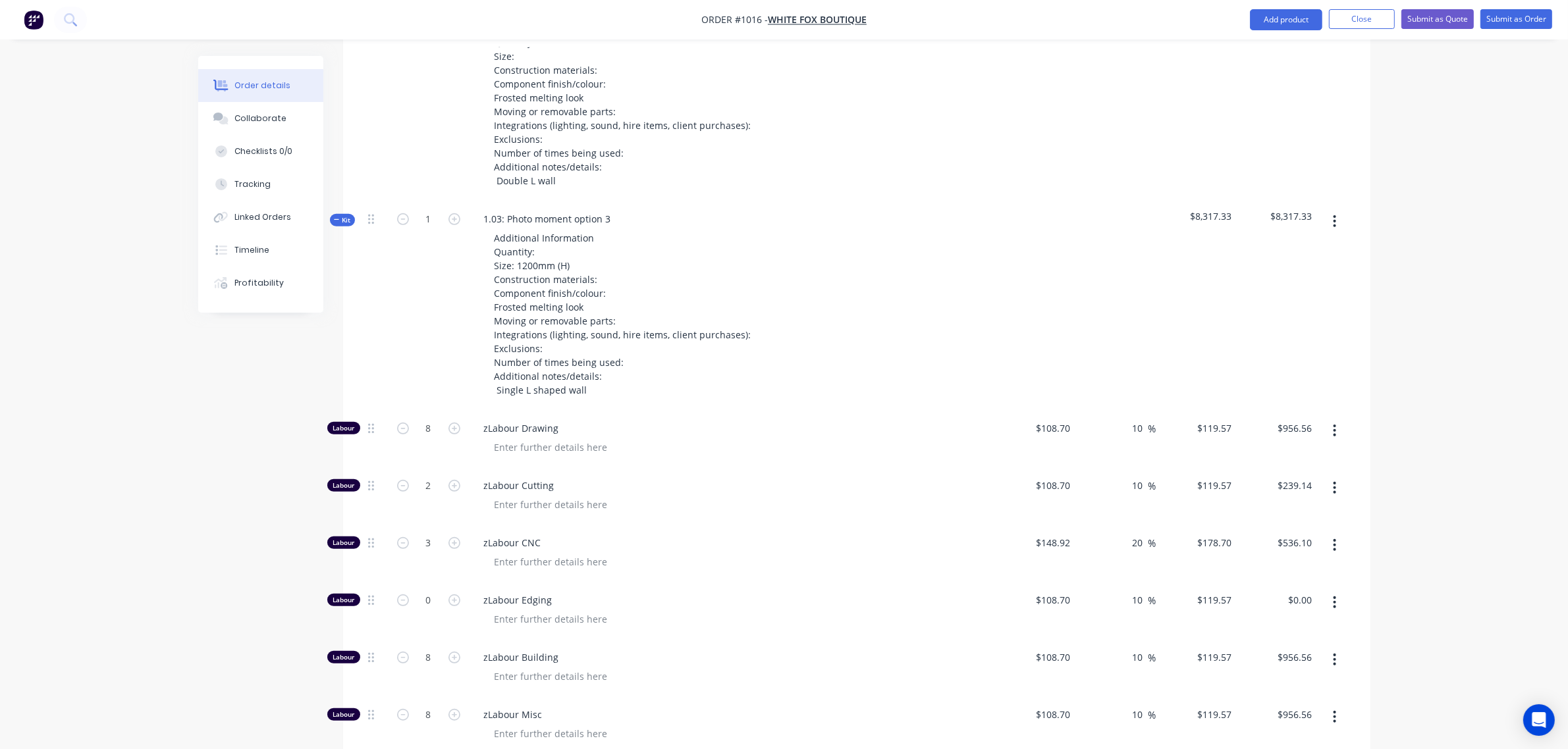
scroll to position [787, 0]
click at [344, 218] on span "Kit" at bounding box center [342, 221] width 17 height 10
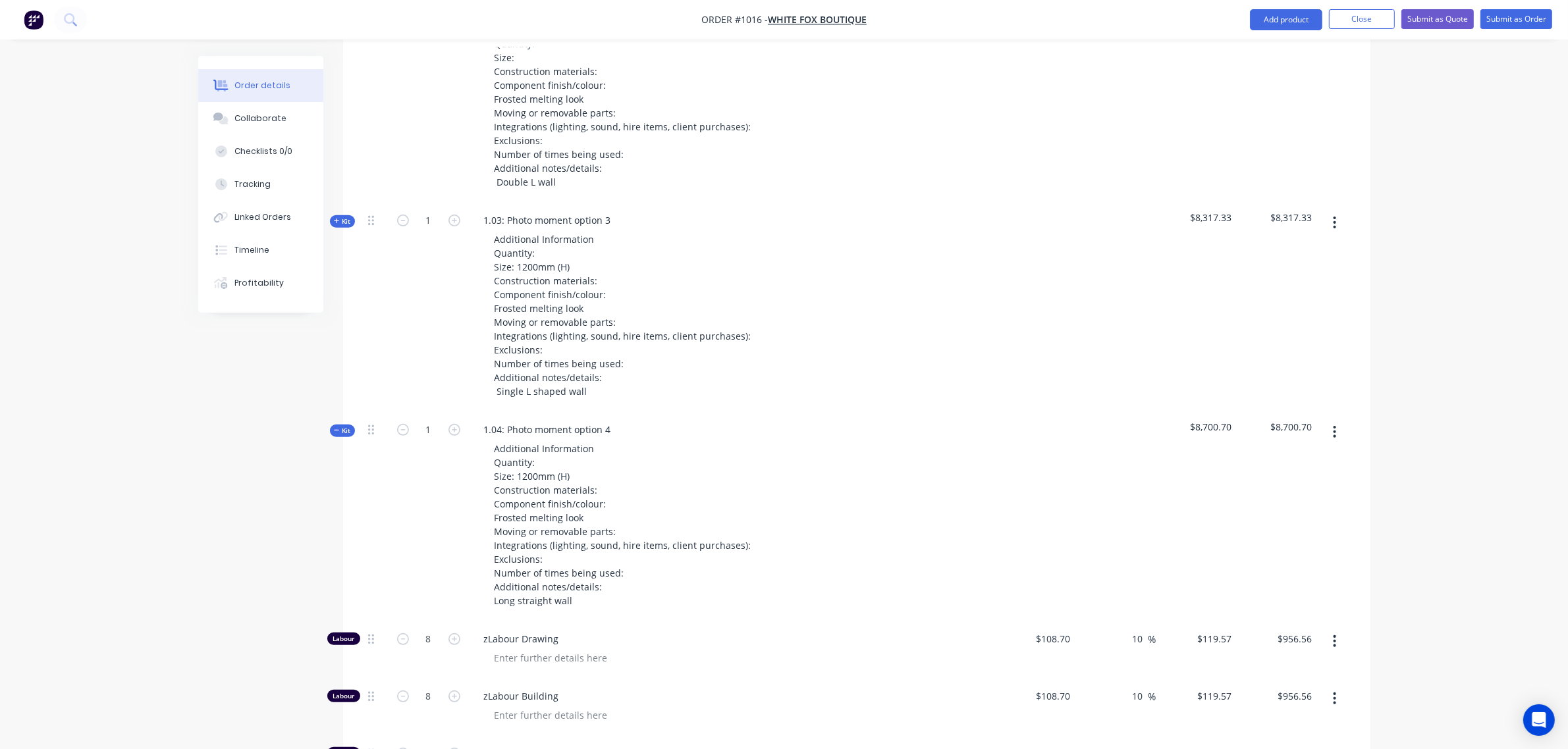
click at [339, 431] on icon "button" at bounding box center [337, 431] width 6 height 7
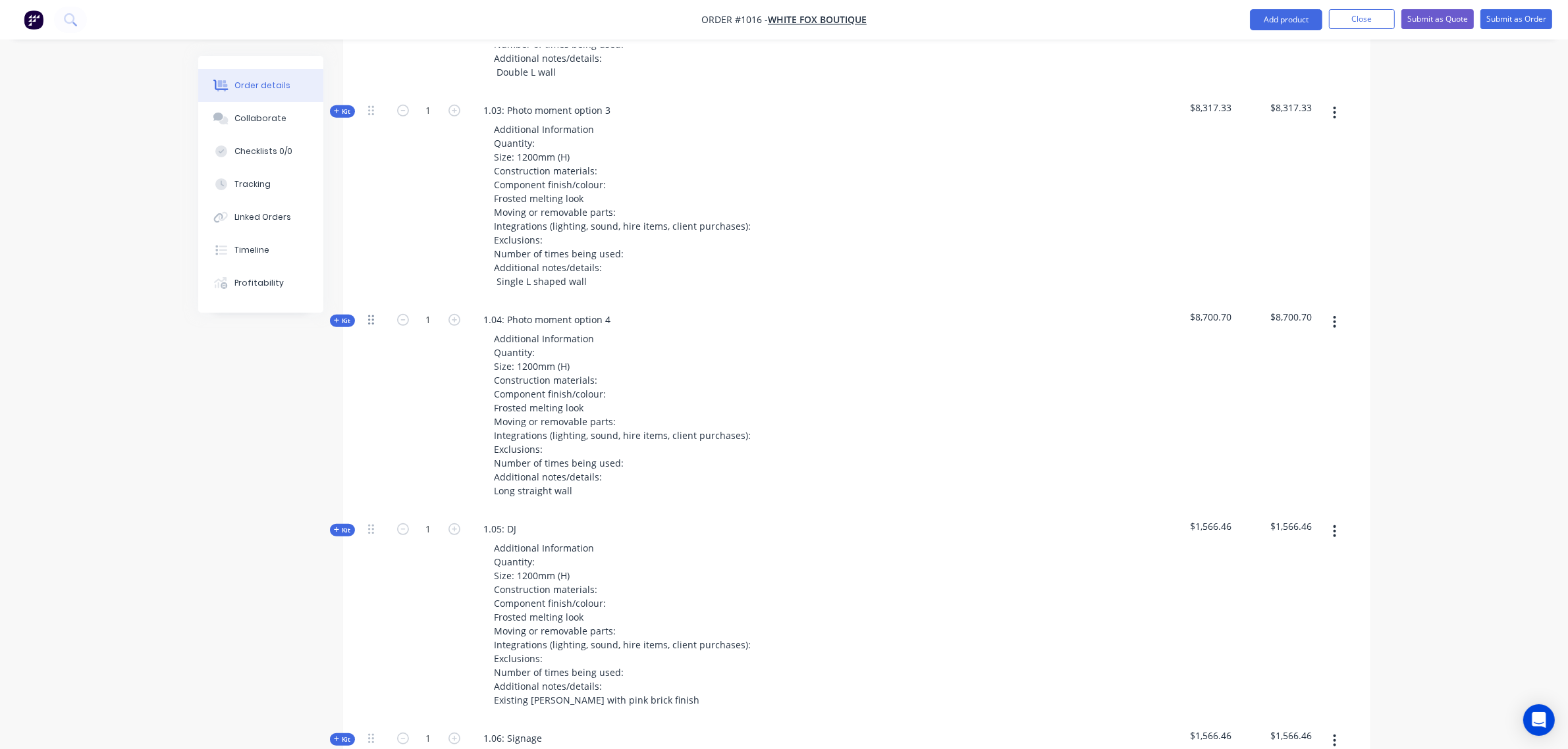
scroll to position [896, 0]
click at [344, 318] on span "Kit" at bounding box center [342, 321] width 17 height 10
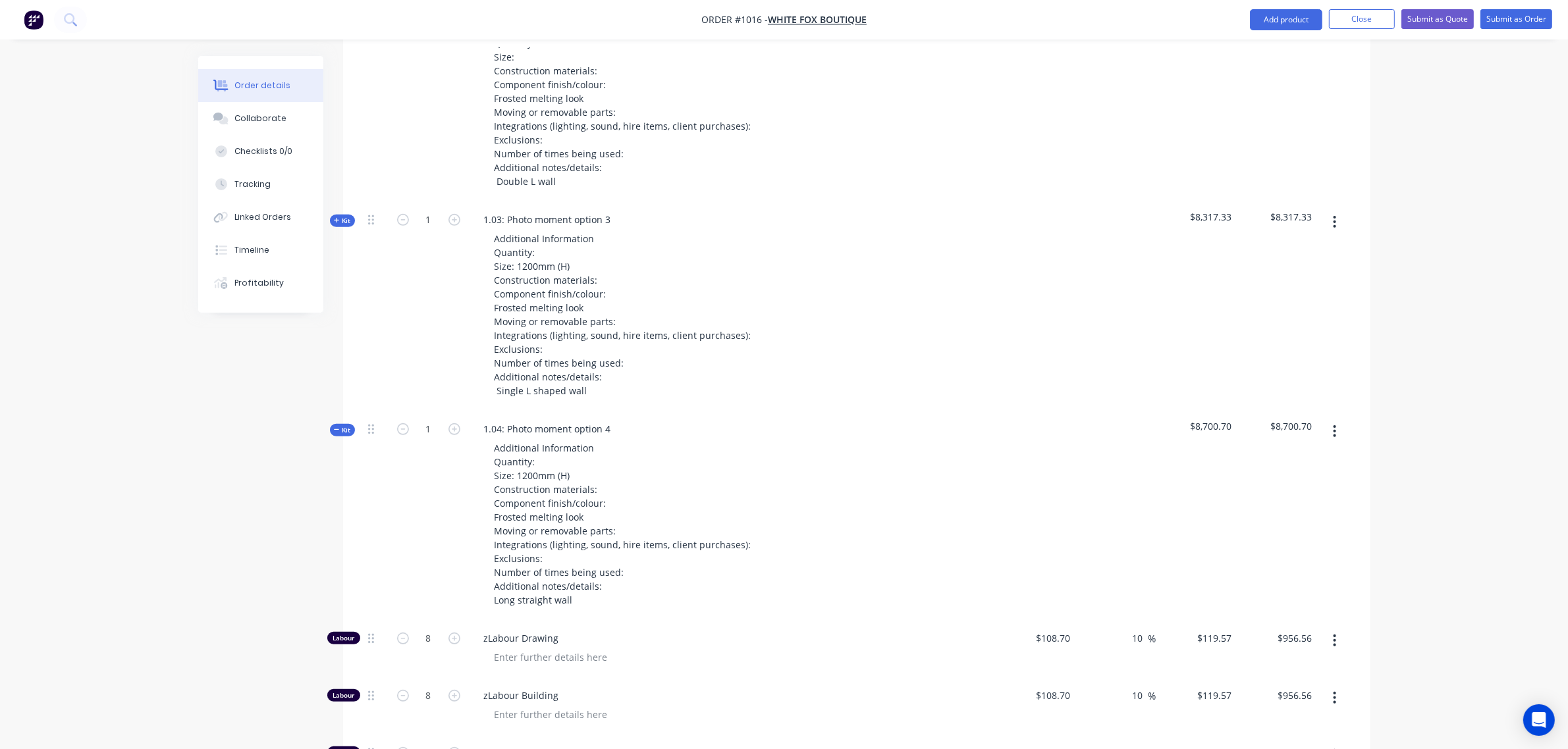
scroll to position [787, 0]
click at [343, 219] on span "Kit" at bounding box center [342, 221] width 17 height 10
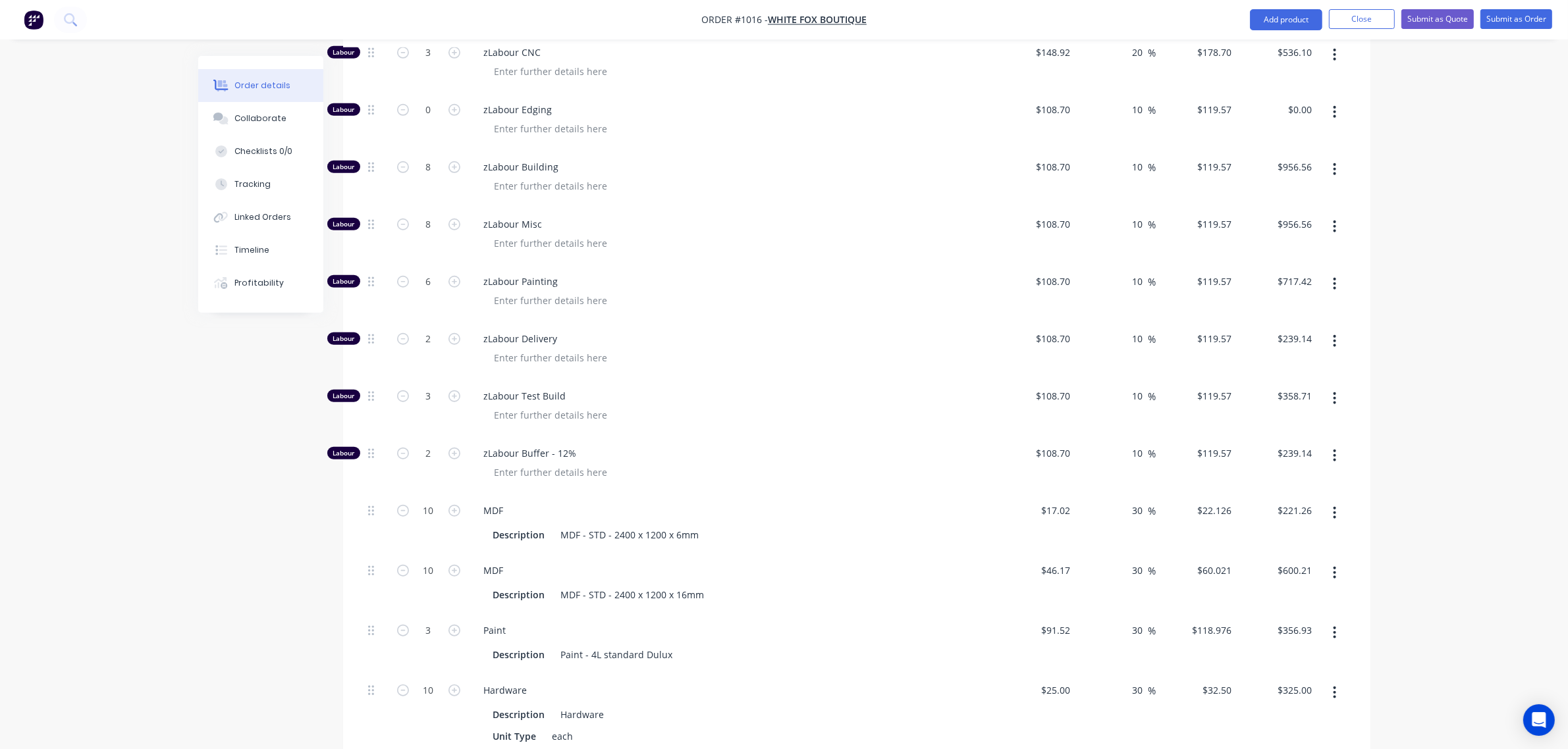
scroll to position [1279, 0]
click at [422, 395] on input "3" at bounding box center [428, 395] width 34 height 20
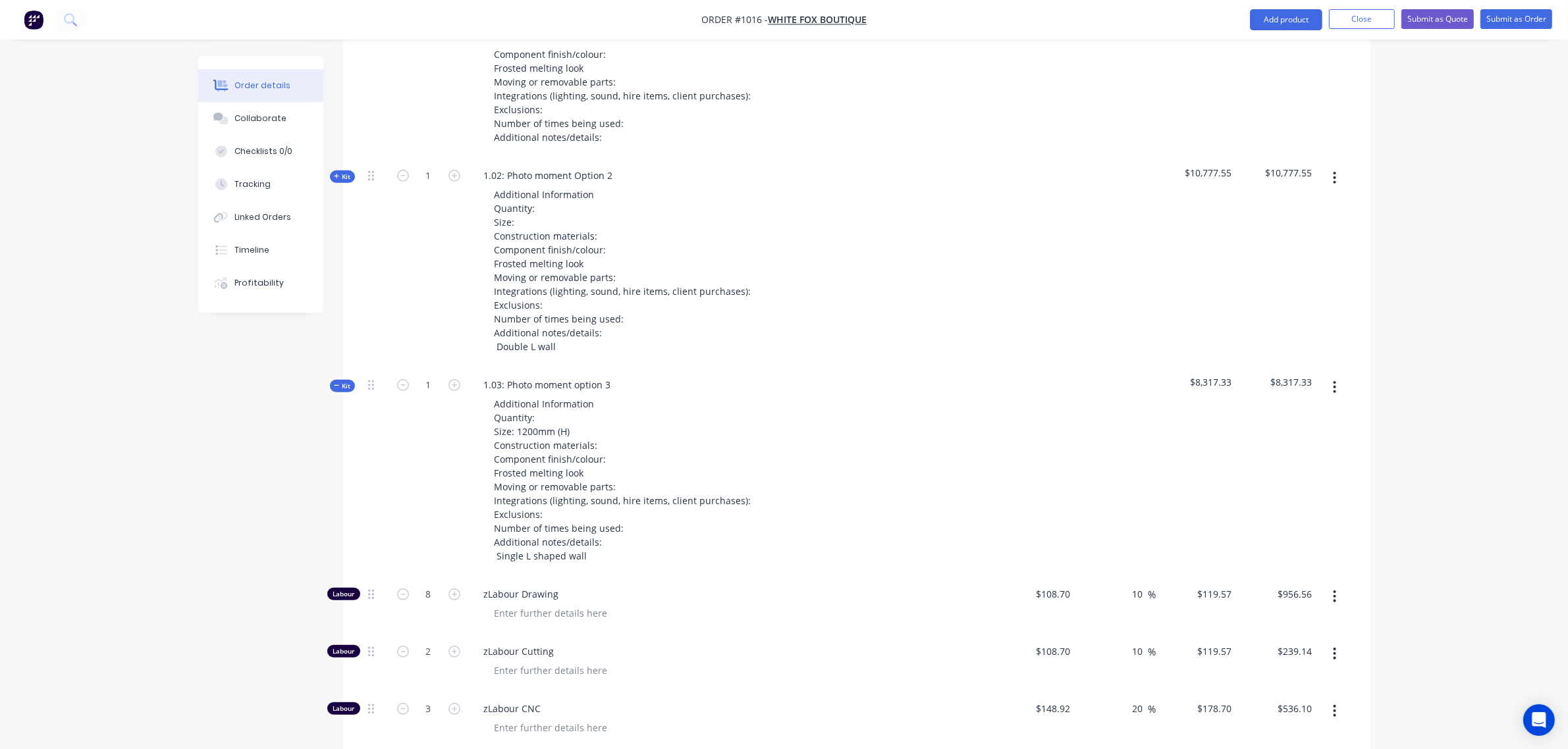
type input "4"
type input "$478.28"
click at [340, 384] on span "Kit" at bounding box center [342, 386] width 17 height 10
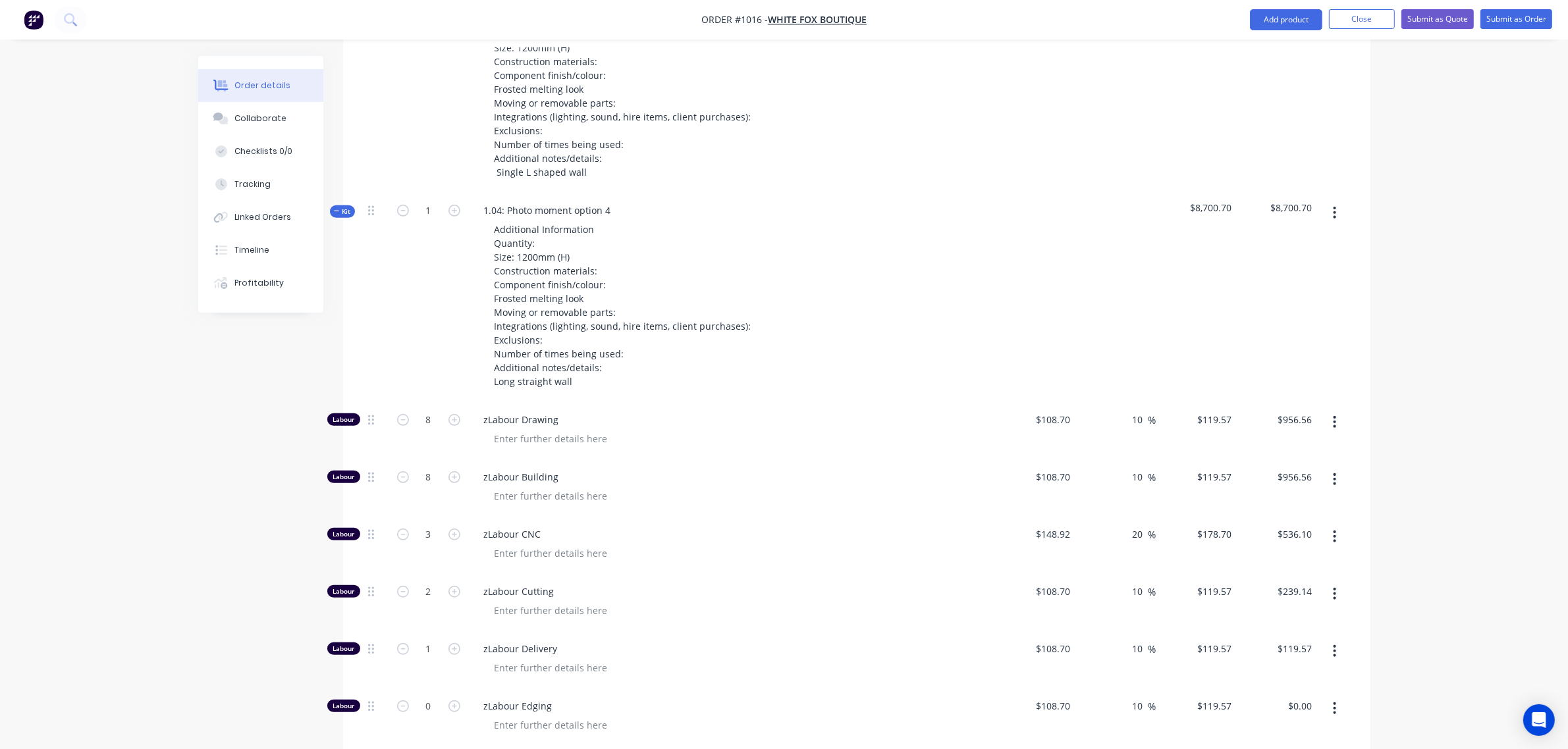
scroll to position [1005, 0]
click at [343, 211] on span "Kit" at bounding box center [342, 212] width 17 height 10
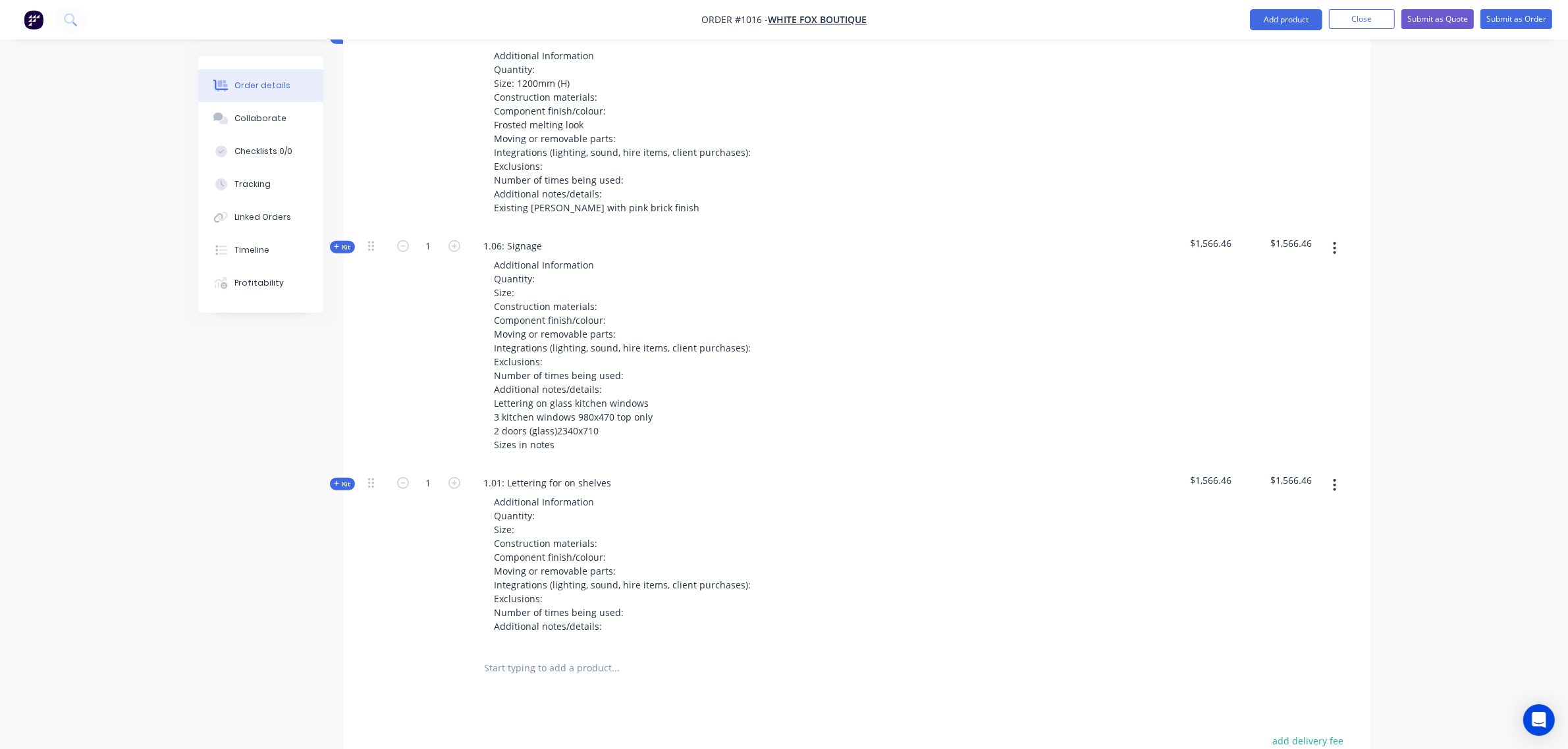
scroll to position [1390, 0]
click at [343, 248] on span "Kit" at bounding box center [342, 246] width 17 height 10
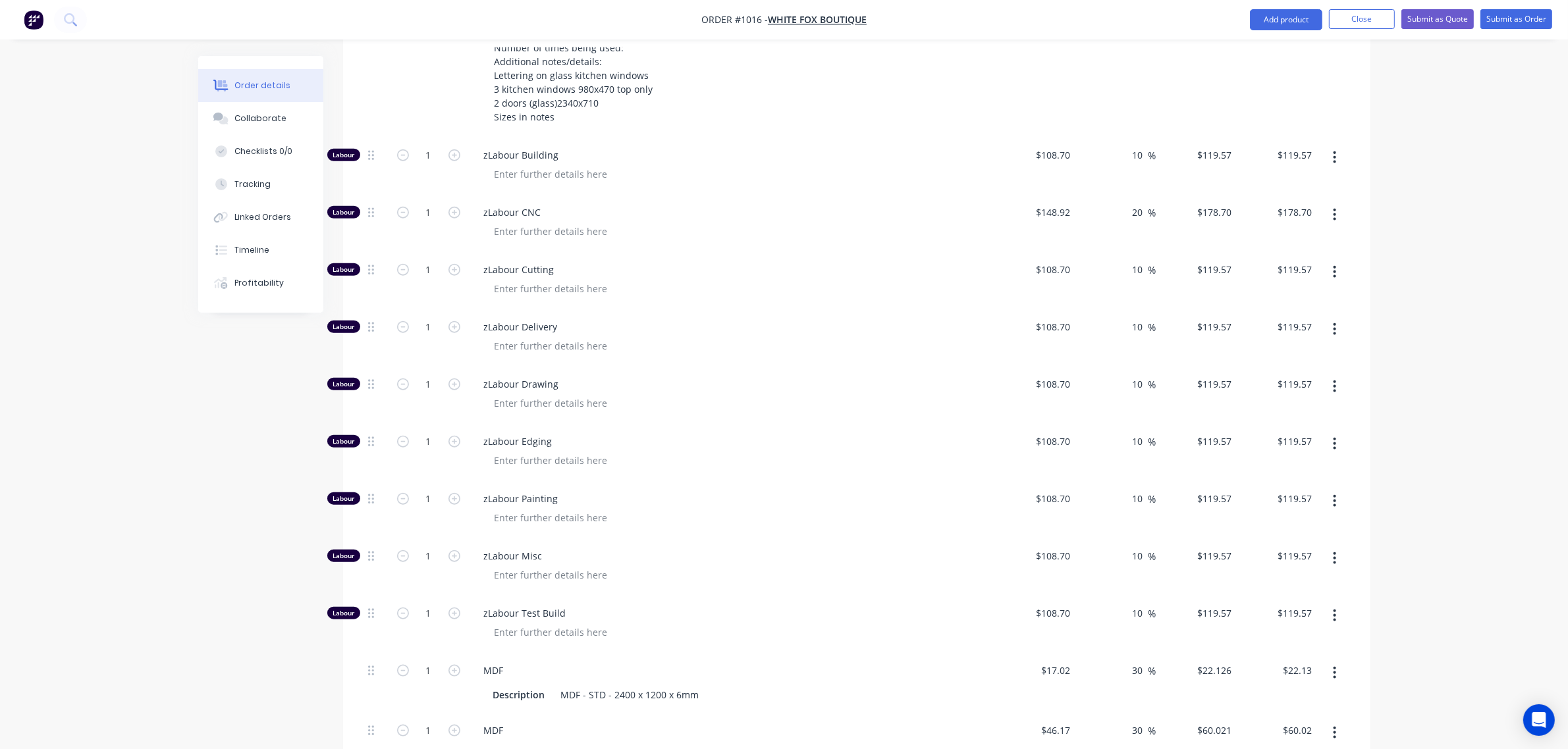
scroll to position [1718, 0]
click at [425, 169] on div "1" at bounding box center [429, 165] width 79 height 57
click at [426, 163] on input "1" at bounding box center [428, 154] width 34 height 20
type input "0"
type input "$0.00"
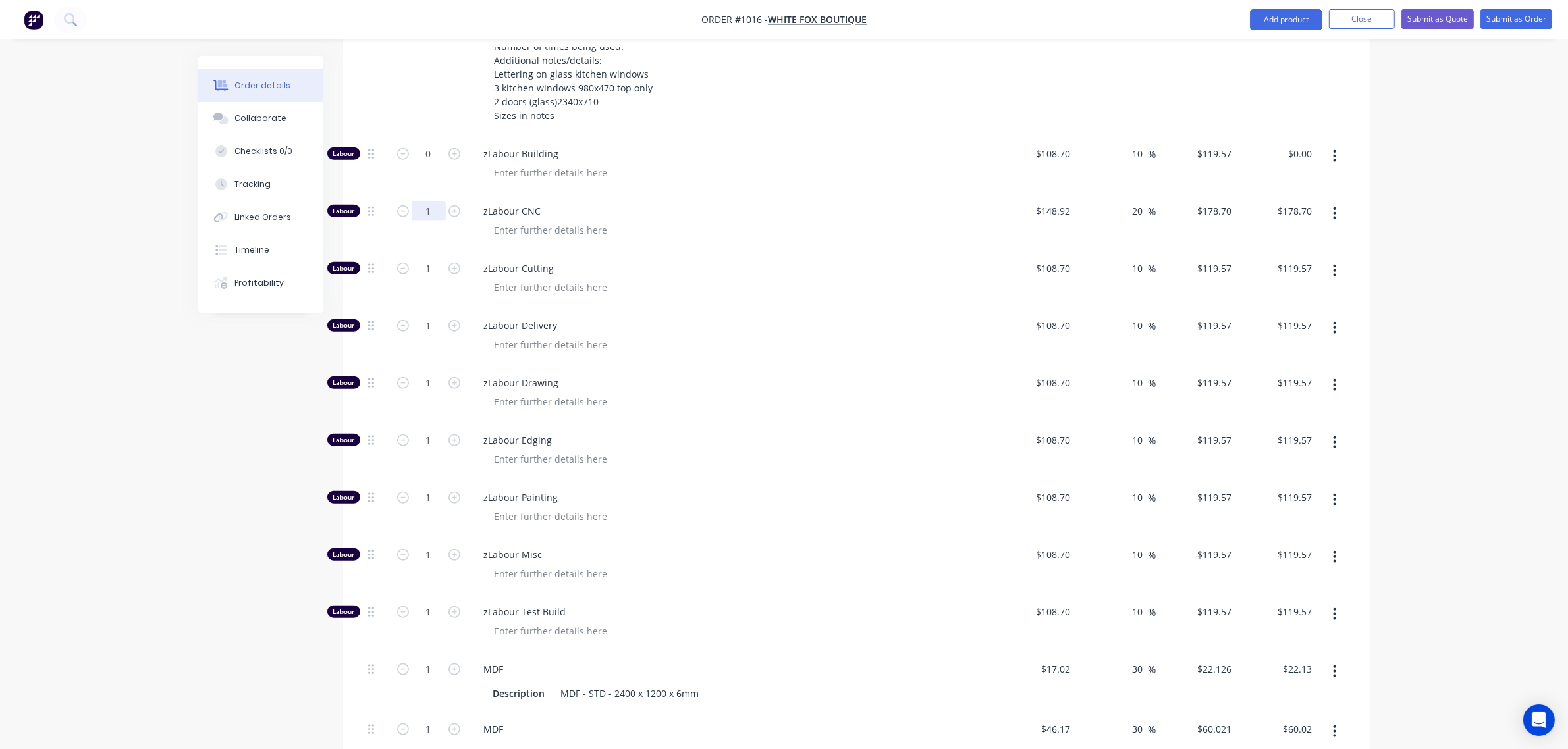
click at [422, 212] on input "1" at bounding box center [428, 211] width 34 height 20
type input "0"
type input "$0.00"
type input "0"
type input "$0.00"
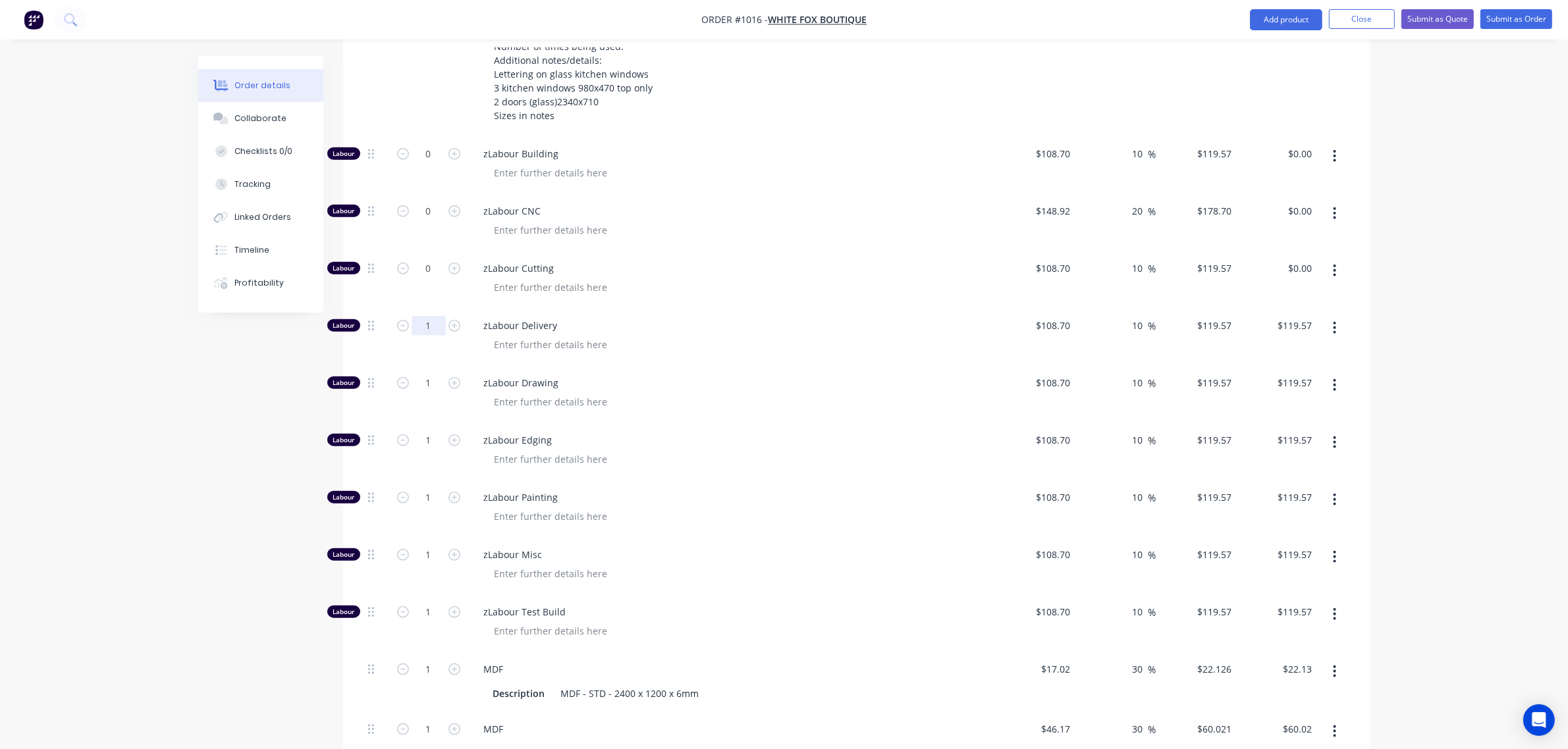
drag, startPoint x: 420, startPoint y: 317, endPoint x: 422, endPoint y: 328, distance: 11.2
click at [420, 318] on input "1" at bounding box center [428, 326] width 34 height 20
type input "0"
type input "$0.00"
click at [422, 376] on input "1" at bounding box center [428, 383] width 34 height 20
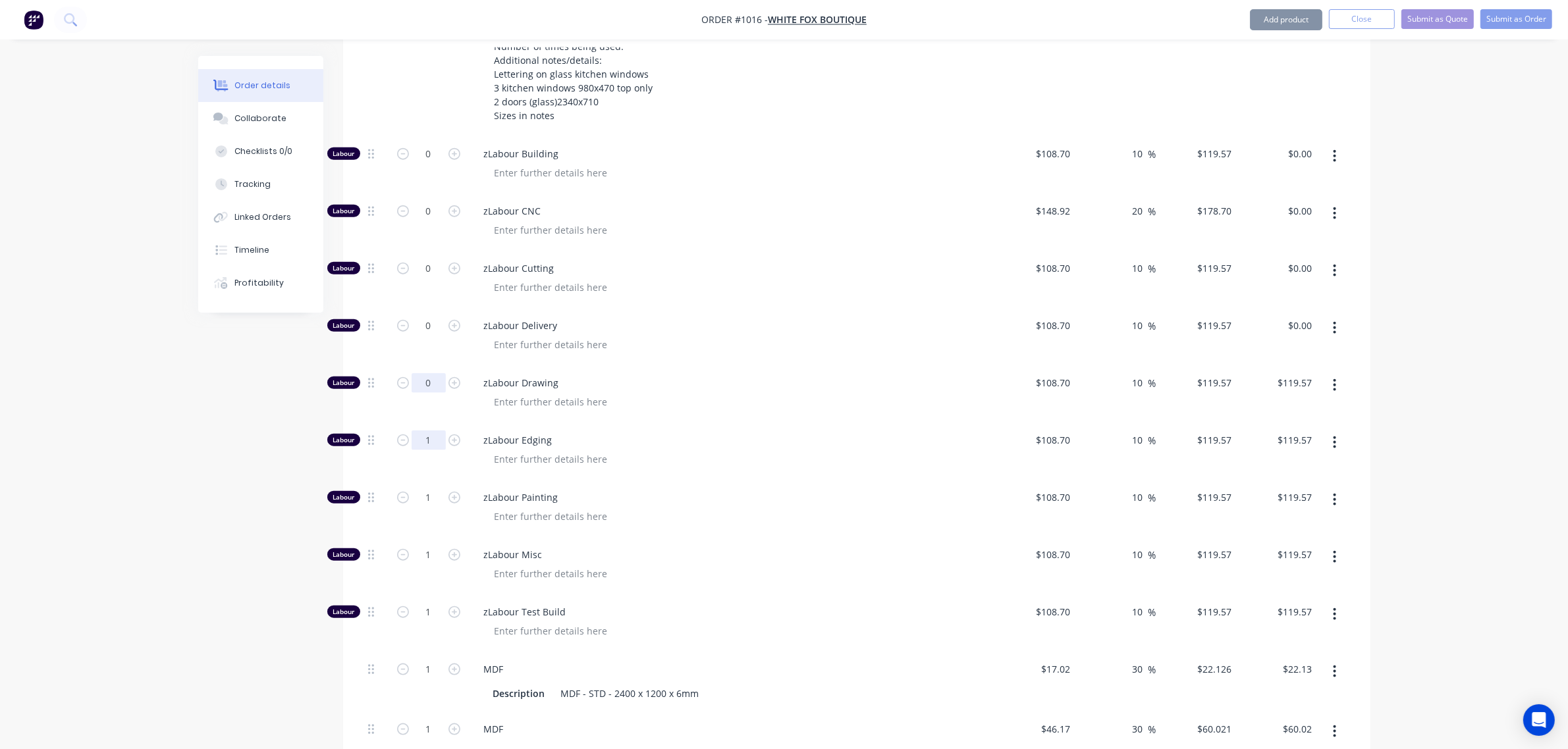
type input "0"
type input "$0.00"
click at [426, 433] on input "1" at bounding box center [428, 440] width 34 height 20
type input "0"
type input "$0.00"
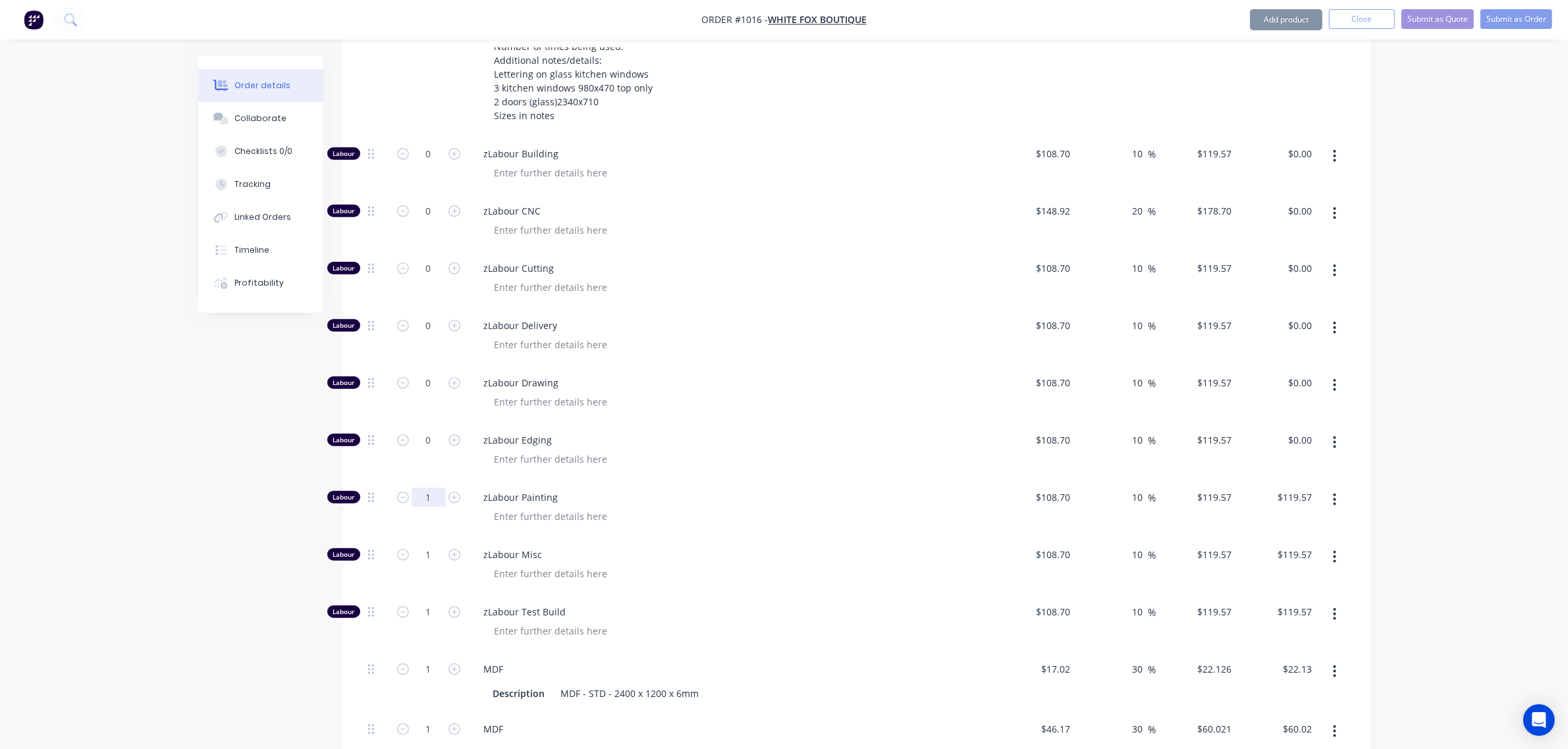
click at [417, 496] on input "1" at bounding box center [428, 497] width 34 height 20
type input "0"
type input "$0.00"
click at [419, 556] on input "1" at bounding box center [428, 555] width 34 height 20
type input "0"
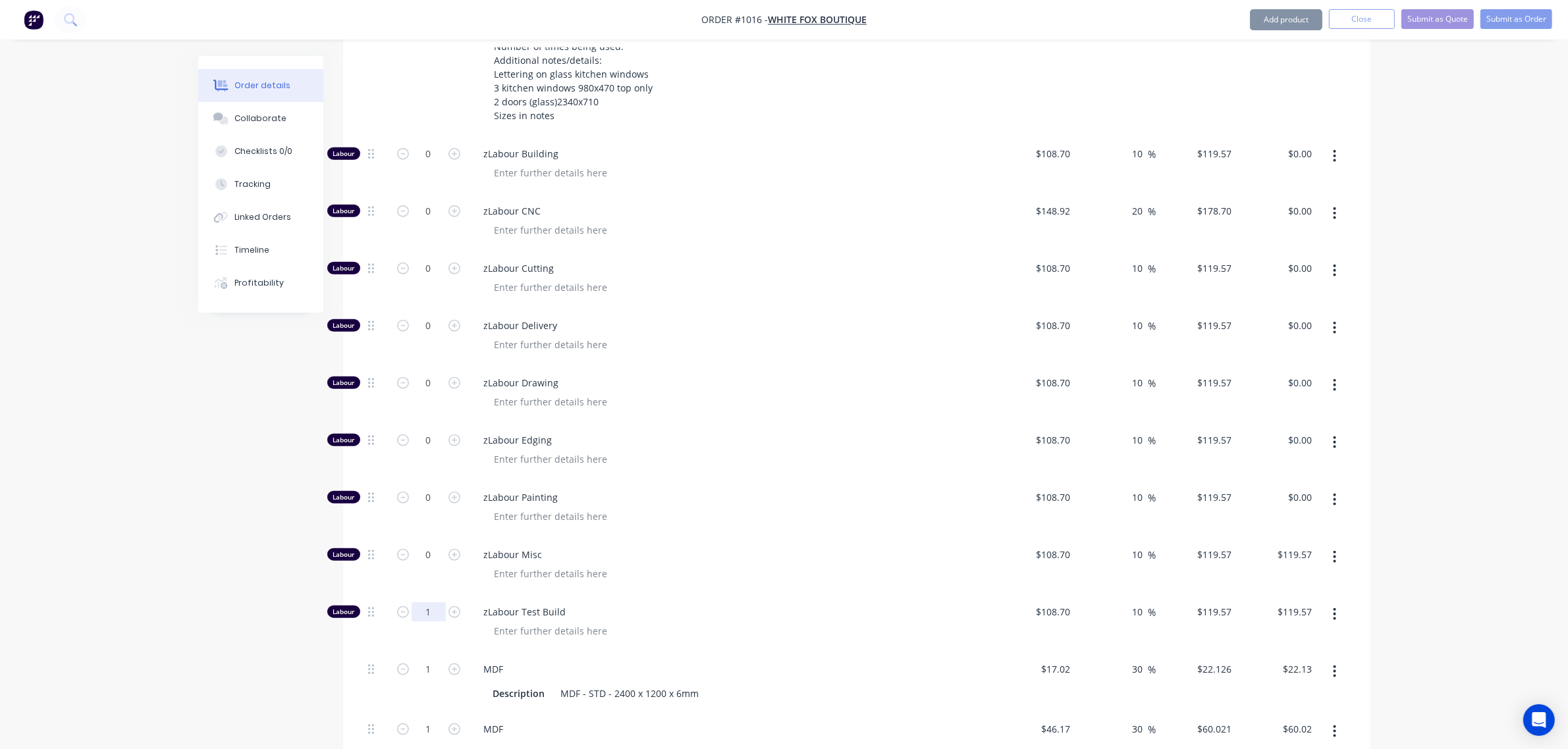
type input "$0.00"
click at [419, 617] on input "1" at bounding box center [428, 612] width 34 height 20
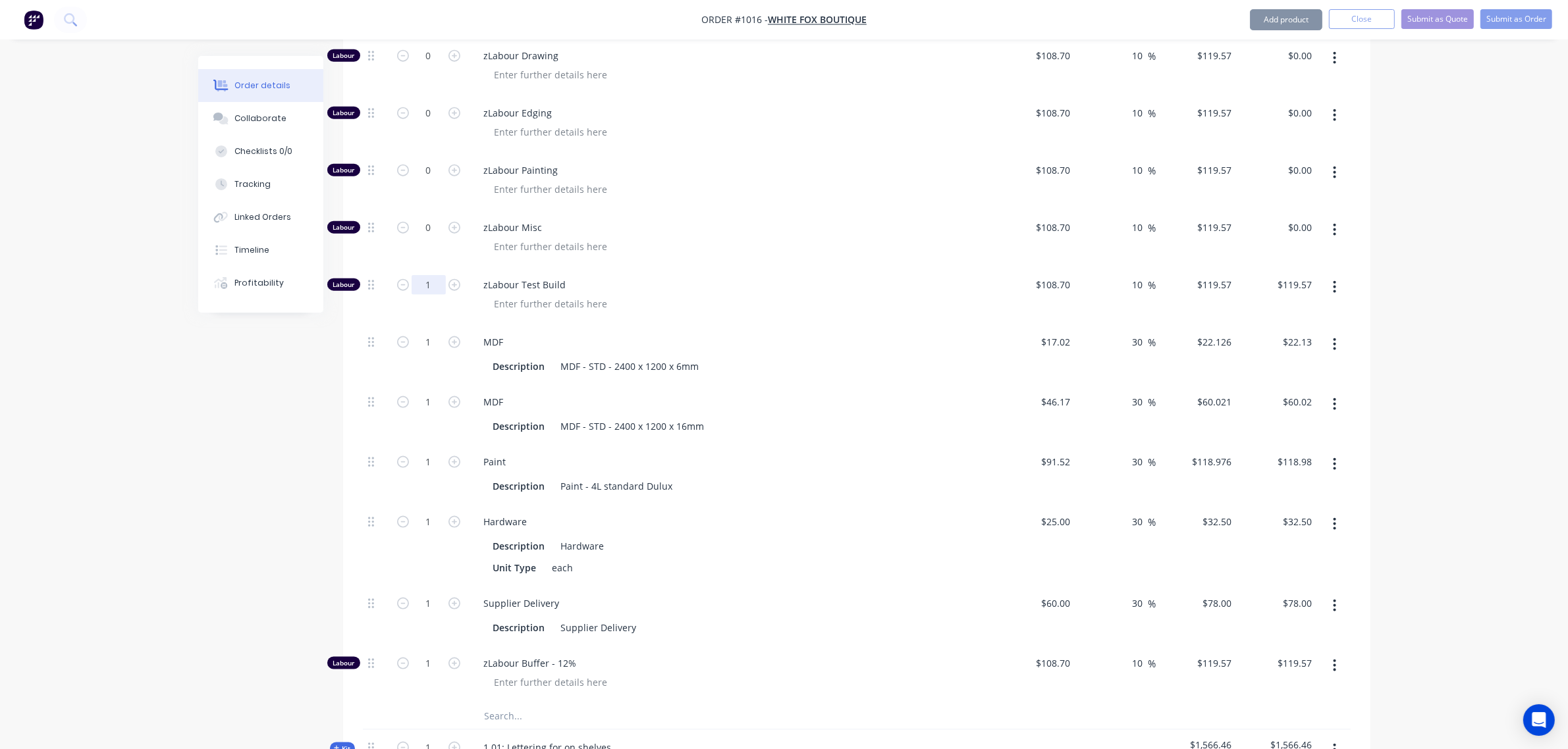
scroll to position [2048, 0]
type input "0"
type input "$0.00"
click at [420, 337] on input "1" at bounding box center [428, 340] width 34 height 20
type input "0"
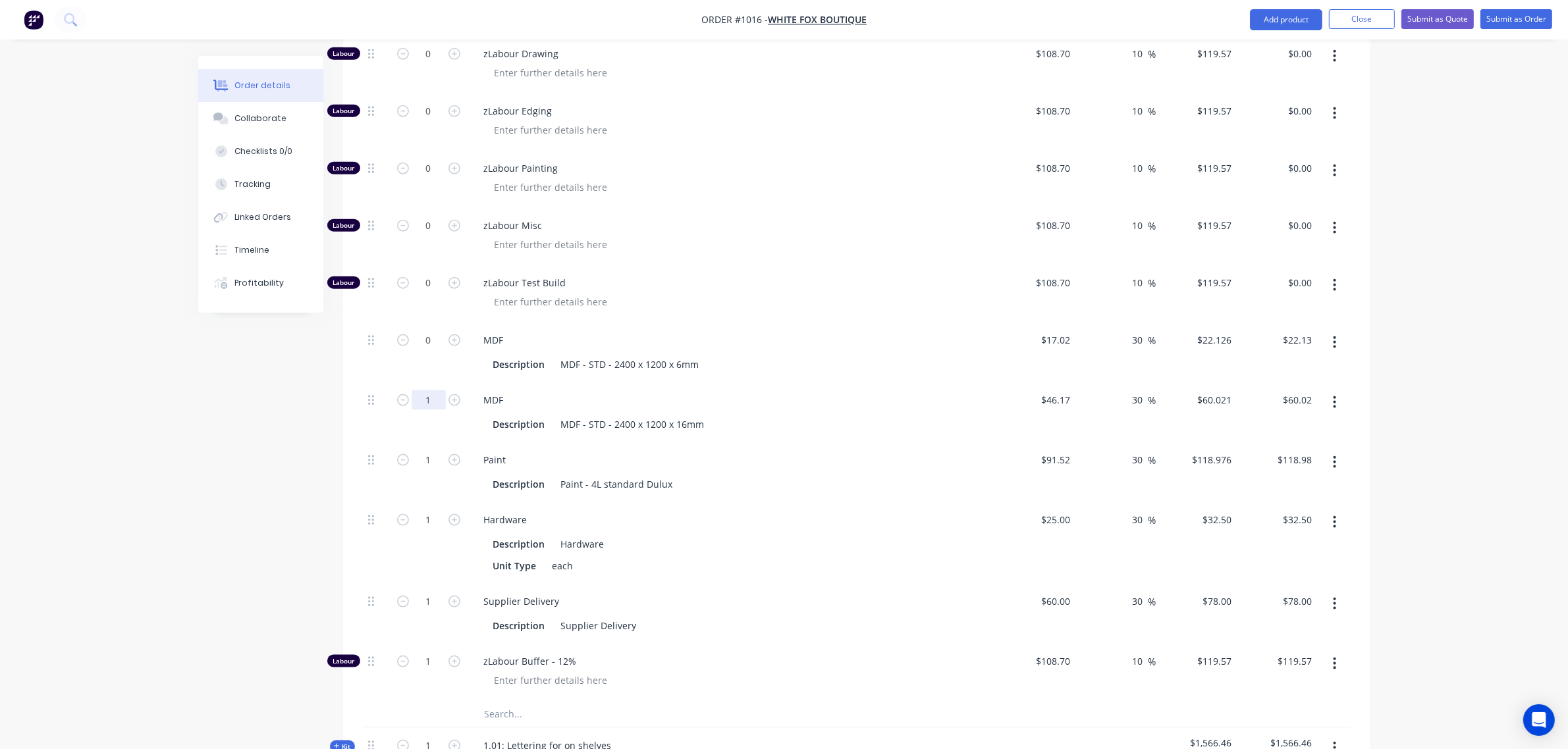
type input "$0.00"
click at [423, 406] on input "1" at bounding box center [428, 400] width 34 height 20
type input "0"
type input "$0.00"
drag, startPoint x: 425, startPoint y: 452, endPoint x: 423, endPoint y: 462, distance: 10.2
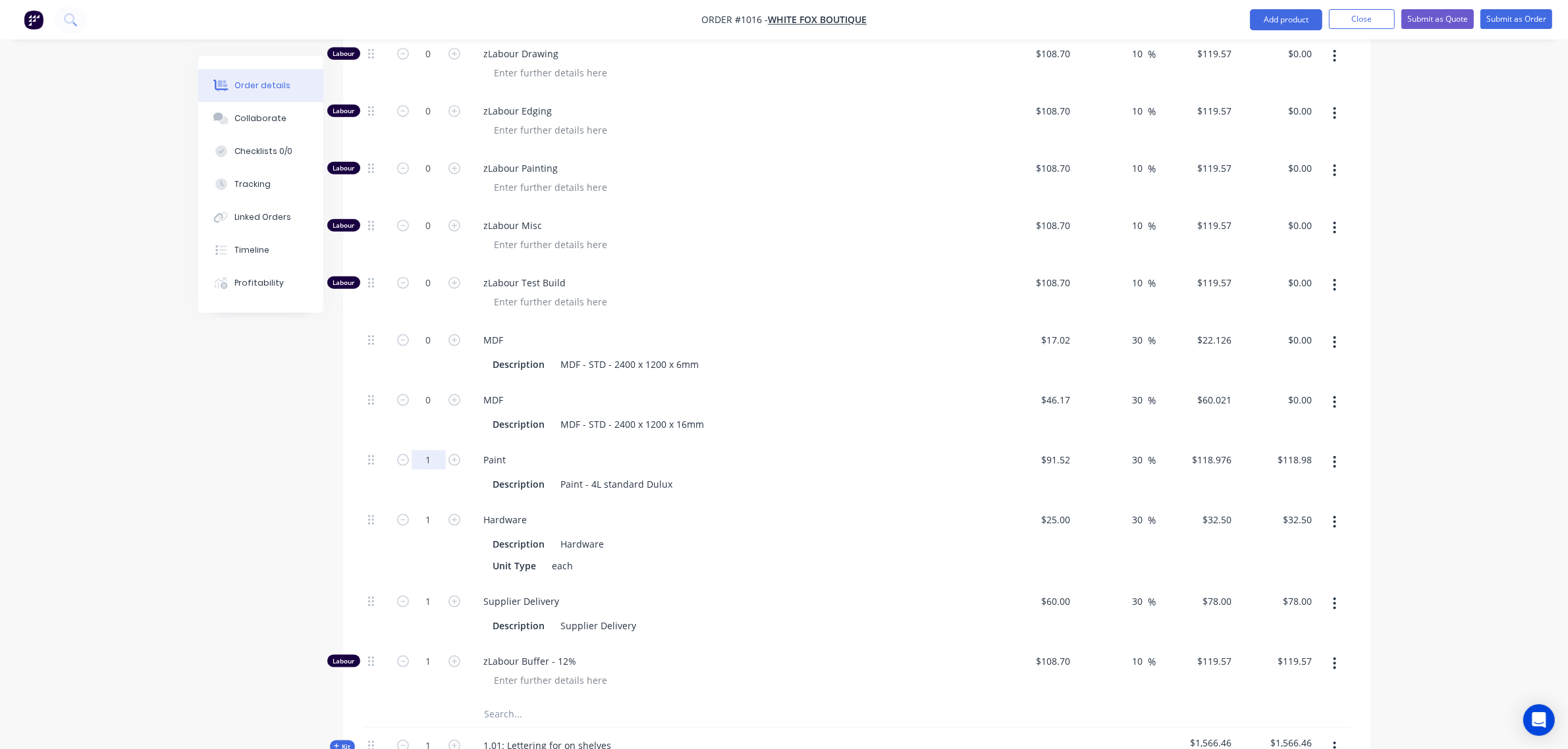
click at [425, 453] on div "1" at bounding box center [428, 458] width 34 height 20
click at [426, 469] on input "1" at bounding box center [428, 460] width 34 height 20
type input "0"
type input "$0.00"
click at [426, 526] on input "1" at bounding box center [428, 520] width 34 height 20
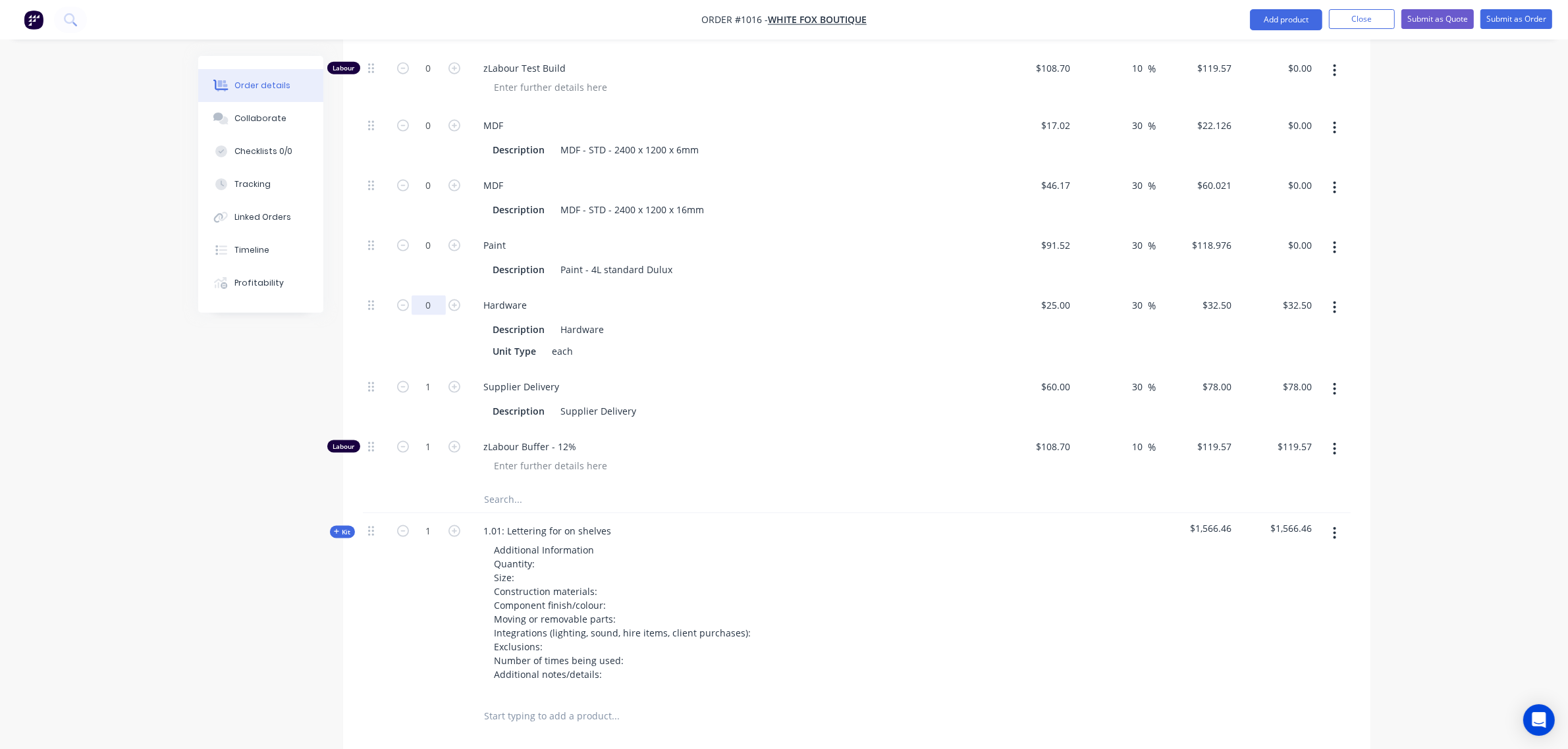
scroll to position [2263, 0]
type input "0"
type input "$0.00"
click at [426, 390] on input "1" at bounding box center [428, 386] width 34 height 20
click at [423, 448] on input "1" at bounding box center [428, 446] width 34 height 20
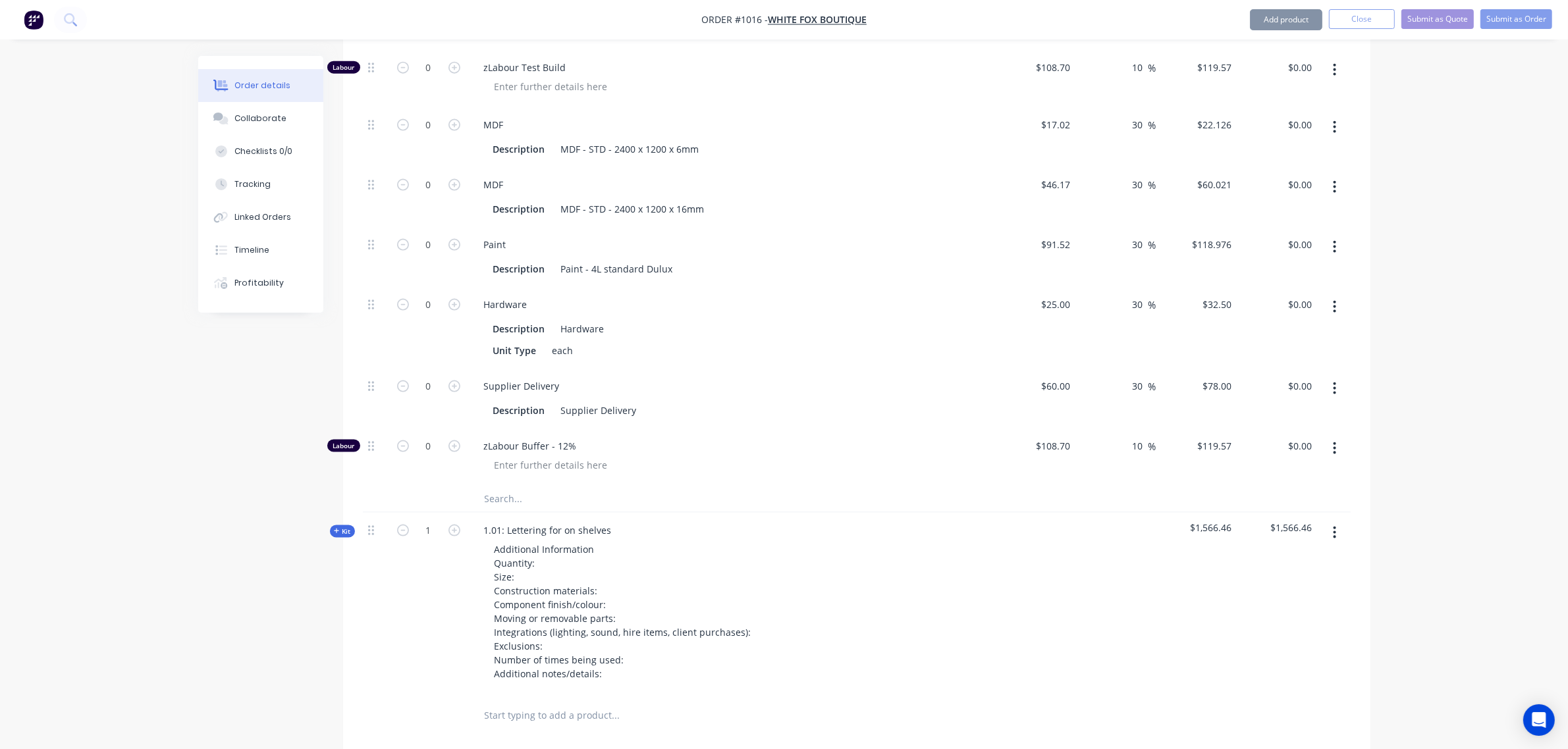
click at [509, 502] on input "text" at bounding box center [616, 499] width 264 height 26
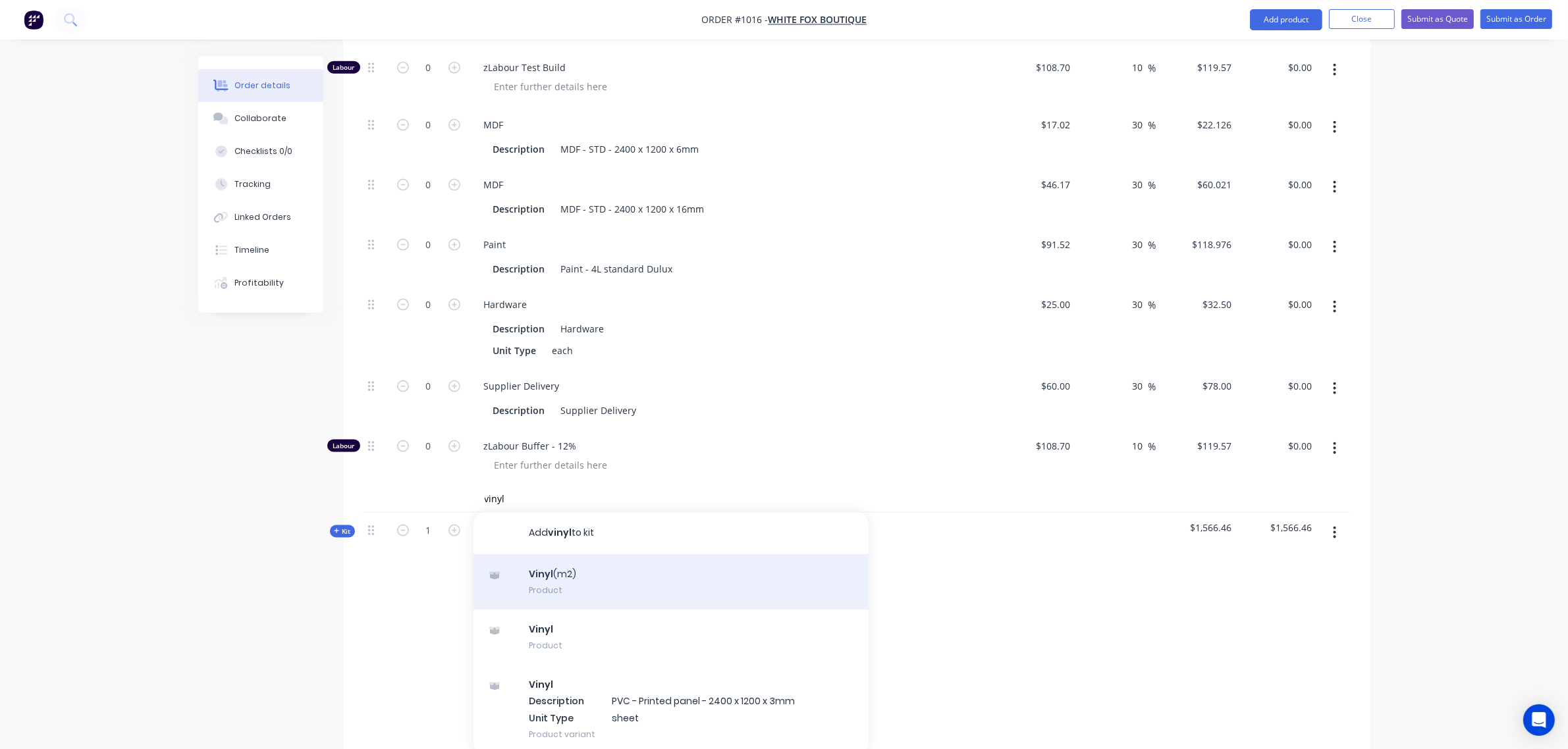
click at [564, 579] on div "Vinyl (m2) Product" at bounding box center [672, 582] width 395 height 56
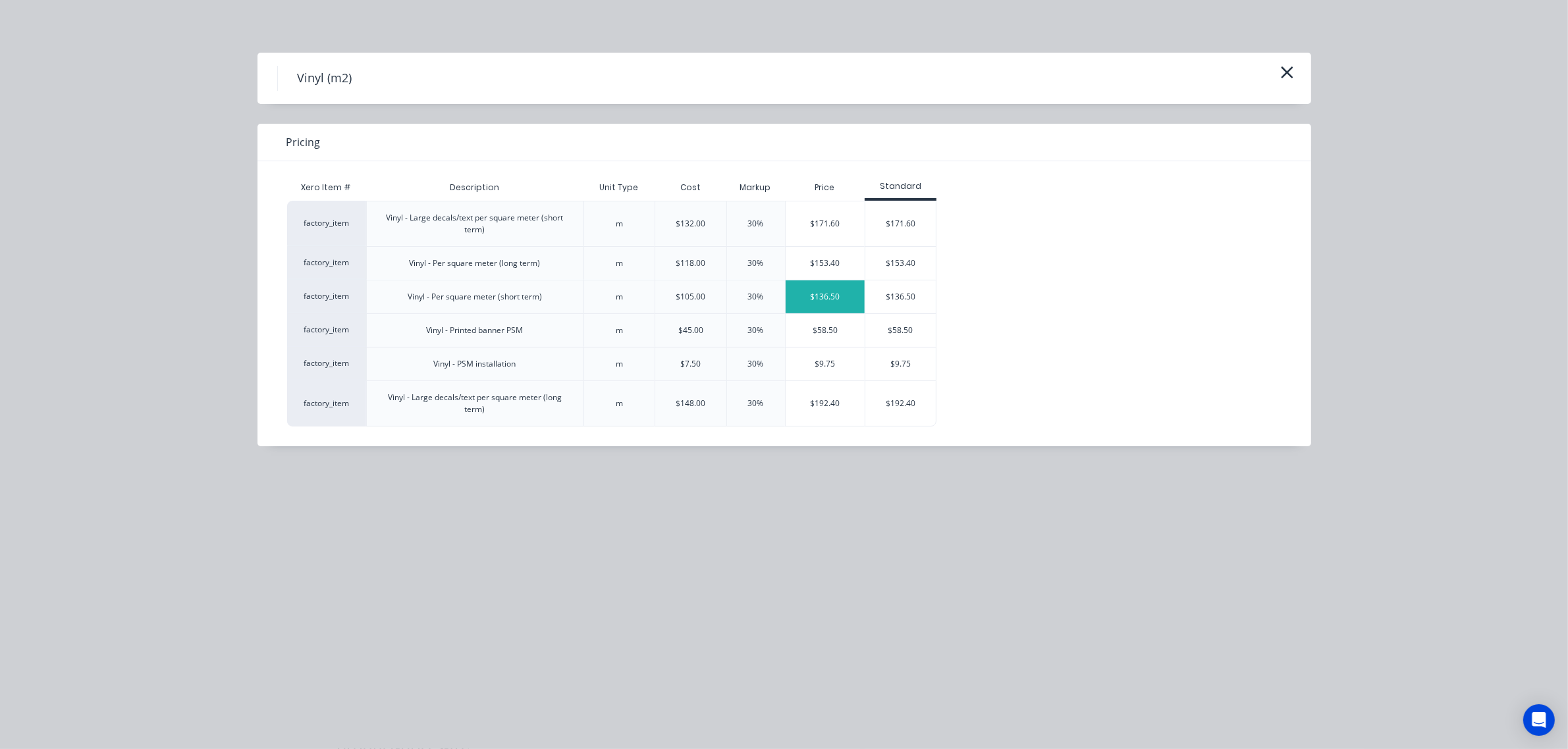
click at [802, 297] on div "$136.50" at bounding box center [825, 297] width 80 height 33
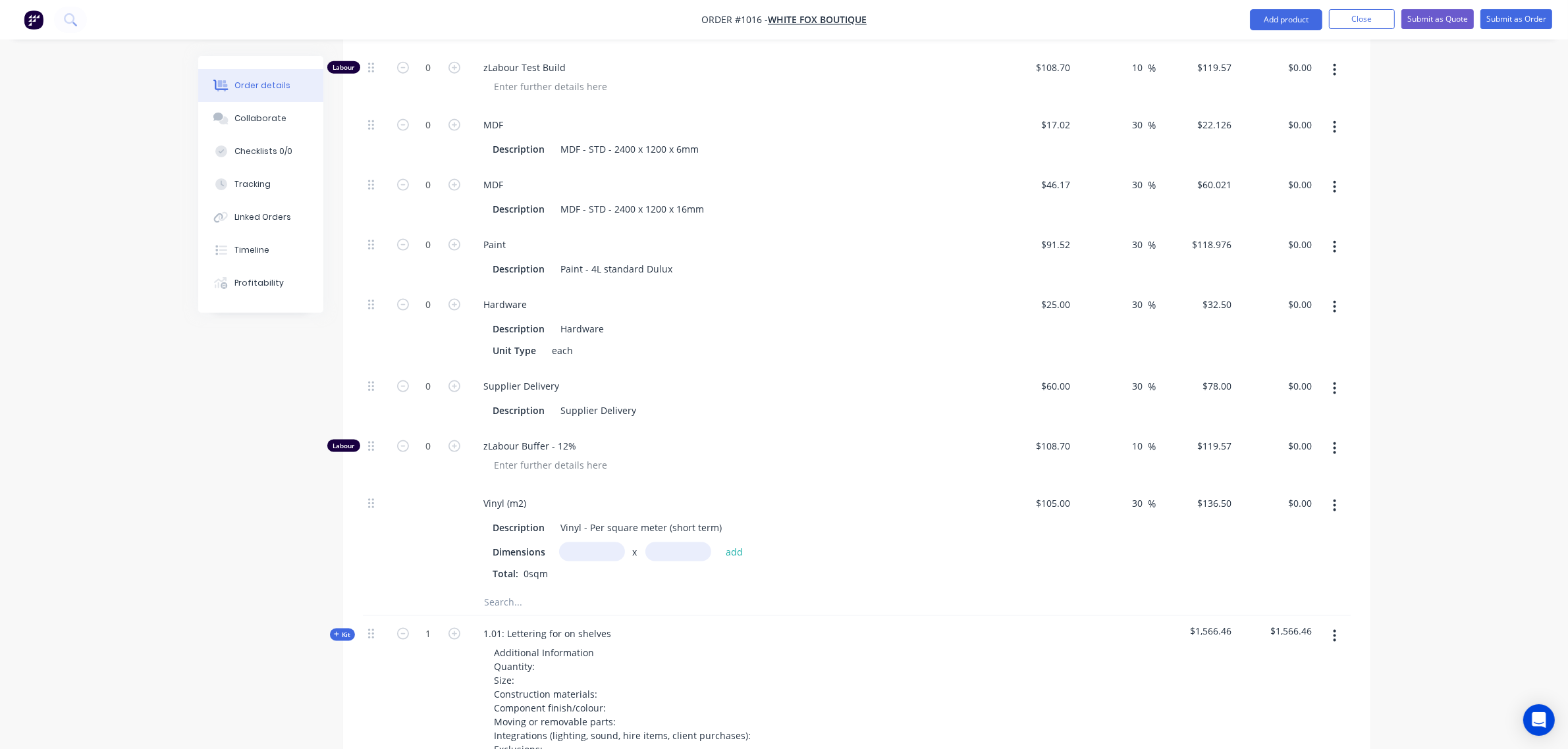
click at [603, 558] on input "text" at bounding box center [592, 552] width 66 height 19
click at [664, 556] on input "text" at bounding box center [678, 552] width 66 height 19
click at [719, 543] on button "add" at bounding box center [735, 552] width 31 height 18
click at [1057, 506] on input "105" at bounding box center [1055, 504] width 41 height 19
click at [1057, 506] on input "105" at bounding box center [1064, 504] width 23 height 19
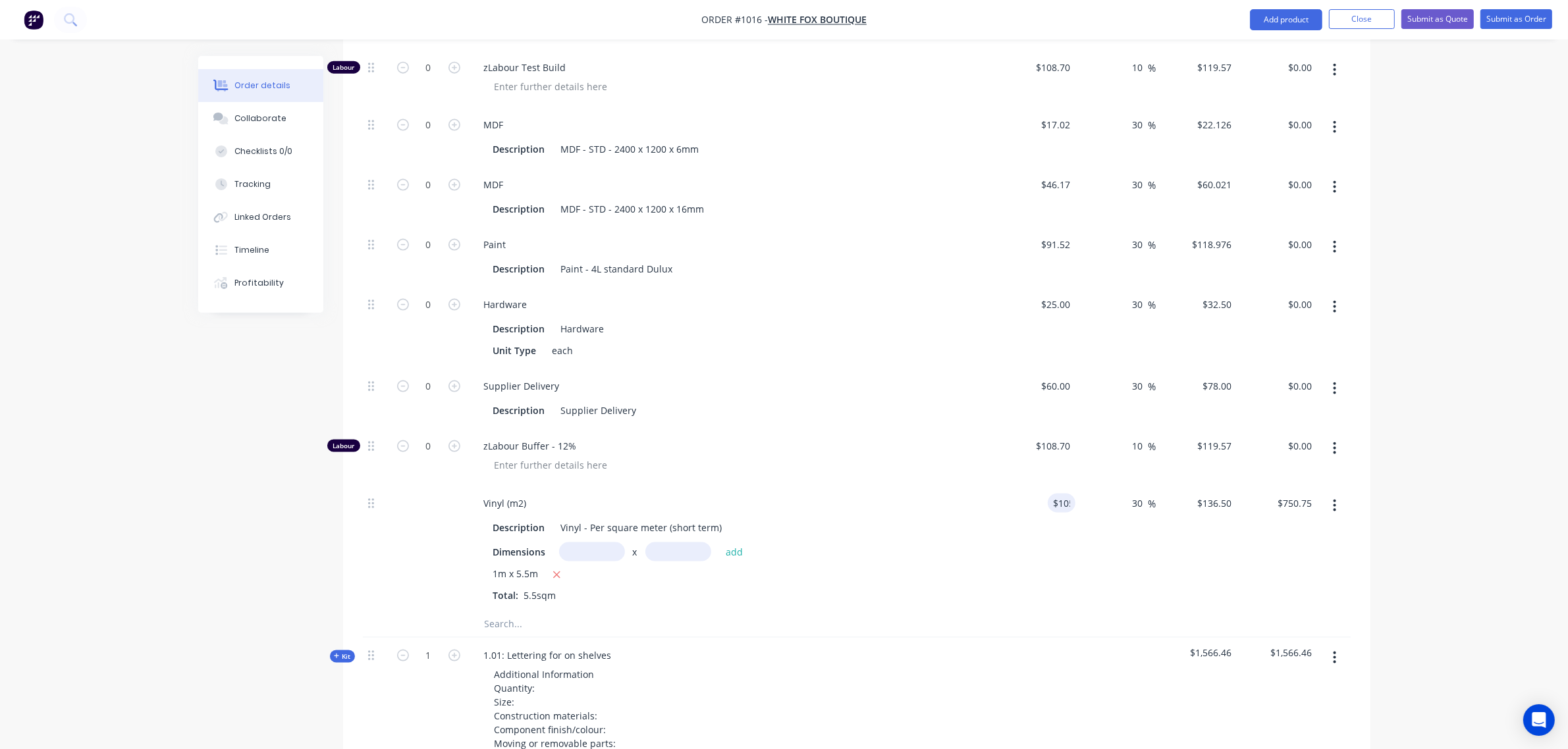
click at [972, 485] on div "zLabour Buffer - 12%" at bounding box center [731, 457] width 527 height 57
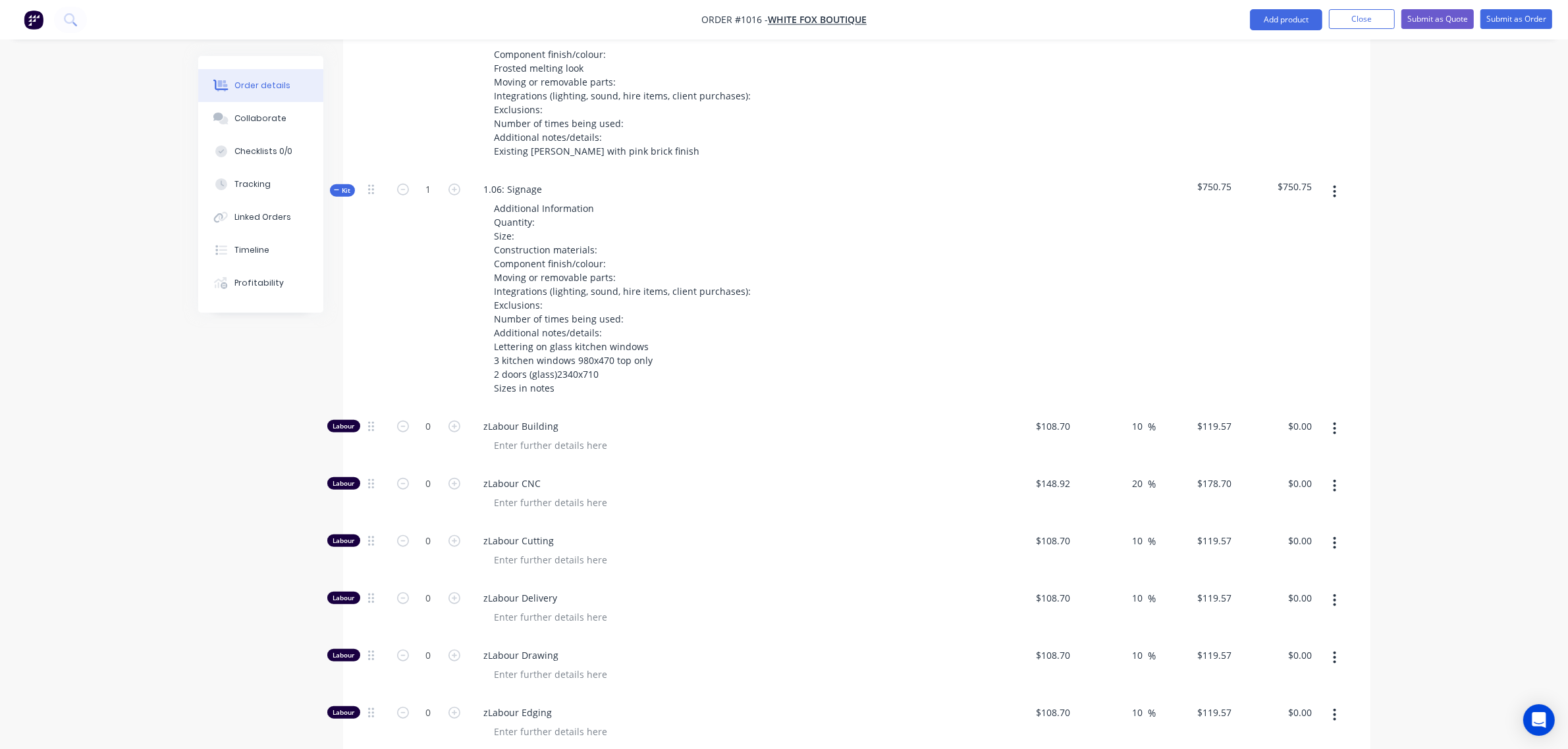
scroll to position [1445, 0]
click at [350, 188] on span "Kit" at bounding box center [342, 191] width 17 height 10
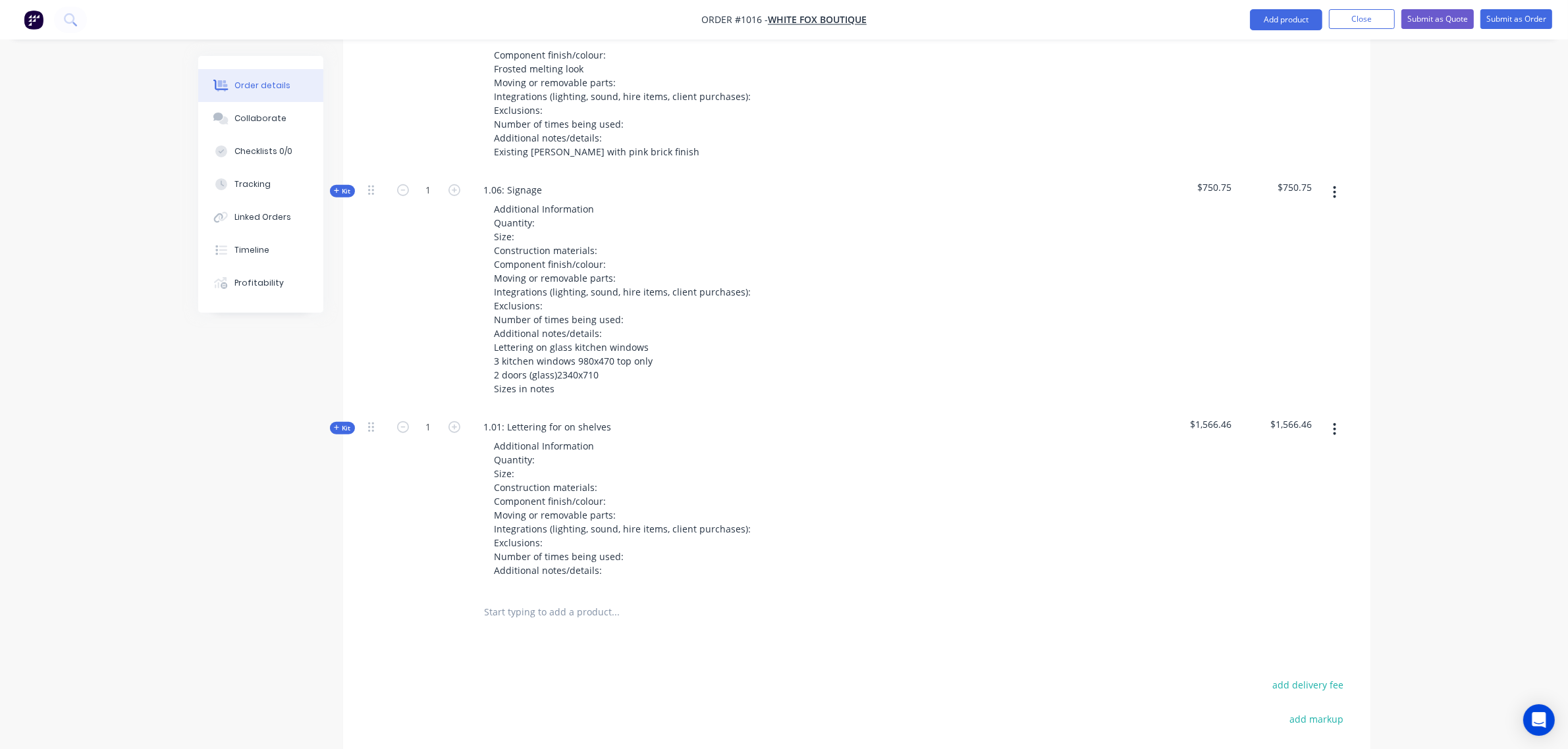
click at [341, 423] on span "Kit" at bounding box center [342, 428] width 17 height 10
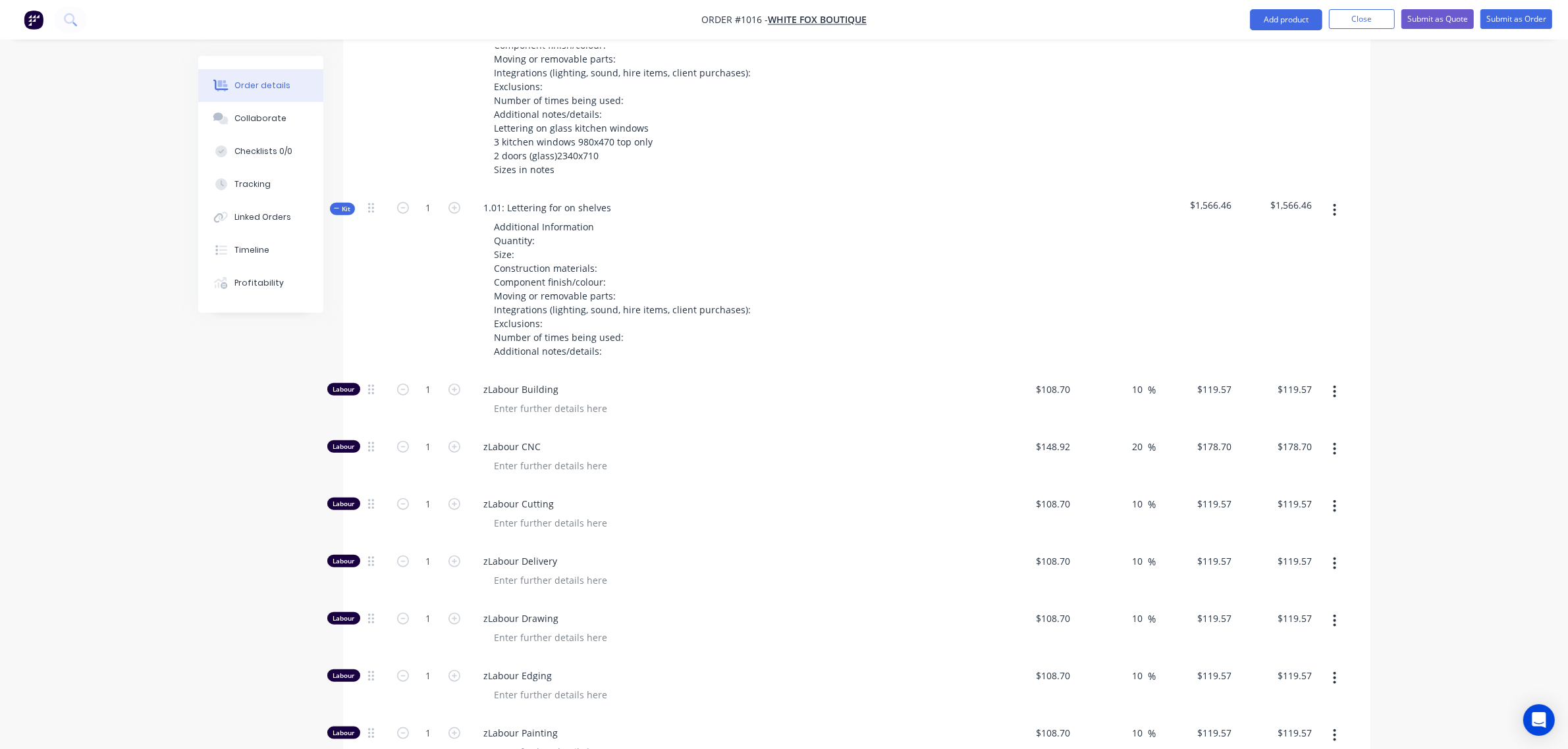
scroll to position [1664, 0]
click at [419, 386] on input "1" at bounding box center [428, 390] width 34 height 20
click at [420, 446] on input "1" at bounding box center [428, 447] width 34 height 20
click at [422, 502] on input "1" at bounding box center [428, 504] width 34 height 20
click at [420, 562] on input "1" at bounding box center [428, 562] width 34 height 20
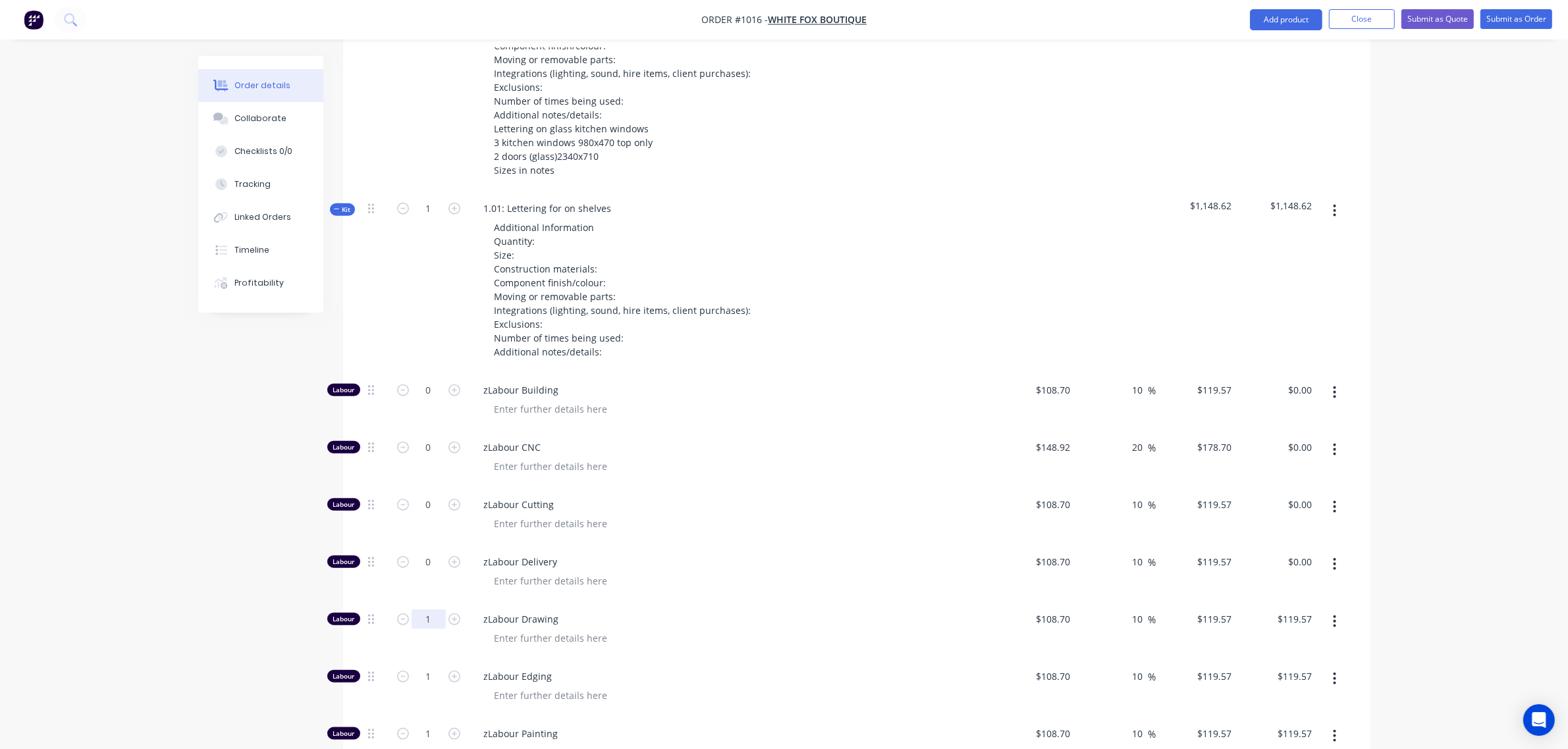
click at [423, 621] on input "1" at bounding box center [428, 619] width 34 height 20
click at [422, 672] on input "1" at bounding box center [428, 677] width 34 height 20
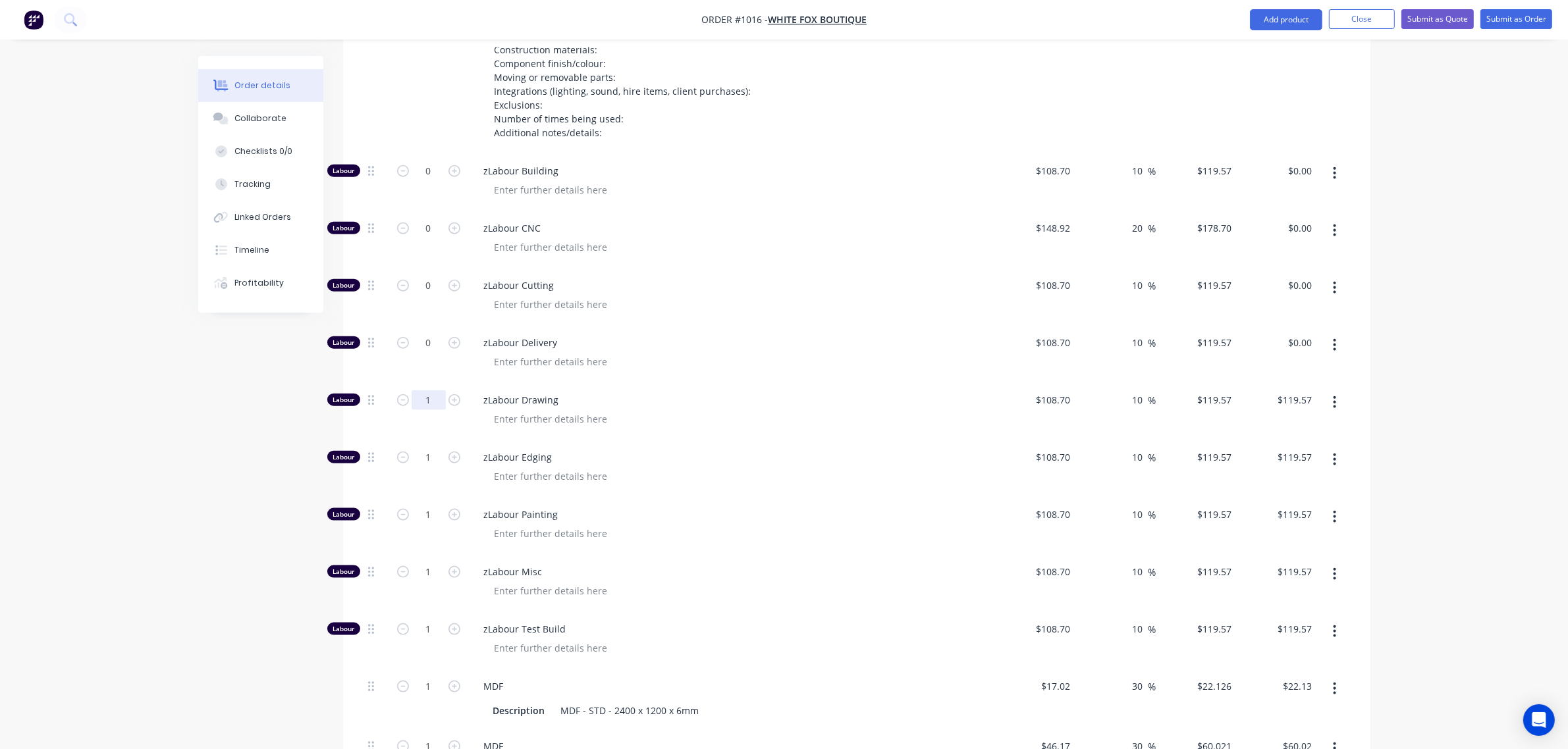
click at [423, 398] on input "1" at bounding box center [428, 400] width 34 height 20
click at [423, 463] on input "1" at bounding box center [428, 457] width 34 height 20
click at [423, 514] on input "1" at bounding box center [428, 514] width 34 height 20
click at [420, 564] on input "1" at bounding box center [428, 571] width 34 height 20
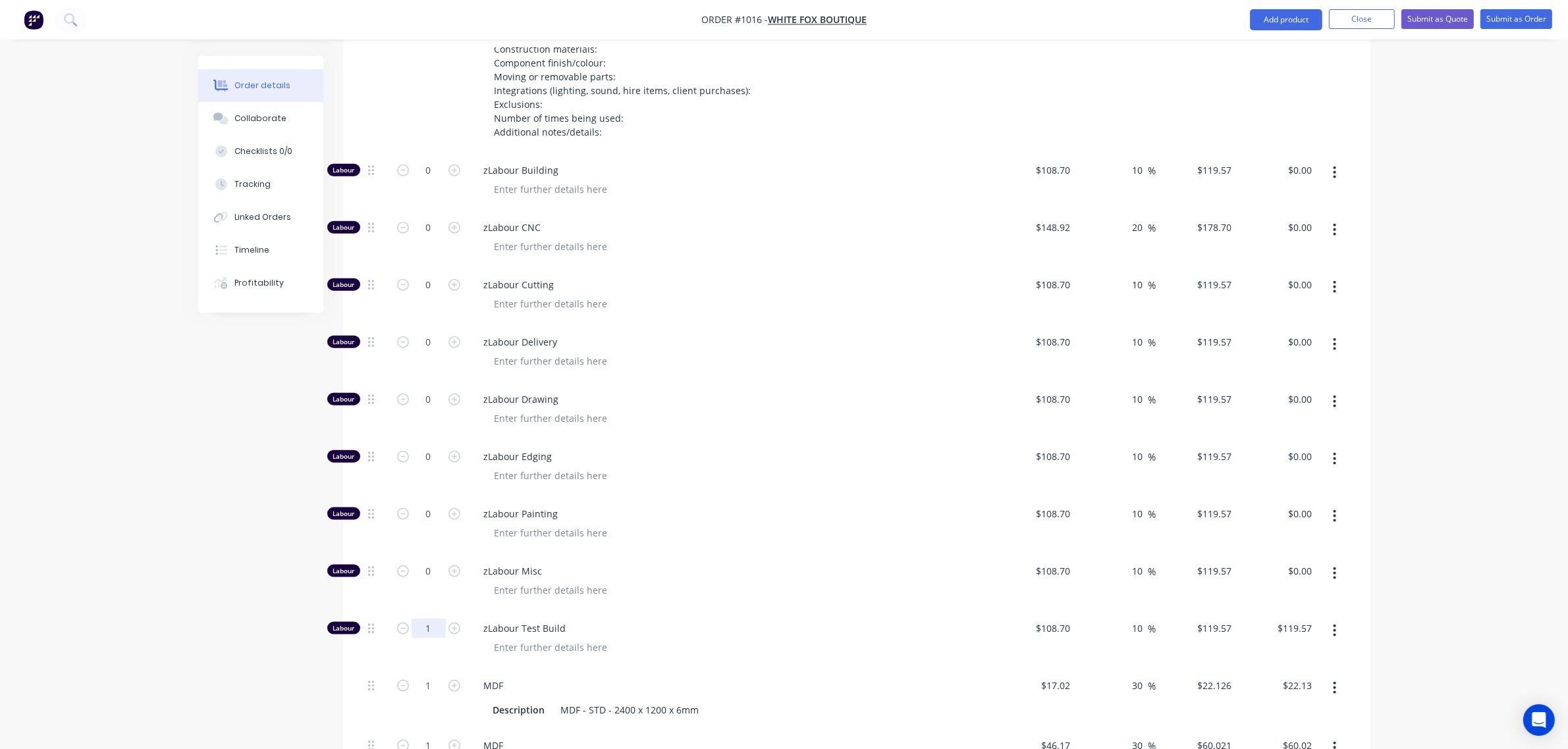
click at [420, 629] on input "1" at bounding box center [428, 628] width 34 height 20
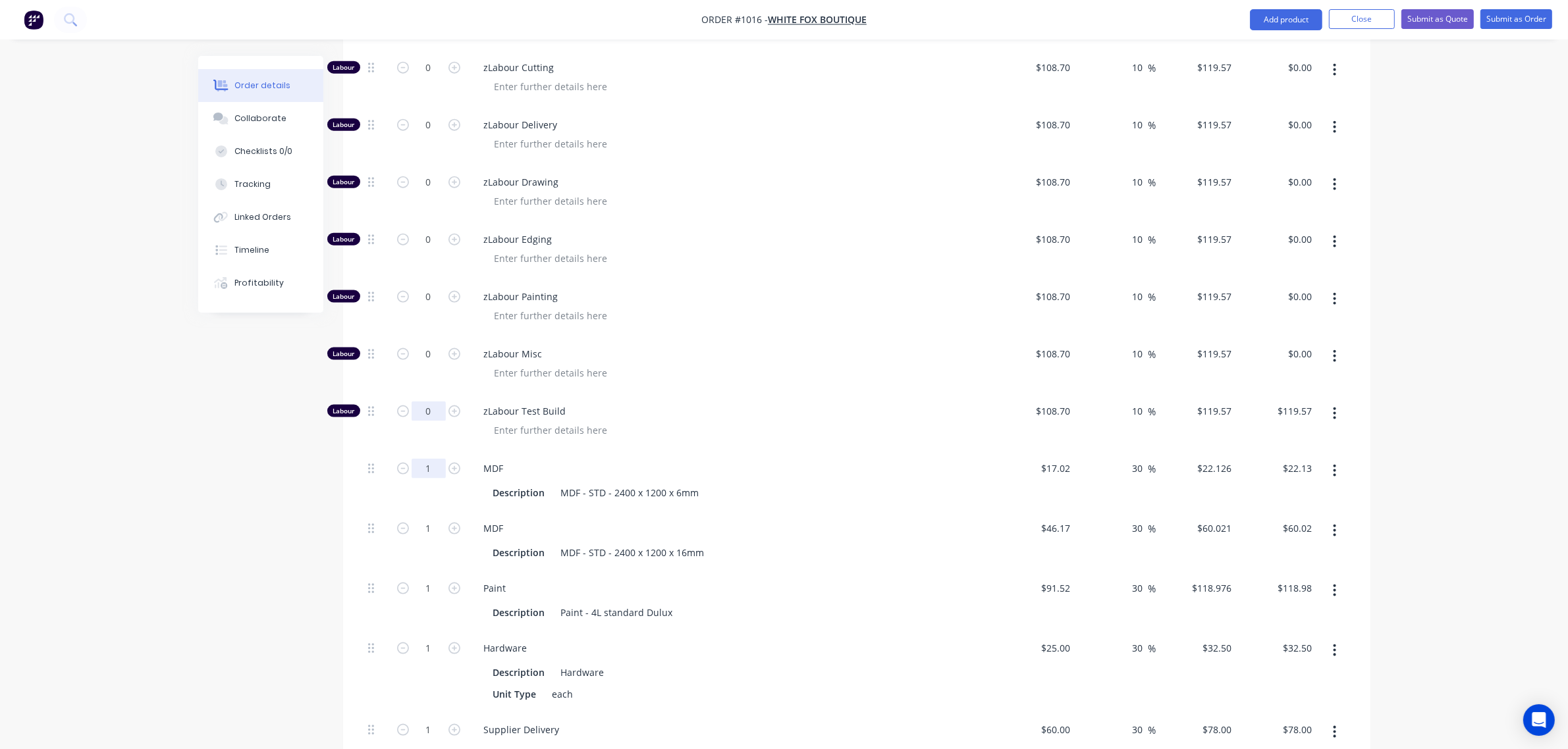
scroll to position [2103, 0]
click at [425, 473] on input "1" at bounding box center [428, 467] width 34 height 20
click at [417, 527] on input "1" at bounding box center [428, 527] width 34 height 20
click at [420, 586] on input "1" at bounding box center [428, 587] width 34 height 20
click at [423, 646] on input "1" at bounding box center [428, 647] width 34 height 20
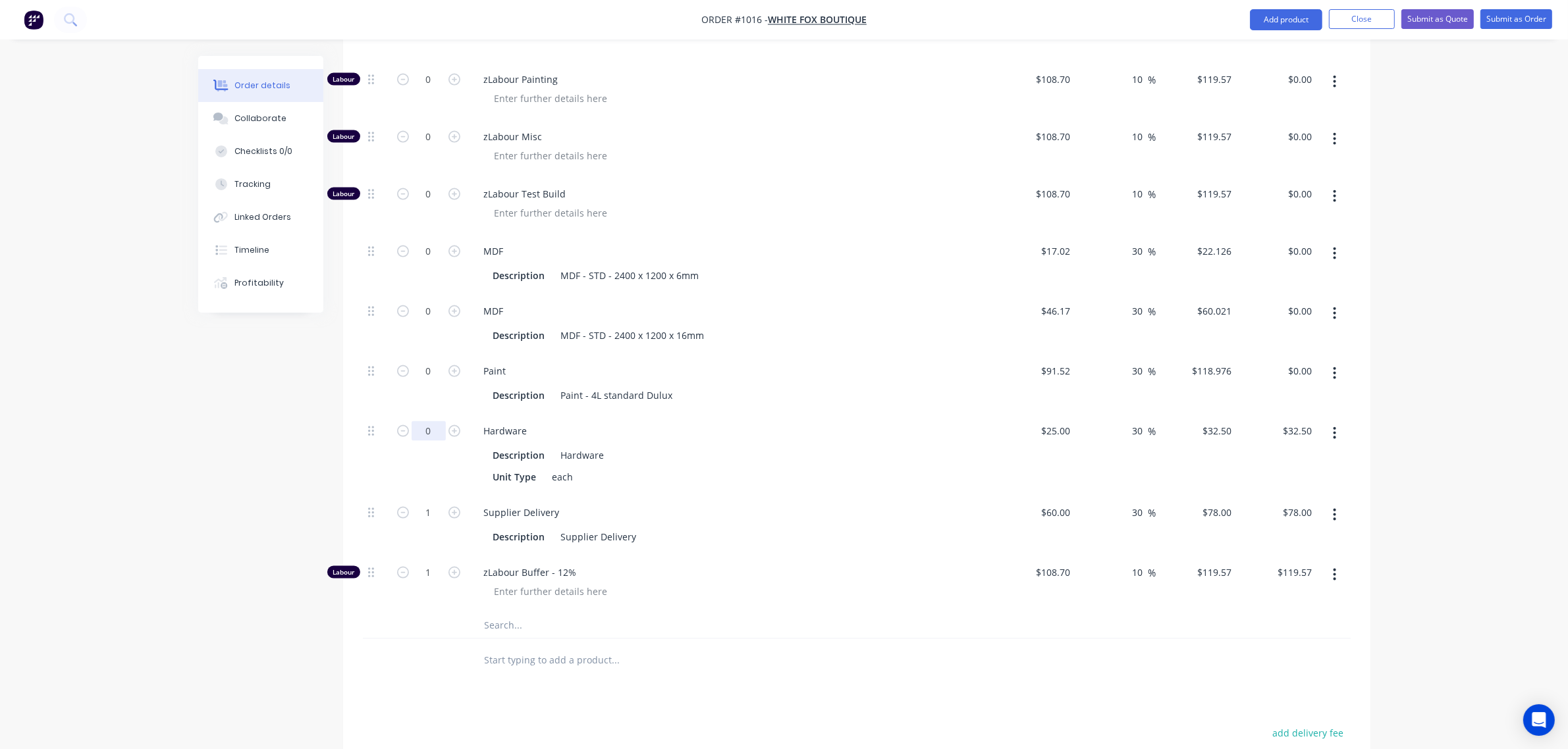
scroll to position [2322, 0]
click at [426, 507] on input "1" at bounding box center [428, 510] width 34 height 20
click at [420, 567] on input "1" at bounding box center [428, 569] width 34 height 20
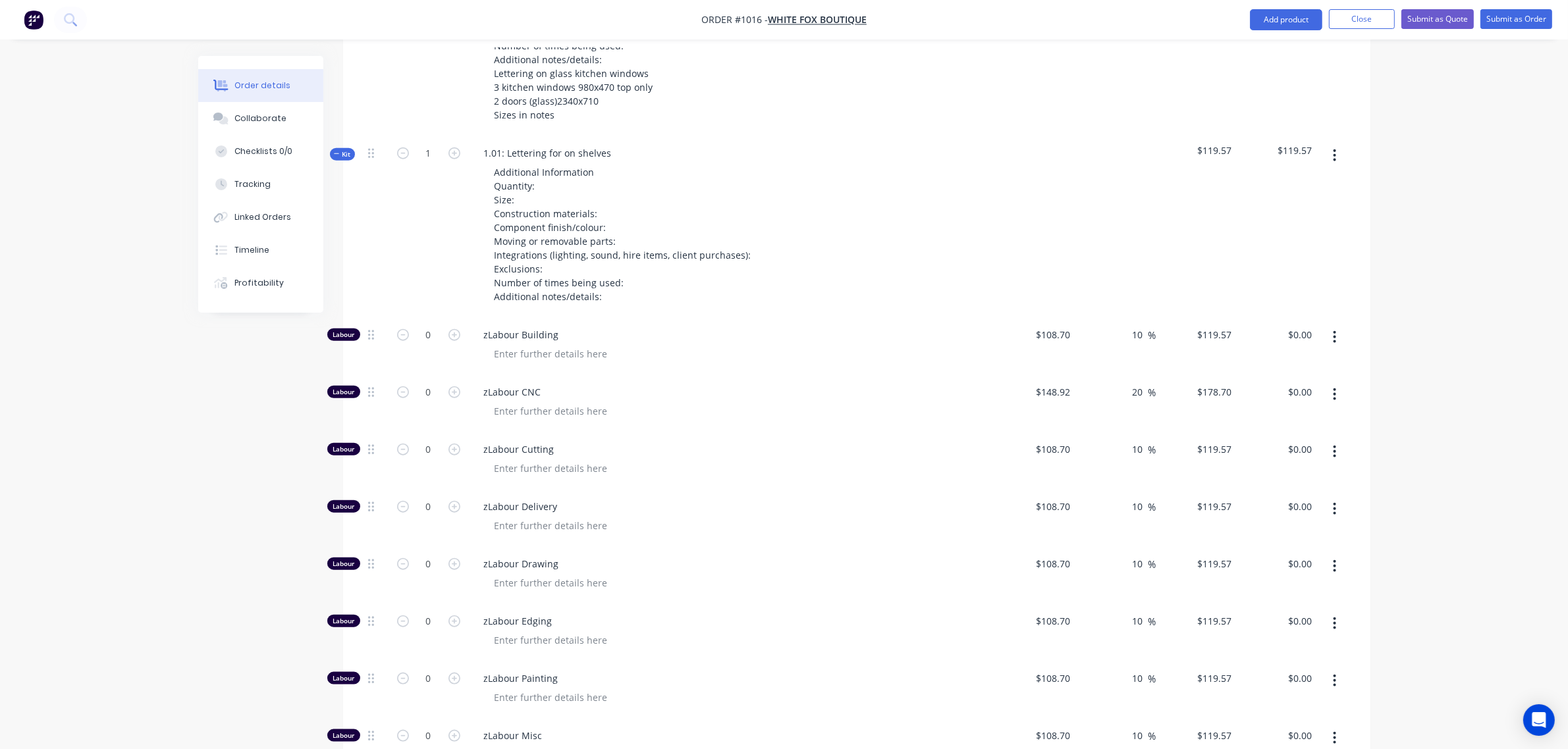
click at [343, 155] on span "Kit" at bounding box center [342, 154] width 17 height 10
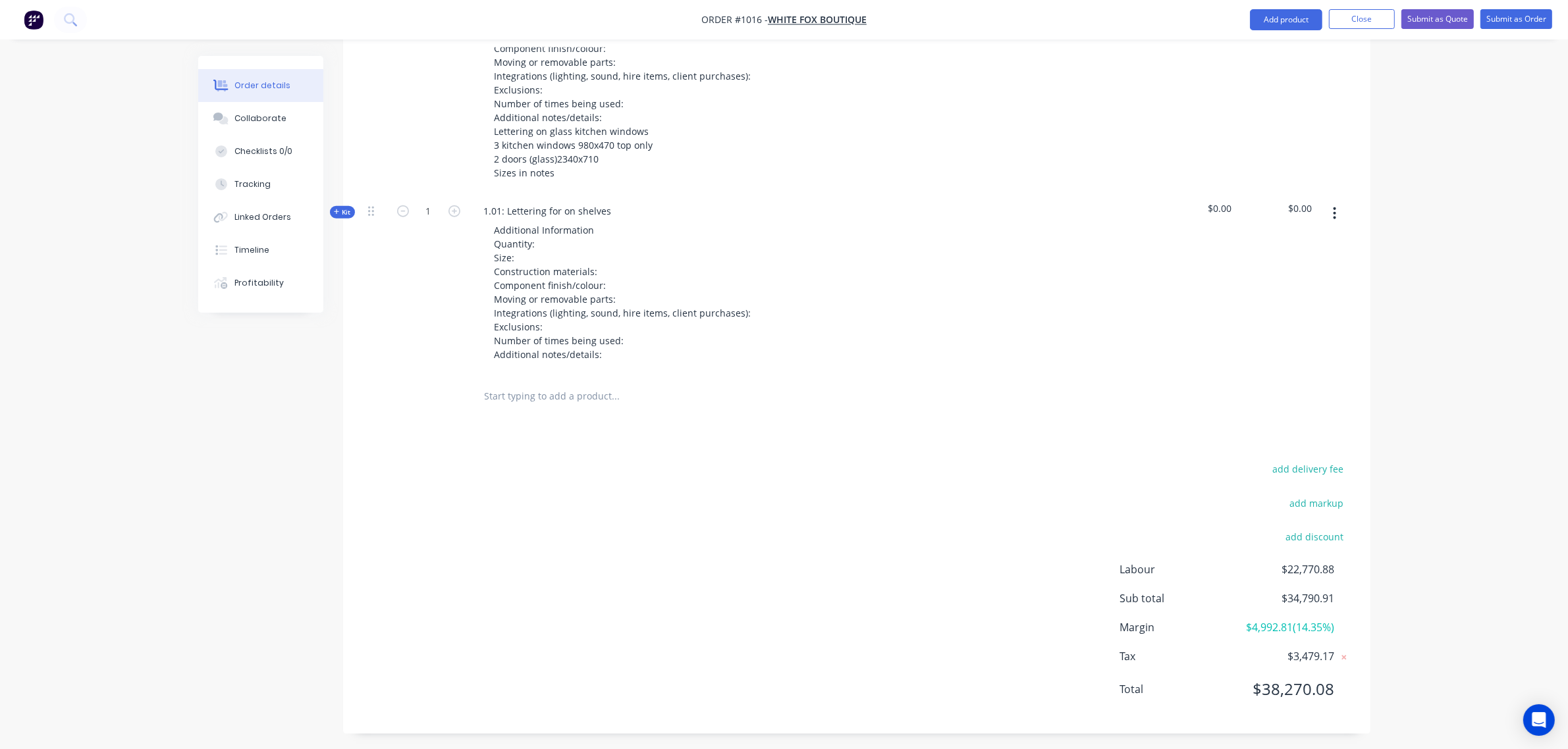
scroll to position [1666, 0]
click at [1324, 502] on button "add markup" at bounding box center [1317, 498] width 68 height 18
click at [1324, 502] on input at bounding box center [1299, 502] width 59 height 20
click input "submit" at bounding box center [0, 0] width 0 height 0
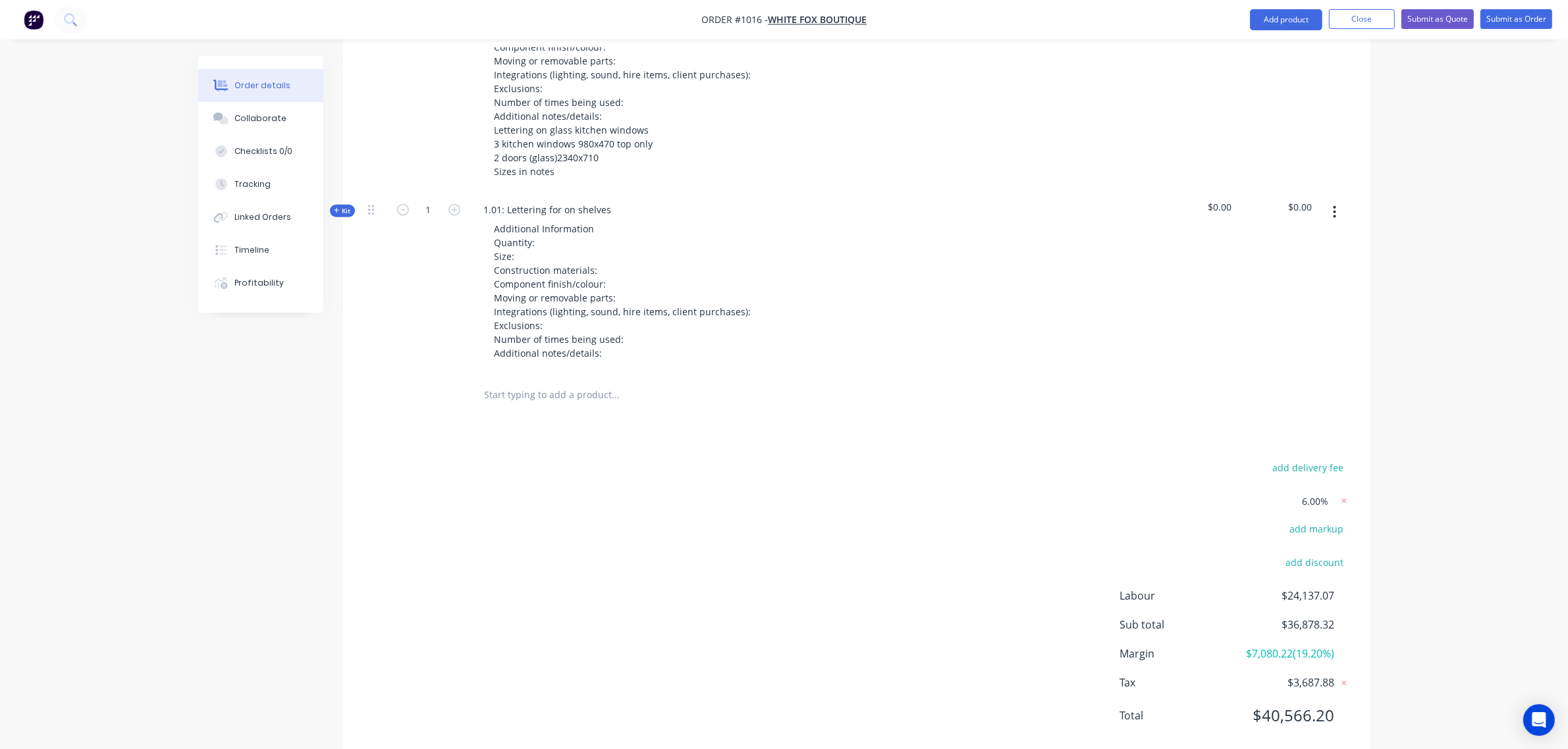
click at [543, 392] on input "text" at bounding box center [616, 395] width 264 height 26
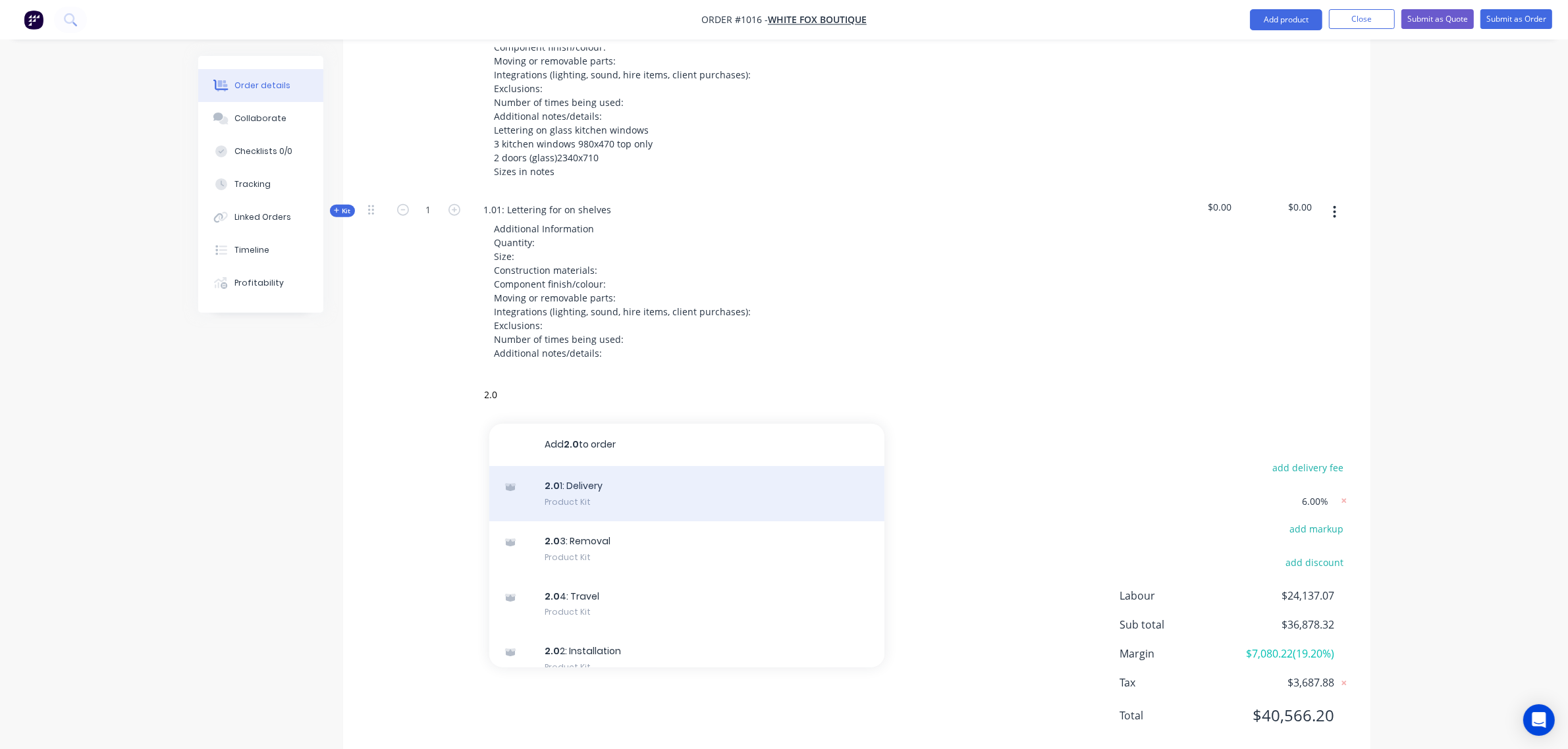
click at [584, 504] on div "2.0 1: Delivery Product Kit" at bounding box center [687, 494] width 395 height 56
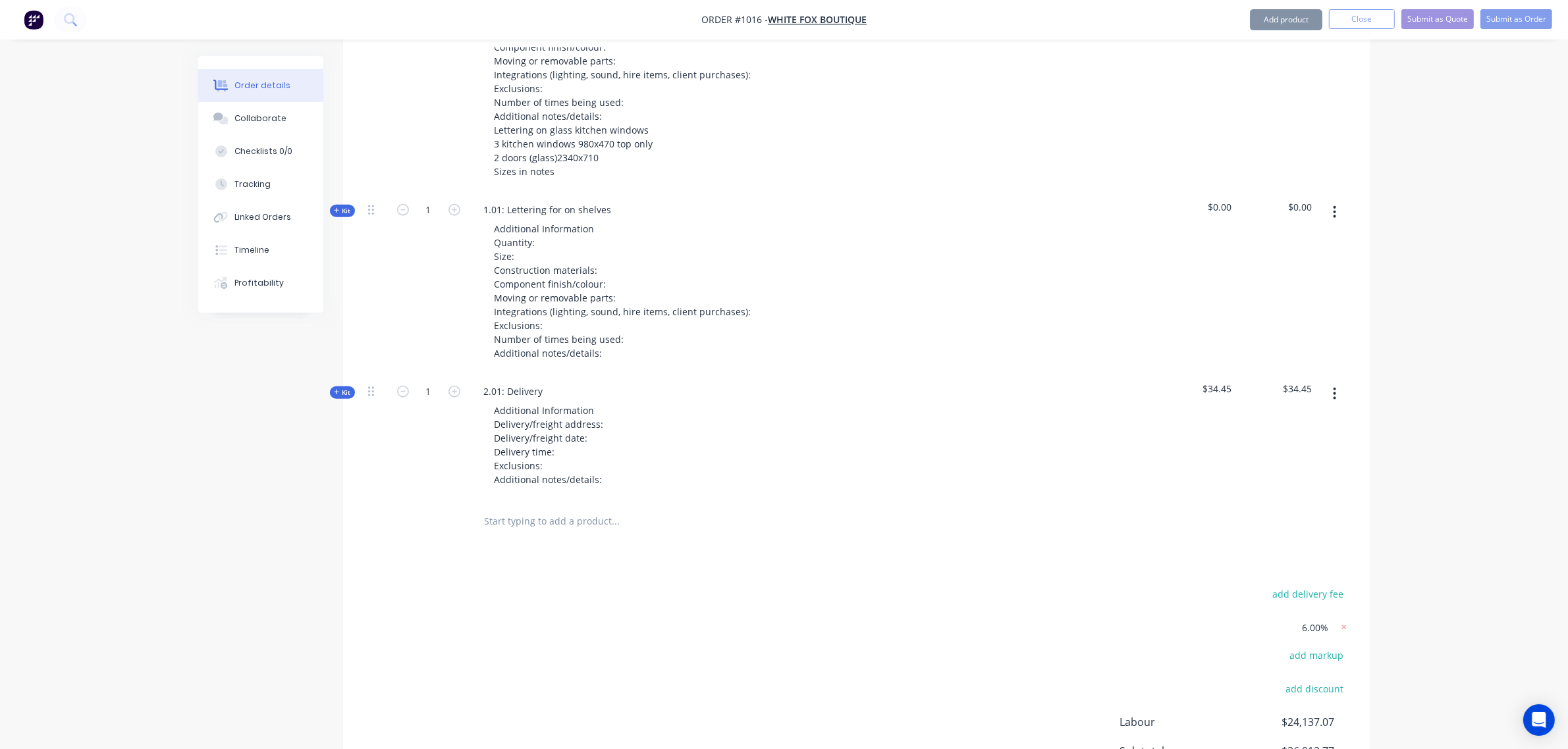
click at [535, 528] on input "text" at bounding box center [616, 521] width 264 height 26
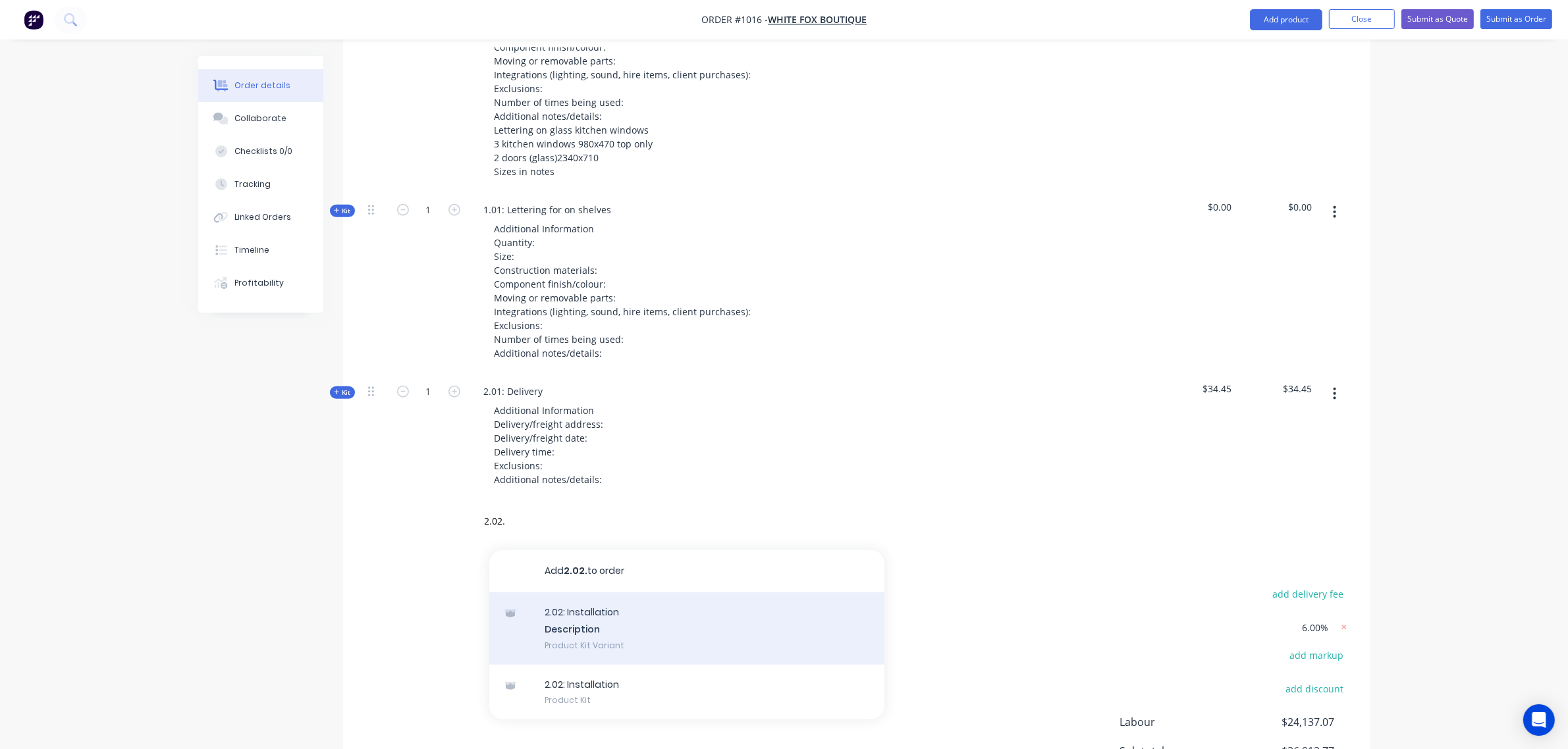
click at [568, 627] on div "2.02: Installation Description Product Kit Variant" at bounding box center [687, 628] width 395 height 72
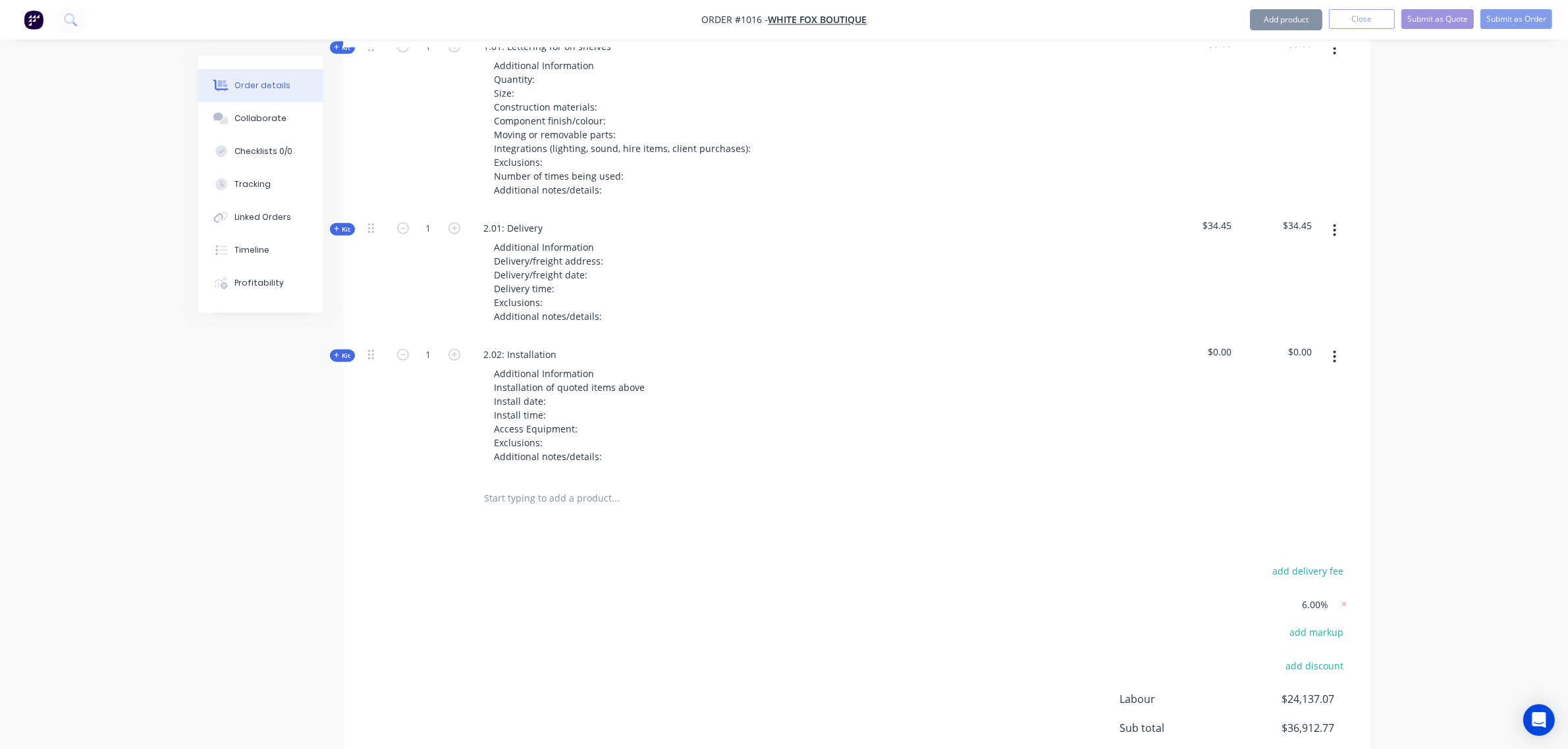
scroll to position [1827, 0]
click at [527, 499] on input "text" at bounding box center [616, 497] width 264 height 26
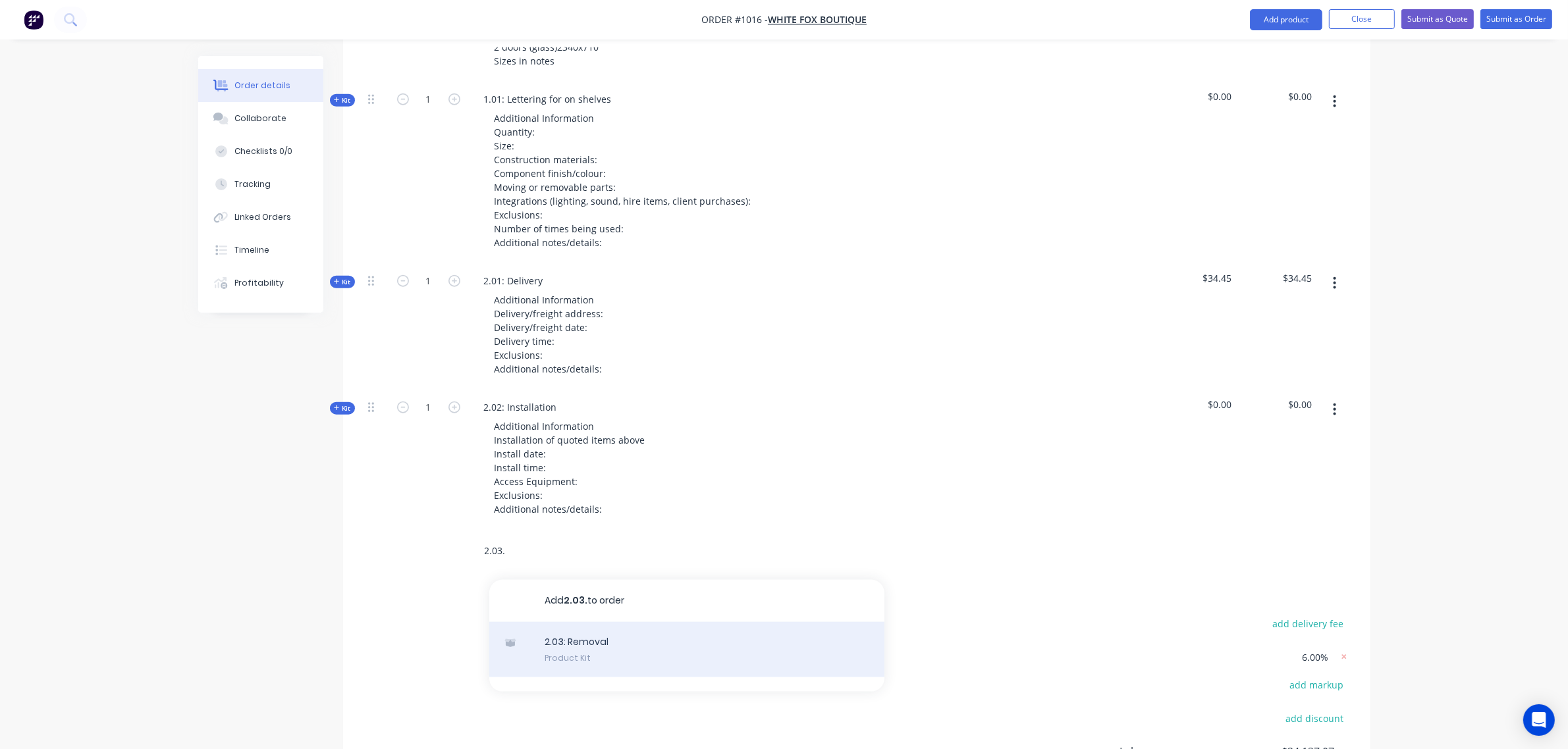
scroll to position [1773, 0]
click at [582, 641] on div "2.03: Removal Product Kit" at bounding box center [687, 651] width 395 height 56
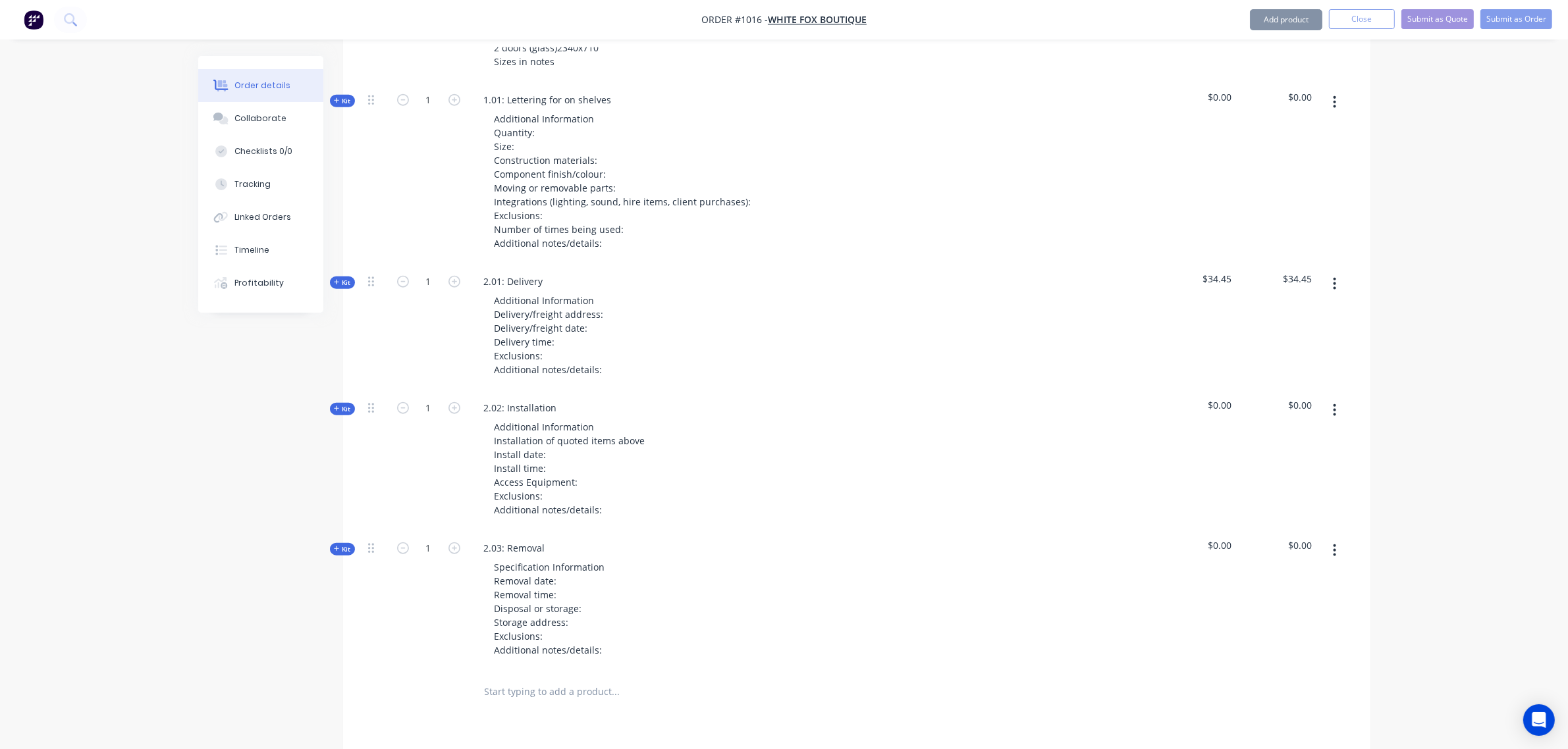
click at [533, 700] on input "text" at bounding box center [616, 692] width 264 height 26
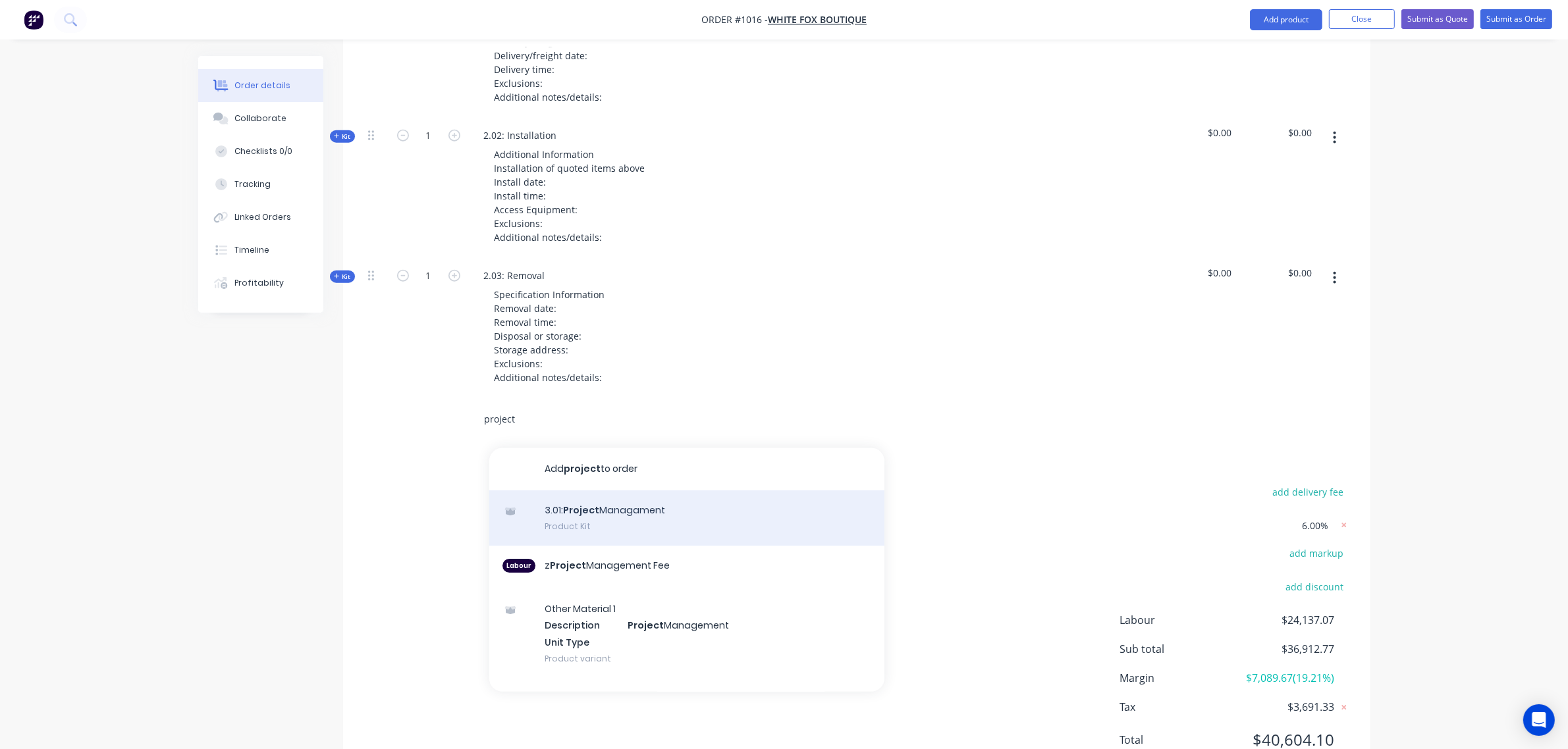
scroll to position [2046, 0]
click at [611, 521] on div "3.01: Project Managament Product Kit" at bounding box center [687, 517] width 395 height 56
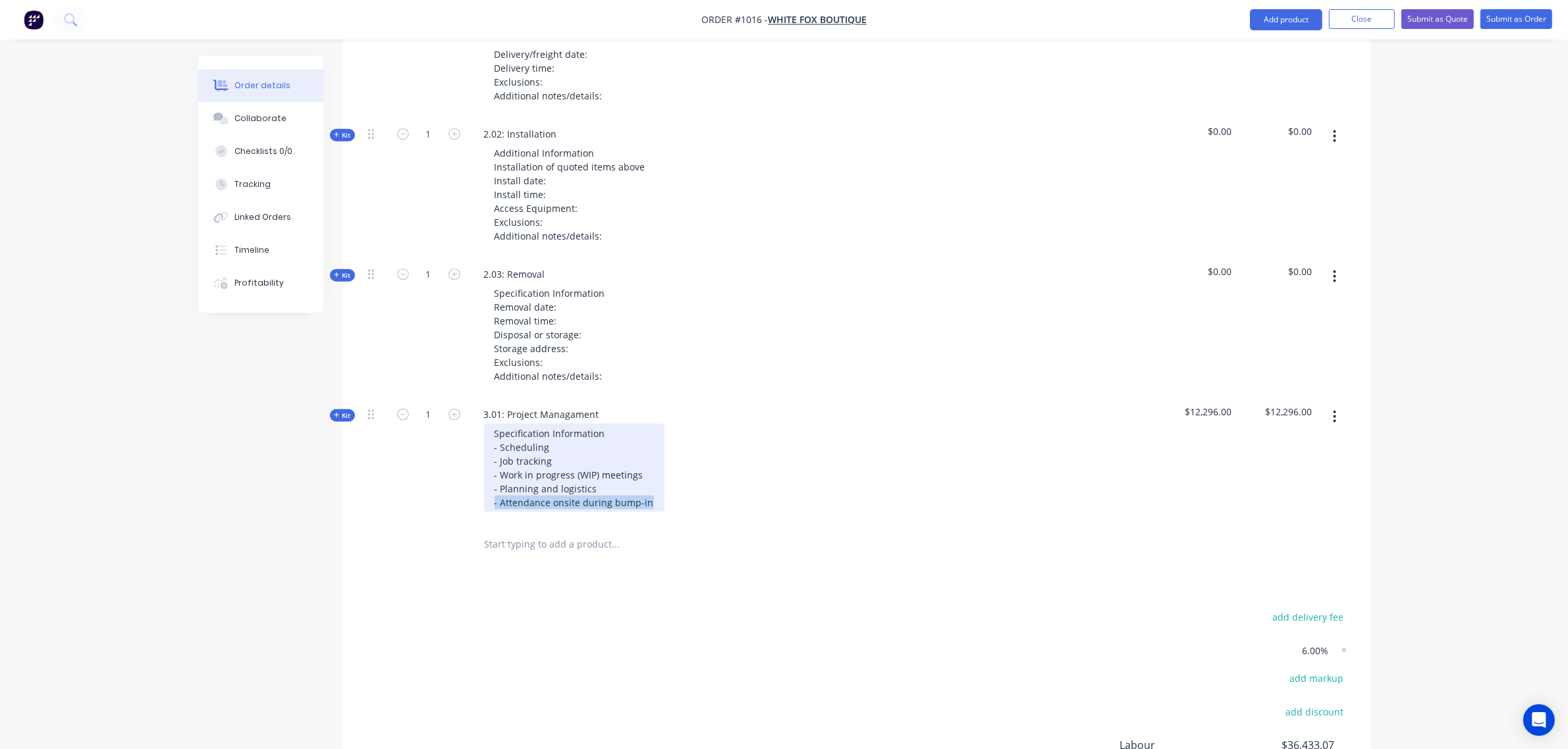
drag, startPoint x: 640, startPoint y: 501, endPoint x: 468, endPoint y: 513, distance: 172.4
click at [468, 513] on div "3.01: Project Managament Specification Information - Scheduling - Job tracking …" at bounding box center [731, 460] width 527 height 127
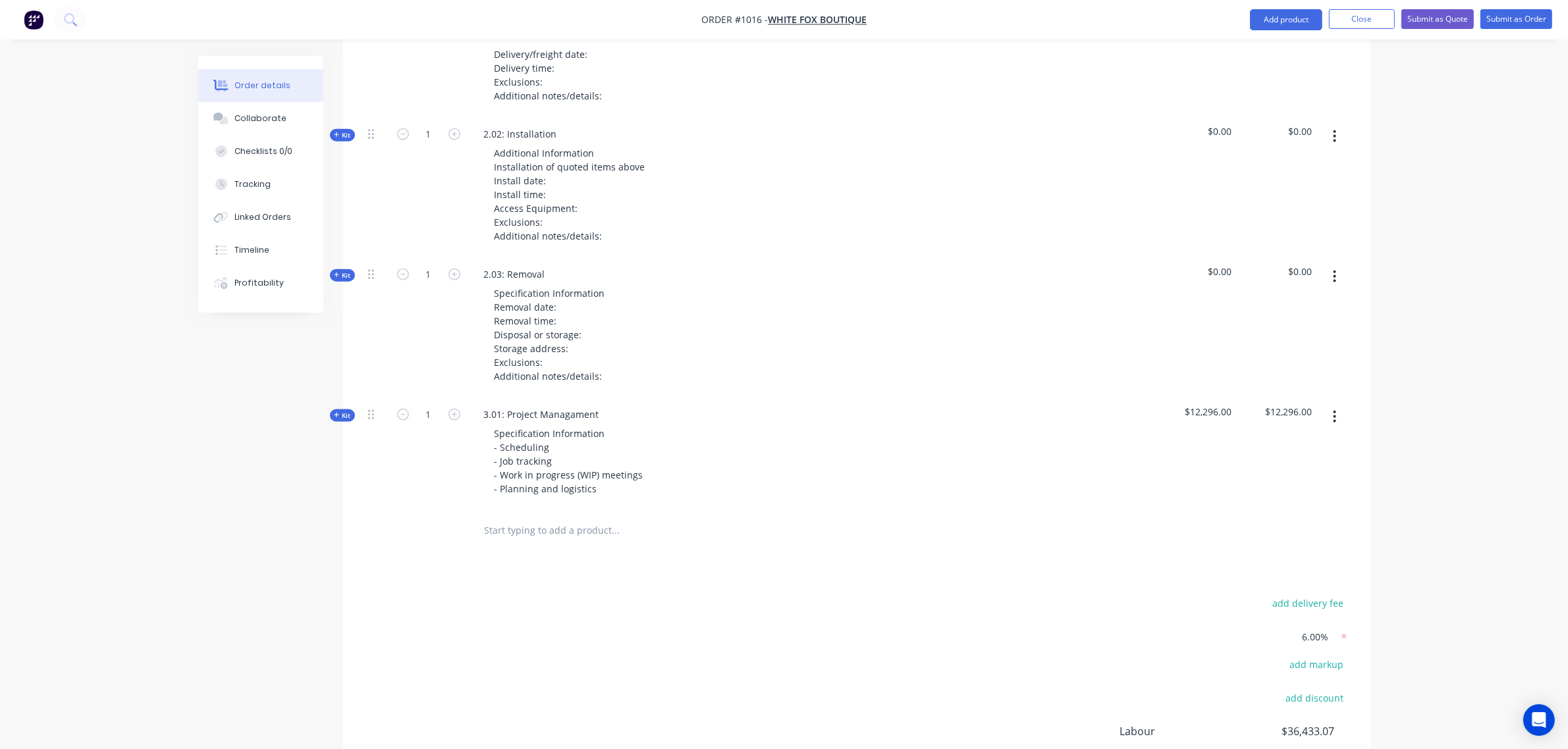
click at [348, 414] on span "Kit" at bounding box center [342, 415] width 17 height 10
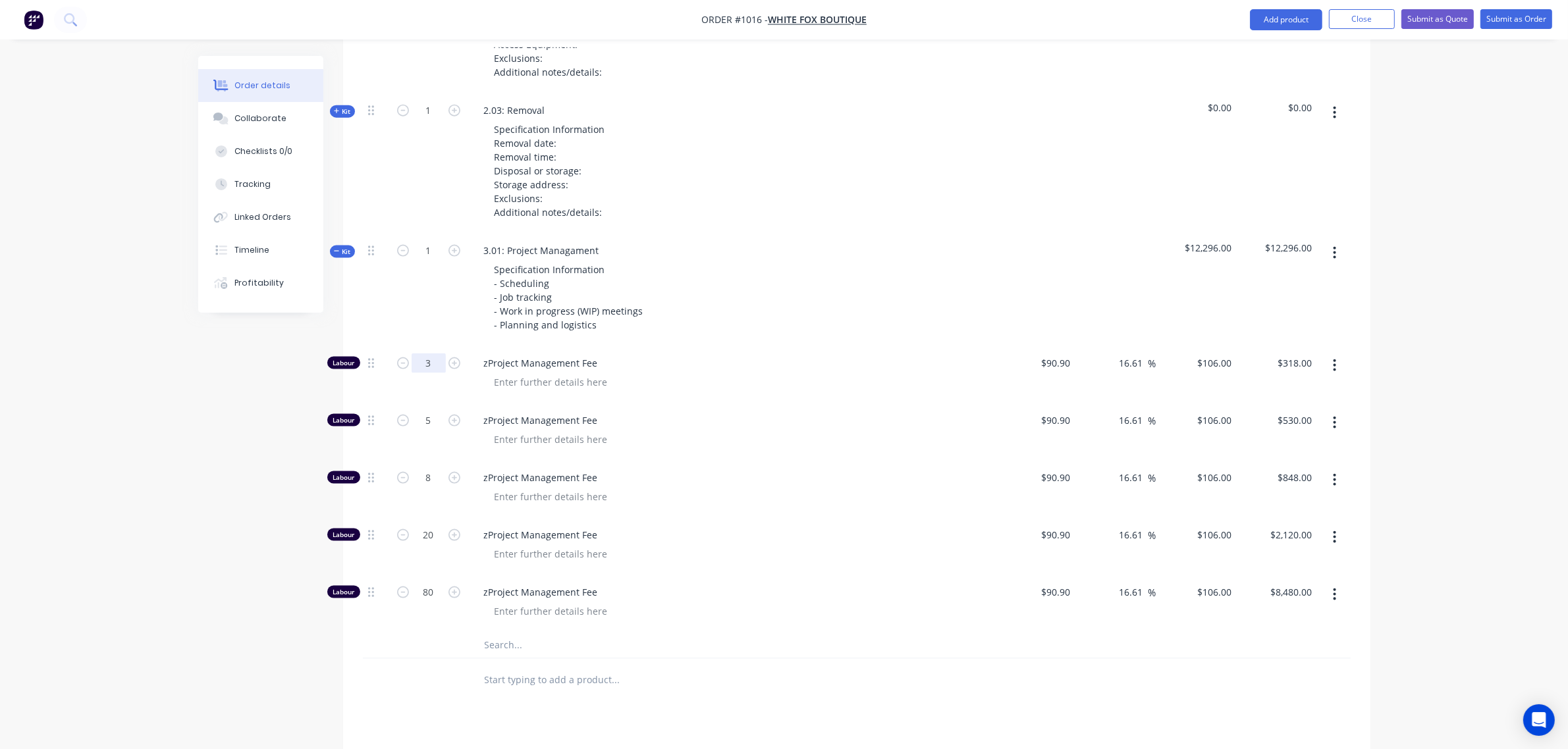
scroll to position [2211, 0]
click at [430, 369] on input "3" at bounding box center [428, 362] width 34 height 20
click at [428, 420] on input "5" at bounding box center [428, 420] width 34 height 20
click at [426, 481] on input "8" at bounding box center [428, 477] width 34 height 20
drag, startPoint x: 425, startPoint y: 538, endPoint x: 423, endPoint y: 561, distance: 23.1
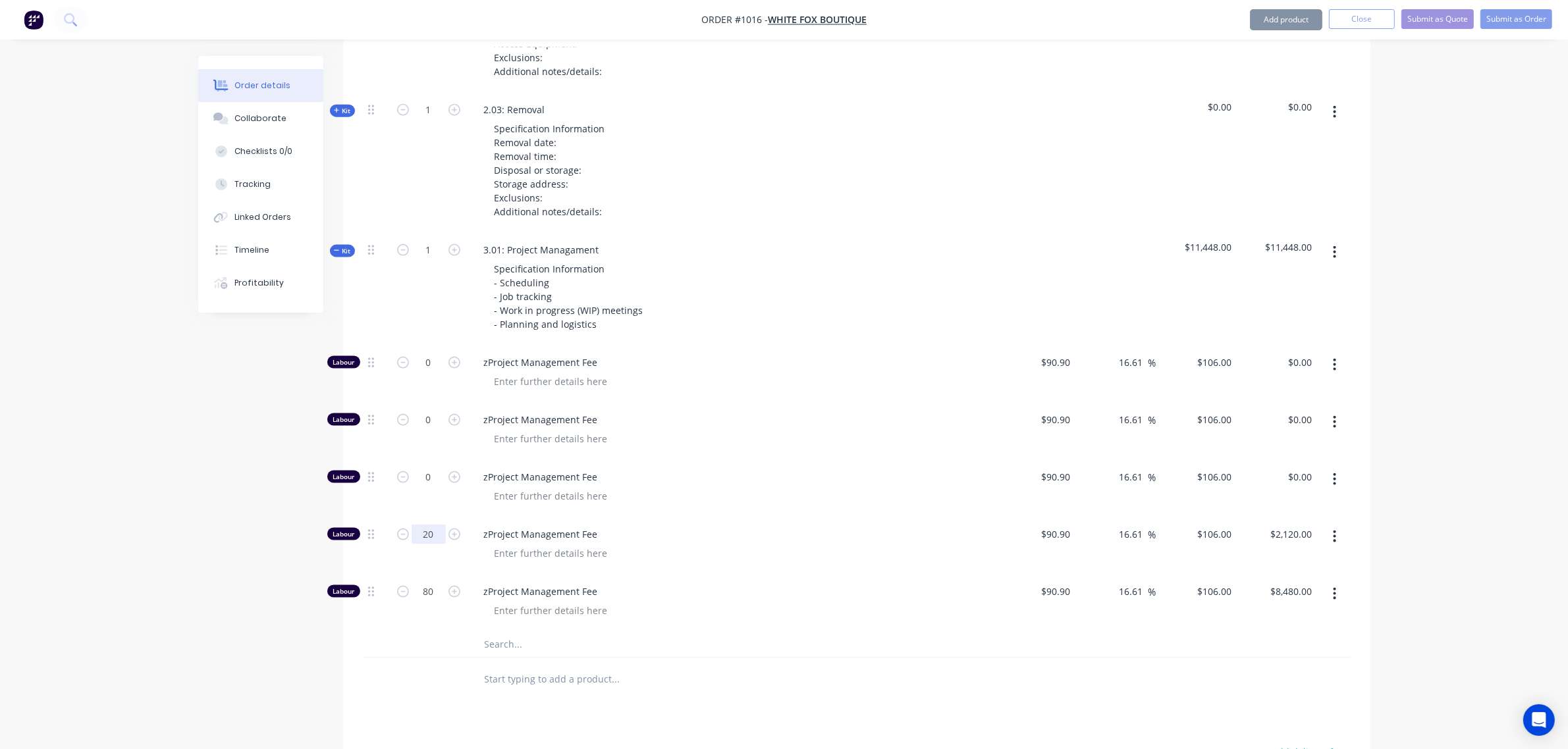
click at [425, 540] on input "20" at bounding box center [428, 534] width 34 height 20
click at [422, 597] on input "80" at bounding box center [428, 592] width 34 height 20
click at [403, 333] on div "1" at bounding box center [429, 288] width 79 height 113
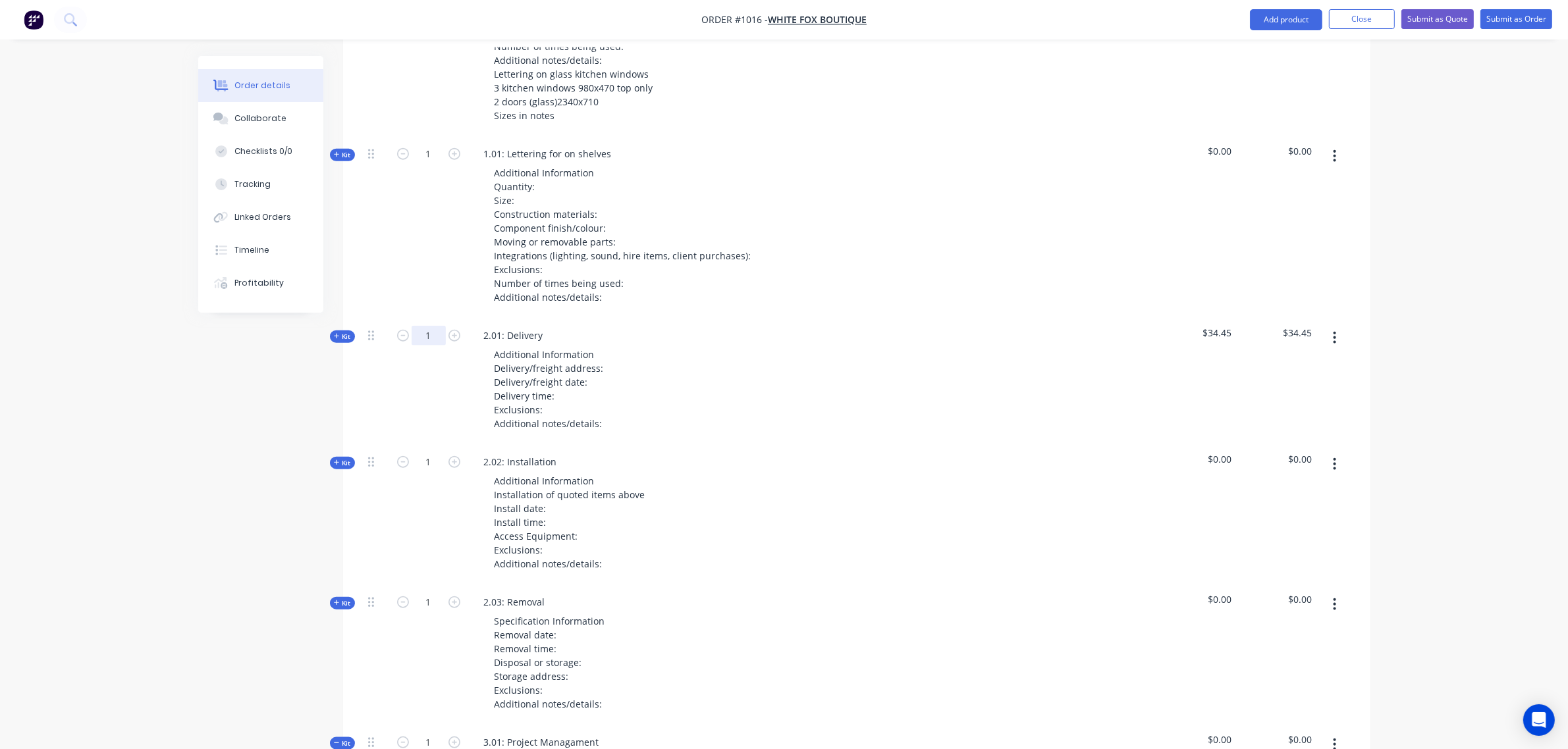
scroll to position [1718, 0]
click at [609, 368] on div "Additional Information Delivery/freight address: Delivery/freight date: Deliver…" at bounding box center [549, 390] width 130 height 89
click at [600, 385] on div "Additional Information Delivery/freight address: Totti's Delivery/freight date:…" at bounding box center [564, 390] width 160 height 89
click at [563, 396] on div "Additional Information Delivery/freight address: Totti's Delivery/freight date:…" at bounding box center [564, 390] width 160 height 89
click at [559, 411] on div "Additional Information Delivery/freight address: Totti's Delivery/freight date:…" at bounding box center [564, 390] width 160 height 89
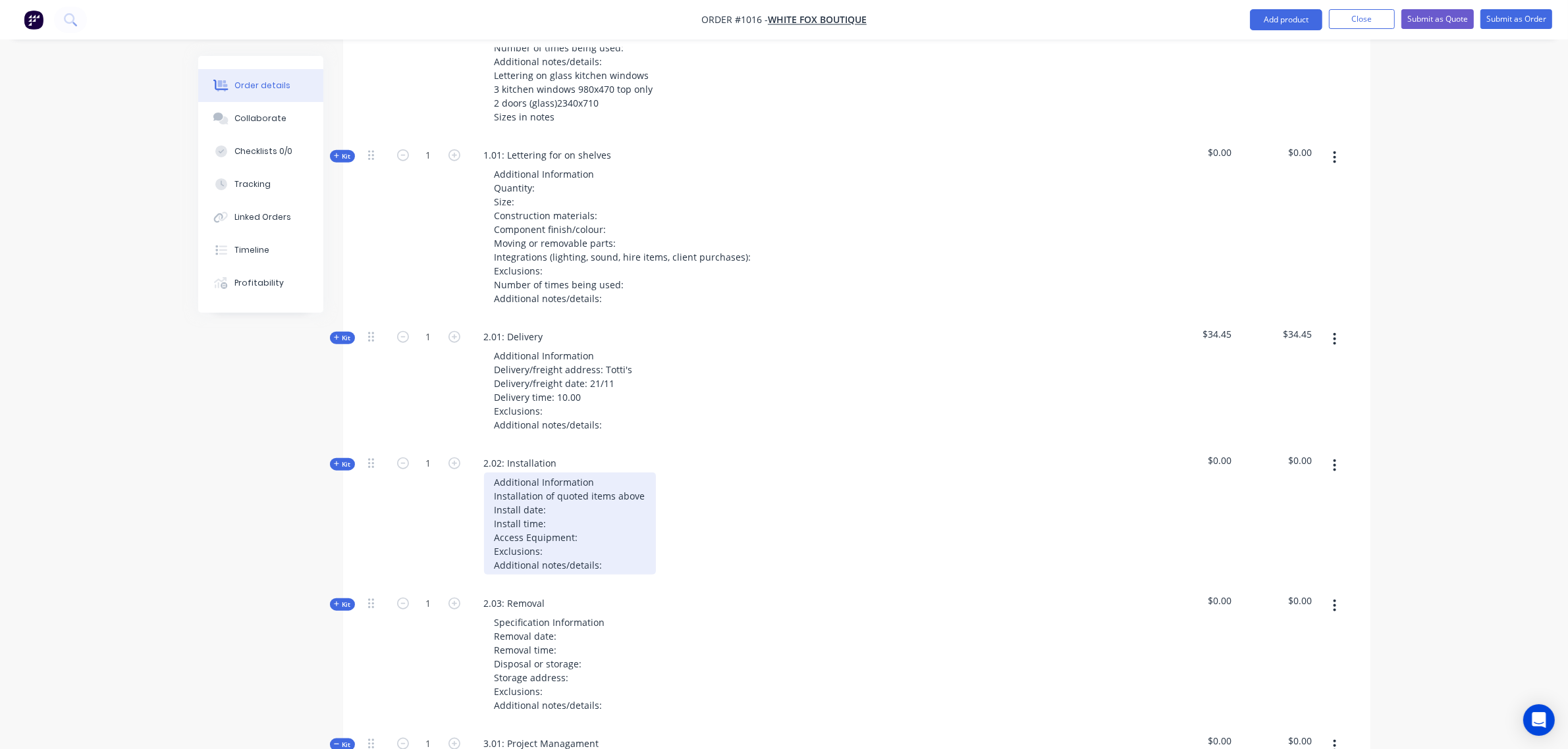
click at [571, 507] on div "Additional Information Installation of quoted items above Install date: Install…" at bounding box center [570, 523] width 172 height 102
click at [559, 529] on div "Additional Information Installation of quoted items above Install date: 21/11 I…" at bounding box center [570, 523] width 172 height 102
click at [559, 552] on div "Additional Information Installation of quoted items above Install date: 21/11 I…" at bounding box center [570, 523] width 172 height 102
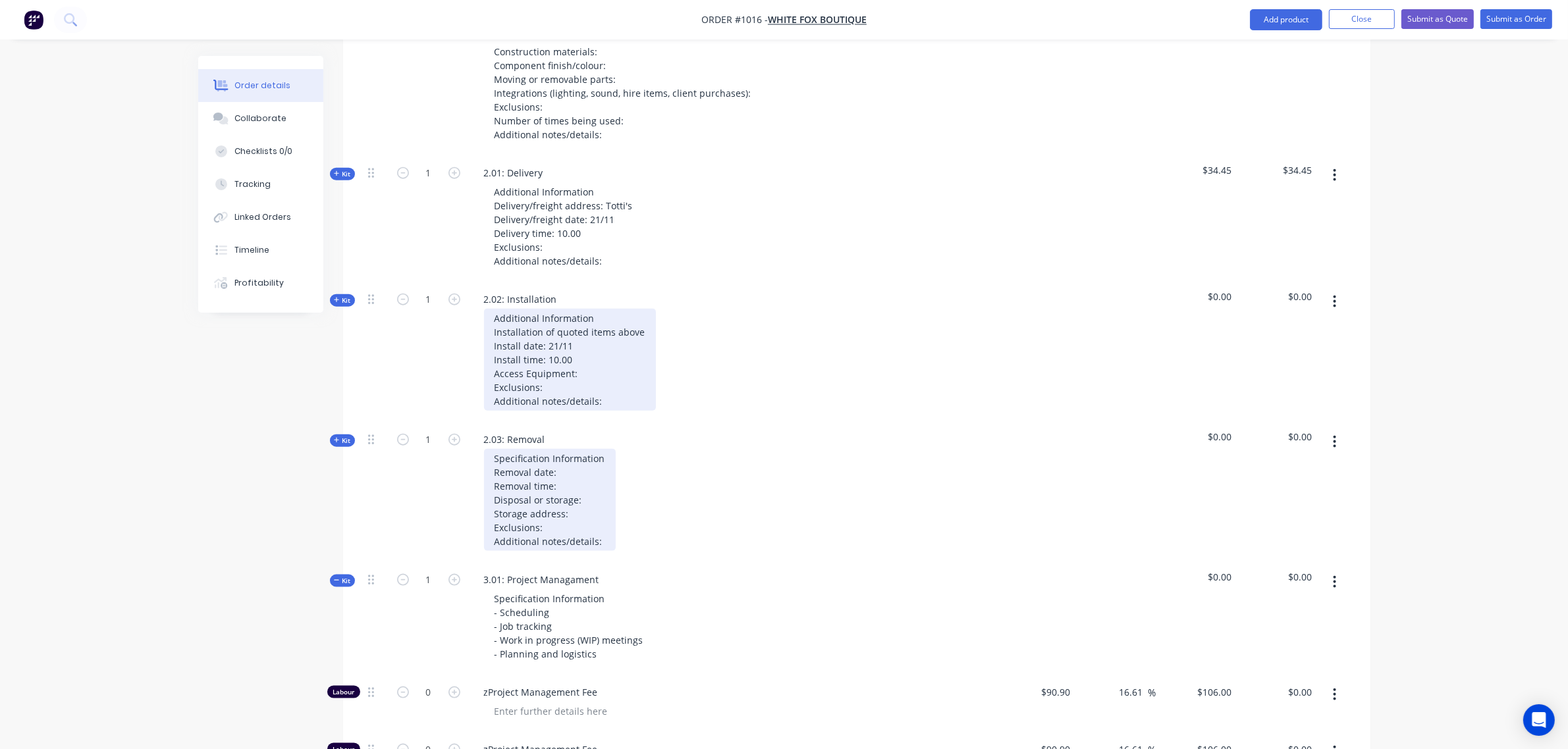
scroll to position [1882, 0]
click at [571, 472] on div "Specification Information Removal date: Removal time: Disposal or storage: Stor…" at bounding box center [550, 499] width 132 height 102
click at [557, 468] on div "Specification Information Removal date:22/11 Removal time: Disposal or storage:…" at bounding box center [550, 499] width 132 height 102
click at [609, 538] on div "Specification Information Removal date: 22/11 Removal time: Disposal or storage…" at bounding box center [550, 499] width 132 height 102
click at [571, 491] on div "Specification Information Removal date: 22/11 Removal time: Disposal or storage…" at bounding box center [550, 499] width 132 height 102
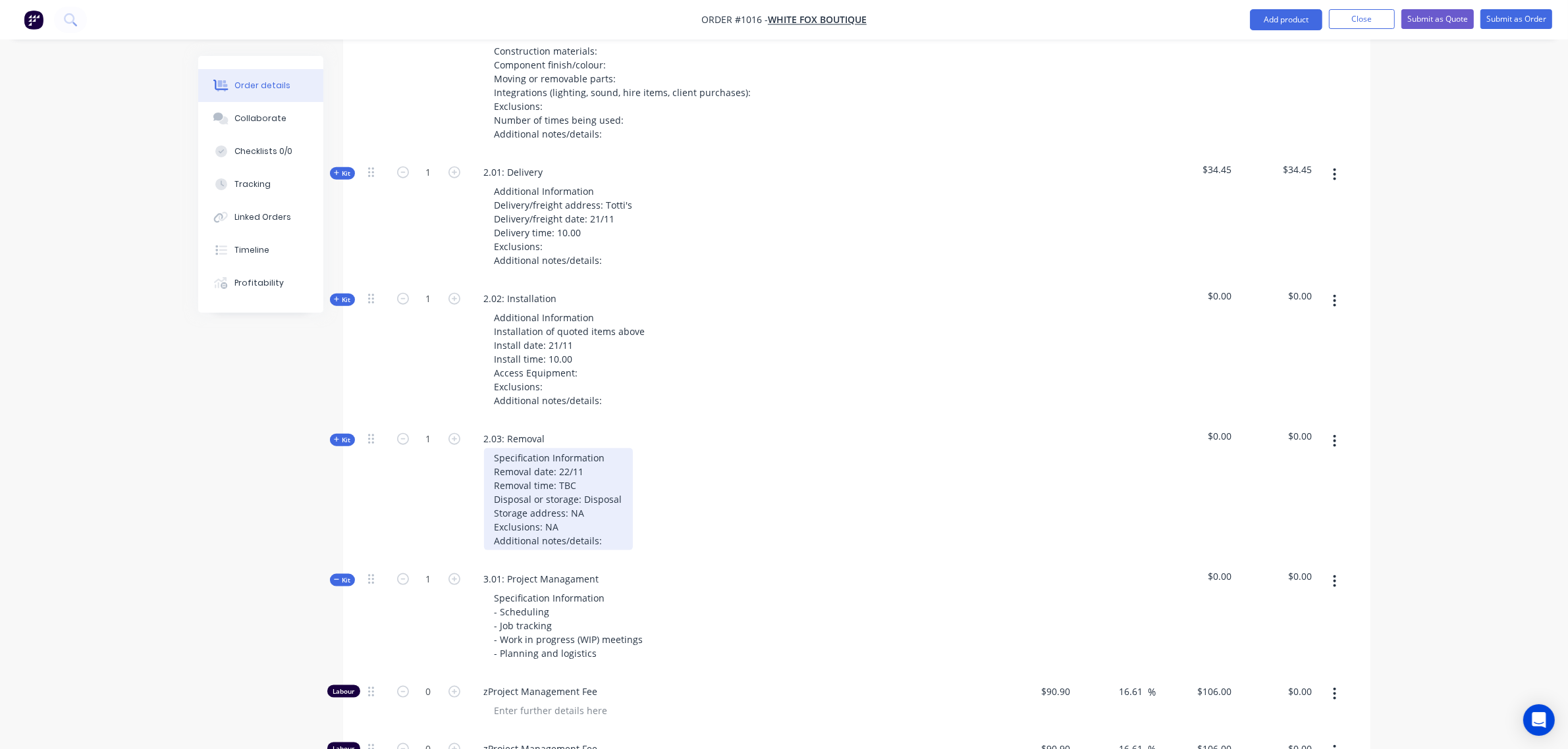
click at [603, 540] on div "Specification Information Removal date: 22/11 Removal time: TBC Disposal or sto…" at bounding box center [558, 499] width 149 height 102
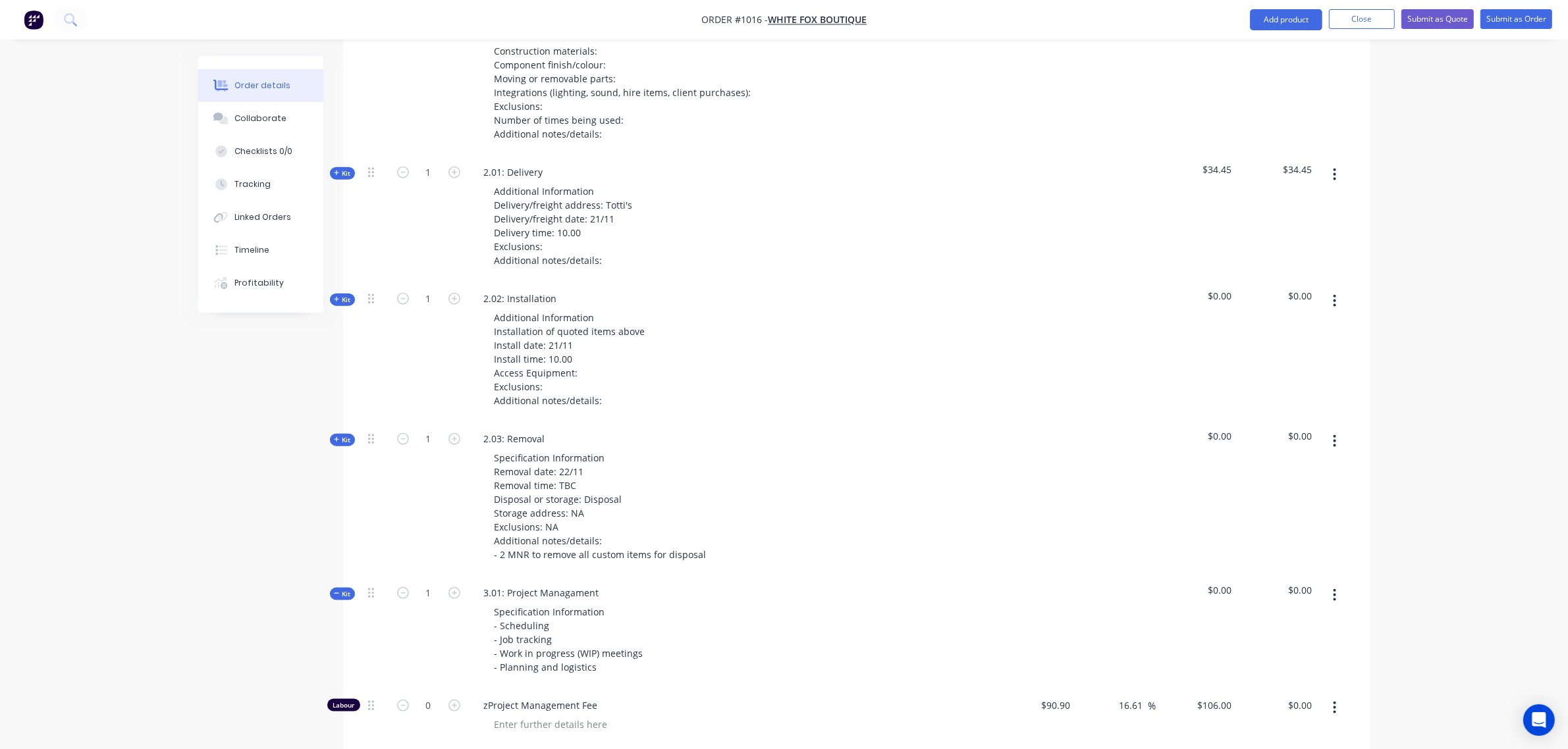
click at [341, 439] on span "Kit" at bounding box center [342, 439] width 17 height 10
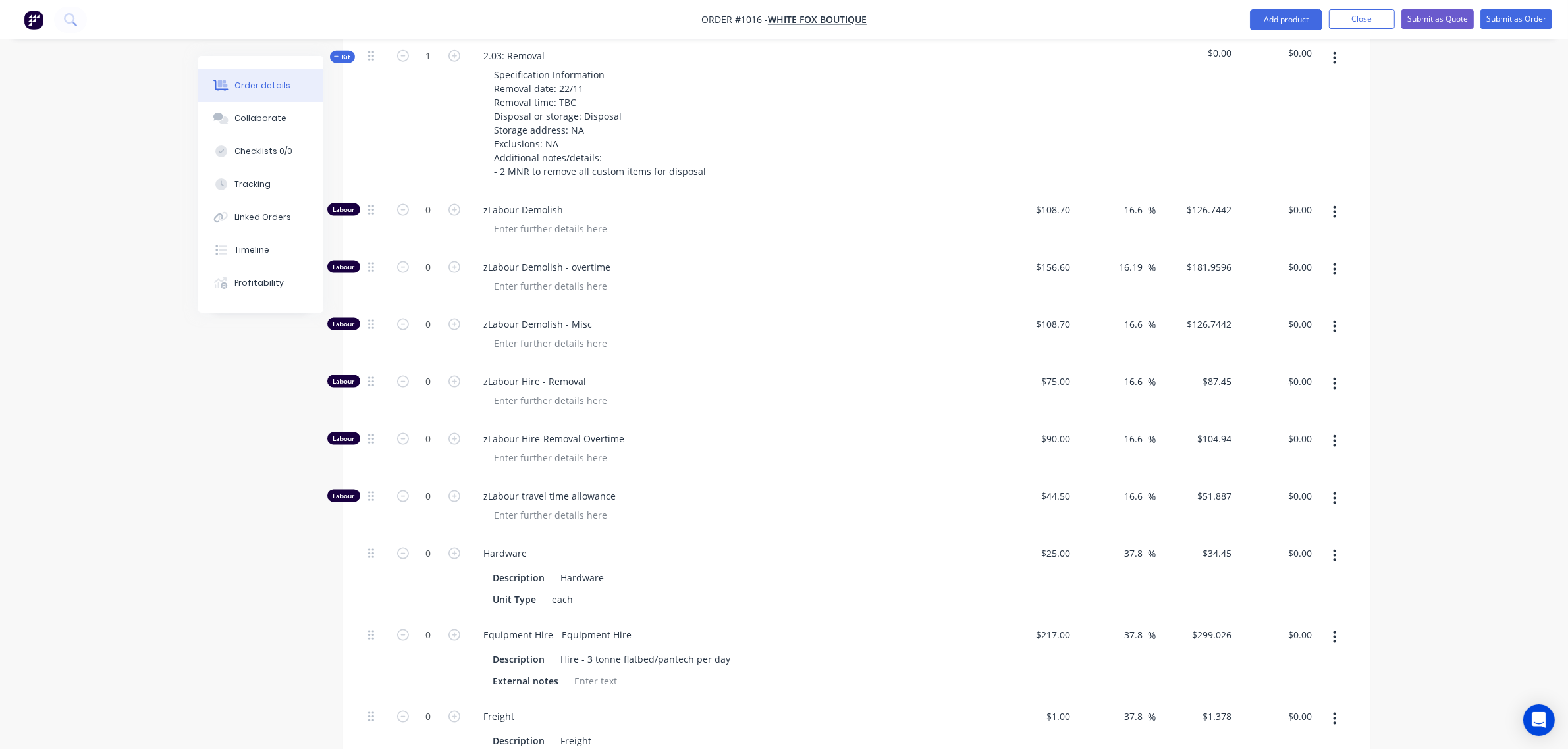
scroll to position [2266, 0]
click at [423, 226] on div "0" at bounding box center [429, 220] width 79 height 57
click at [423, 219] on div "0" at bounding box center [429, 220] width 79 height 57
click at [435, 261] on input "0" at bounding box center [428, 267] width 34 height 20
click at [423, 331] on input "0" at bounding box center [428, 324] width 34 height 20
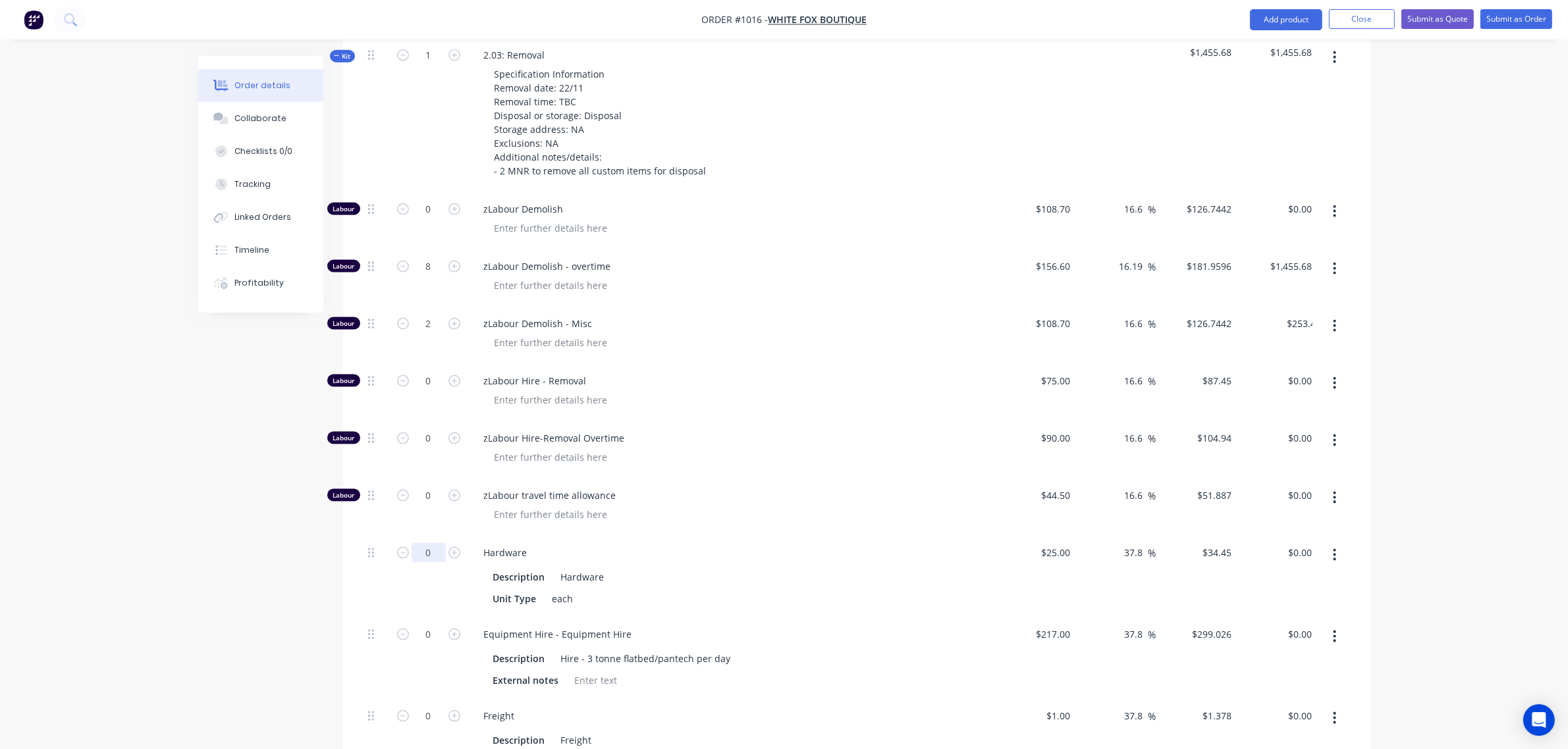
click at [420, 557] on input "0" at bounding box center [428, 553] width 34 height 20
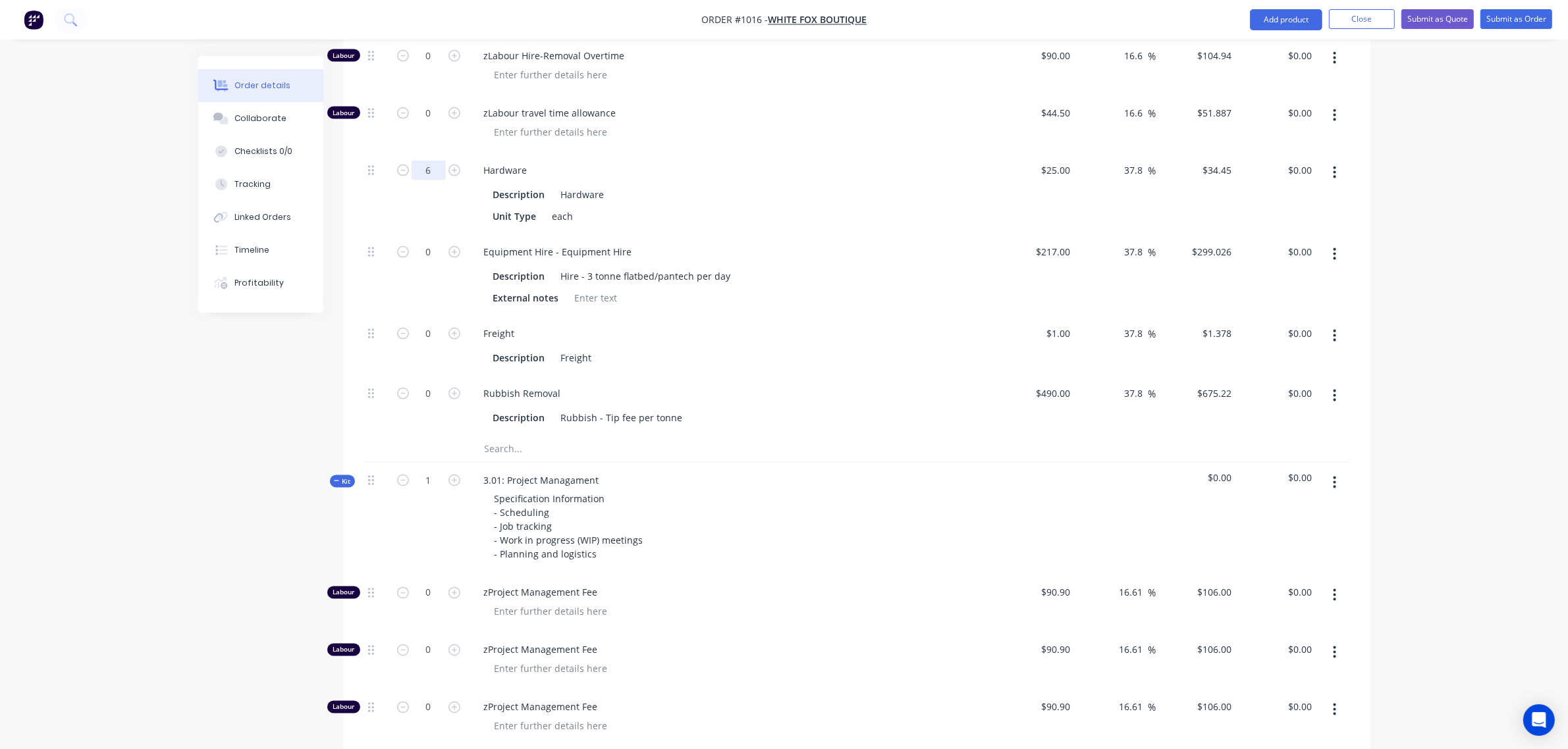
scroll to position [2650, 0]
click at [432, 397] on input "0" at bounding box center [428, 392] width 34 height 20
click at [625, 394] on div "Rubbish Removal" at bounding box center [732, 392] width 516 height 19
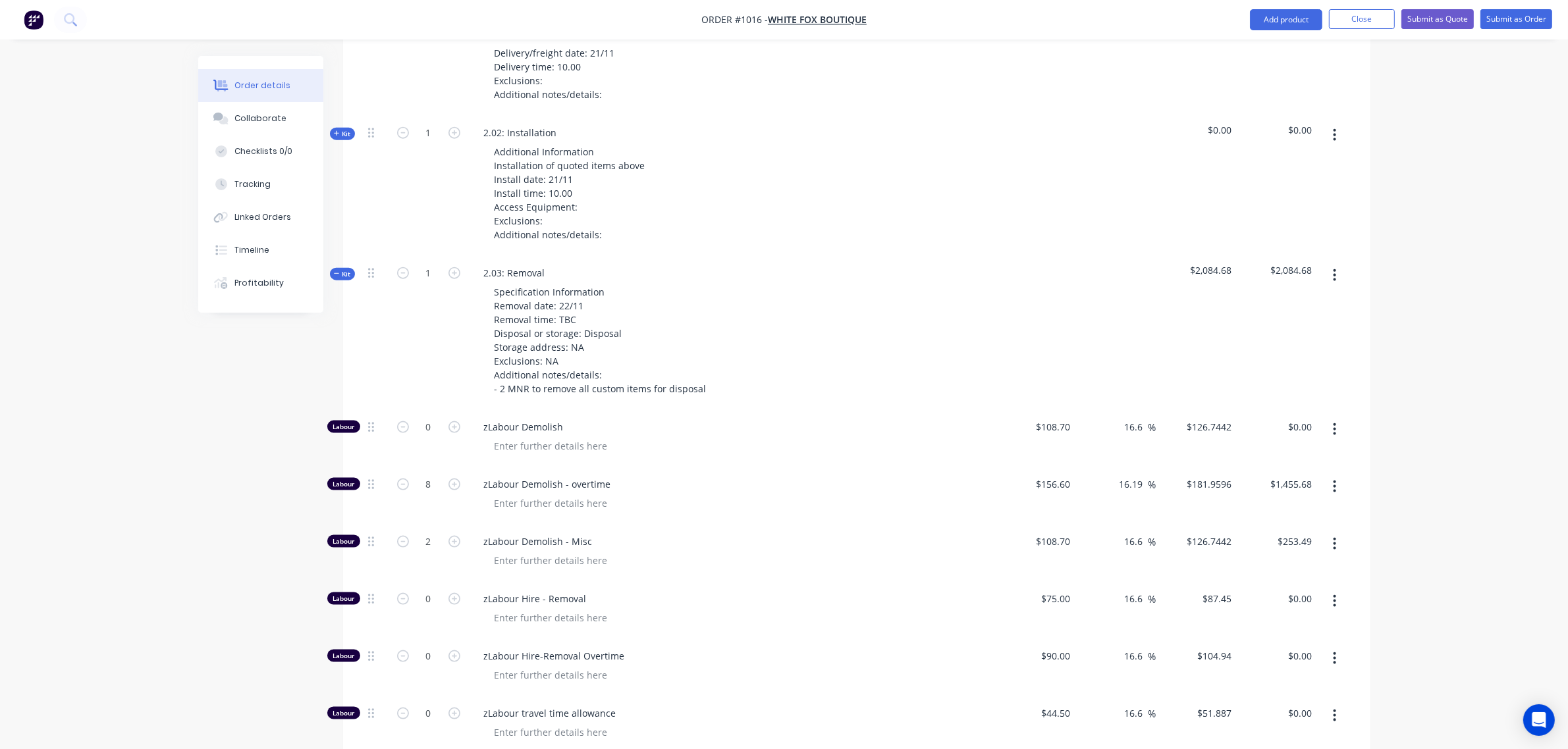
scroll to position [2046, 0]
click at [338, 274] on icon "button" at bounding box center [337, 275] width 6 height 7
click at [350, 133] on span "Kit" at bounding box center [342, 135] width 17 height 10
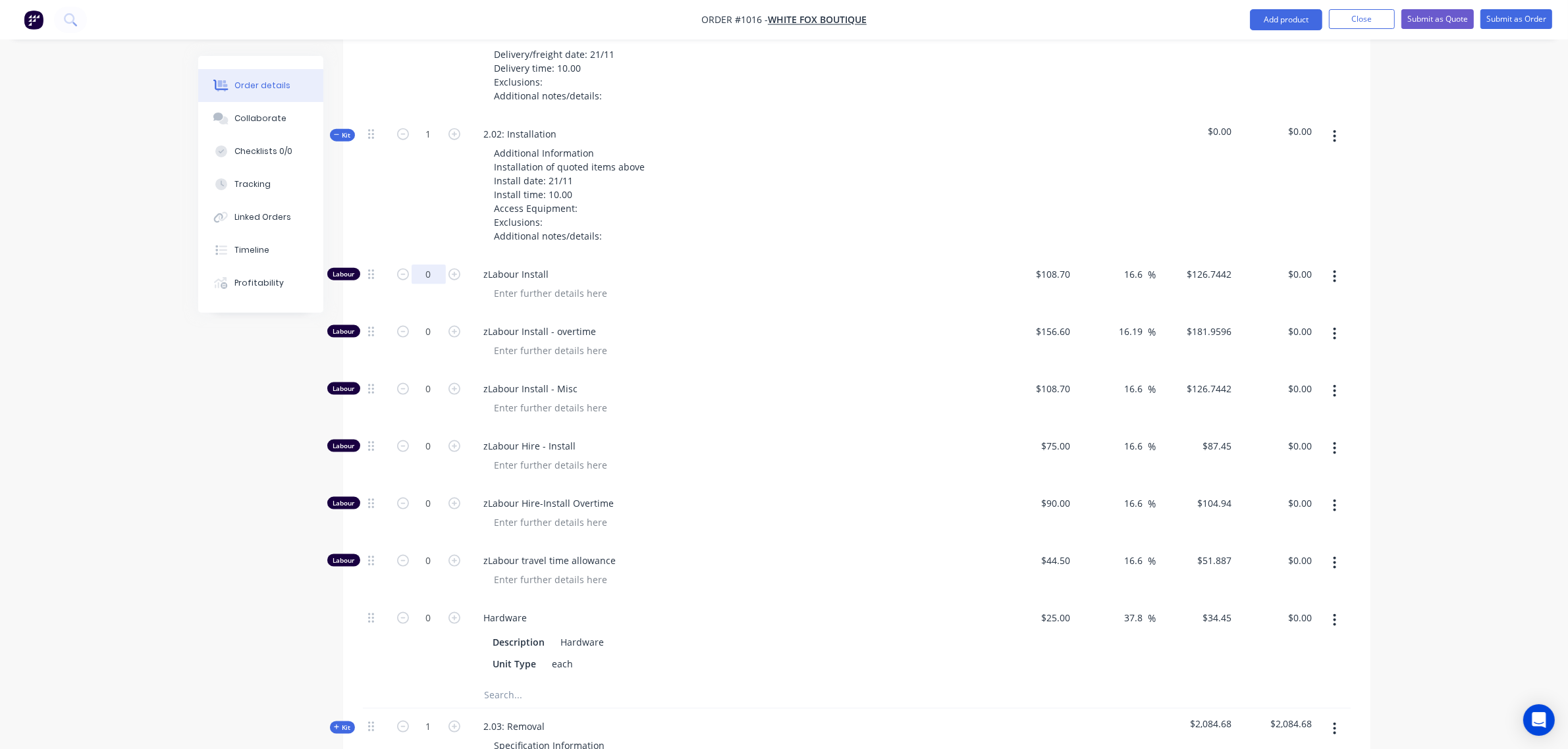
click at [418, 277] on input "0" at bounding box center [428, 275] width 34 height 20
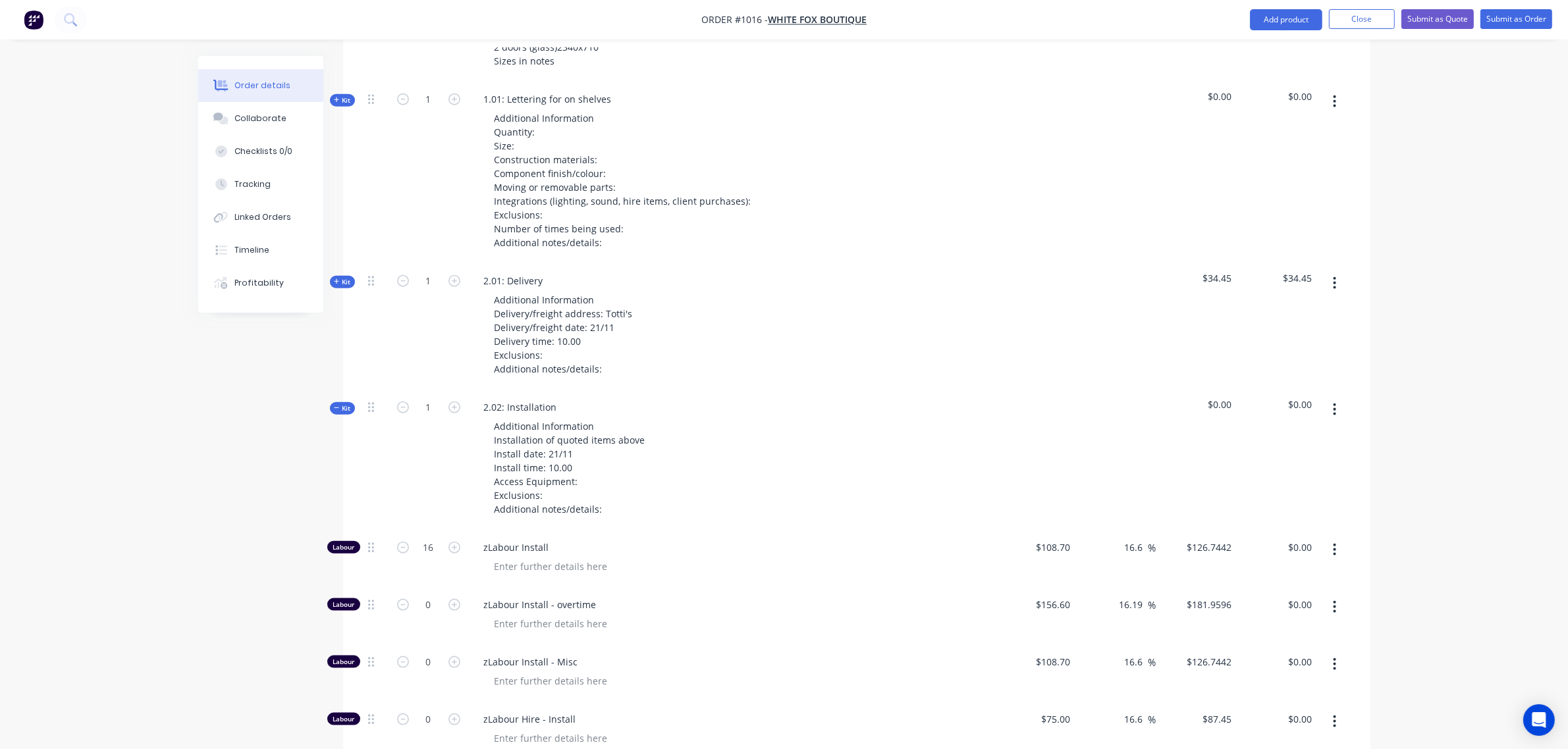
click at [343, 409] on span "Kit" at bounding box center [342, 408] width 17 height 10
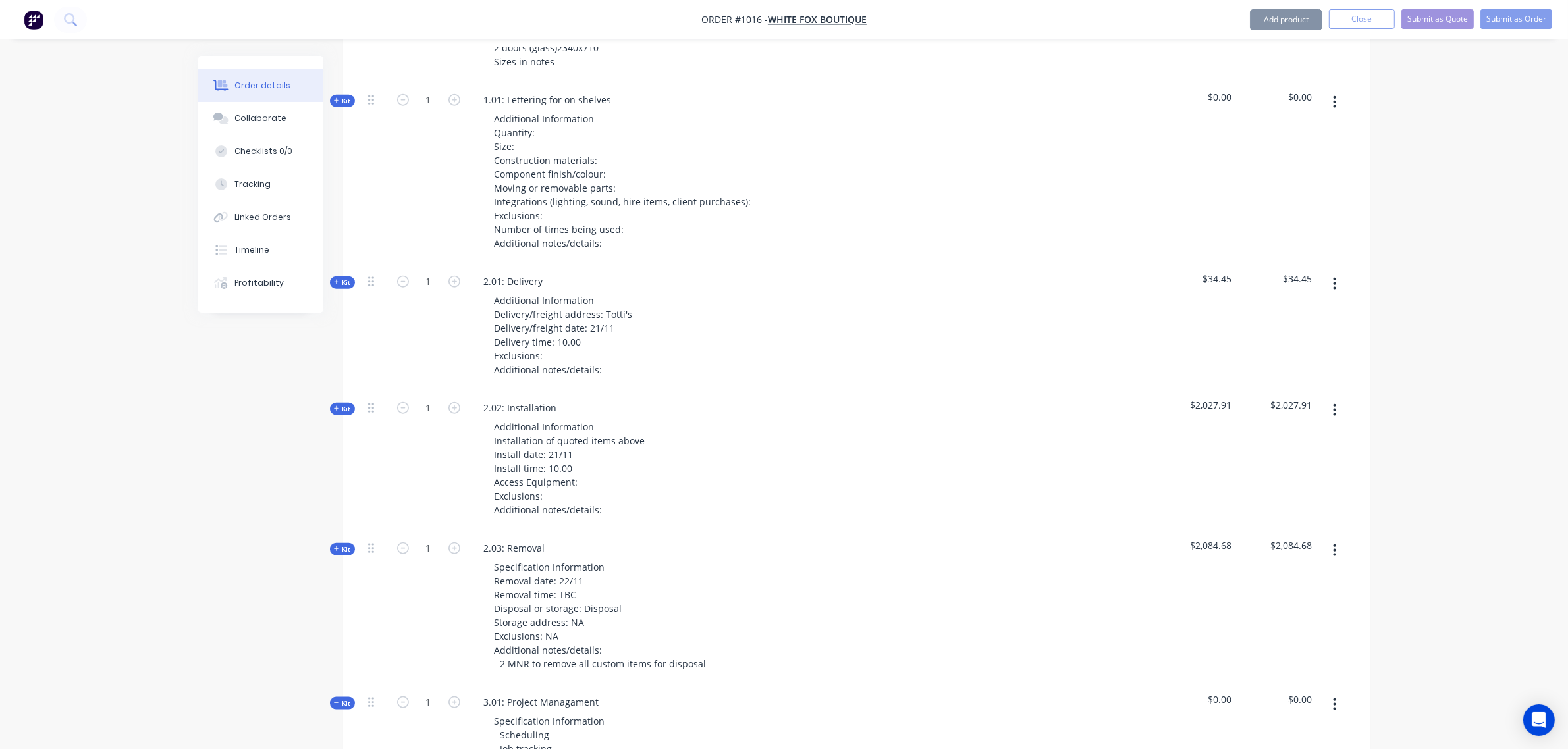
click at [346, 283] on span "Kit" at bounding box center [342, 283] width 17 height 10
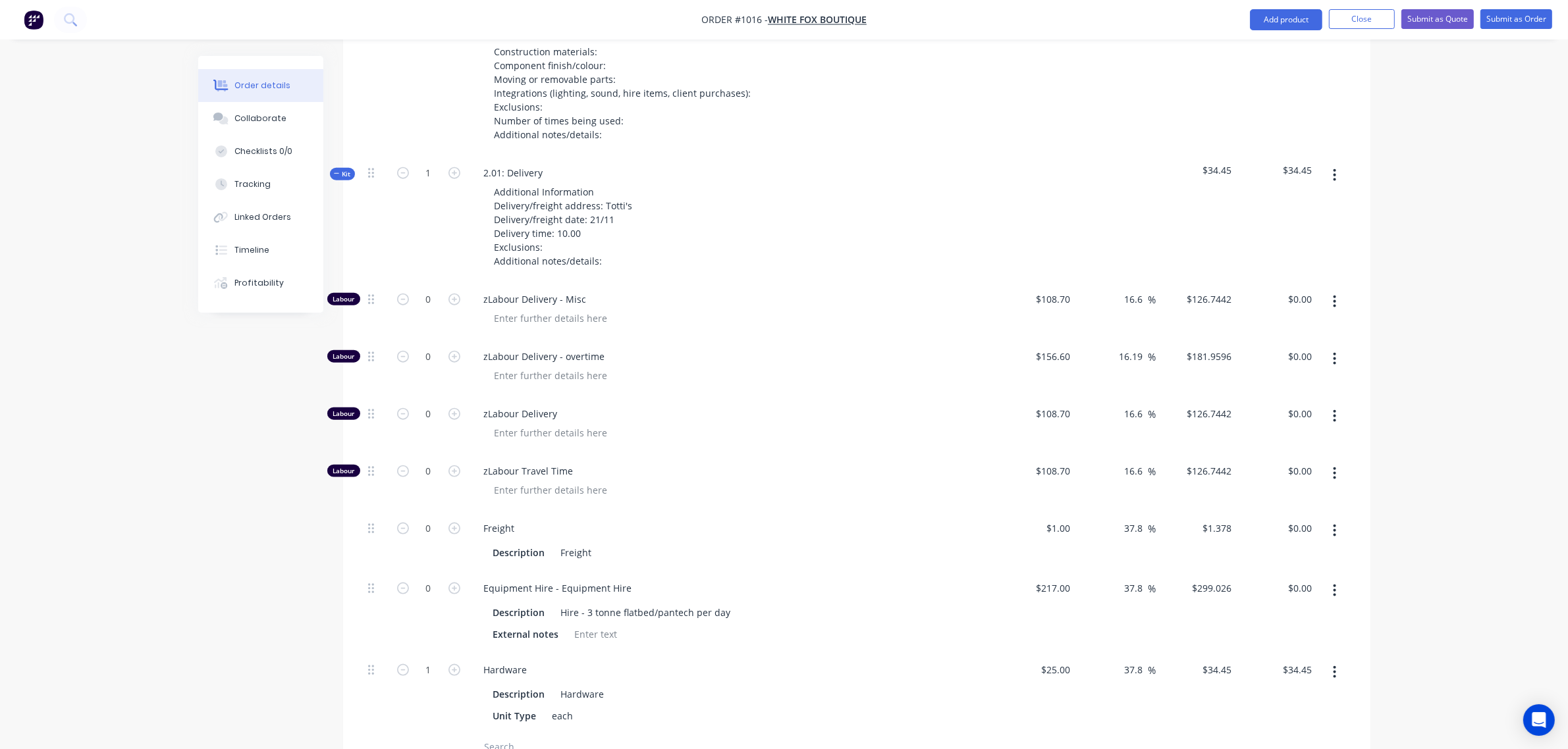
scroll to position [1882, 0]
click at [423, 302] on input "0" at bounding box center [428, 299] width 34 height 20
click at [416, 418] on input "0" at bounding box center [428, 413] width 34 height 20
click at [423, 307] on input "4" at bounding box center [428, 299] width 34 height 20
click at [418, 411] on input "0" at bounding box center [428, 413] width 34 height 20
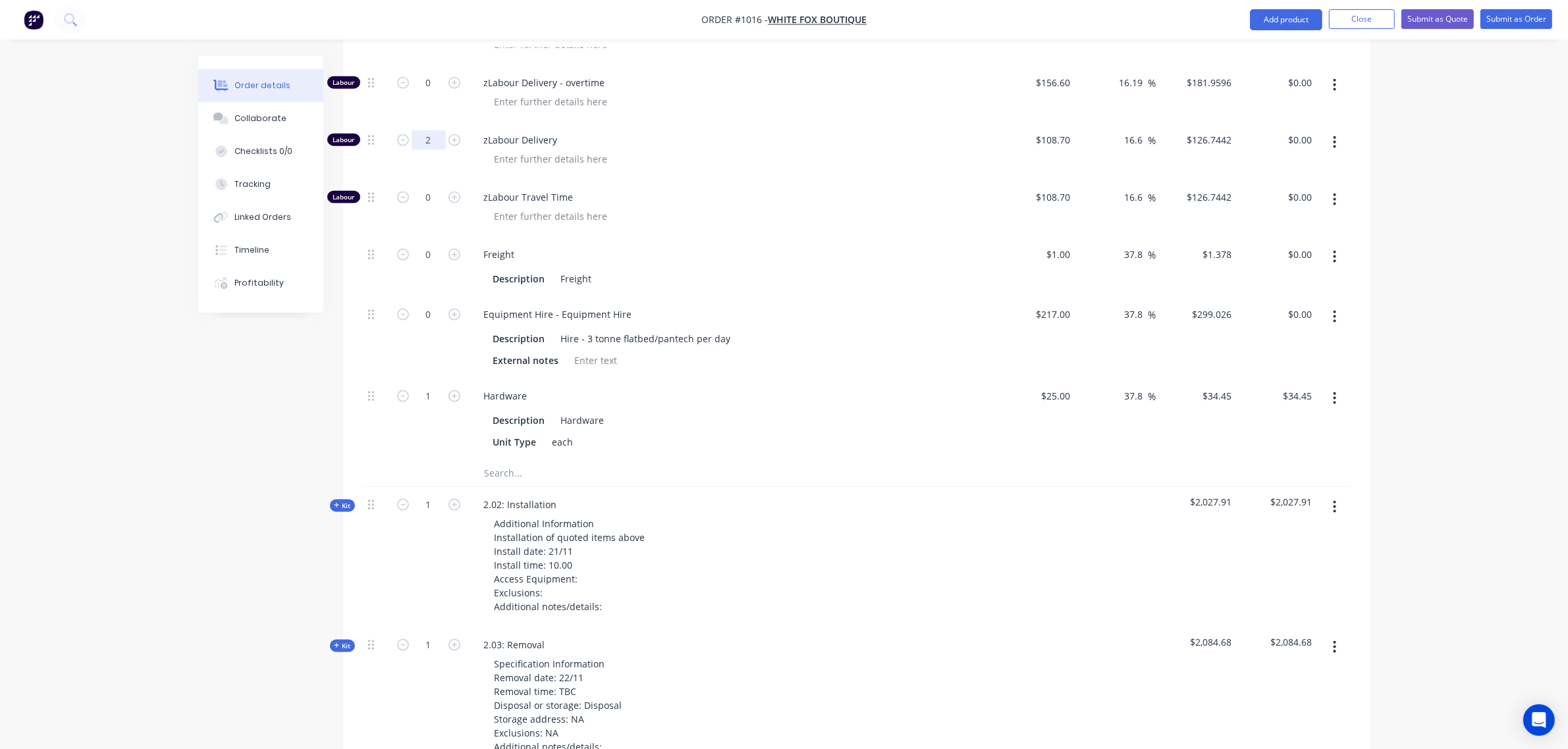
scroll to position [2156, 0]
click at [420, 308] on input "0" at bounding box center [428, 313] width 34 height 20
click at [420, 389] on input "1" at bounding box center [428, 395] width 34 height 20
click at [406, 350] on div "1.5" at bounding box center [429, 337] width 79 height 82
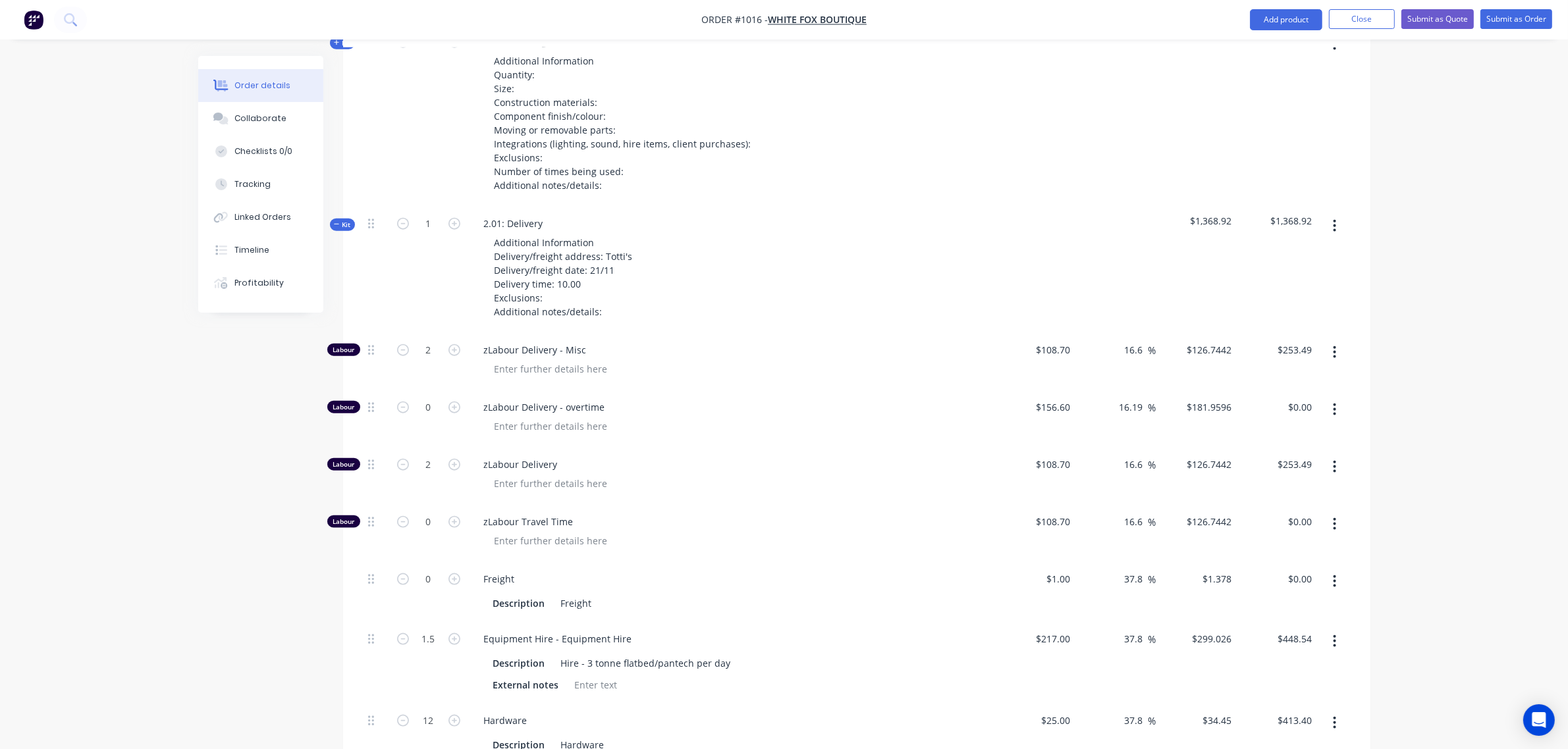
scroll to position [1828, 0]
click at [346, 228] on span "Kit" at bounding box center [342, 227] width 17 height 10
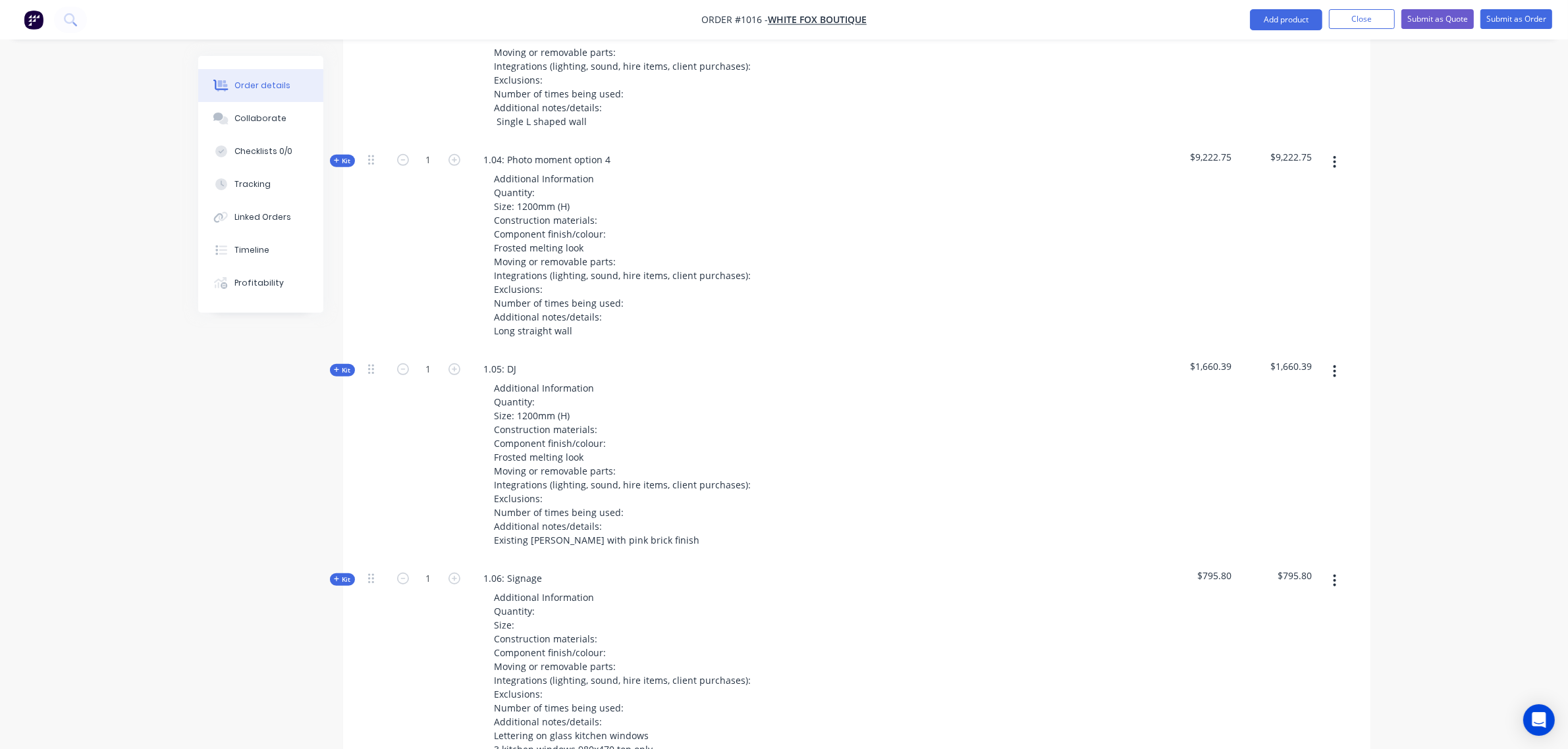
scroll to position [1058, 0]
